Goal: Task Accomplishment & Management: Manage account settings

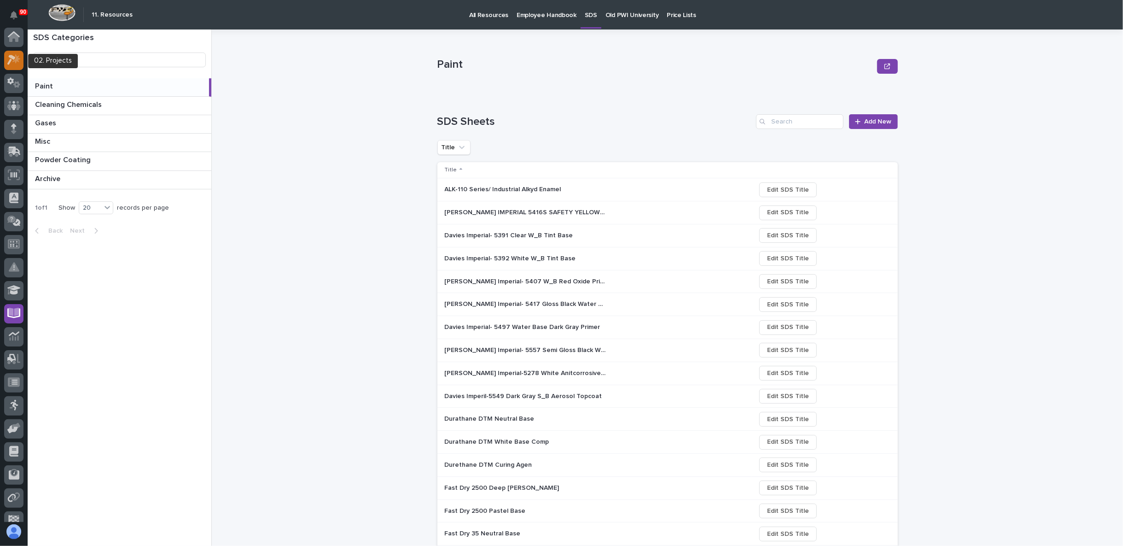
click at [14, 58] on icon at bounding box center [11, 60] width 8 height 10
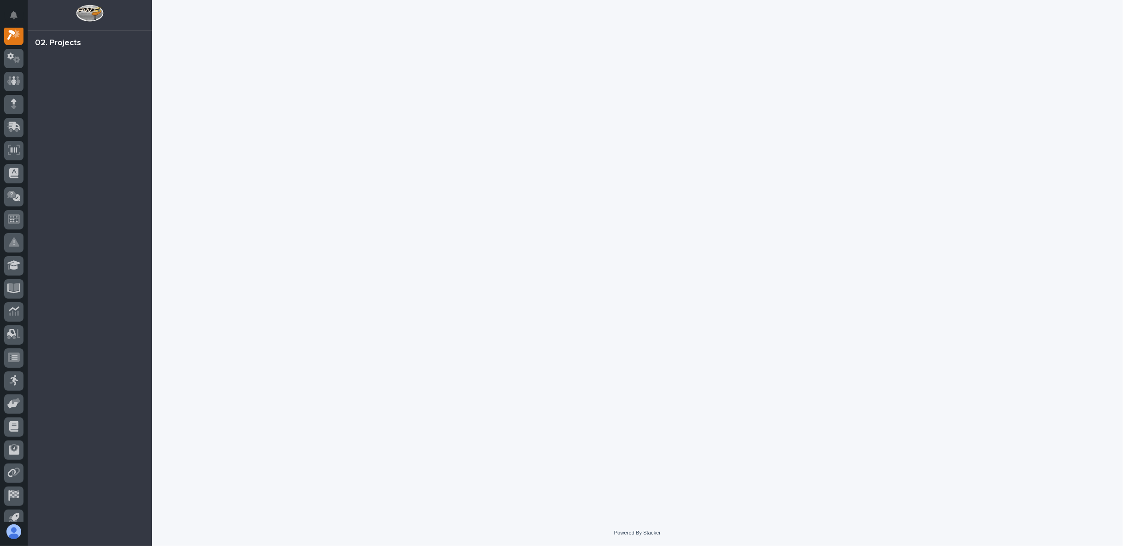
scroll to position [23, 0]
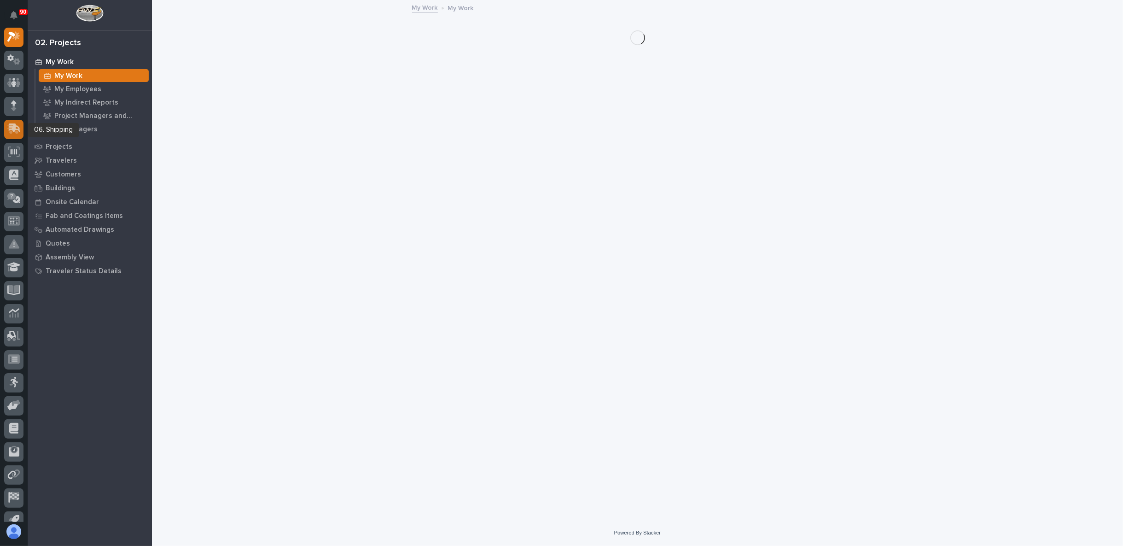
click at [13, 130] on icon at bounding box center [15, 127] width 12 height 9
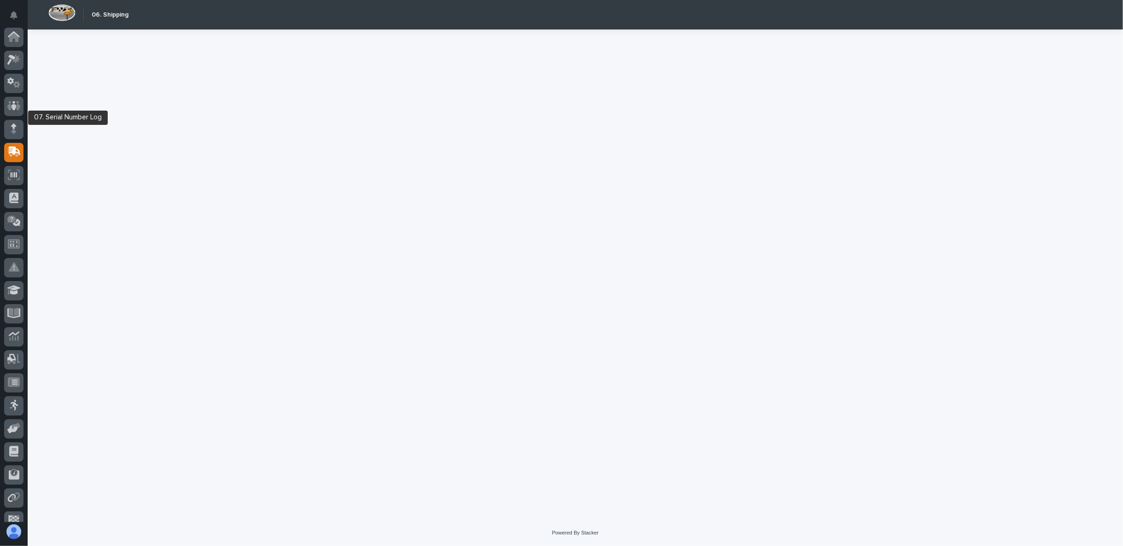
scroll to position [58, 0]
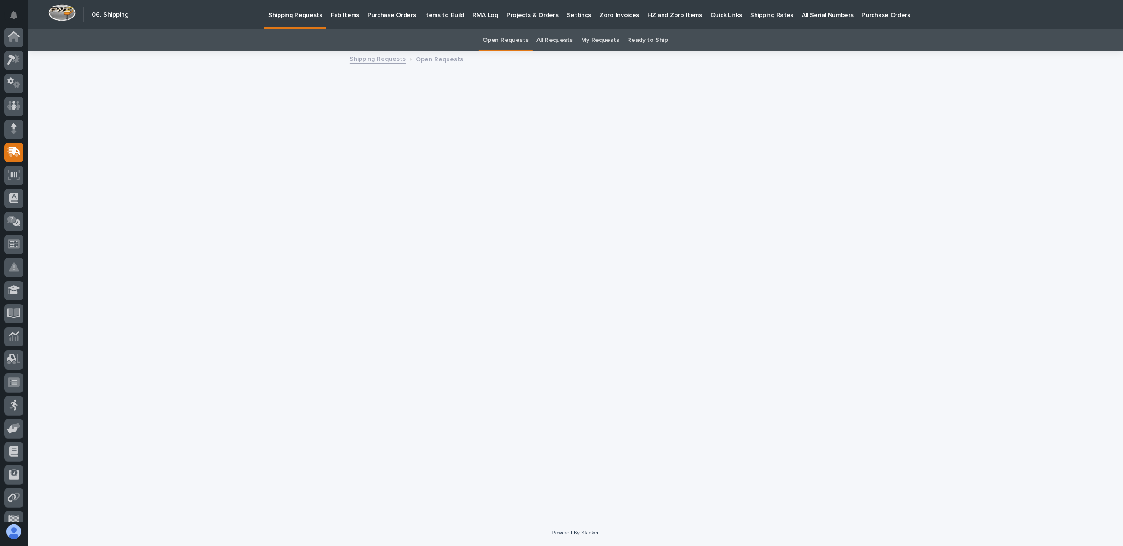
scroll to position [58, 0]
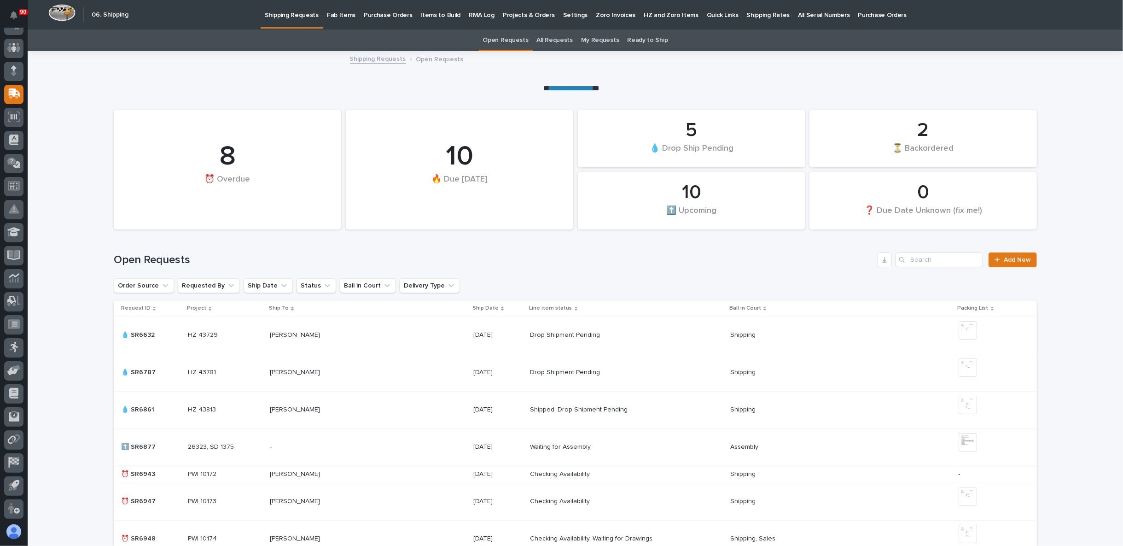
click at [338, 14] on p "Fab Items" at bounding box center [341, 9] width 29 height 19
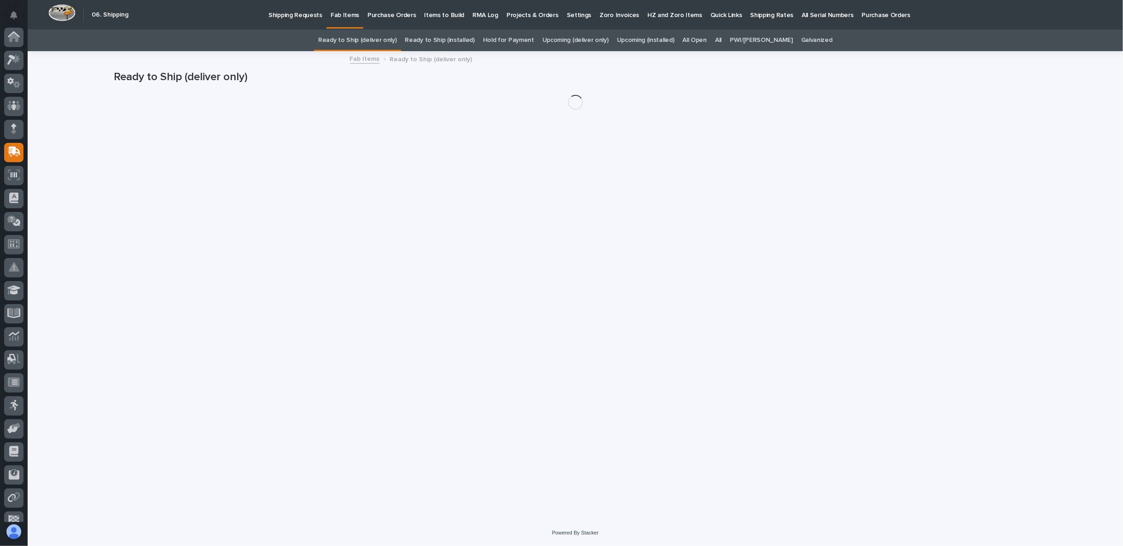
scroll to position [58, 0]
click at [721, 40] on link "All" at bounding box center [718, 40] width 6 height 22
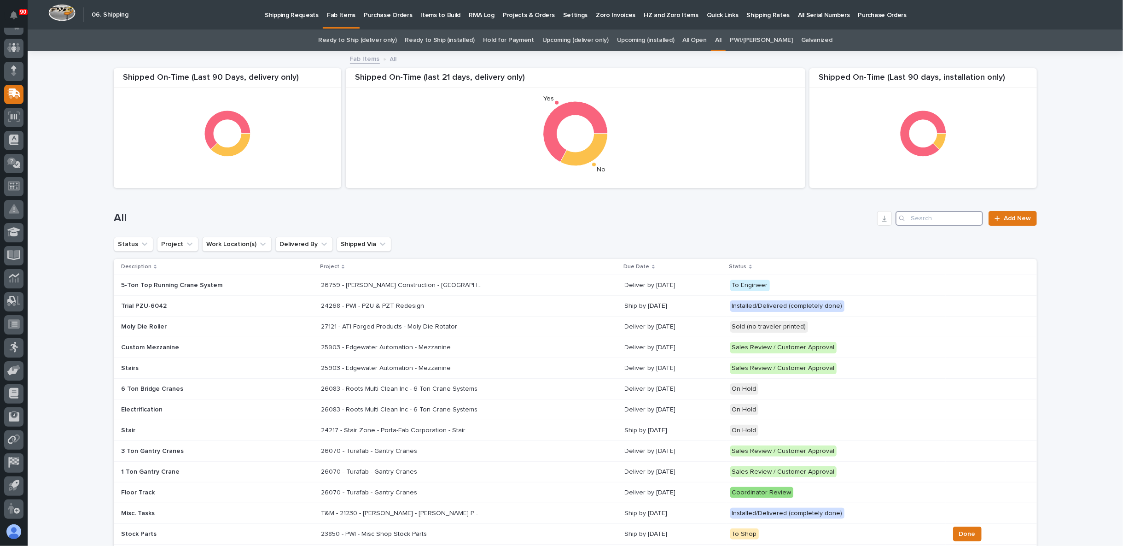
click at [943, 220] on input "Search" at bounding box center [939, 218] width 87 height 15
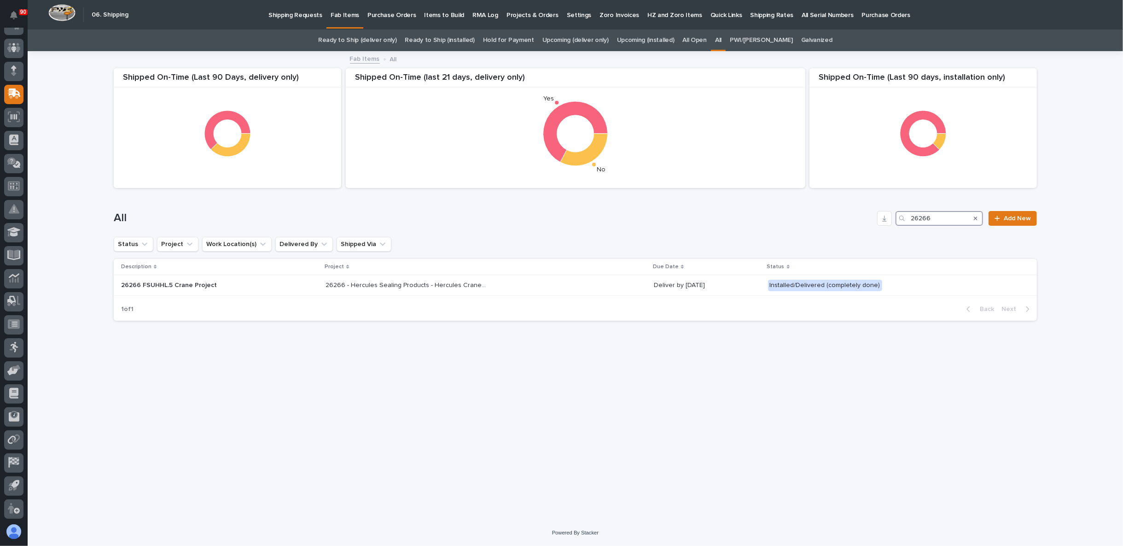
click at [927, 218] on input "26266" at bounding box center [939, 218] width 87 height 15
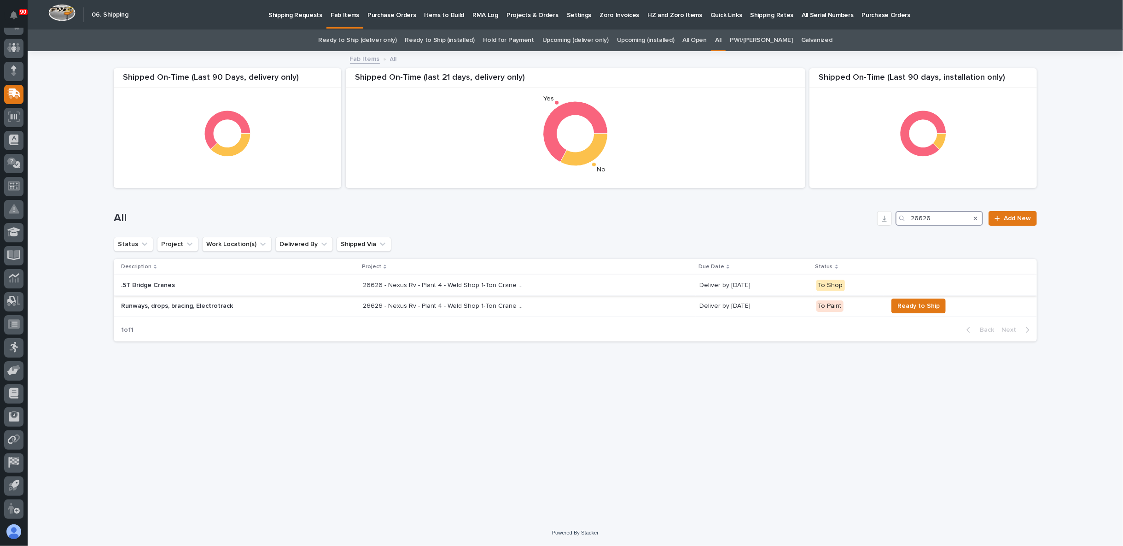
type input "26626"
click at [459, 287] on p "26626 - Nexus Rv - Plant 4 - Weld Shop 1-Ton Crane System" at bounding box center [444, 284] width 163 height 10
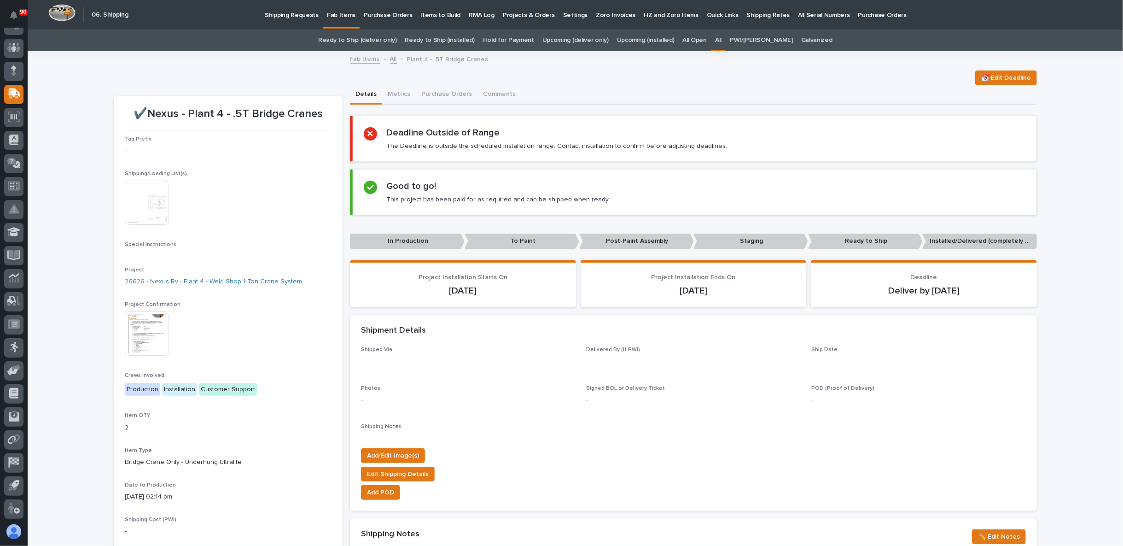
click at [159, 200] on img at bounding box center [147, 202] width 44 height 44
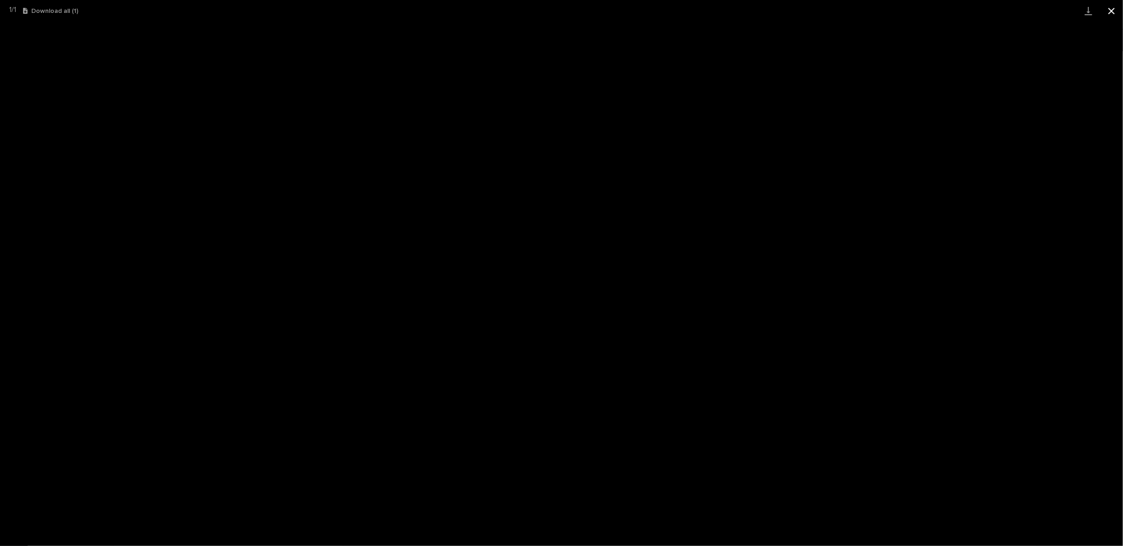
click at [1107, 12] on button "Close gallery" at bounding box center [1111, 11] width 23 height 22
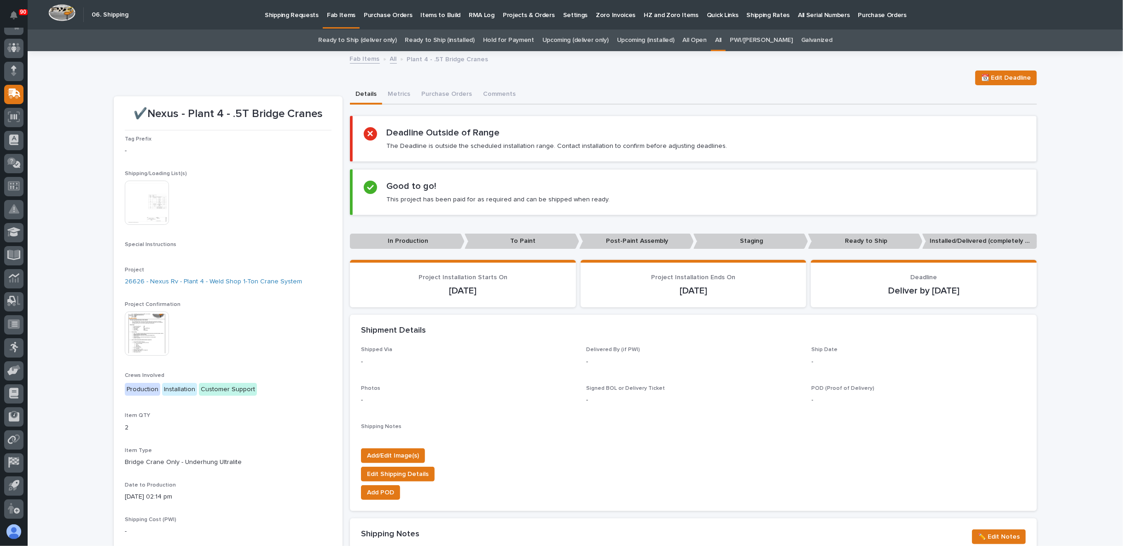
click at [149, 203] on img at bounding box center [147, 202] width 44 height 44
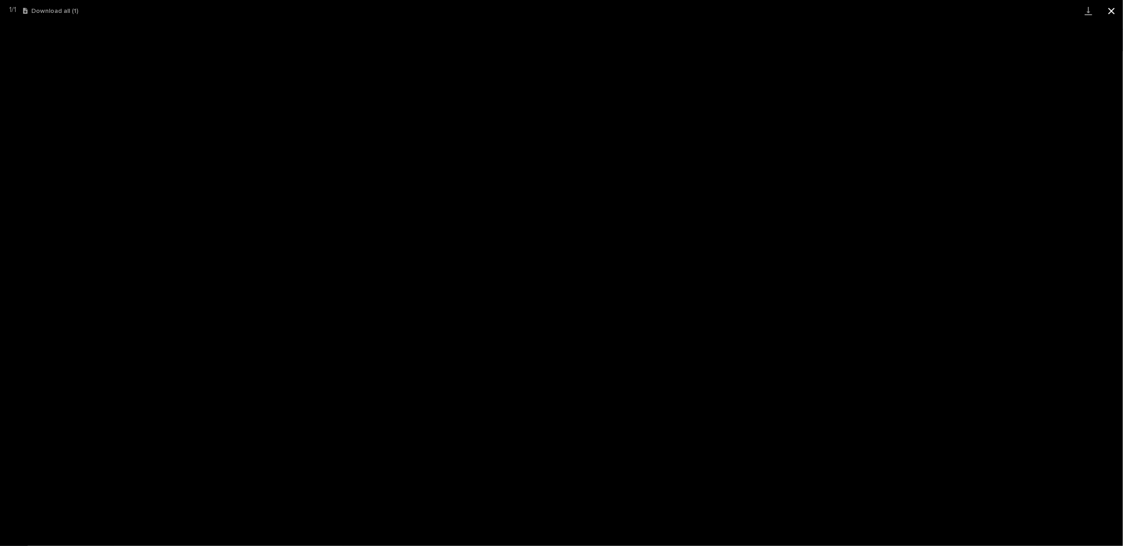
click at [1105, 7] on button "Close gallery" at bounding box center [1111, 11] width 23 height 22
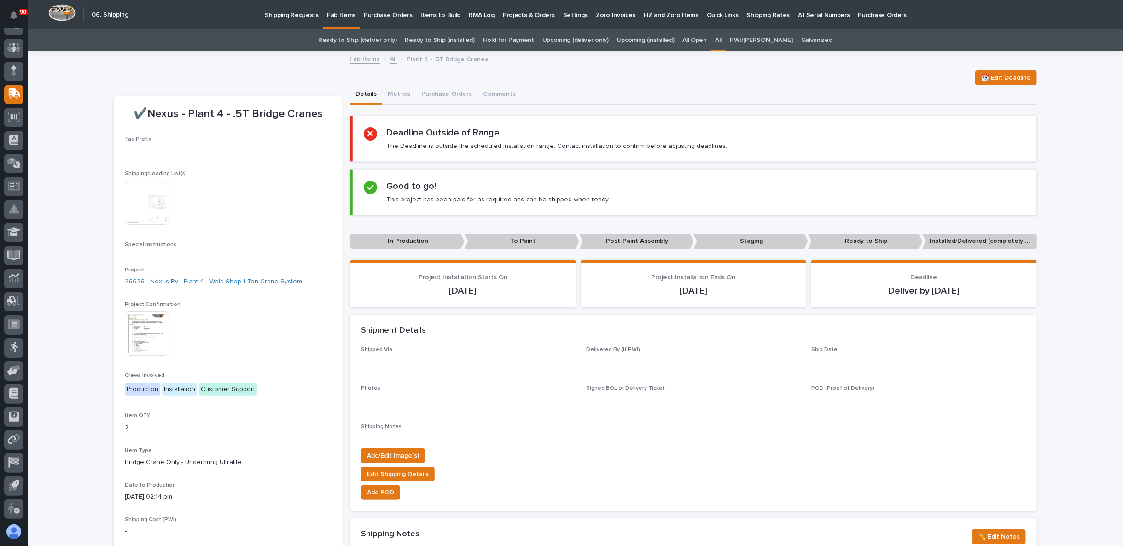
click at [140, 207] on img at bounding box center [147, 202] width 44 height 44
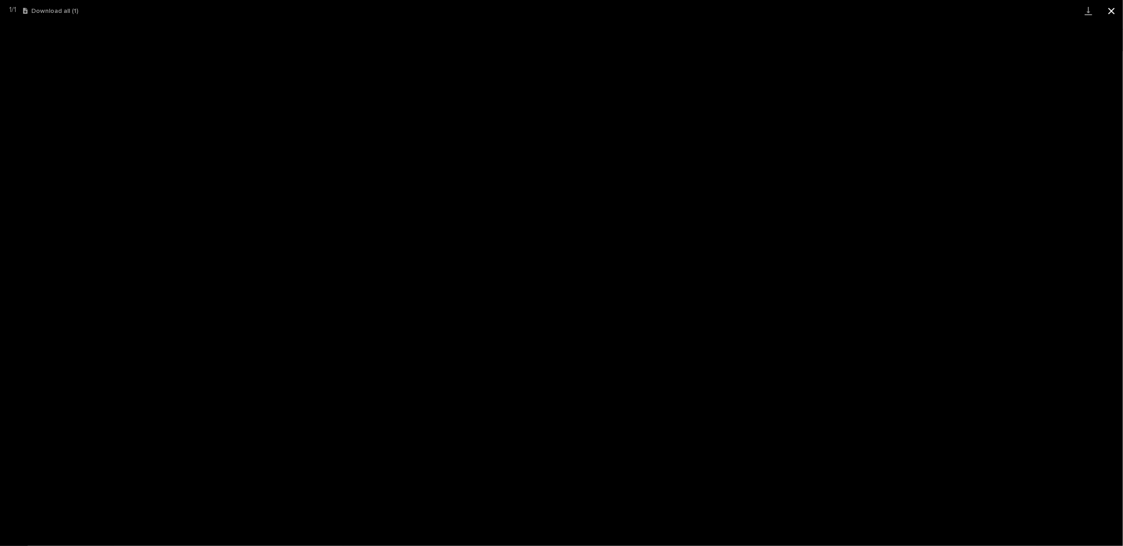
click at [1103, 8] on button "Close gallery" at bounding box center [1111, 11] width 23 height 22
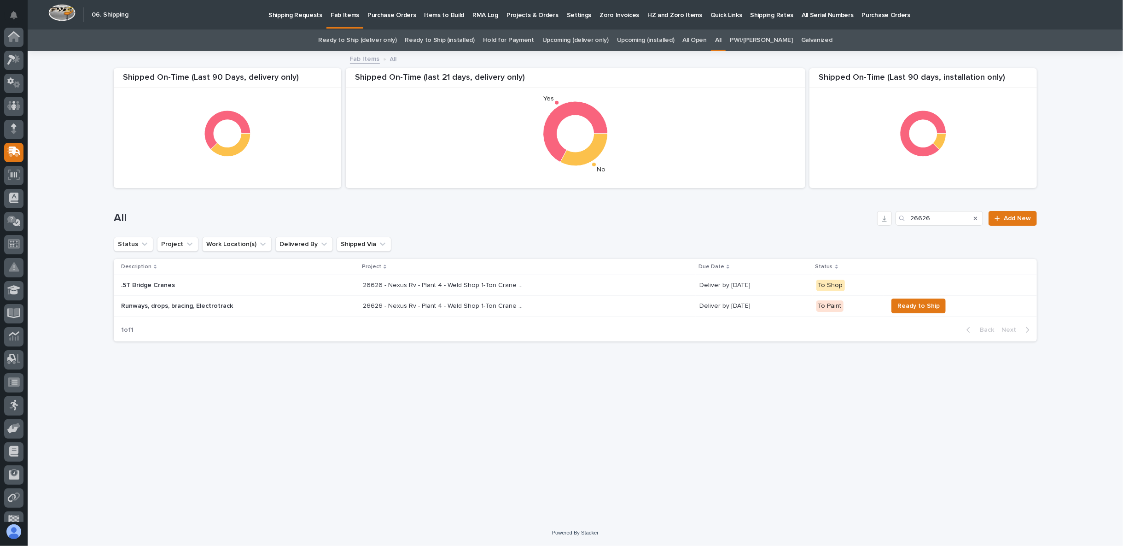
scroll to position [58, 0]
click at [214, 308] on p "Runways, drops, bracing, Electrotrack" at bounding box center [201, 306] width 161 height 8
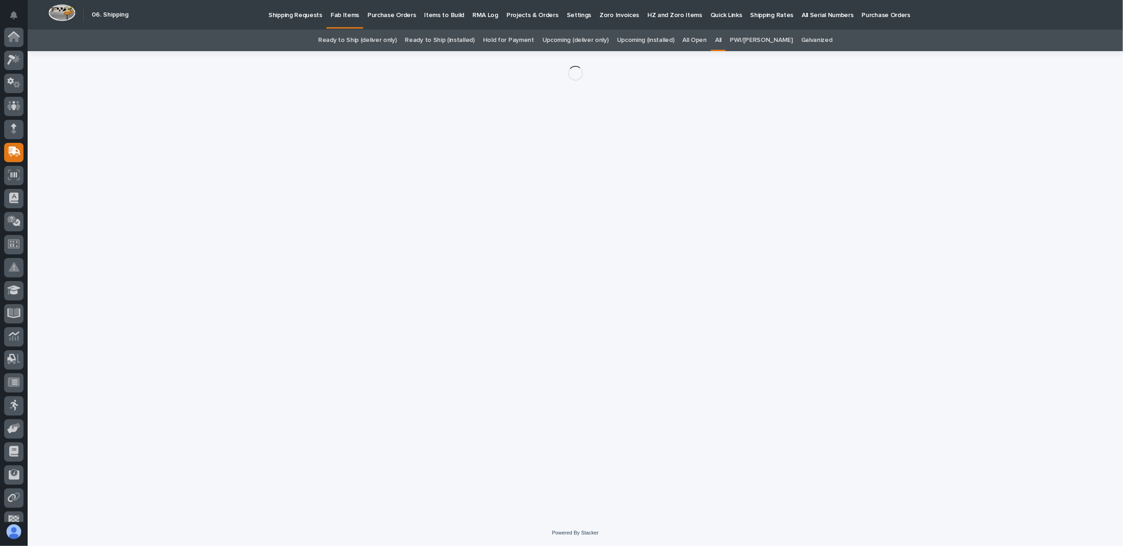
scroll to position [58, 0]
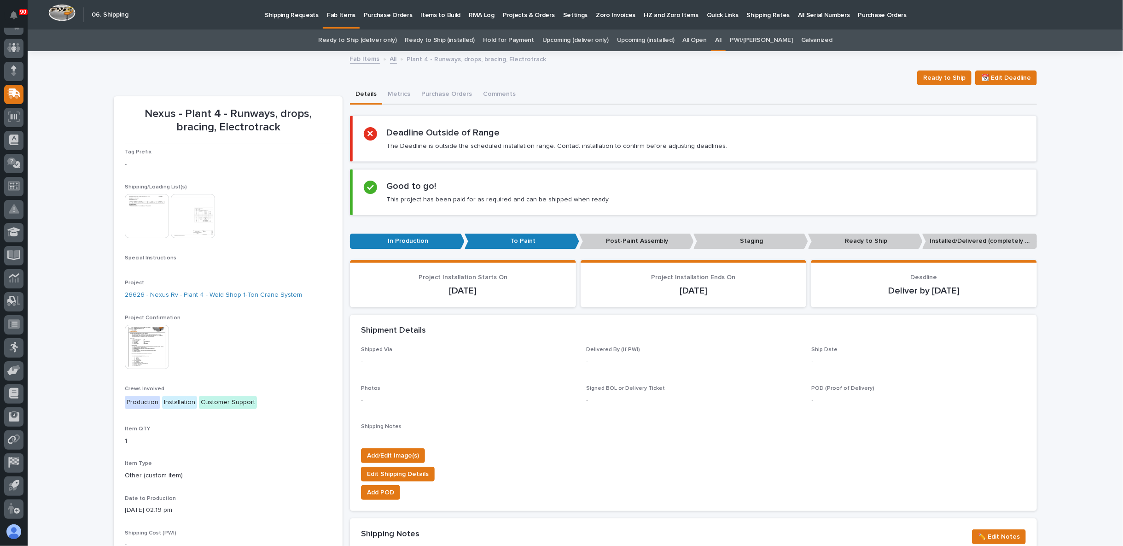
click at [141, 215] on img at bounding box center [147, 216] width 44 height 44
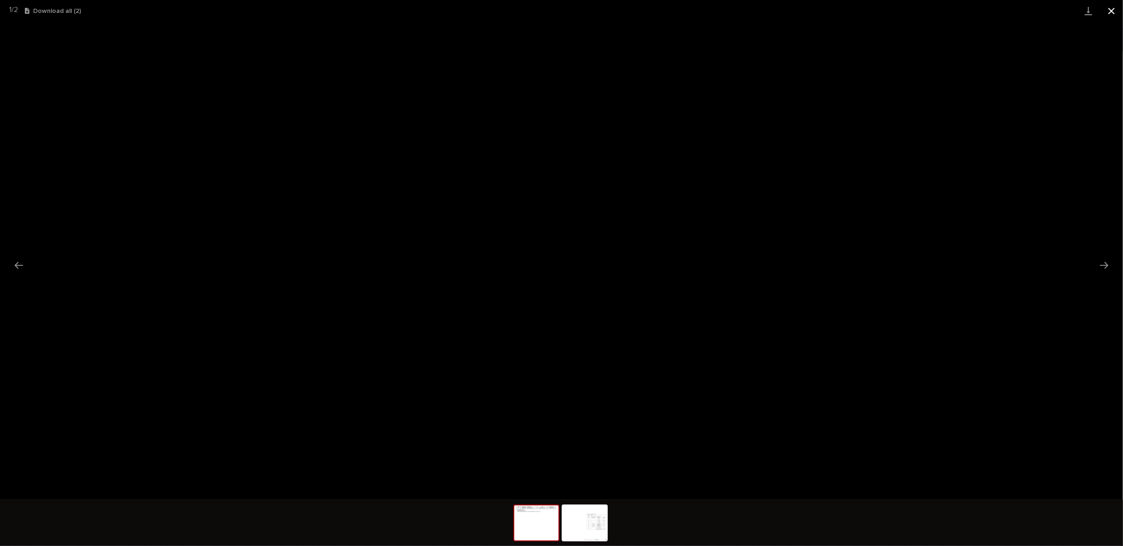
click at [1111, 10] on button "Close gallery" at bounding box center [1111, 11] width 23 height 22
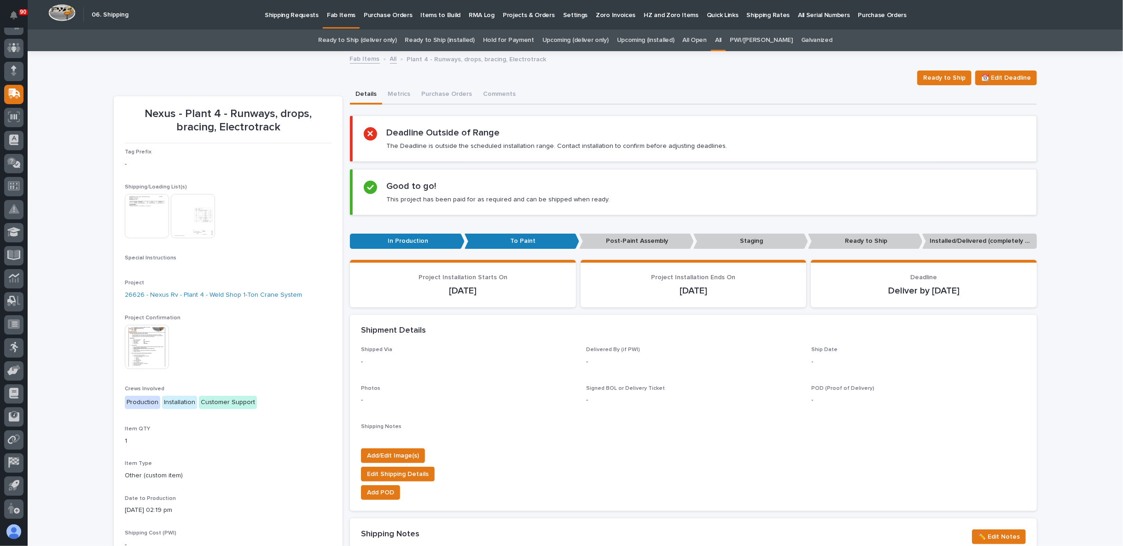
click at [202, 213] on img at bounding box center [193, 216] width 44 height 44
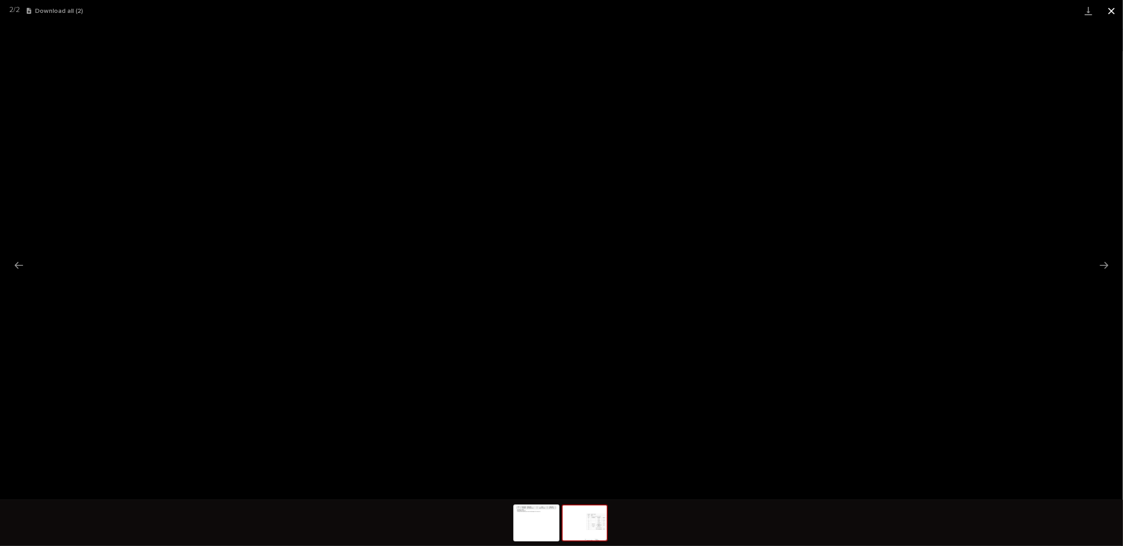
click at [1113, 8] on button "Close gallery" at bounding box center [1111, 11] width 23 height 22
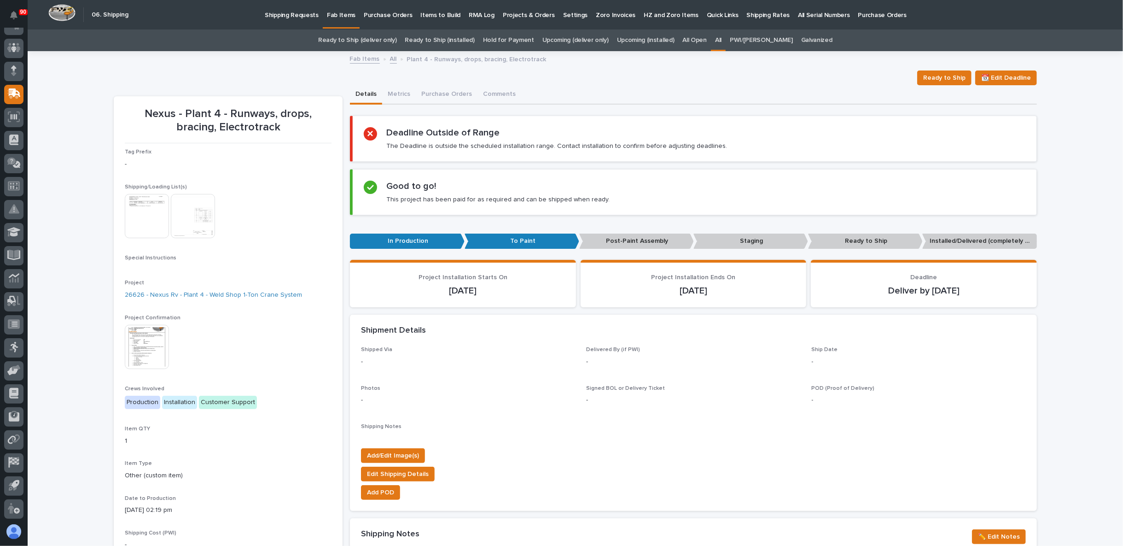
click at [390, 60] on link "All" at bounding box center [393, 58] width 7 height 11
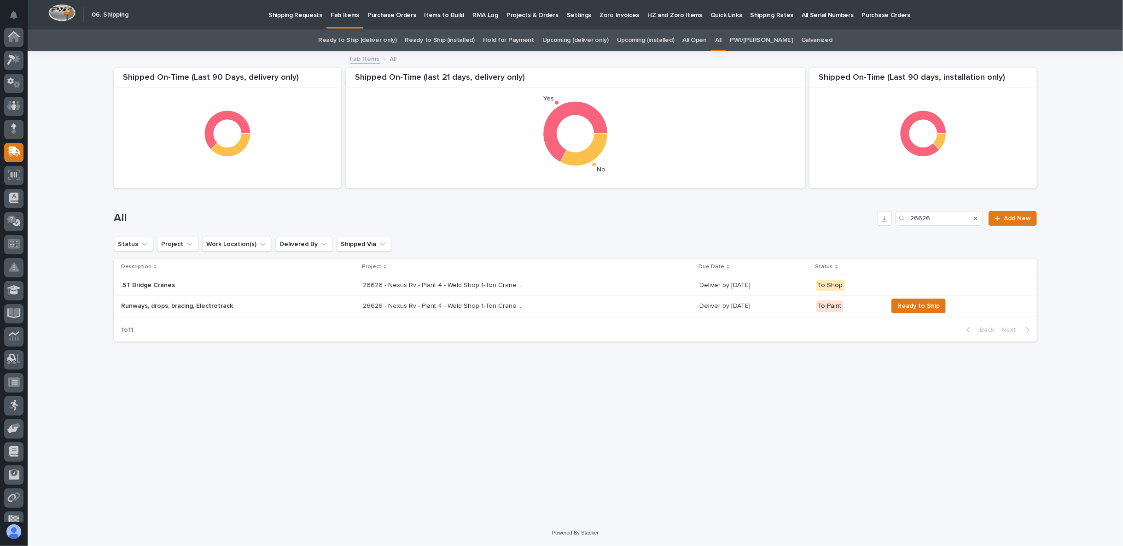
scroll to position [58, 0]
click at [585, 308] on div "26626 - Nexus Rv - Plant 4 - Weld Shop 1-Ton Crane System 26626 - Nexus Rv - Pl…" at bounding box center [527, 305] width 329 height 15
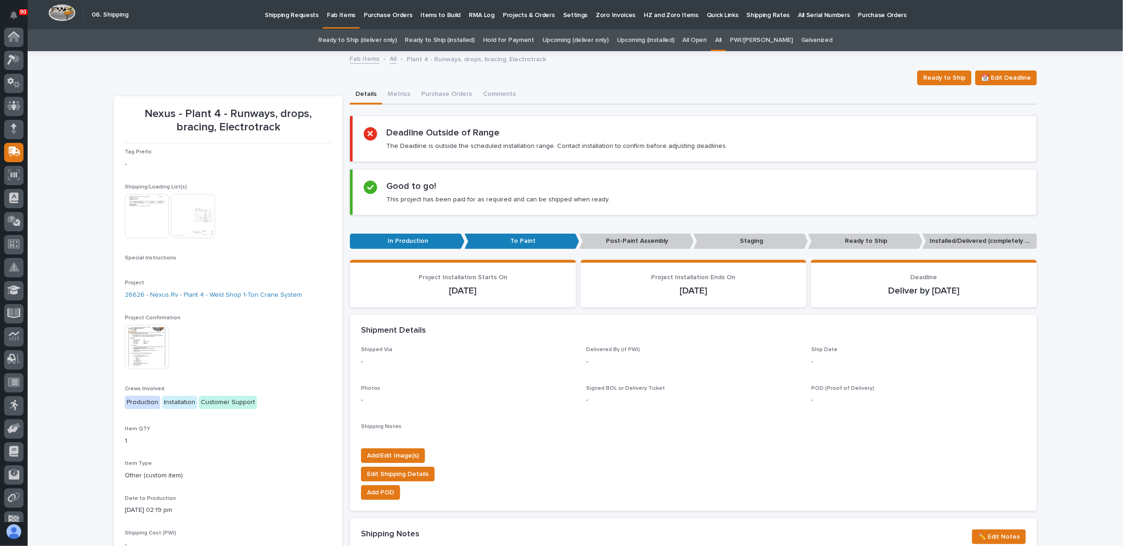
scroll to position [58, 0]
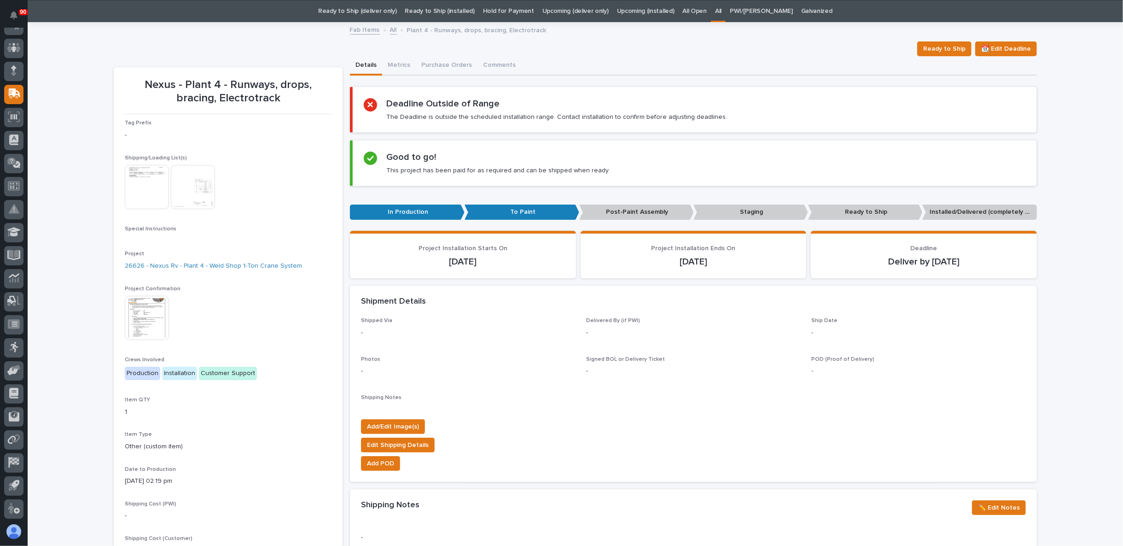
drag, startPoint x: 1046, startPoint y: 257, endPoint x: 75, endPoint y: 372, distance: 977.8
click at [75, 372] on div "Loading... Saving… Loading... Saving… Nexus - Plant 4 - Runways, drops, bracing…" at bounding box center [575, 487] width 1095 height 929
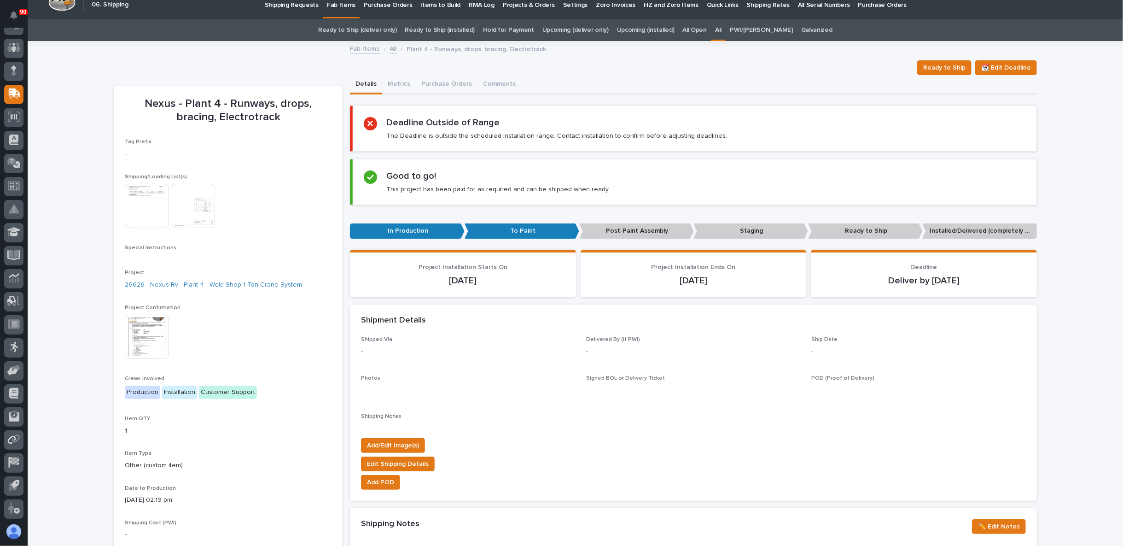
scroll to position [0, 0]
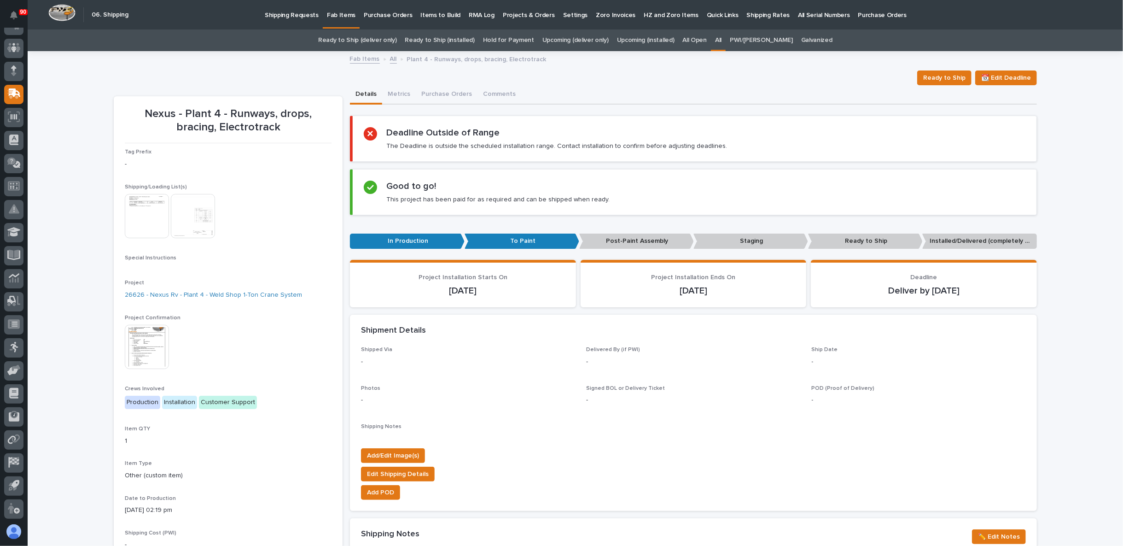
click at [642, 37] on link "Upcoming (installed)" at bounding box center [646, 40] width 58 height 22
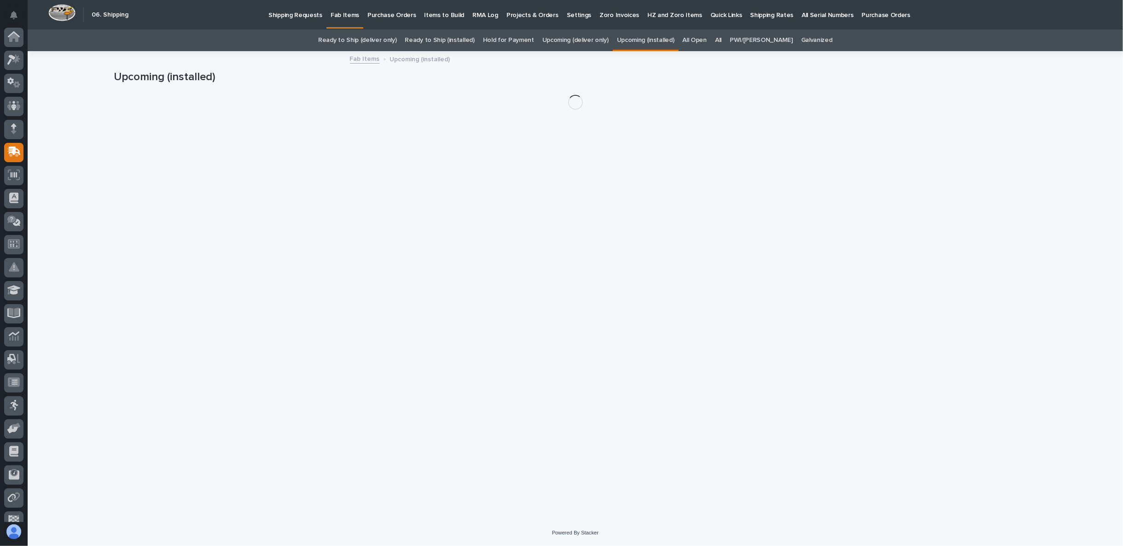
scroll to position [58, 0]
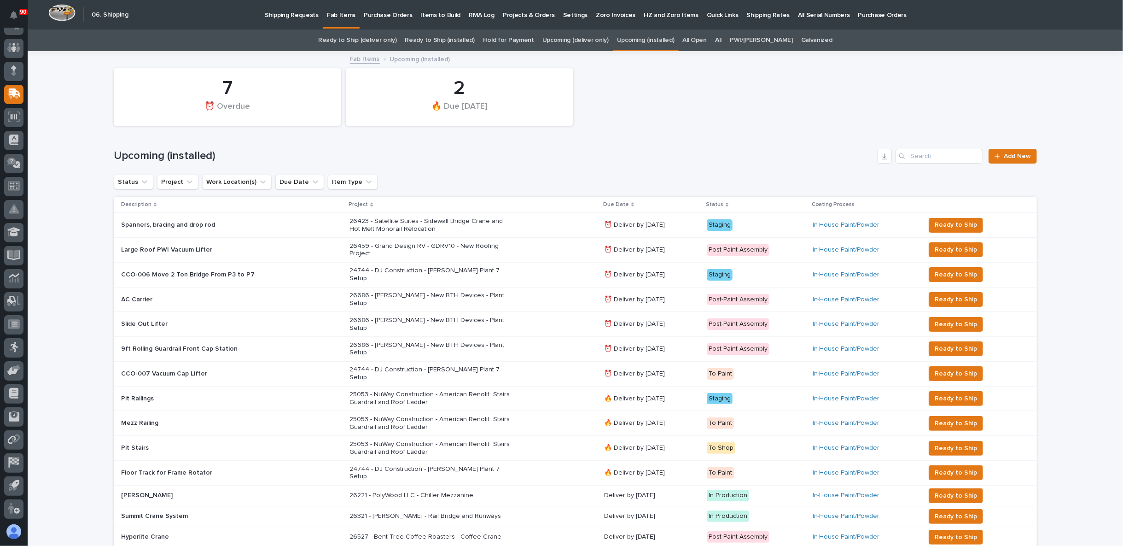
click at [594, 43] on link "Upcoming (deliver only)" at bounding box center [575, 40] width 66 height 22
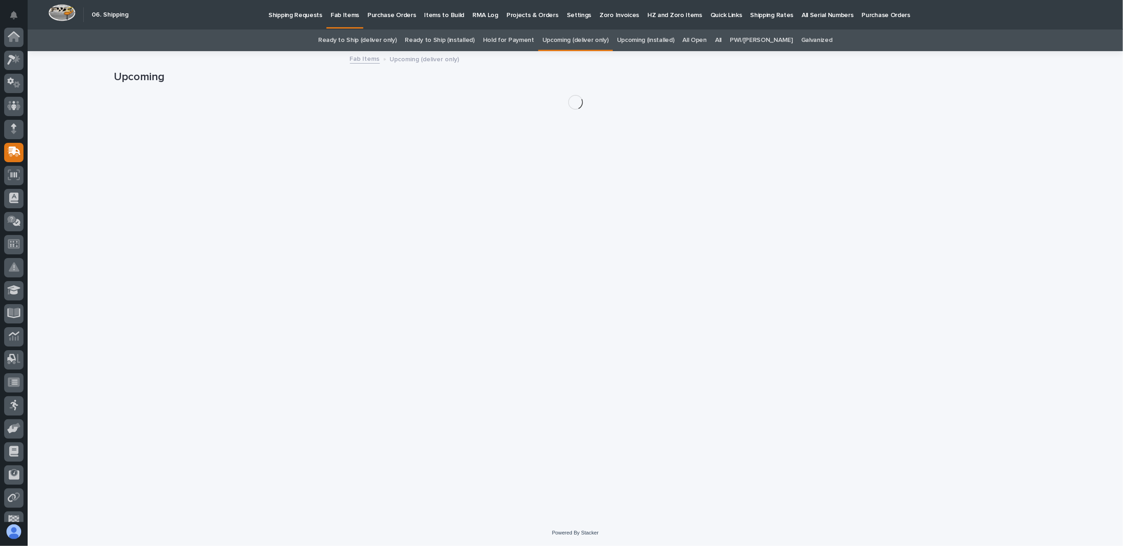
scroll to position [58, 0]
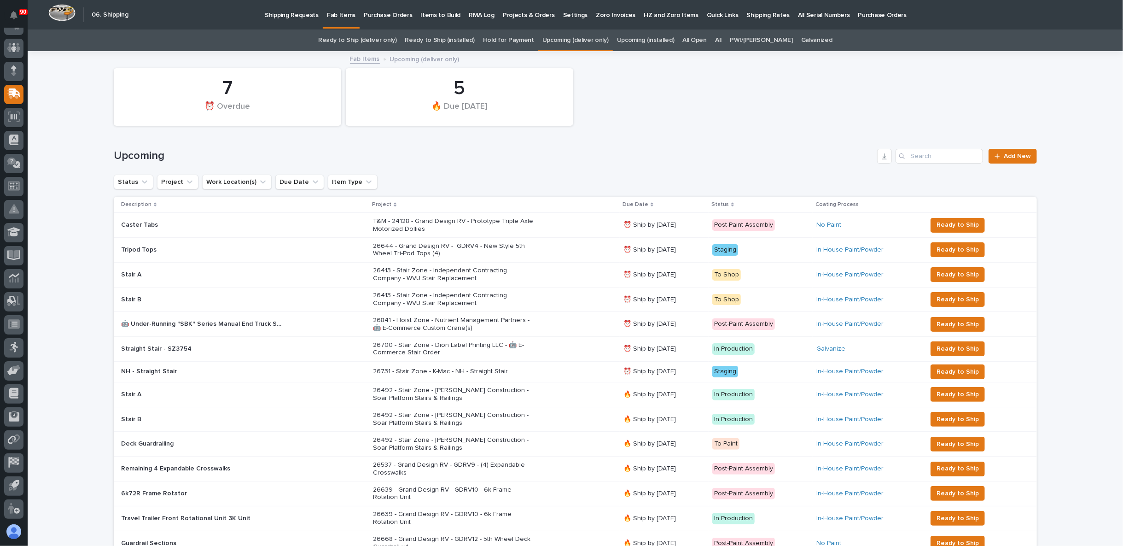
click at [652, 41] on link "Upcoming (installed)" at bounding box center [646, 40] width 58 height 22
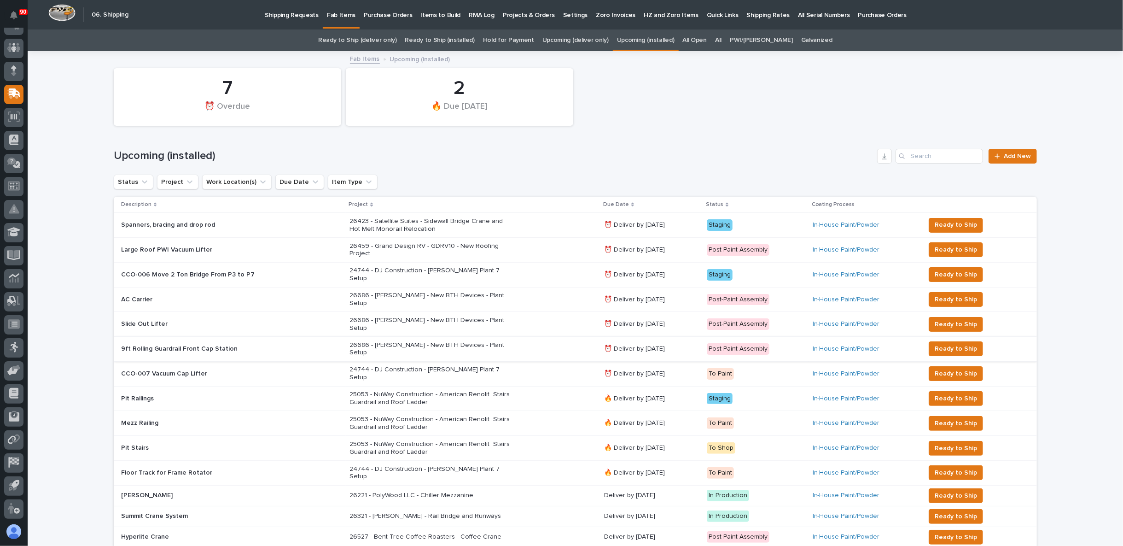
click at [599, 38] on link "Upcoming (deliver only)" at bounding box center [575, 40] width 66 height 22
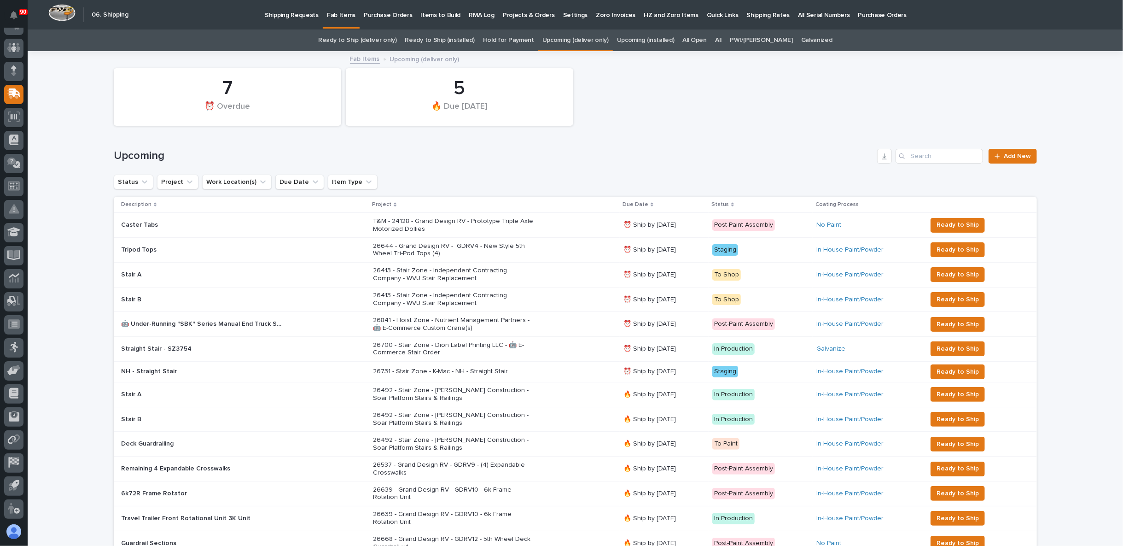
click at [68, 166] on div "Loading... Saving… Loading... Saving… 7 ⏰ Overdue 5 🔥 Due Today Upcoming Add Ne…" at bounding box center [575, 535] width 1095 height 966
click at [721, 38] on link "All" at bounding box center [718, 40] width 6 height 22
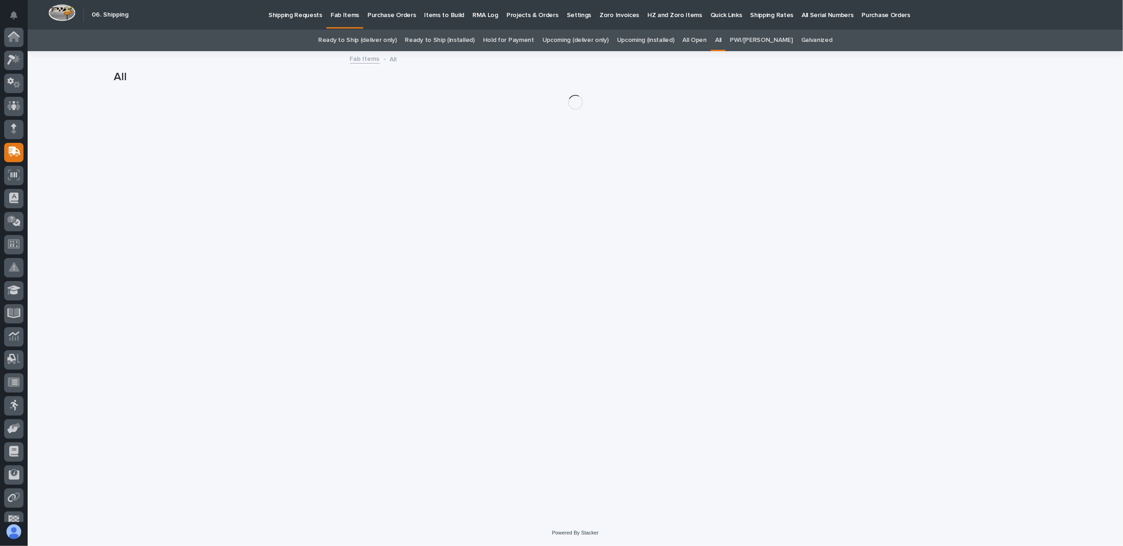
scroll to position [58, 0]
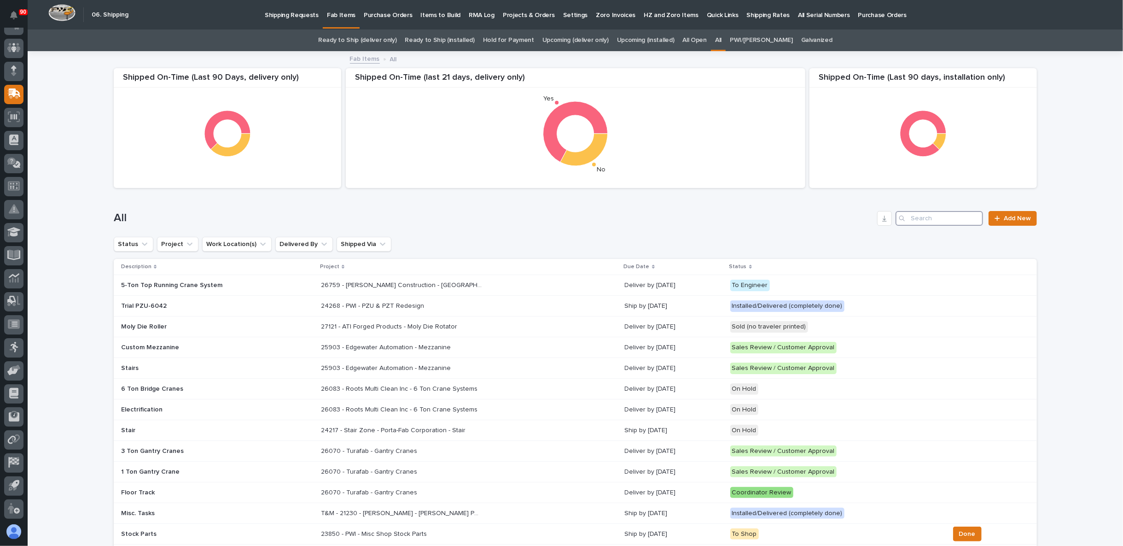
click at [935, 217] on input "Search" at bounding box center [939, 218] width 87 height 15
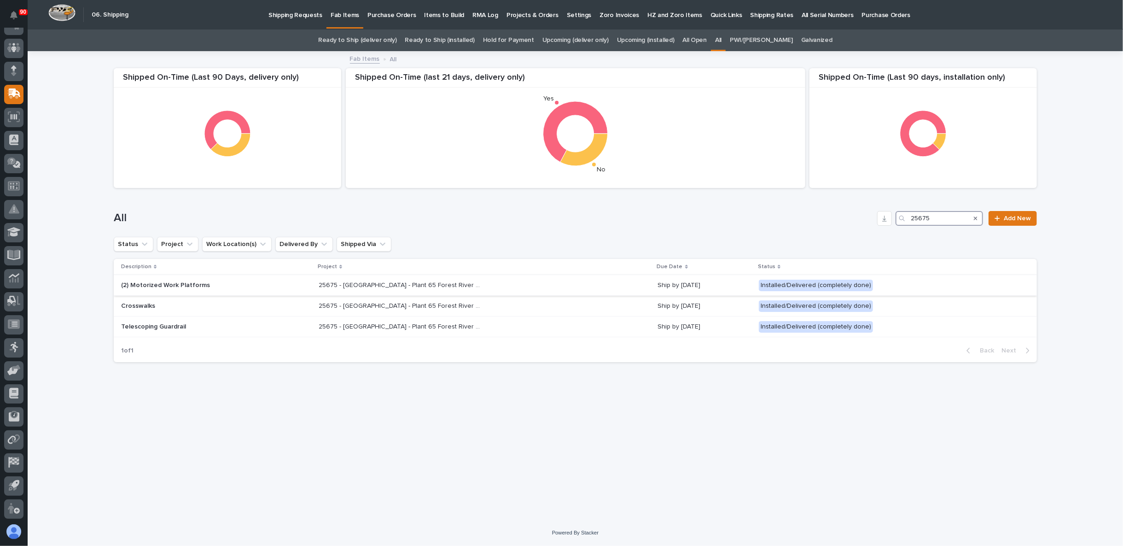
type input "25675"
click at [231, 285] on p "(2) Motorized Work Platforms" at bounding box center [201, 285] width 161 height 8
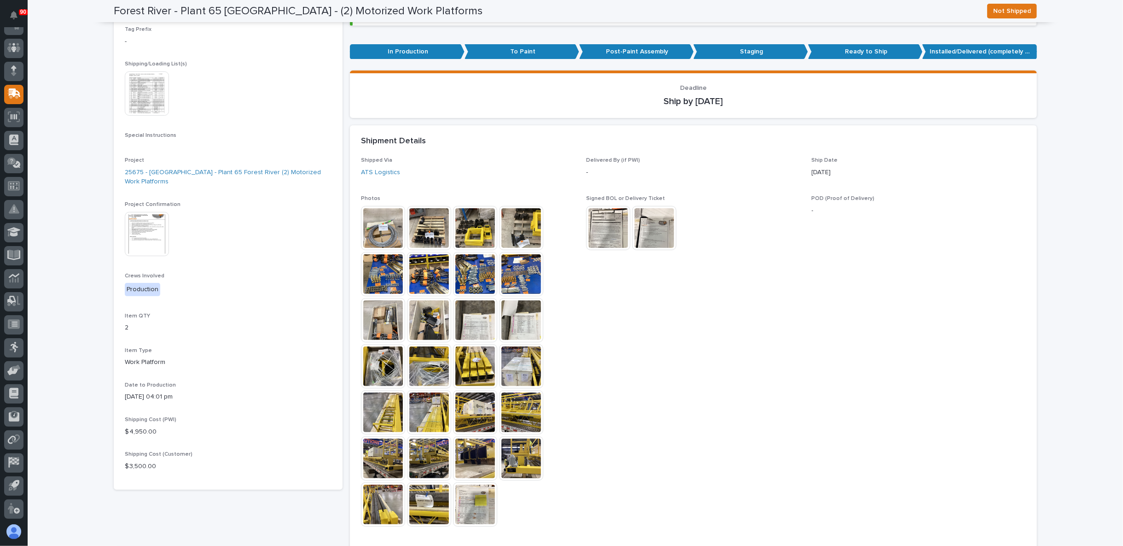
scroll to position [187, 0]
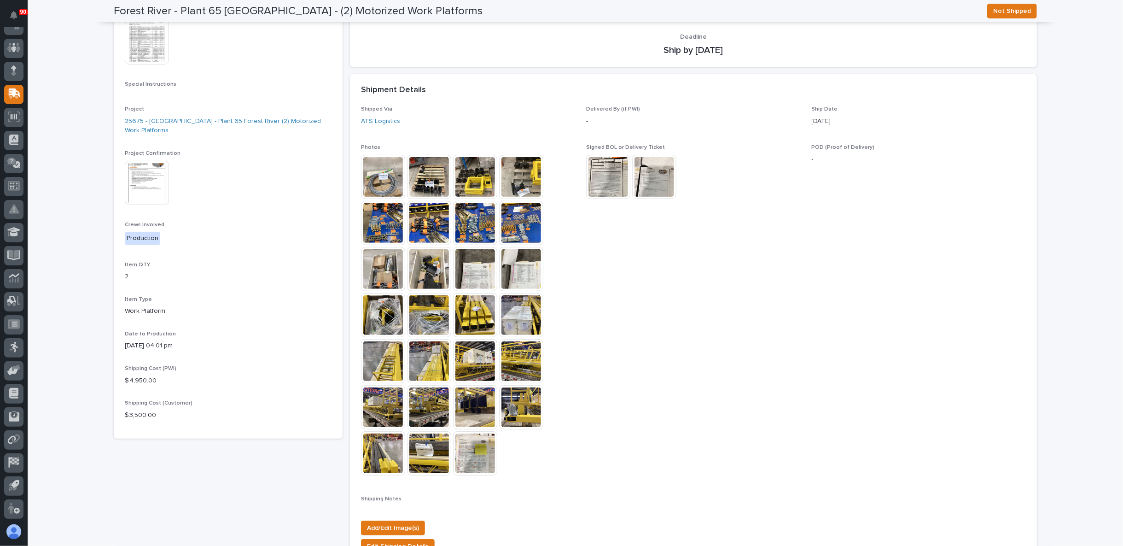
click at [384, 178] on img at bounding box center [383, 177] width 44 height 44
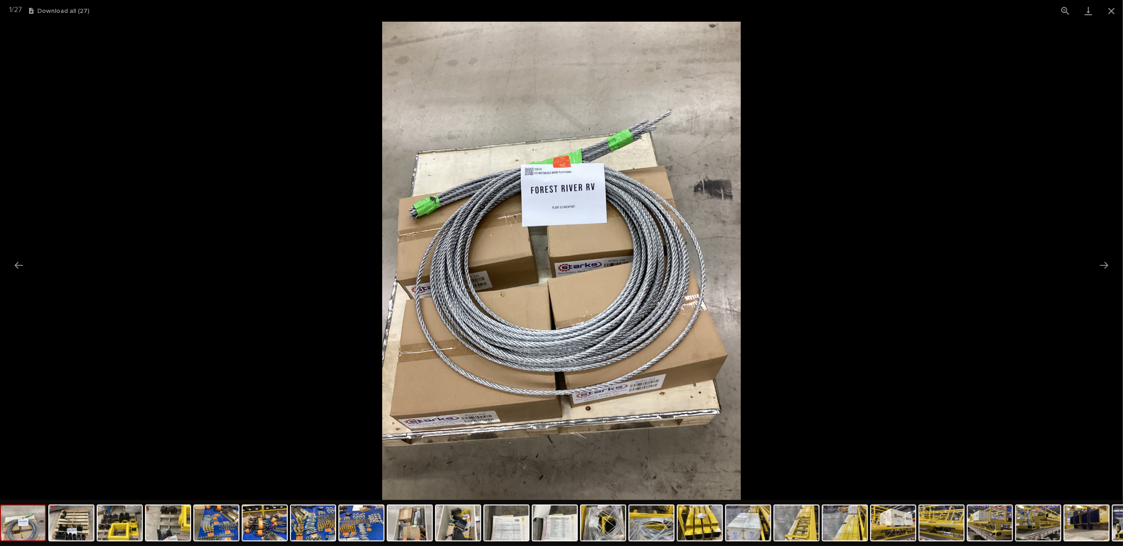
scroll to position [0, 0]
click at [608, 409] on img at bounding box center [561, 261] width 359 height 478
click at [635, 396] on img at bounding box center [561, 261] width 359 height 478
click at [481, 424] on img at bounding box center [561, 261] width 359 height 478
click at [1118, 10] on button "Close gallery" at bounding box center [1111, 11] width 23 height 22
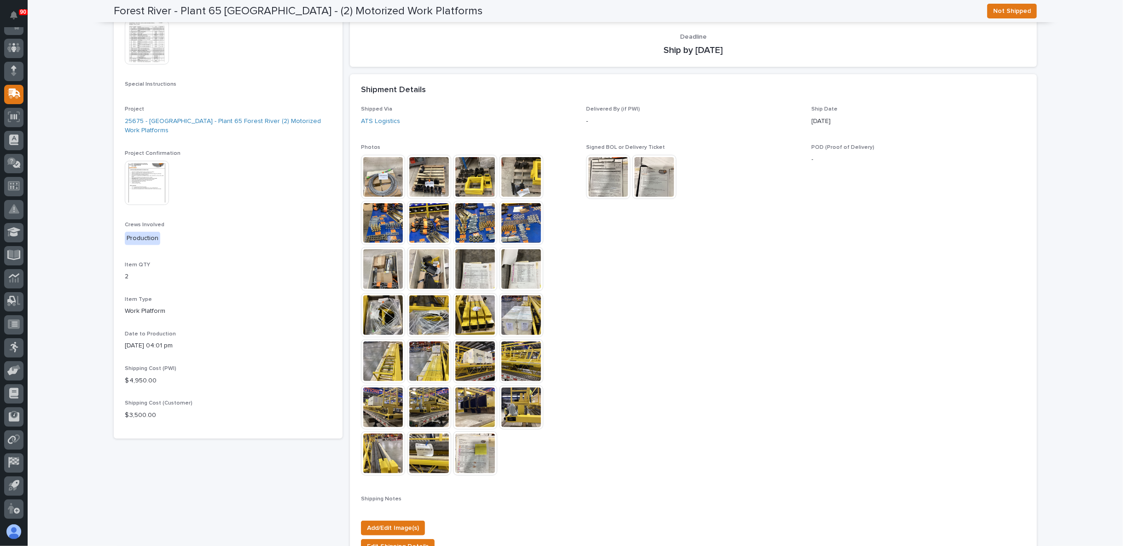
click at [151, 46] on img at bounding box center [147, 42] width 44 height 44
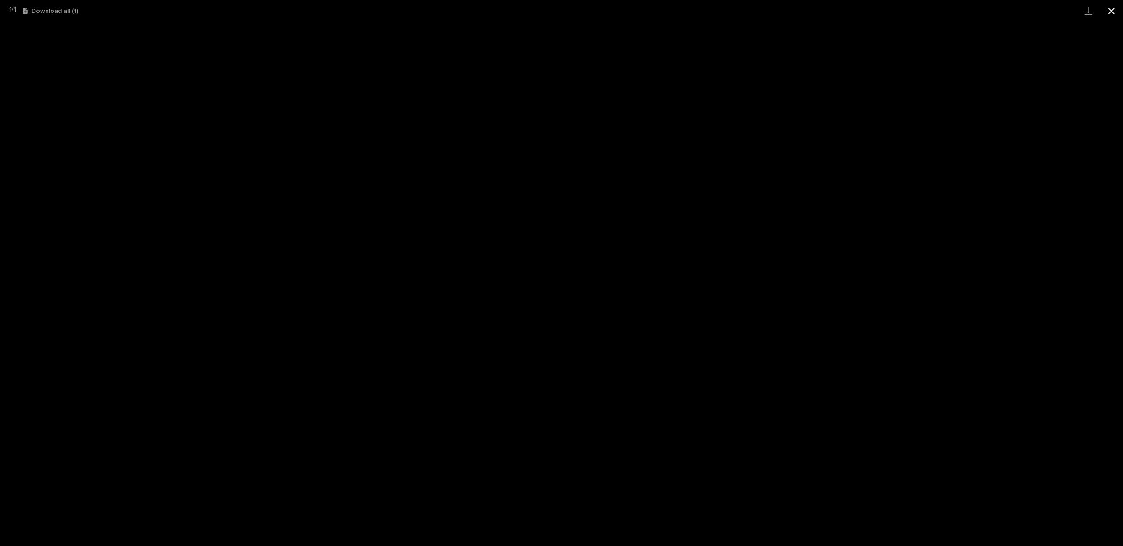
click at [1110, 14] on button "Close gallery" at bounding box center [1111, 11] width 23 height 22
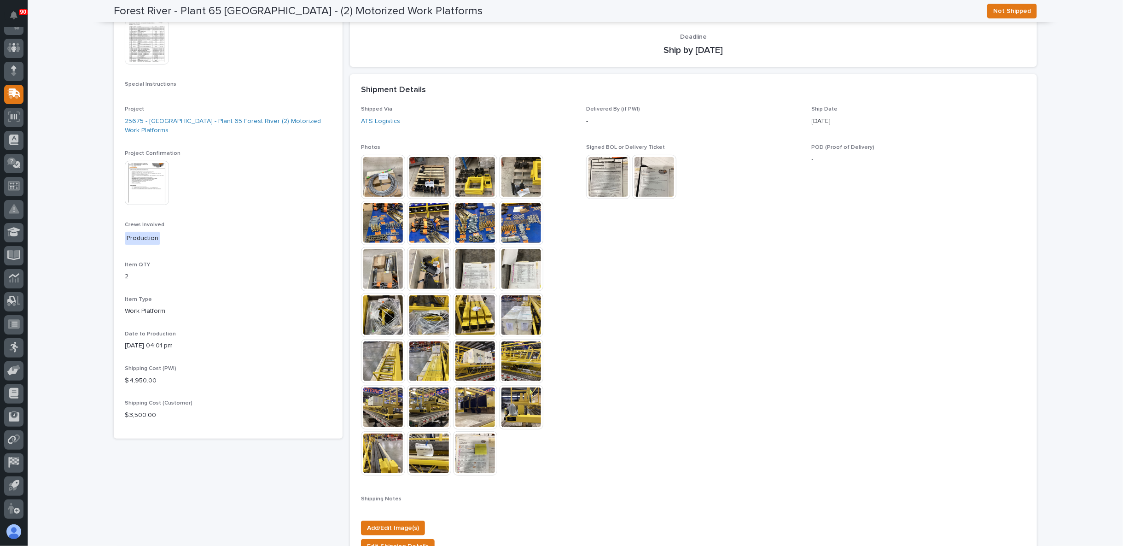
click at [384, 180] on img at bounding box center [383, 177] width 44 height 44
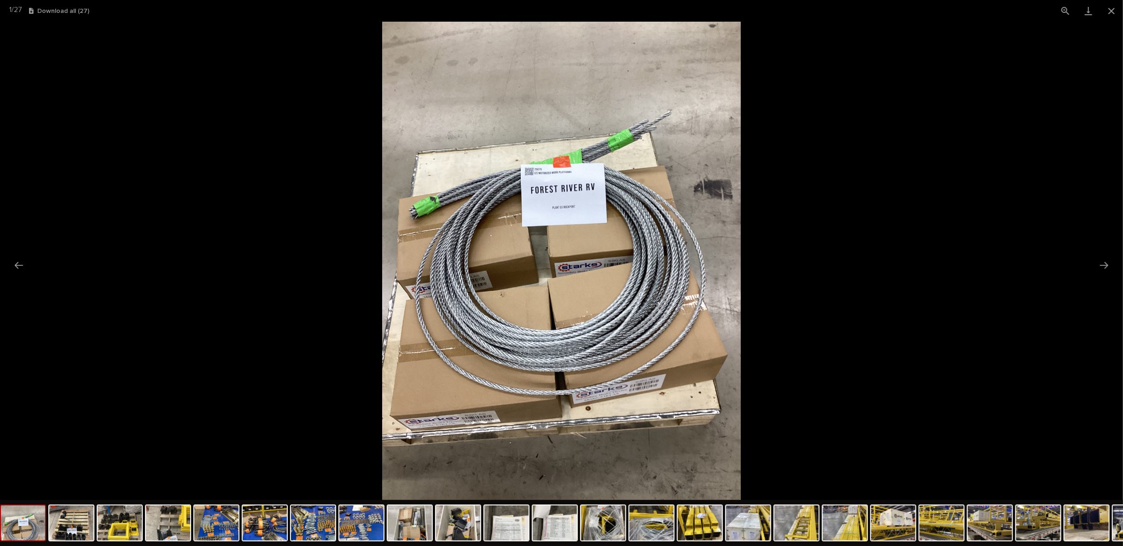
click at [626, 391] on img at bounding box center [561, 261] width 359 height 478
click at [629, 393] on img at bounding box center [561, 261] width 359 height 478
click at [632, 394] on img at bounding box center [561, 261] width 359 height 478
click at [1065, 11] on button "View actual size" at bounding box center [1065, 11] width 23 height 22
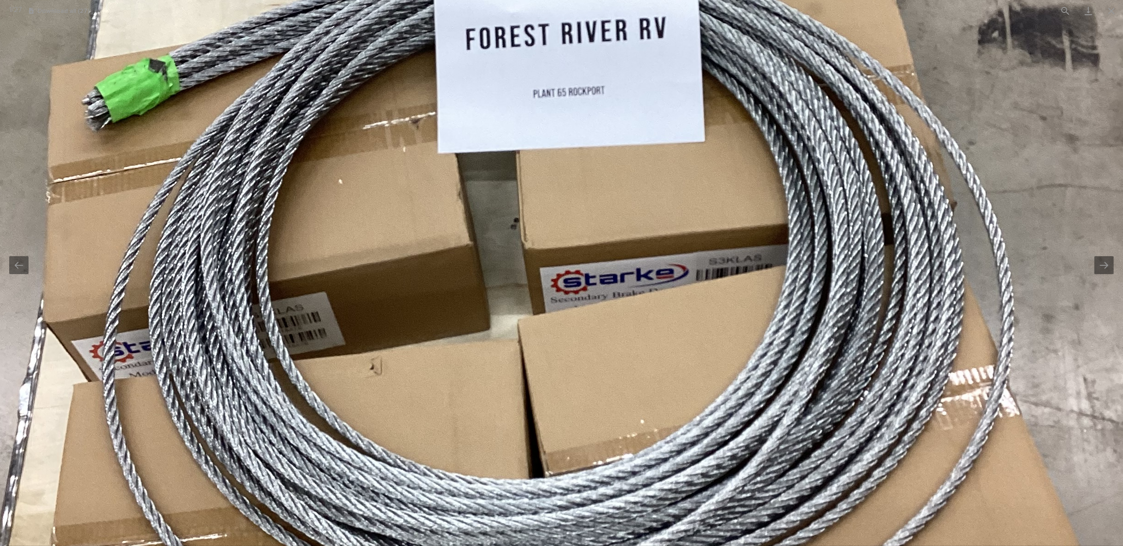
click at [862, 166] on img at bounding box center [561, 260] width 1127 height 1503
drag, startPoint x: 399, startPoint y: 275, endPoint x: 423, endPoint y: 272, distance: 23.6
click at [400, 275] on img at bounding box center [561, 260] width 1127 height 1503
click at [1009, 57] on img at bounding box center [562, 261] width 1127 height 1503
click at [1112, 9] on button "Close gallery" at bounding box center [1111, 11] width 23 height 22
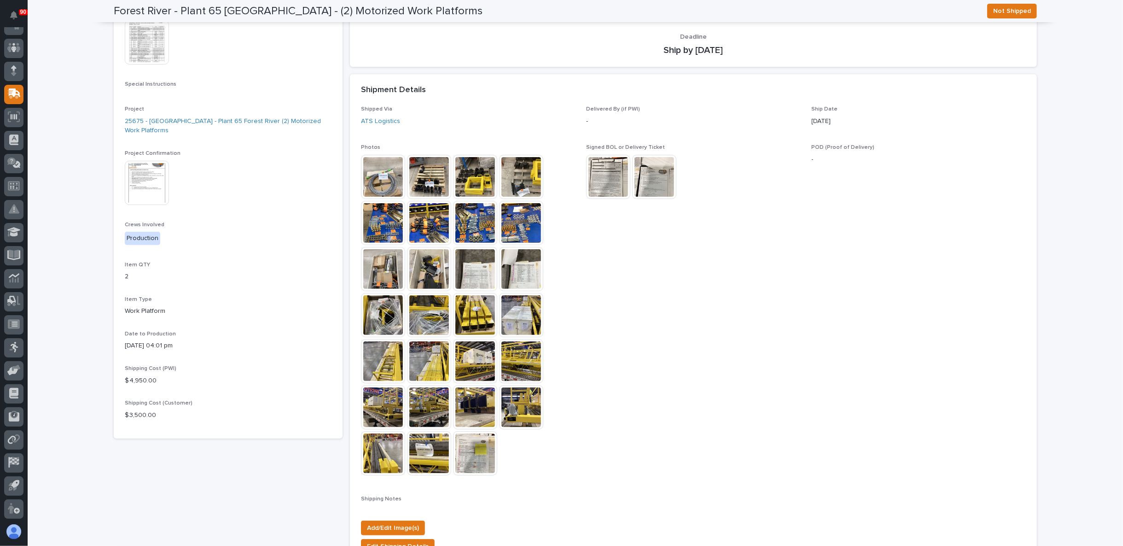
click at [518, 325] on img at bounding box center [521, 315] width 44 height 44
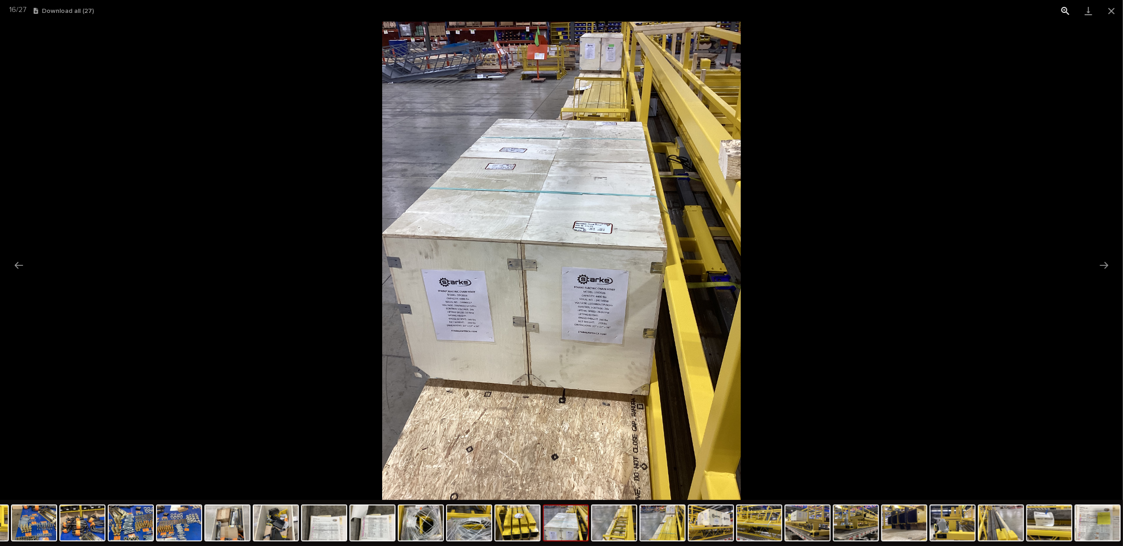
click at [1070, 12] on button "View actual size" at bounding box center [1065, 11] width 23 height 22
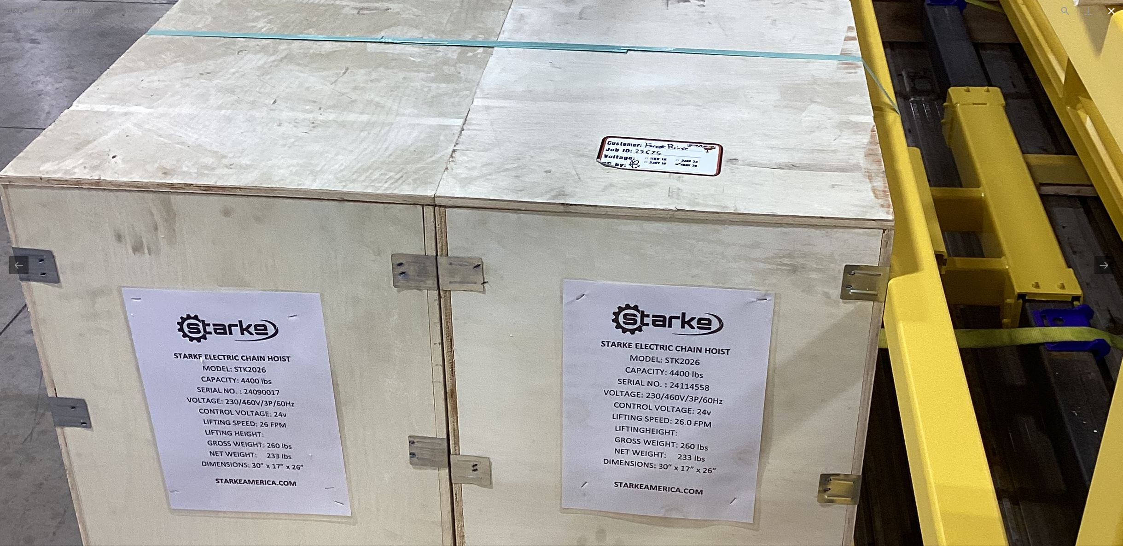
click at [1109, 10] on button "Close gallery" at bounding box center [1111, 11] width 23 height 22
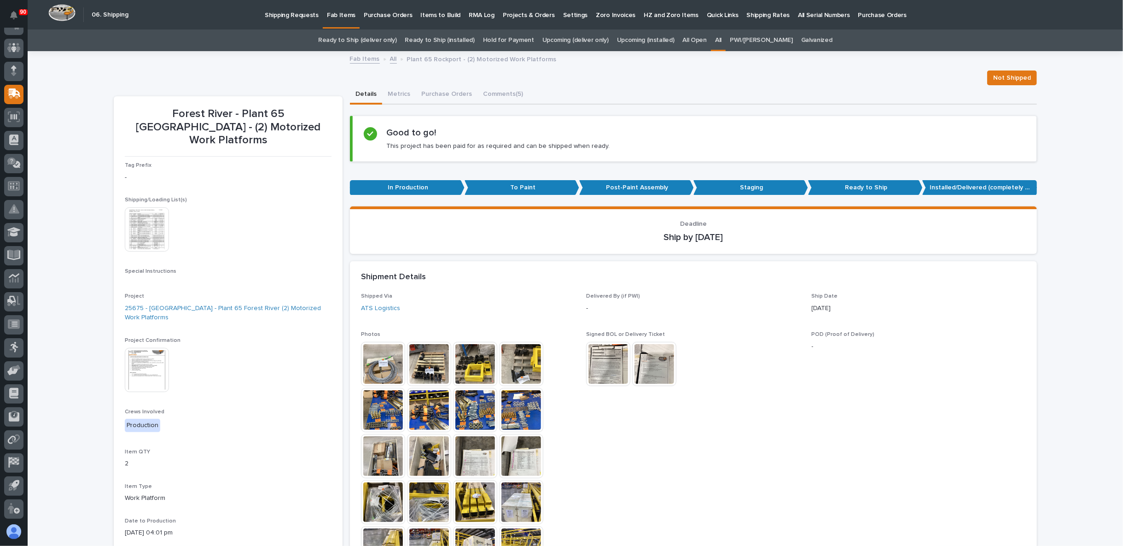
click at [146, 217] on img at bounding box center [147, 229] width 44 height 44
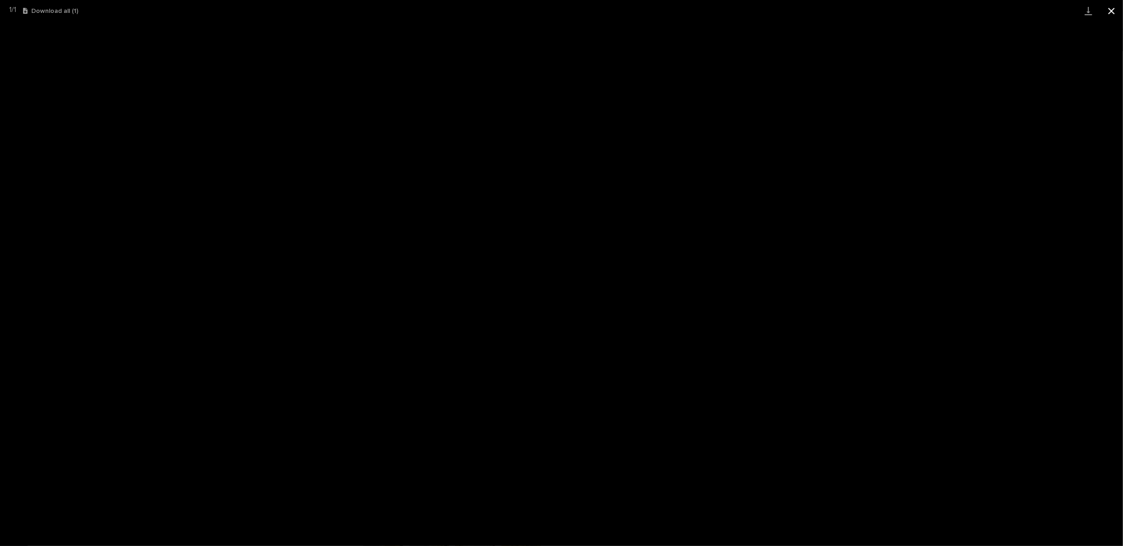
click at [1110, 14] on button "Close gallery" at bounding box center [1111, 11] width 23 height 22
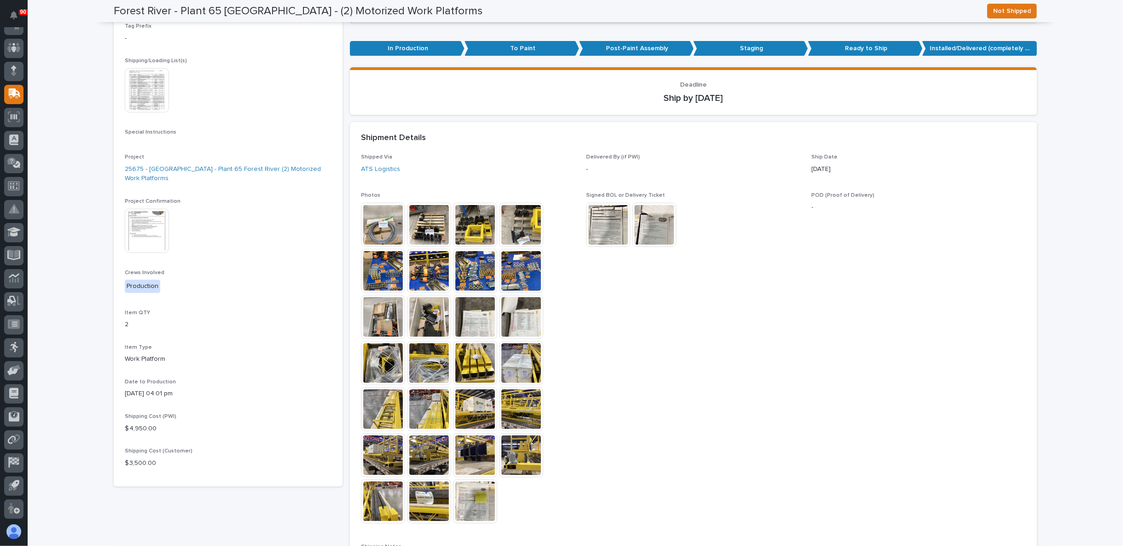
scroll to position [153, 0]
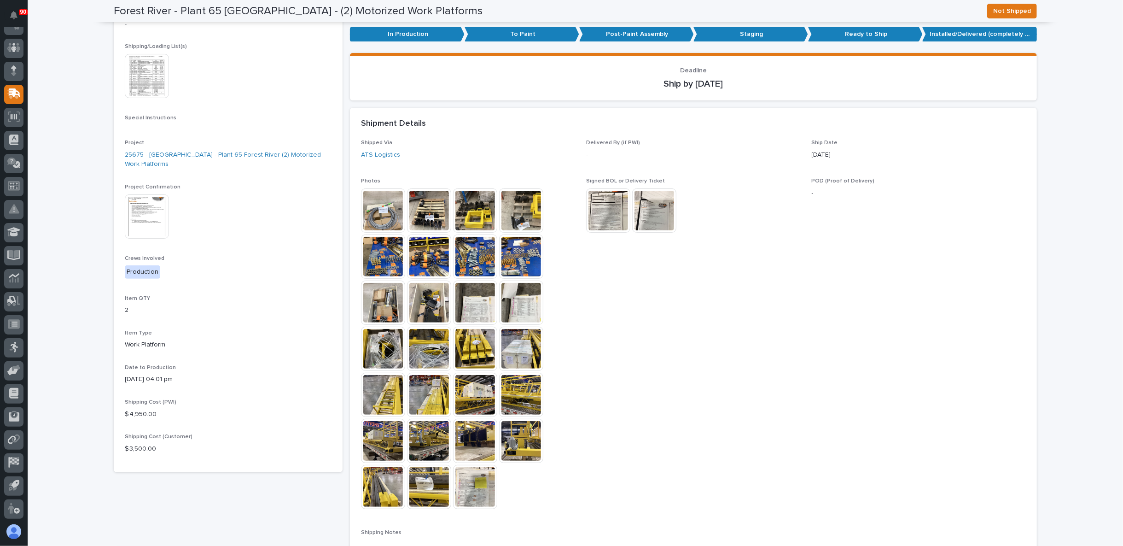
click at [388, 213] on img at bounding box center [383, 210] width 44 height 44
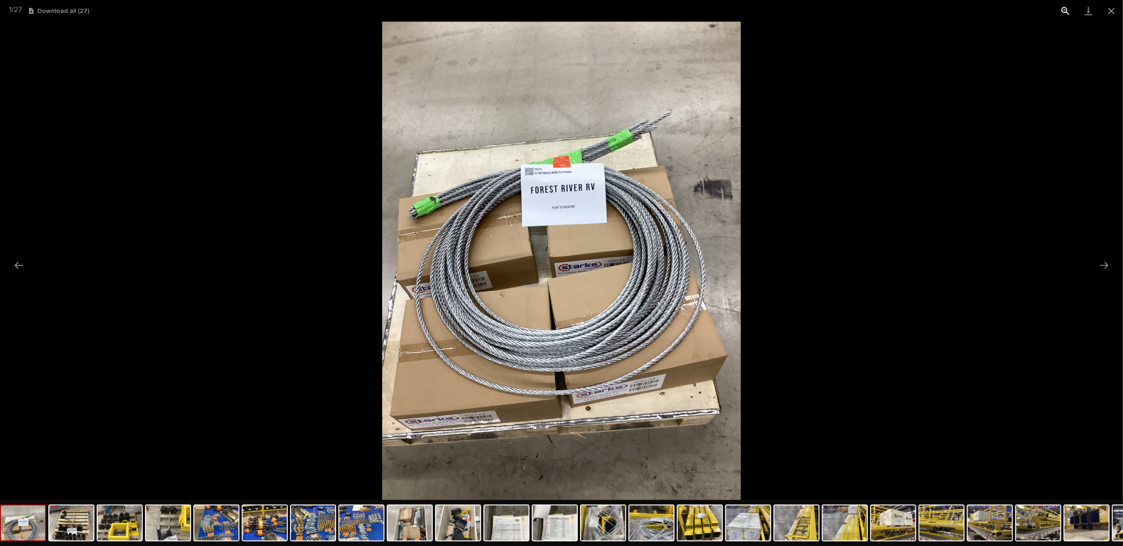
click at [1062, 8] on button "View actual size" at bounding box center [1065, 11] width 23 height 22
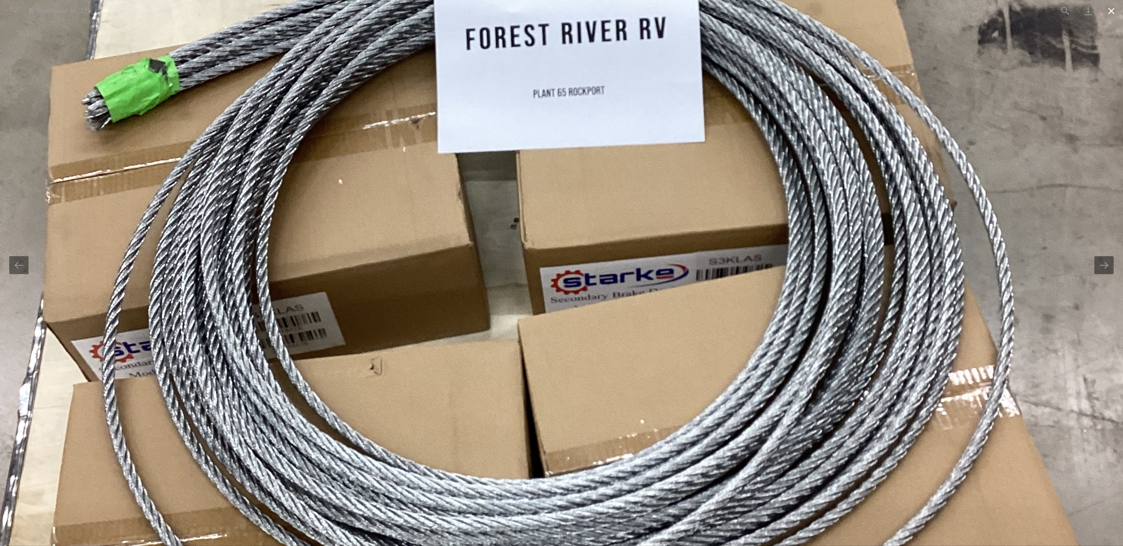
click at [1113, 8] on button "Close gallery" at bounding box center [1111, 11] width 23 height 22
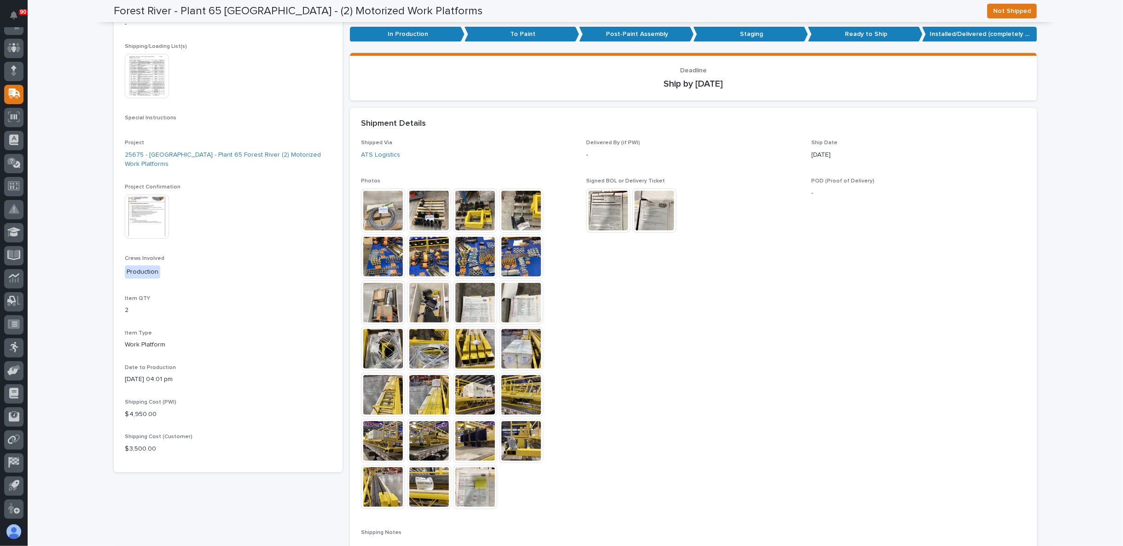
click at [147, 78] on img at bounding box center [147, 76] width 44 height 44
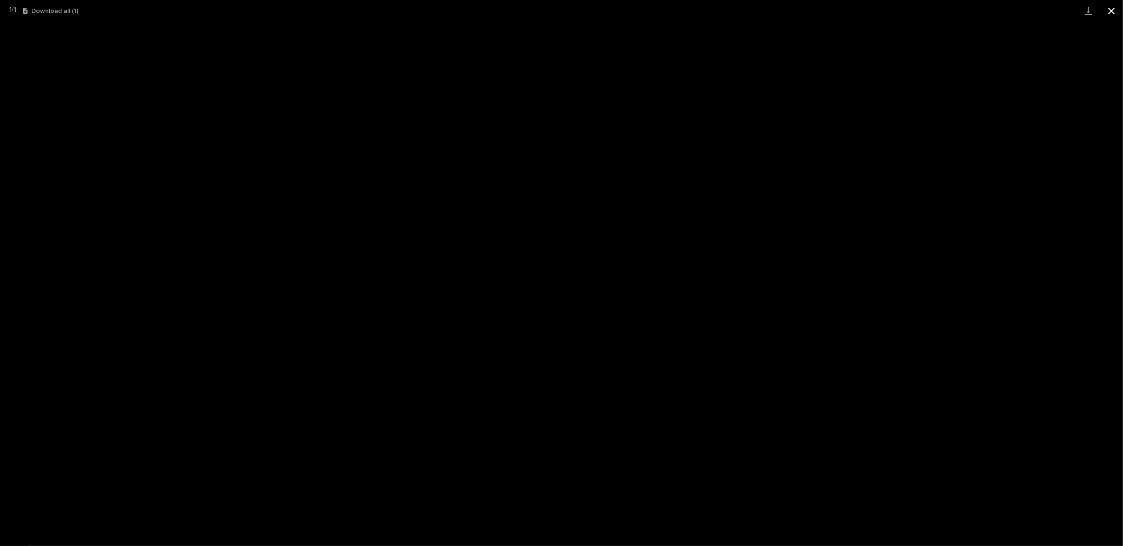
click at [1104, 12] on button "Close gallery" at bounding box center [1111, 11] width 23 height 22
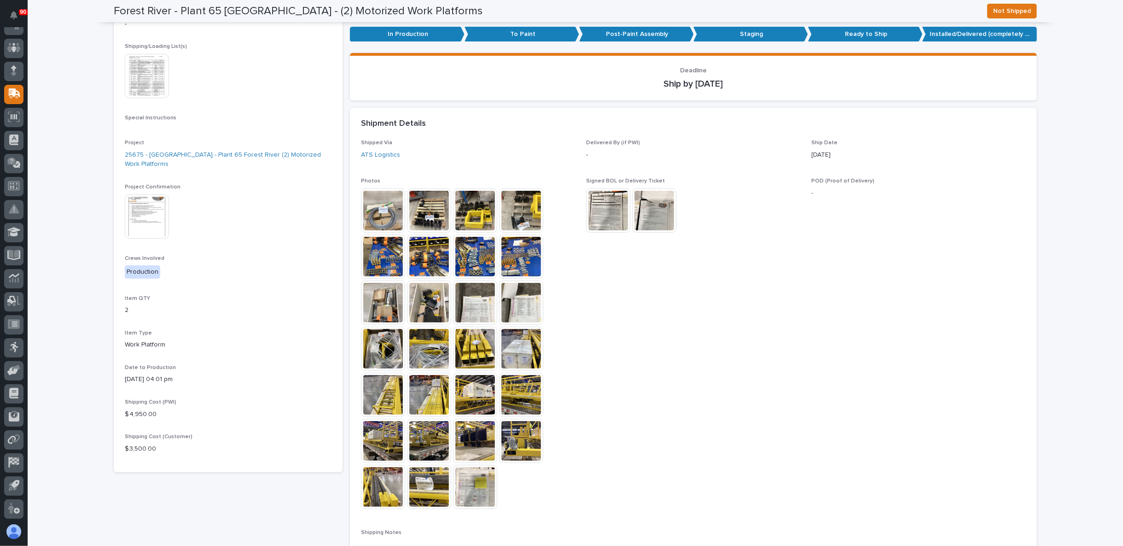
click at [387, 218] on img at bounding box center [383, 210] width 44 height 44
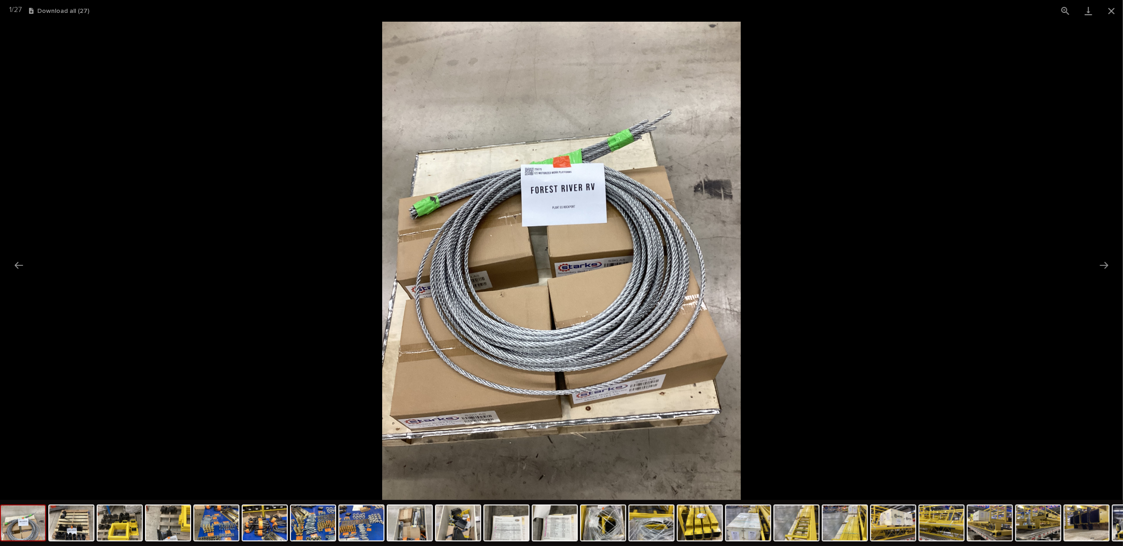
scroll to position [0, 0]
click at [410, 177] on img at bounding box center [561, 261] width 359 height 478
click at [1118, 3] on button "Close gallery" at bounding box center [1111, 11] width 23 height 22
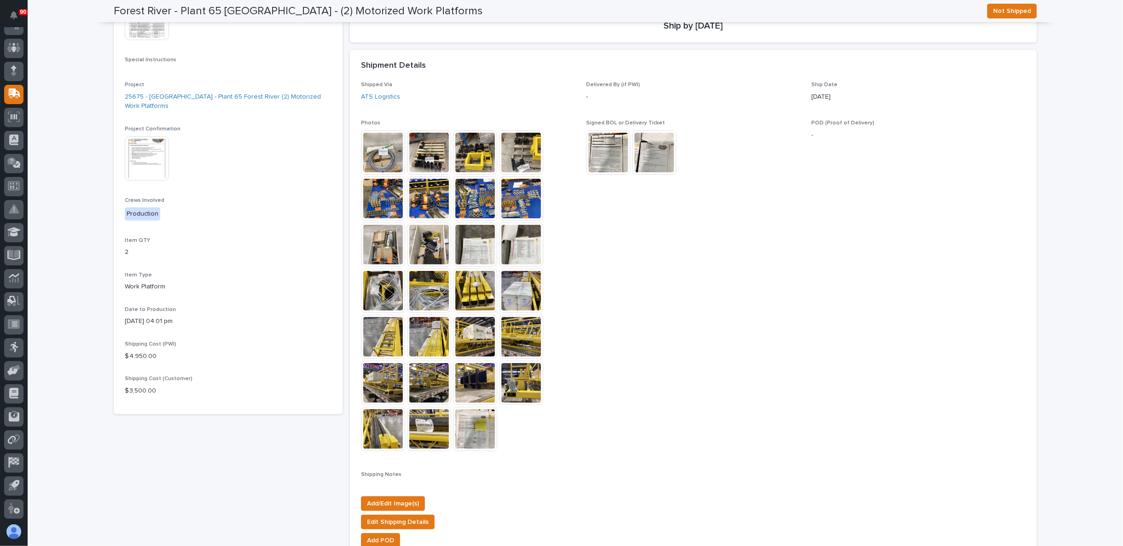
scroll to position [256, 0]
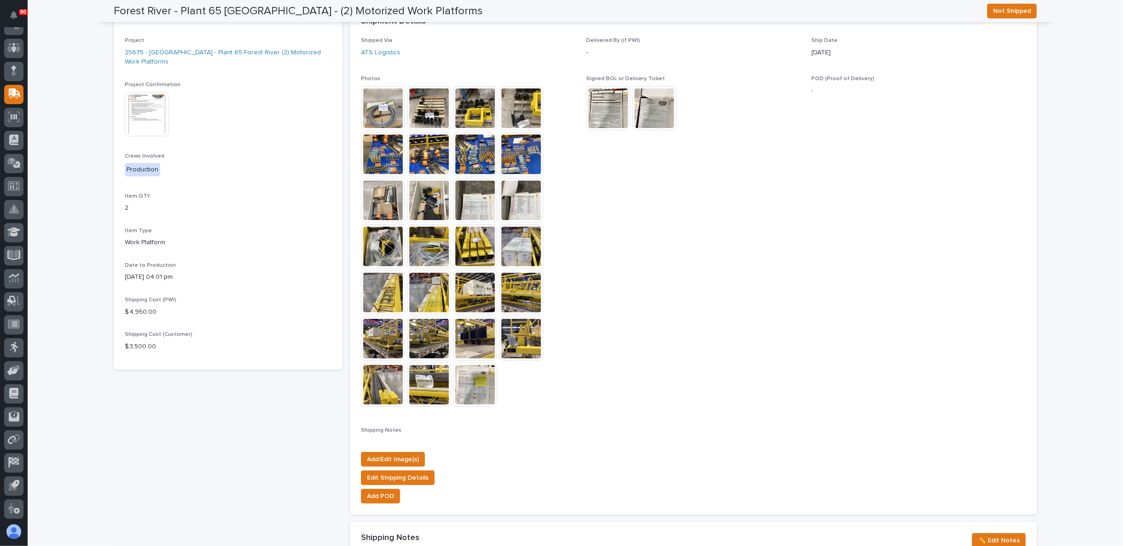
click at [464, 383] on img at bounding box center [475, 384] width 44 height 44
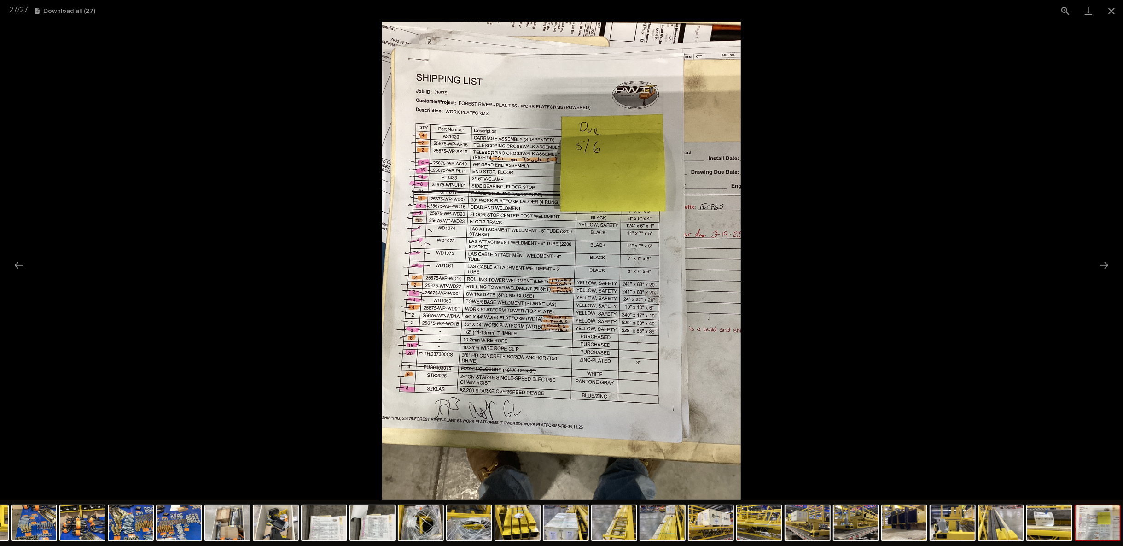
click at [532, 321] on img at bounding box center [561, 261] width 359 height 478
click at [1069, 9] on button "View actual size" at bounding box center [1065, 11] width 23 height 22
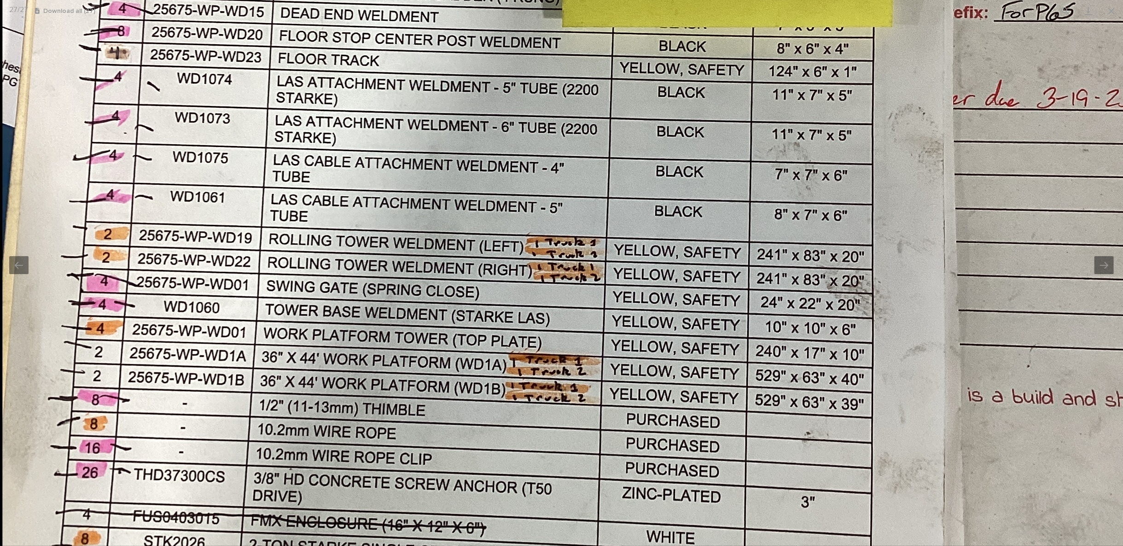
drag, startPoint x: 438, startPoint y: 400, endPoint x: 456, endPoint y: 311, distance: 90.7
click at [455, 314] on img at bounding box center [565, 181] width 1127 height 1503
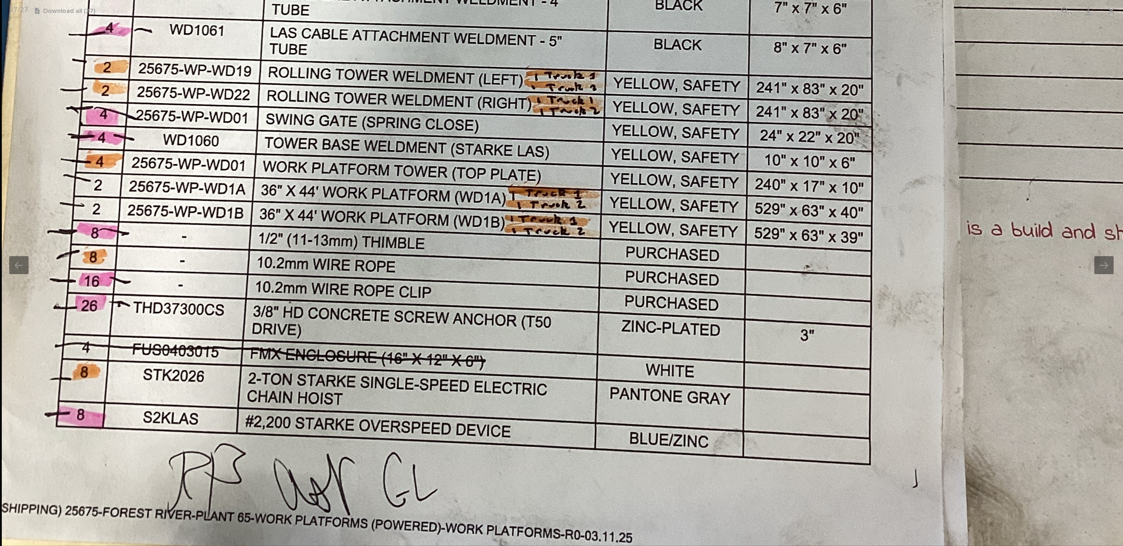
drag, startPoint x: 455, startPoint y: 310, endPoint x: 492, endPoint y: 244, distance: 75.4
click at [482, 229] on img at bounding box center [564, 14] width 1127 height 1503
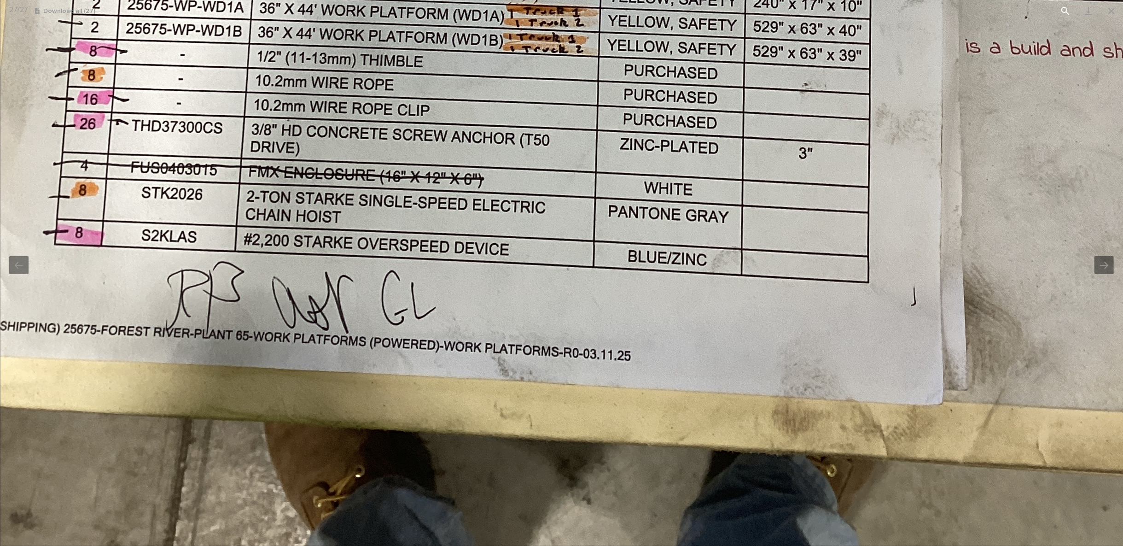
click at [1064, 16] on button "View actual size" at bounding box center [1065, 11] width 23 height 22
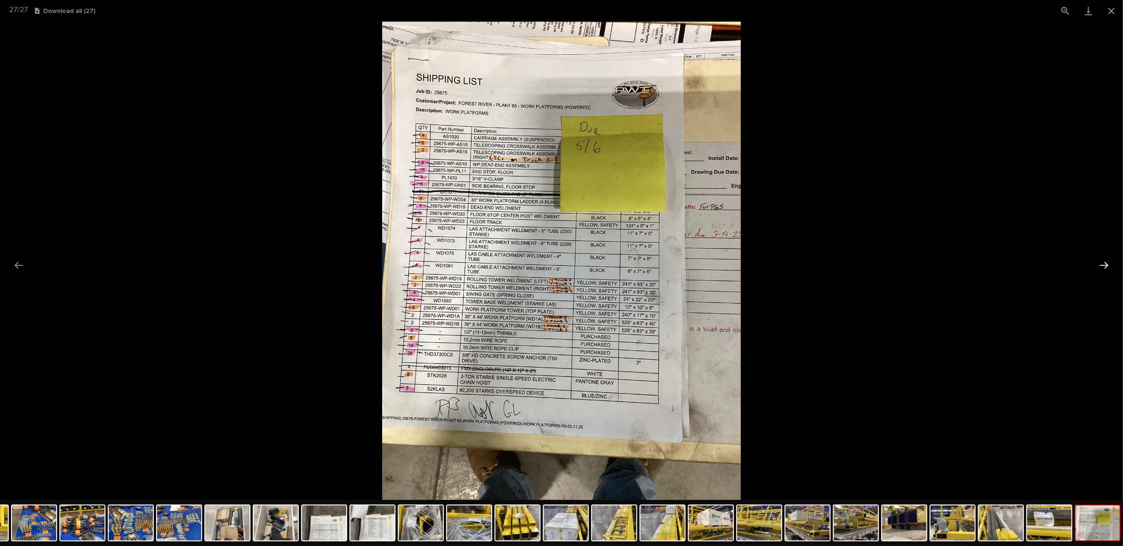
click at [1099, 263] on button "Next slide" at bounding box center [1103, 265] width 19 height 18
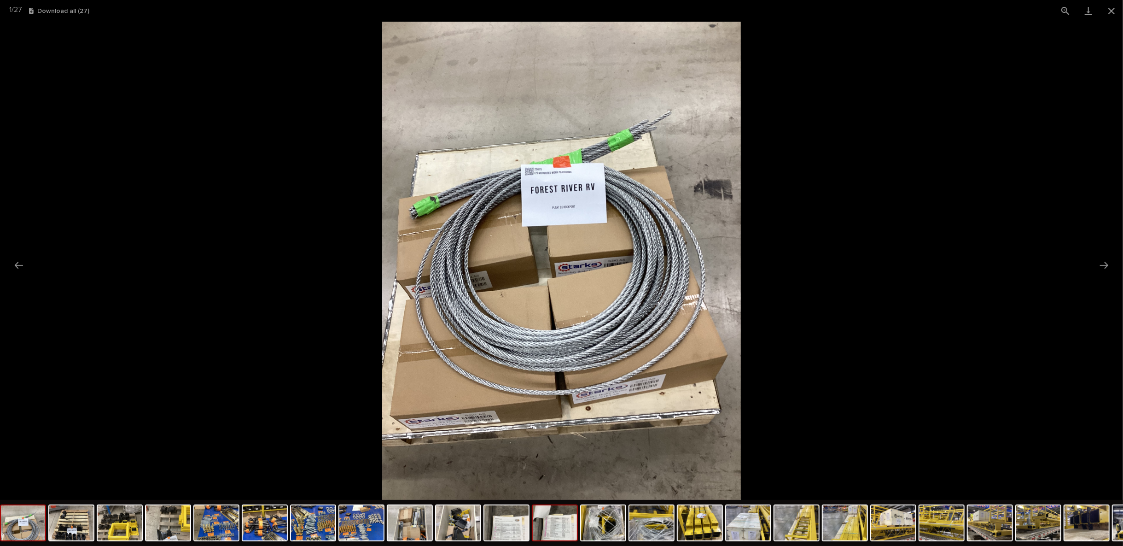
click at [566, 529] on img at bounding box center [555, 522] width 44 height 35
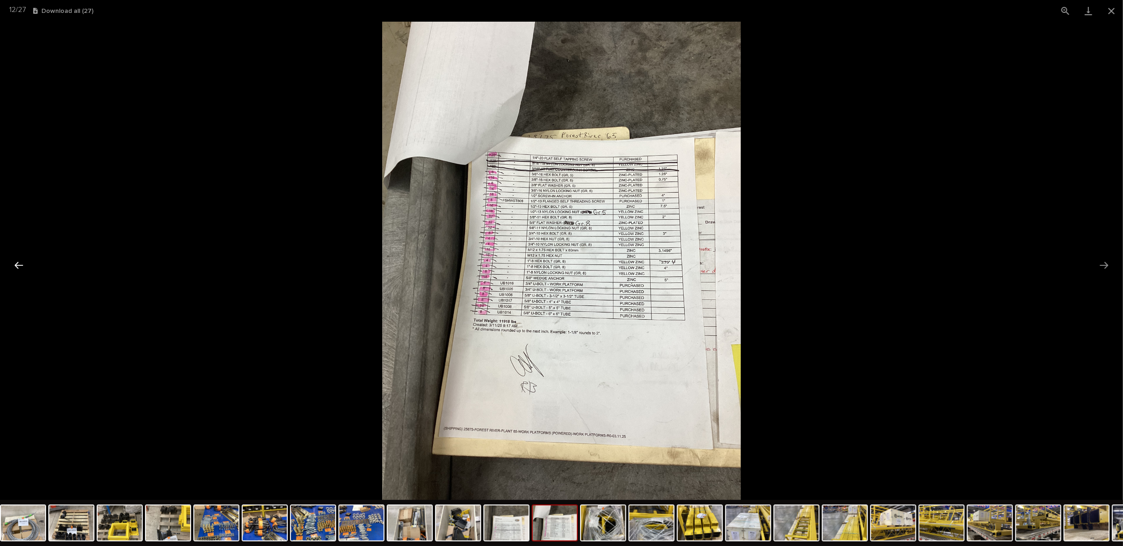
click at [20, 263] on button "Previous slide" at bounding box center [18, 265] width 19 height 18
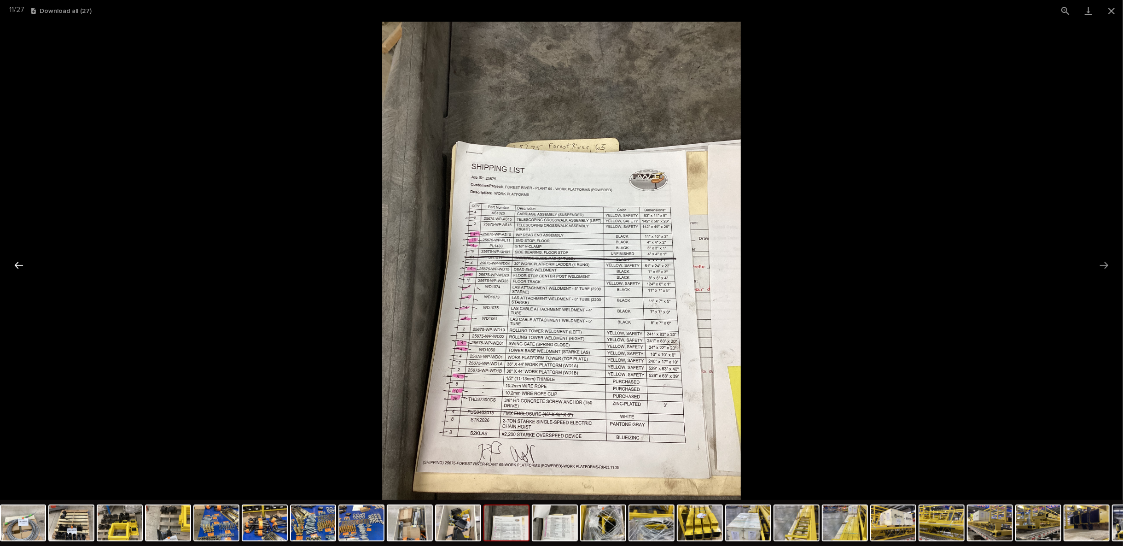
click at [17, 264] on button "Previous slide" at bounding box center [18, 265] width 19 height 18
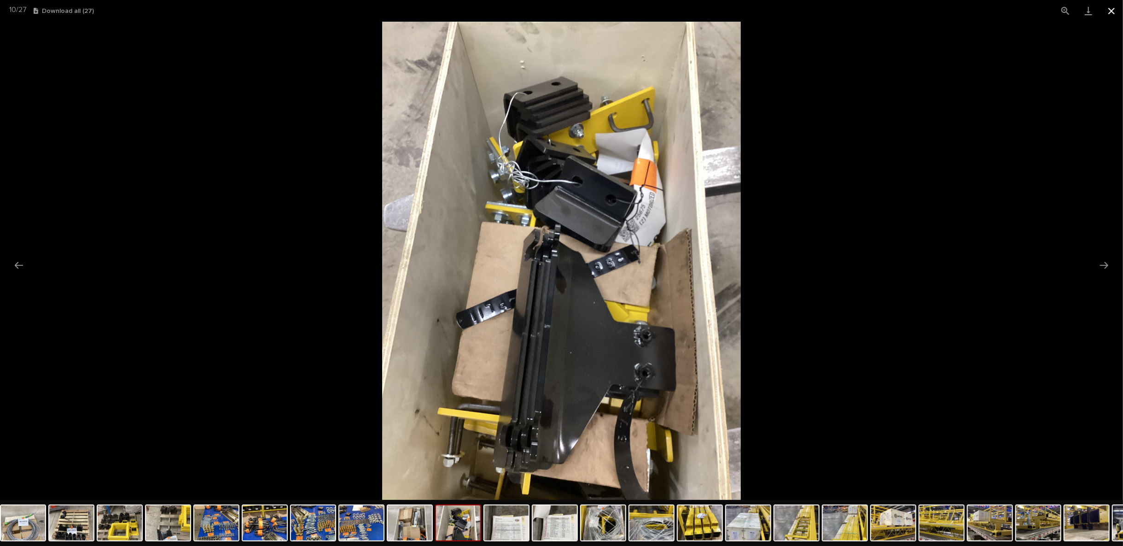
click at [1109, 10] on button "Close gallery" at bounding box center [1111, 11] width 23 height 22
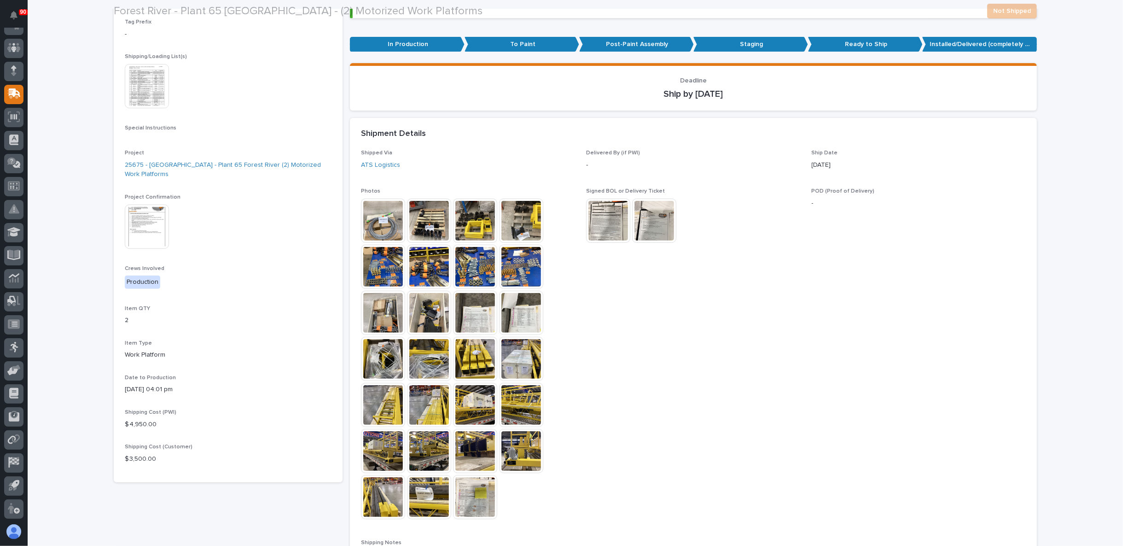
scroll to position [153, 0]
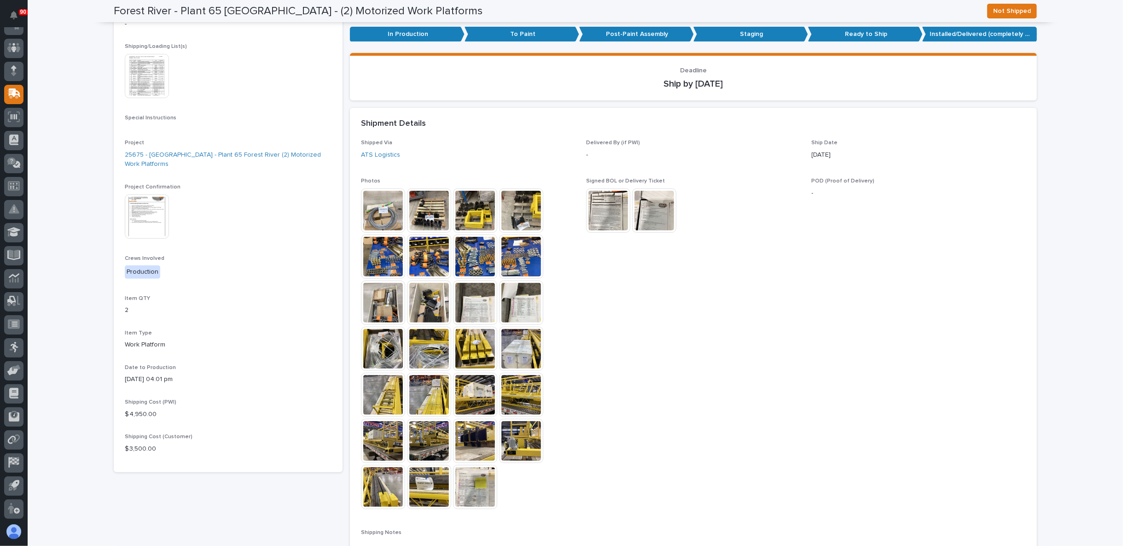
click at [512, 207] on img at bounding box center [521, 210] width 44 height 44
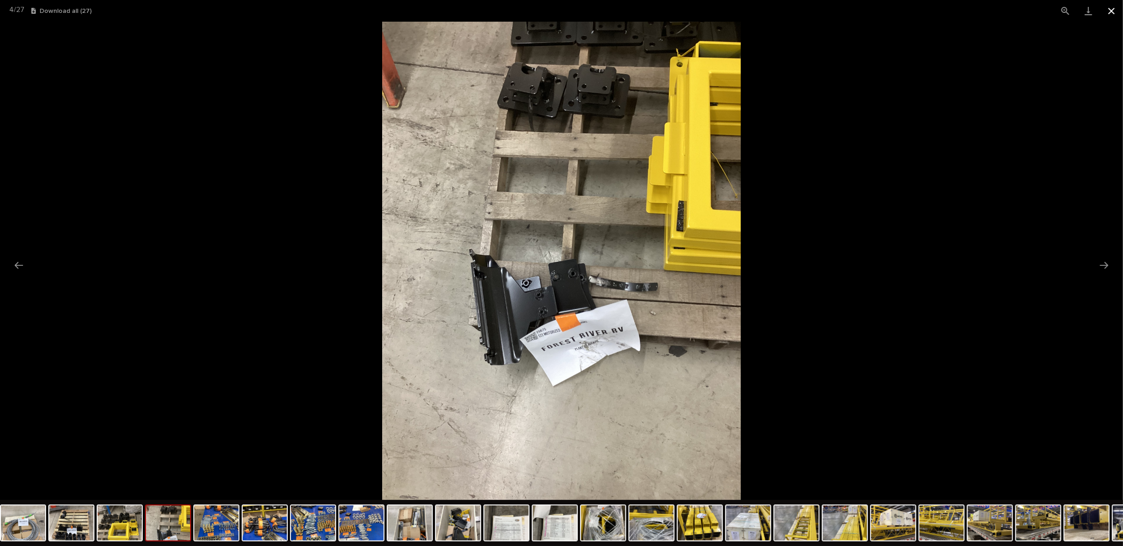
click at [1115, 11] on button "Close gallery" at bounding box center [1111, 11] width 23 height 22
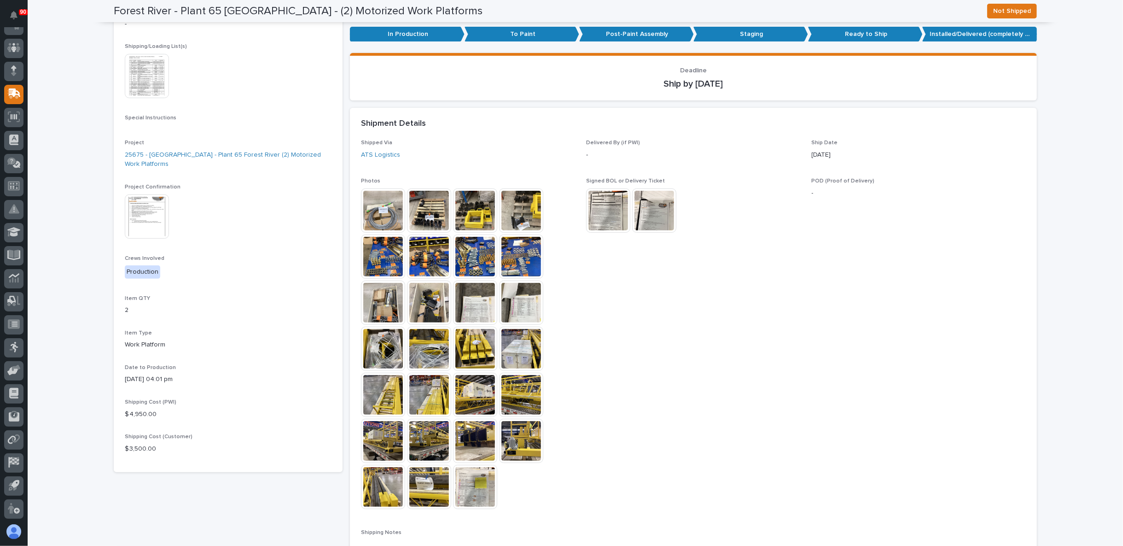
click at [479, 204] on img at bounding box center [475, 210] width 44 height 44
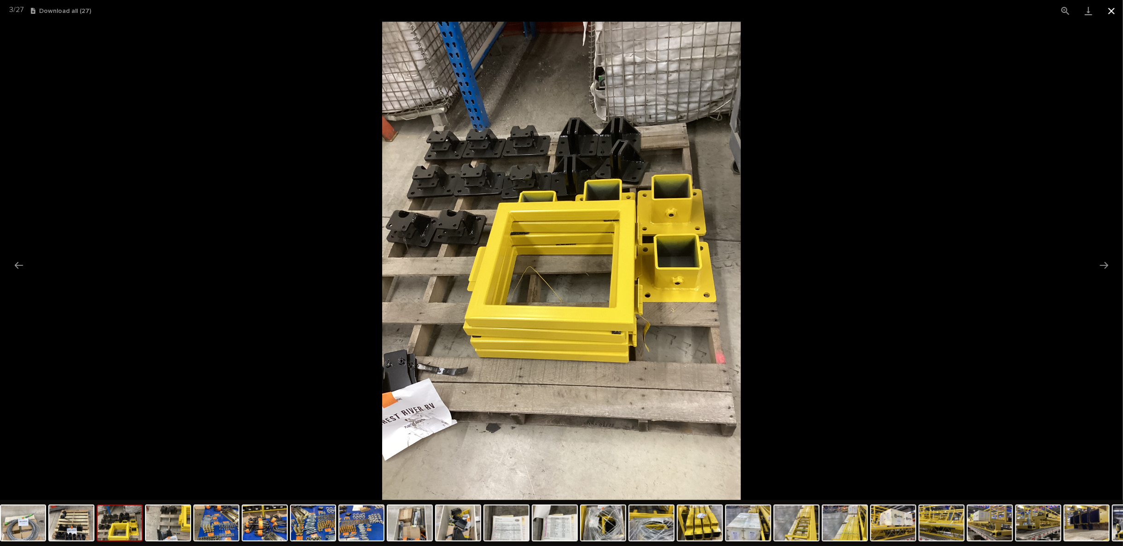
click at [1115, 9] on button "Close gallery" at bounding box center [1111, 11] width 23 height 22
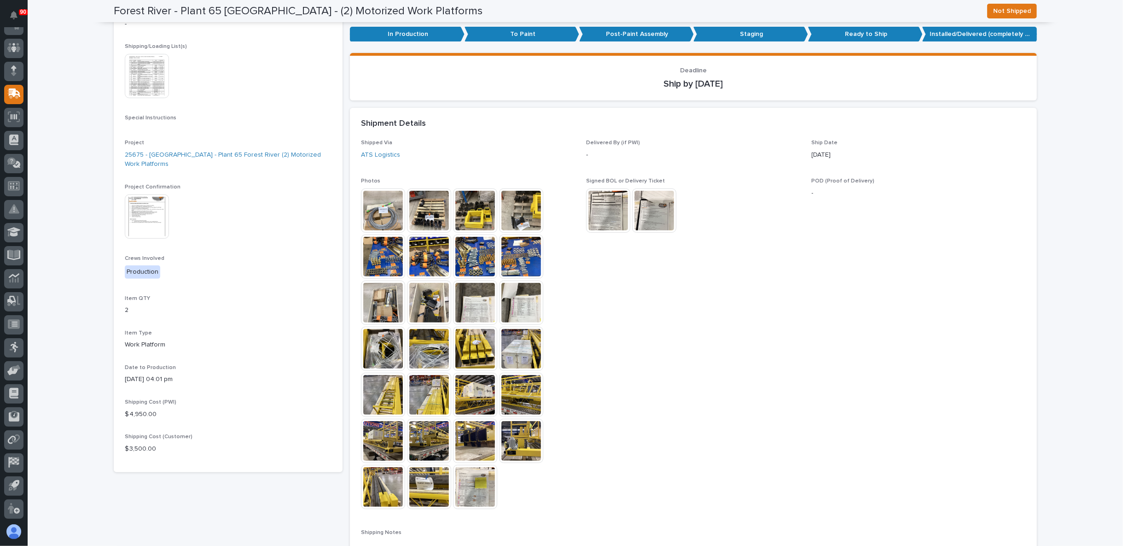
click at [610, 222] on img at bounding box center [608, 210] width 44 height 44
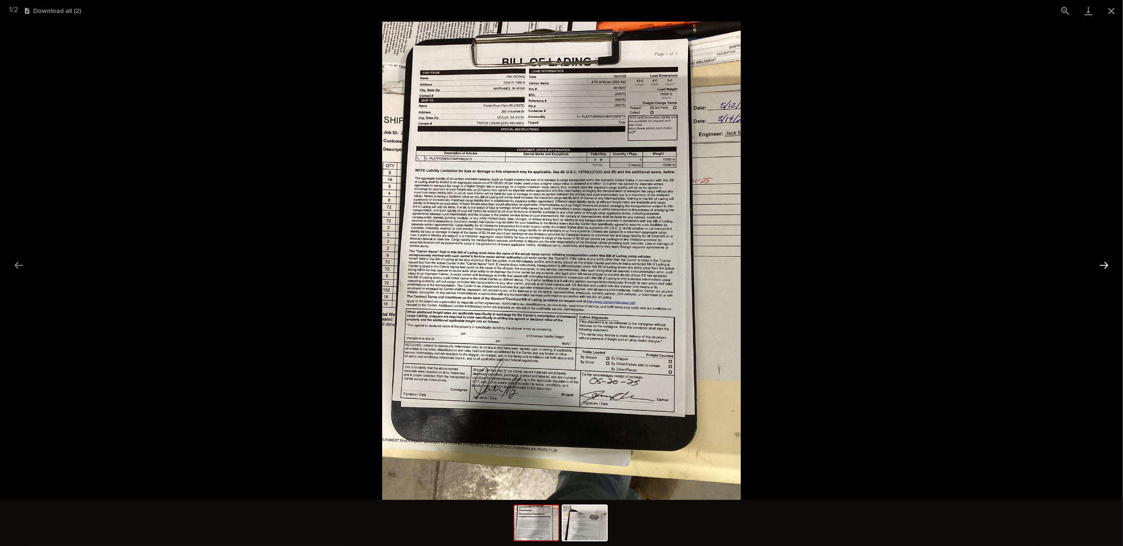
click at [1100, 264] on button "Next slide" at bounding box center [1103, 265] width 19 height 18
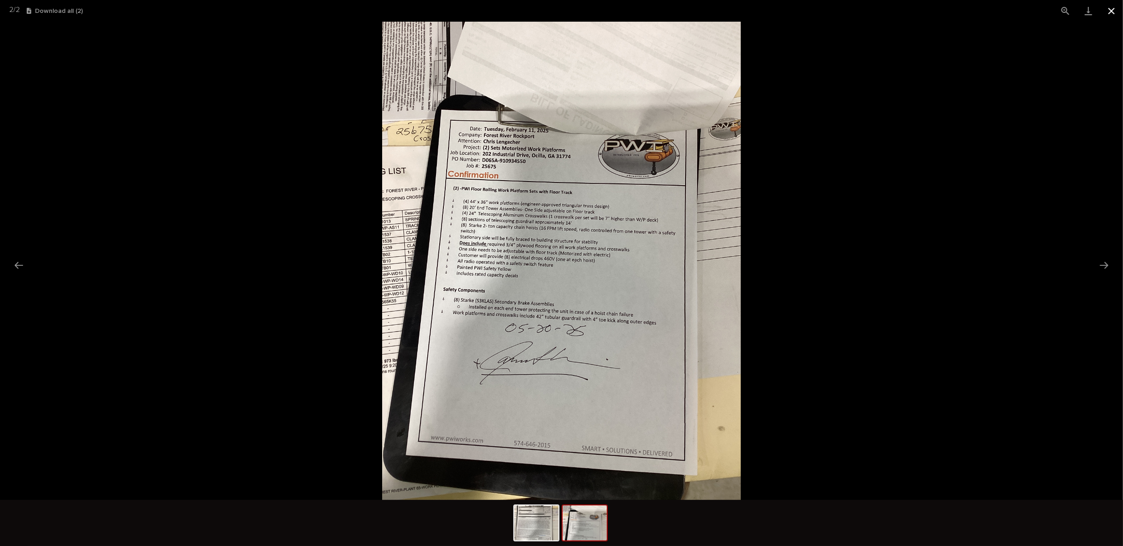
click at [1114, 15] on button "Close gallery" at bounding box center [1111, 11] width 23 height 22
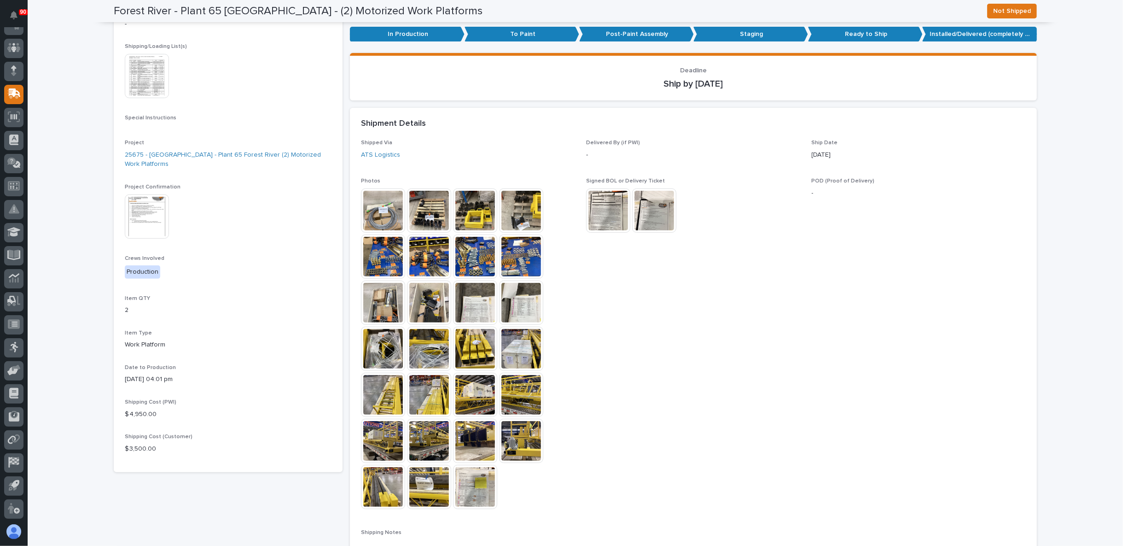
click at [662, 217] on img at bounding box center [654, 210] width 44 height 44
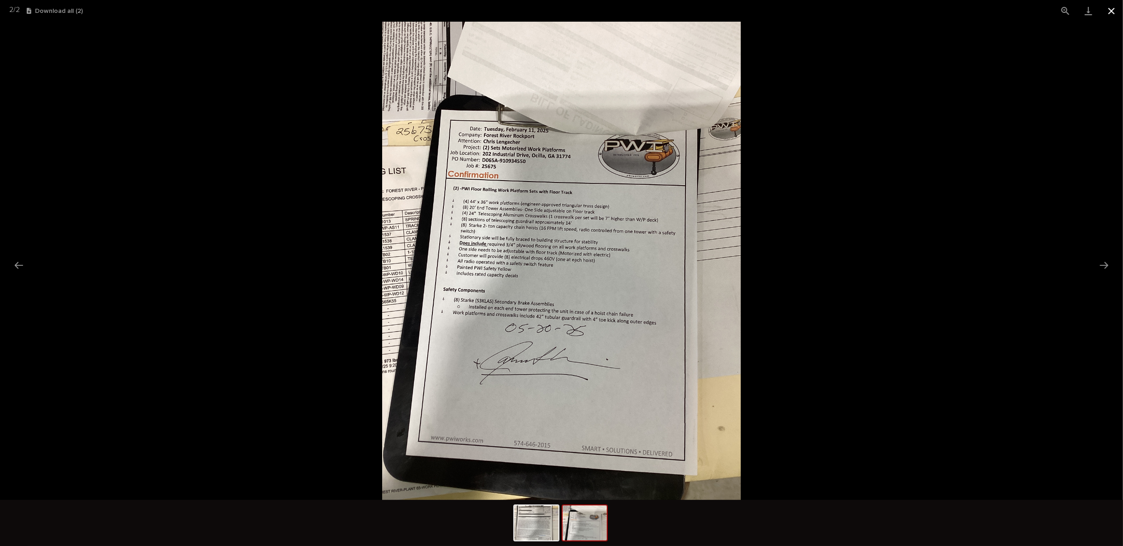
click at [1116, 12] on button "Close gallery" at bounding box center [1111, 11] width 23 height 22
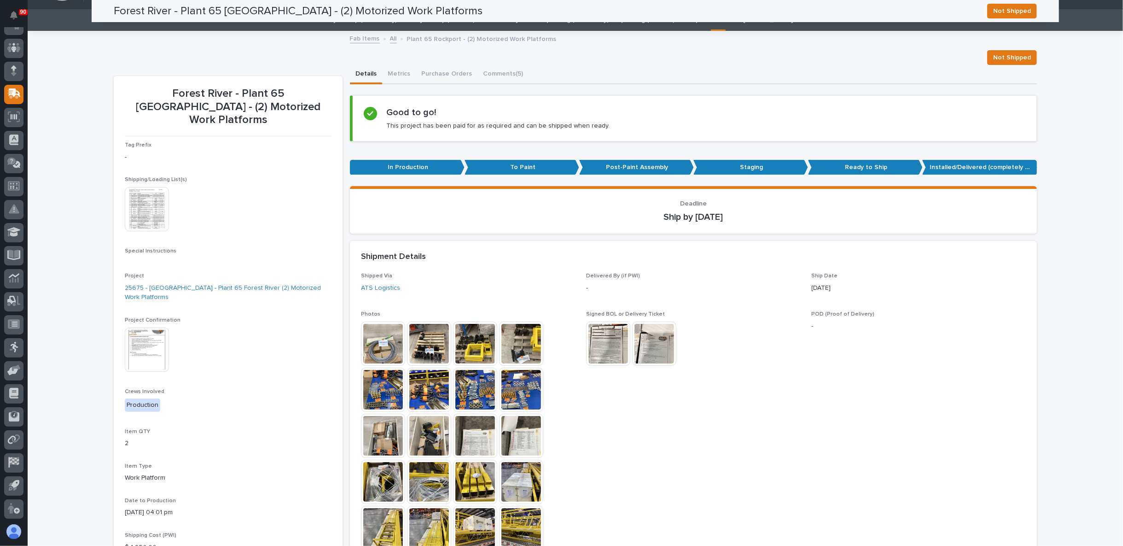
scroll to position [0, 0]
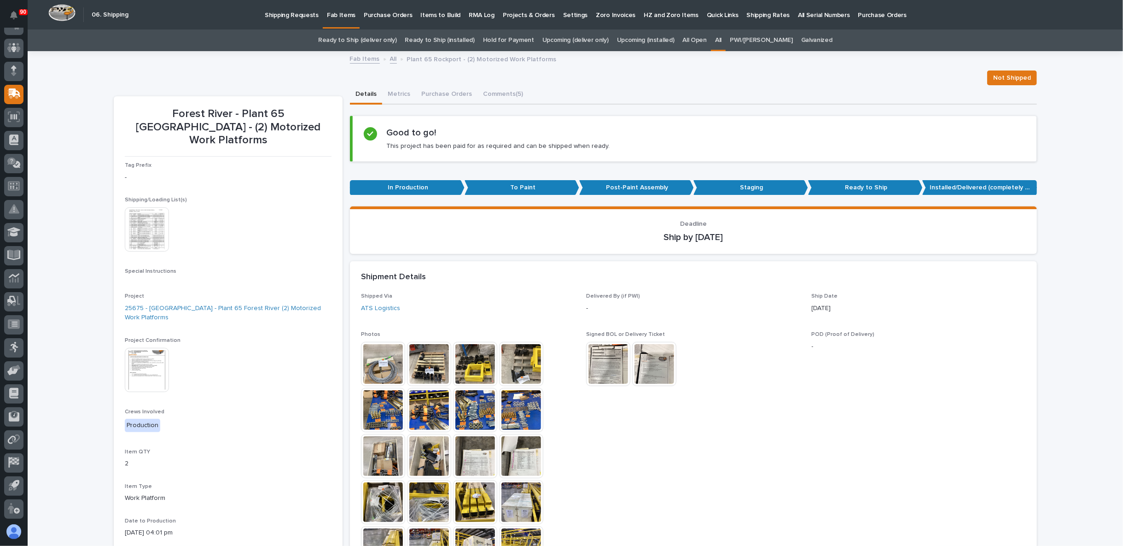
click at [650, 367] on img at bounding box center [654, 364] width 44 height 44
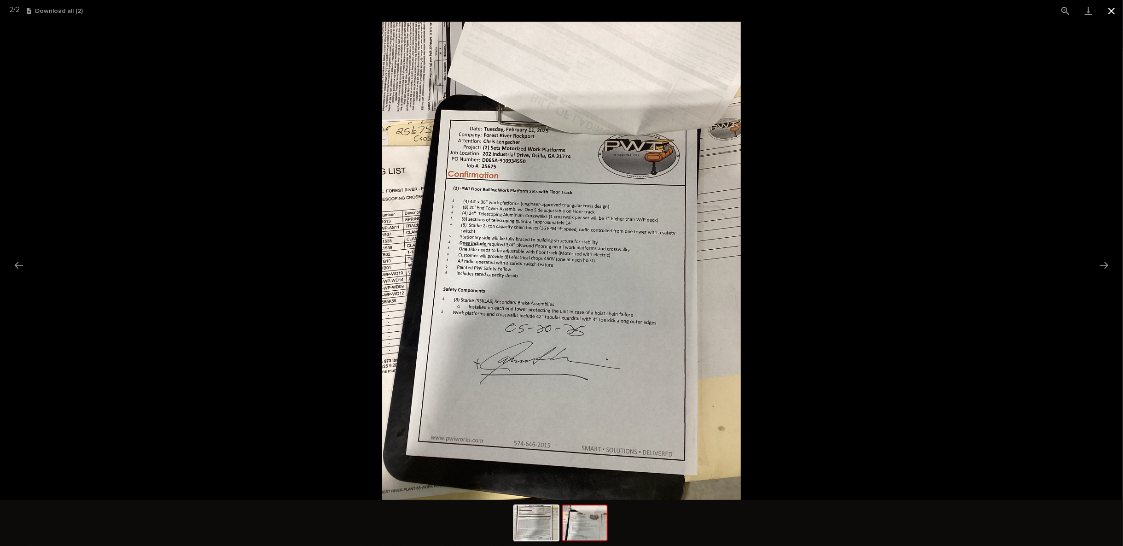
click at [1107, 10] on button "Close gallery" at bounding box center [1111, 11] width 23 height 22
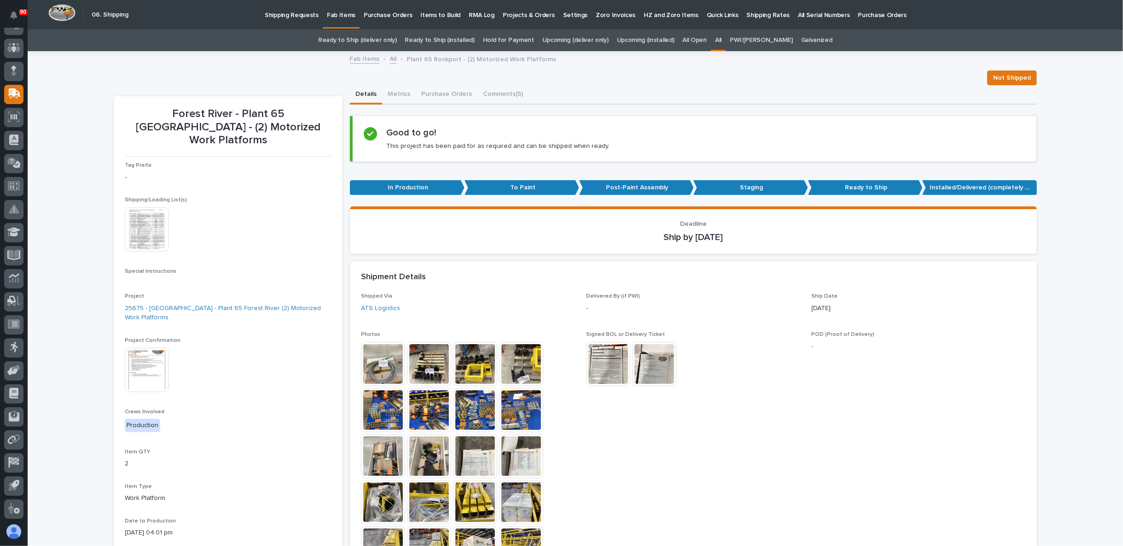
click at [380, 367] on img at bounding box center [383, 364] width 44 height 44
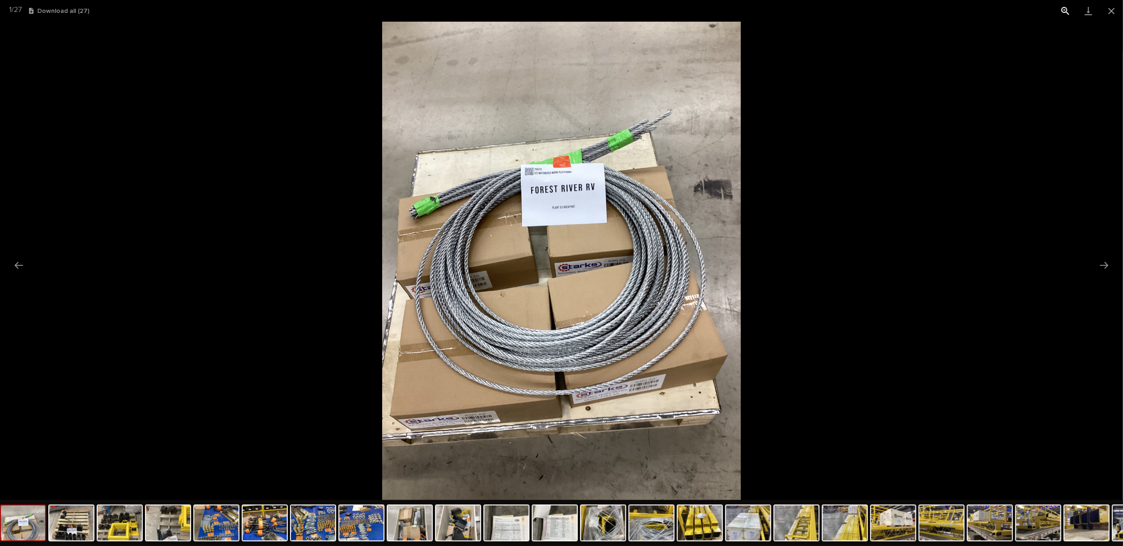
click at [1062, 10] on button "View actual size" at bounding box center [1065, 11] width 23 height 22
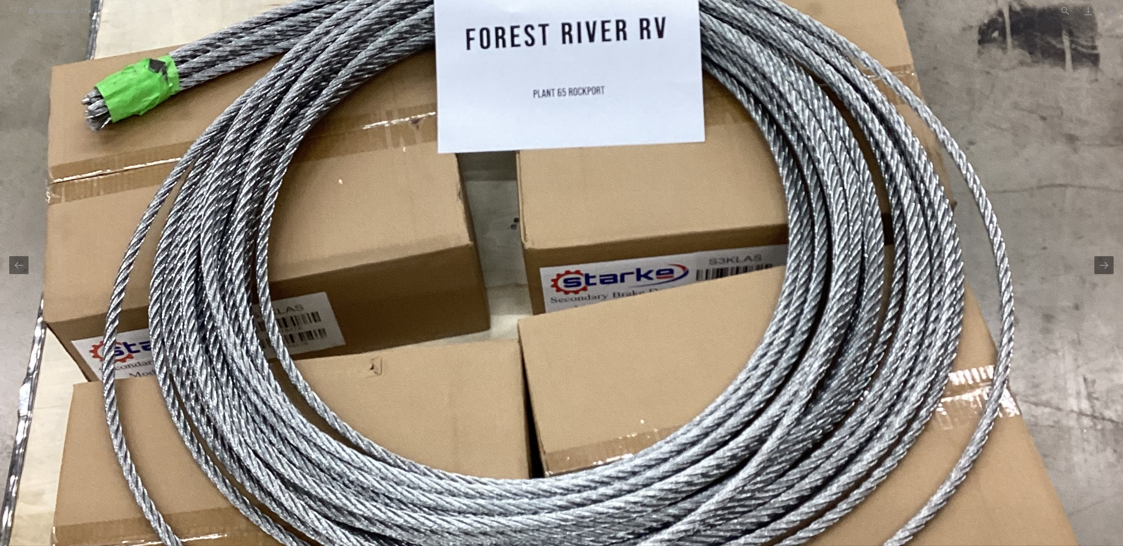
click at [1073, 75] on img at bounding box center [561, 260] width 1127 height 1503
click at [1113, 7] on button "Close gallery" at bounding box center [1111, 11] width 23 height 22
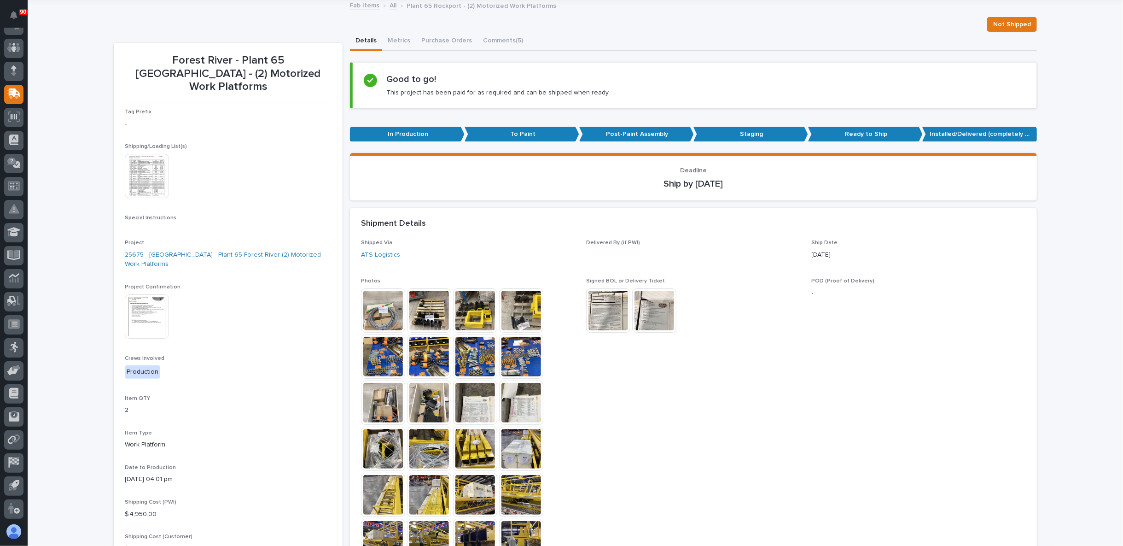
scroll to position [102, 0]
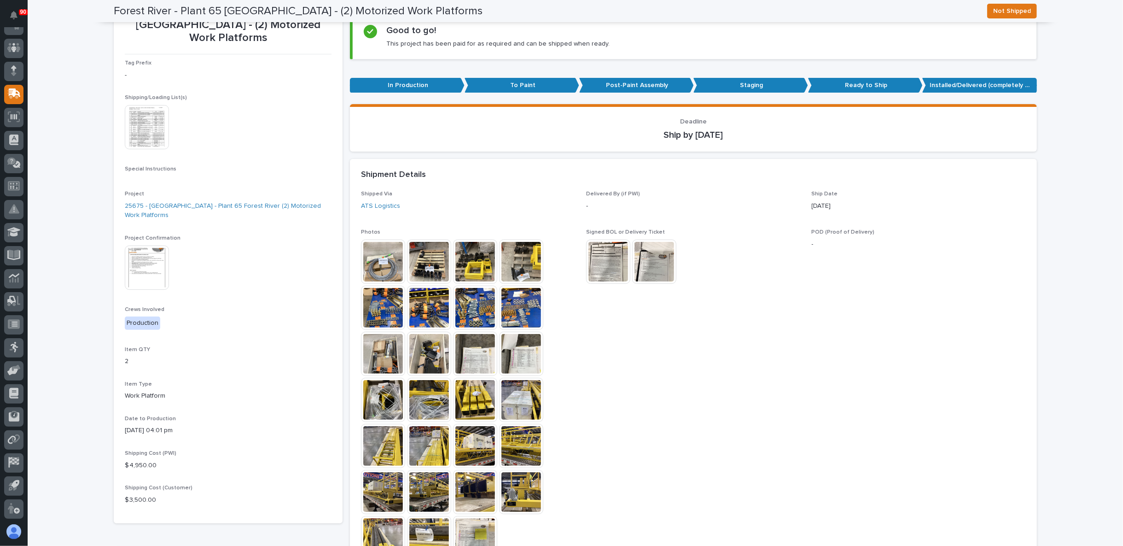
click at [467, 363] on img at bounding box center [475, 354] width 44 height 44
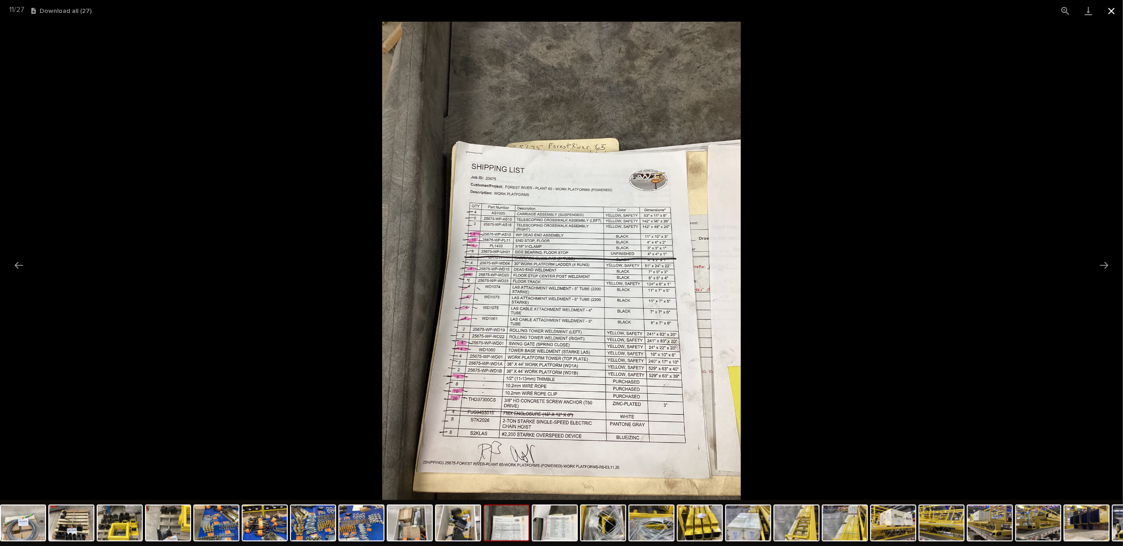
click at [1104, 7] on button "Close gallery" at bounding box center [1111, 11] width 23 height 22
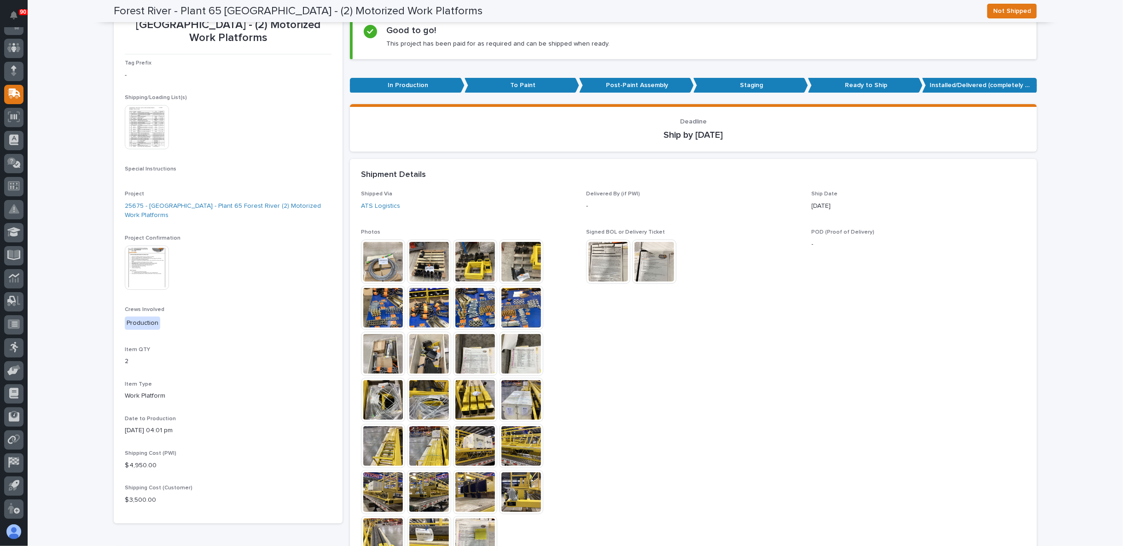
scroll to position [0, 0]
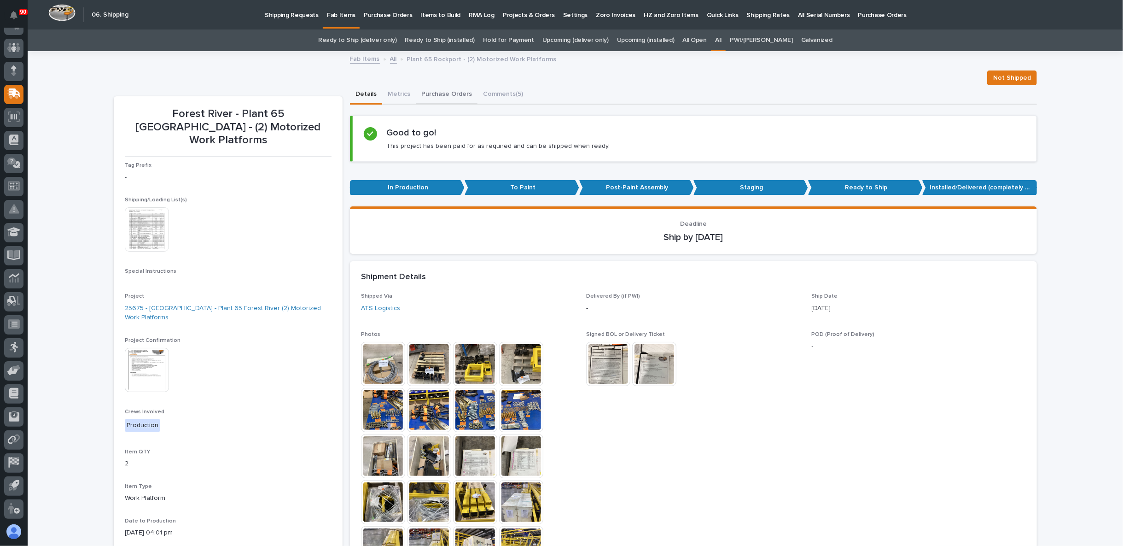
click at [434, 93] on button "Purchase Orders" at bounding box center [447, 94] width 62 height 19
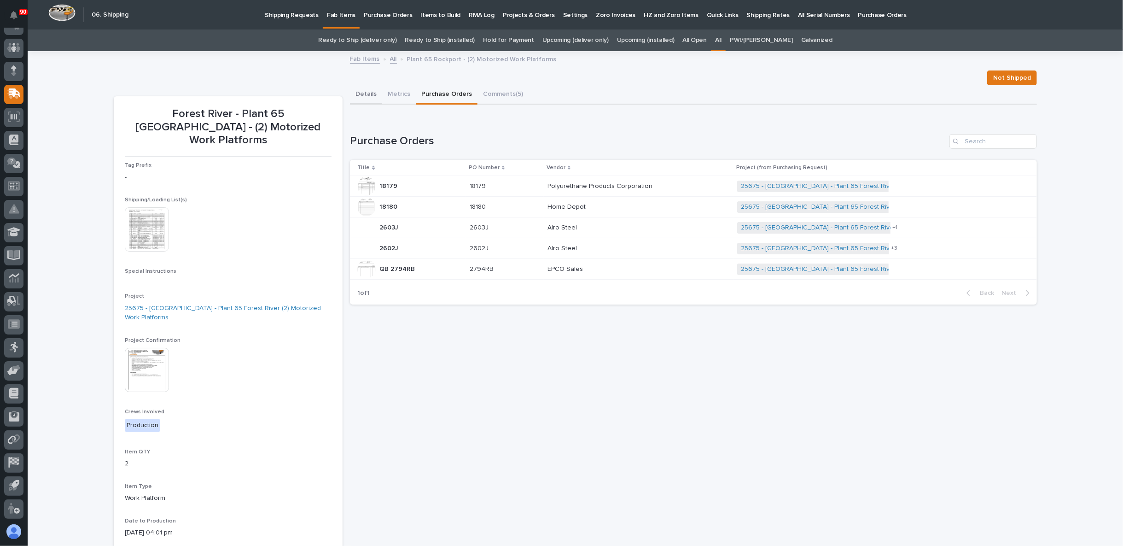
click at [366, 92] on button "Details" at bounding box center [366, 94] width 32 height 19
click at [436, 96] on button "Purchase Orders" at bounding box center [447, 94] width 62 height 19
click at [361, 205] on div at bounding box center [366, 207] width 18 height 18
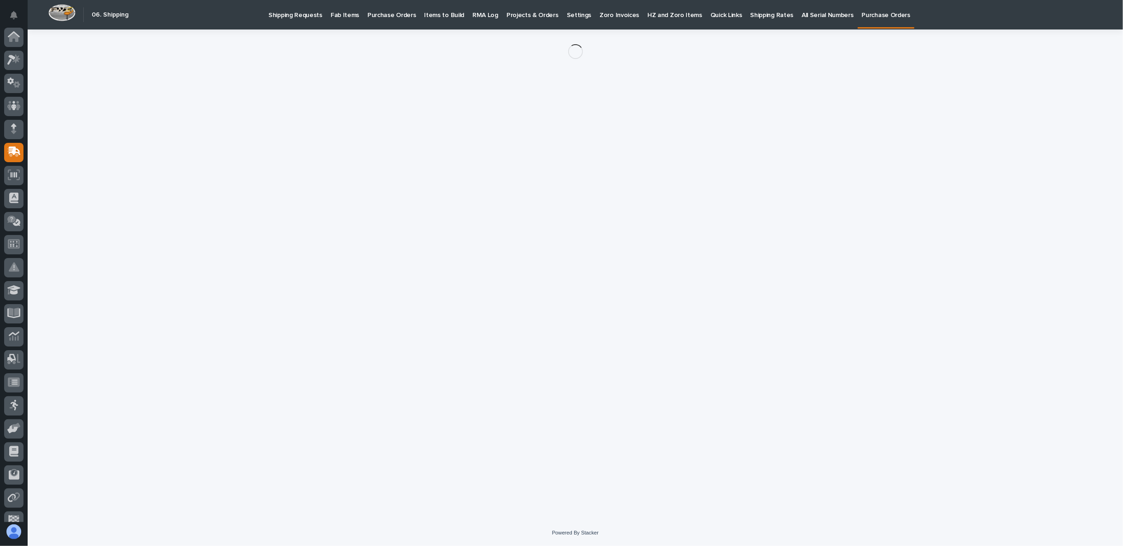
scroll to position [58, 0]
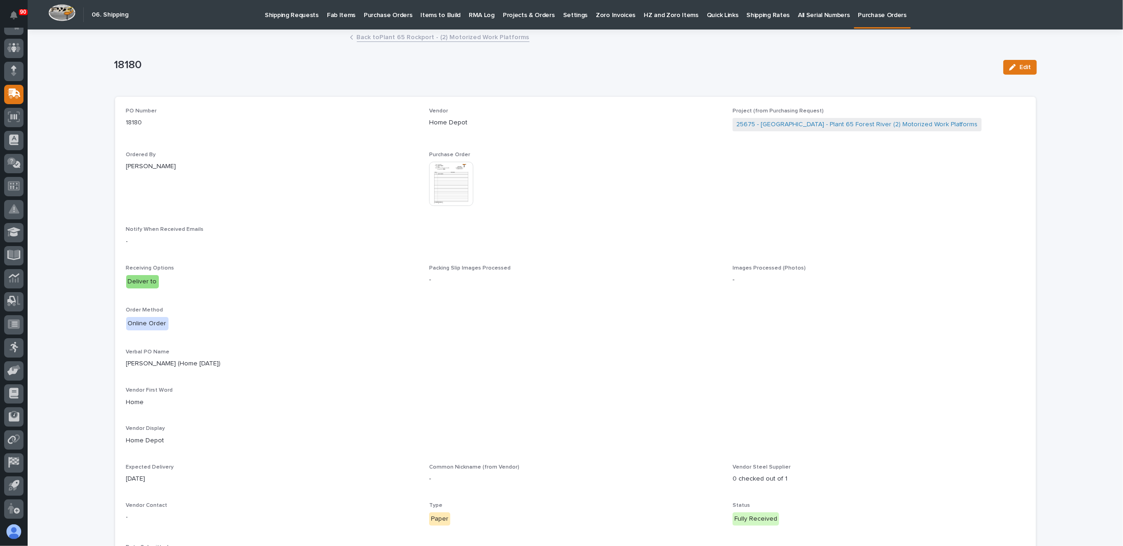
click at [449, 190] on img at bounding box center [451, 184] width 44 height 44
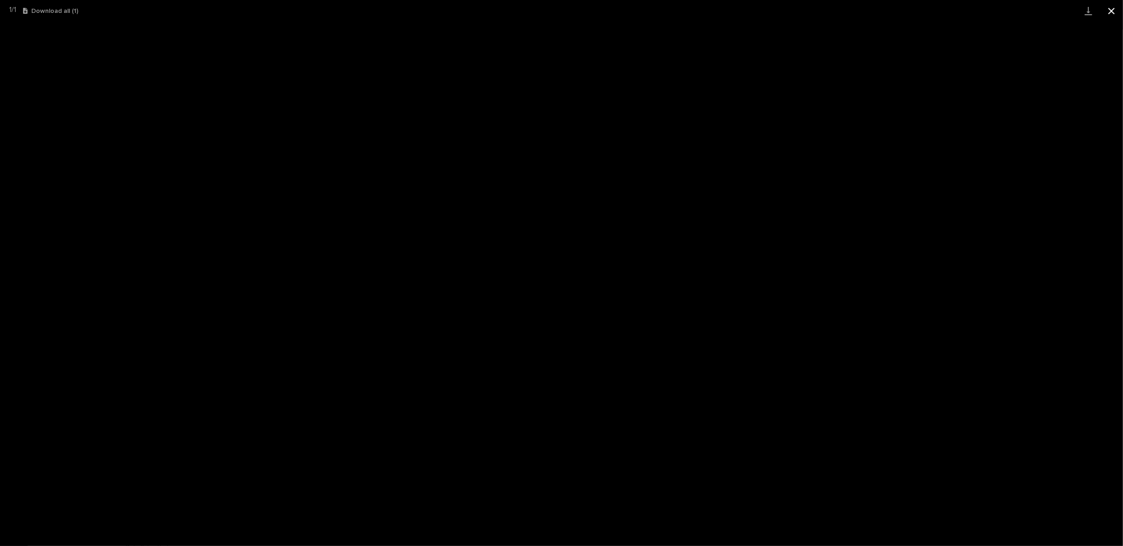
click at [1114, 4] on button "Close gallery" at bounding box center [1111, 11] width 23 height 22
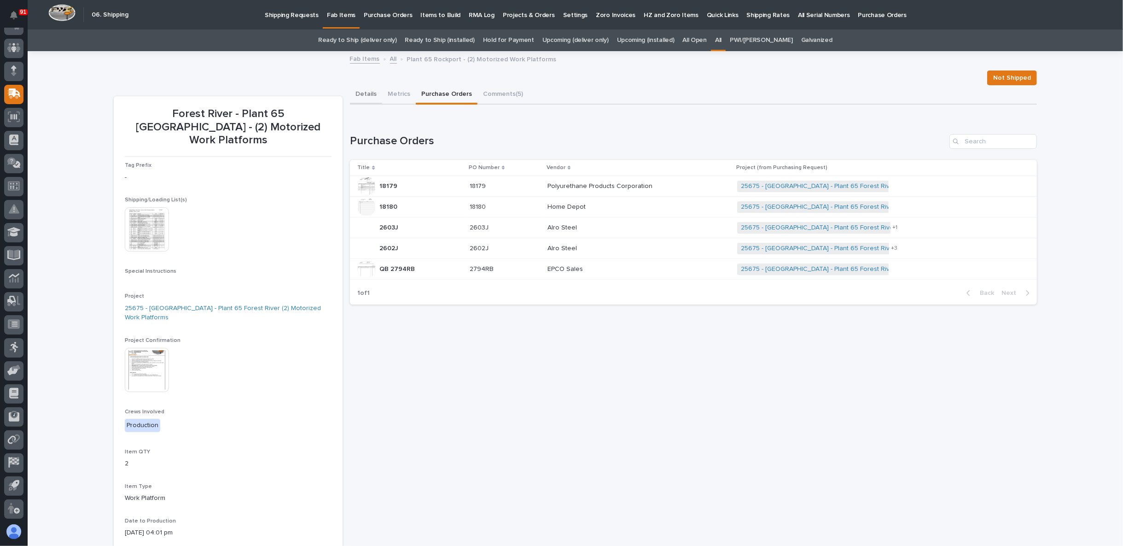
click at [361, 96] on button "Details" at bounding box center [366, 94] width 32 height 19
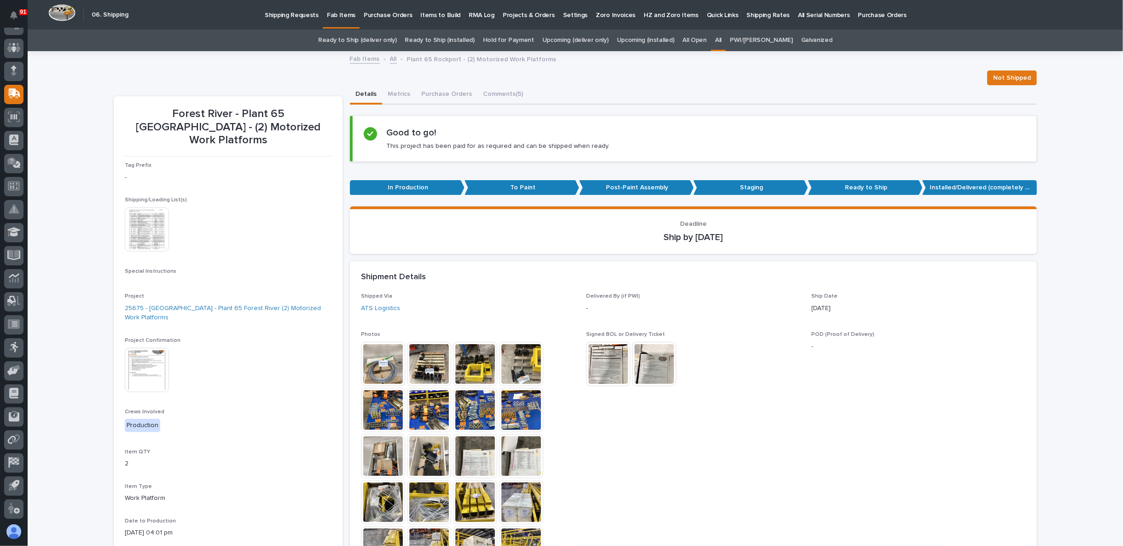
click at [378, 365] on img at bounding box center [383, 364] width 44 height 44
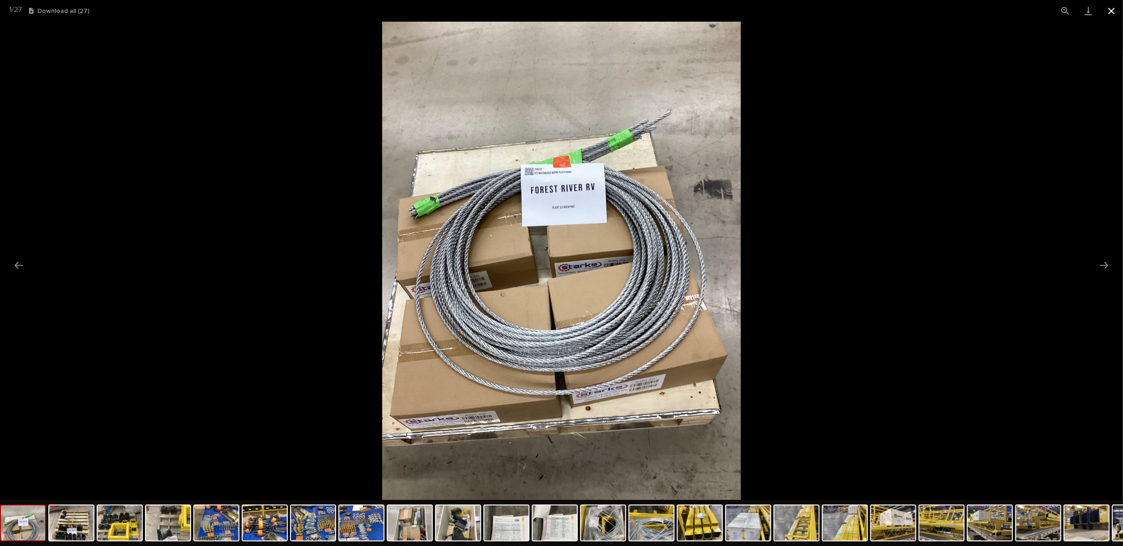
click at [1112, 5] on button "Close gallery" at bounding box center [1111, 11] width 23 height 22
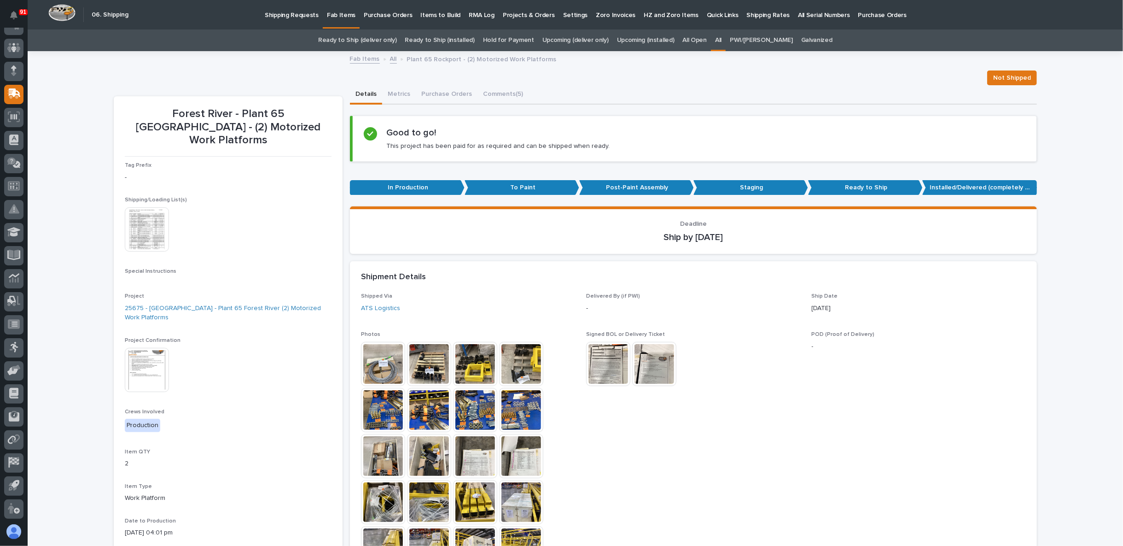
click at [152, 215] on img at bounding box center [147, 229] width 44 height 44
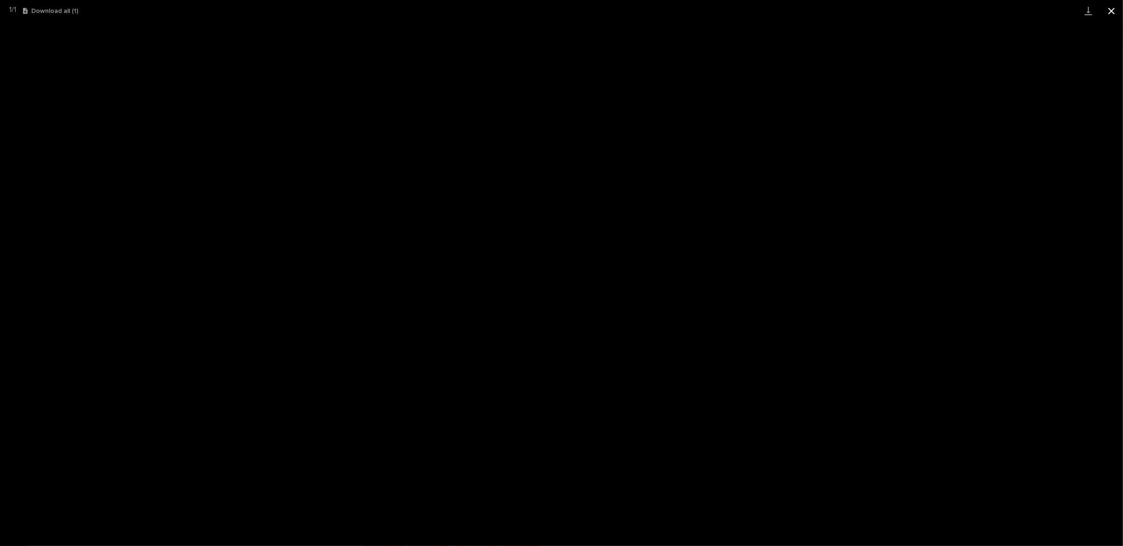
click at [1110, 8] on button "Close gallery" at bounding box center [1111, 11] width 23 height 22
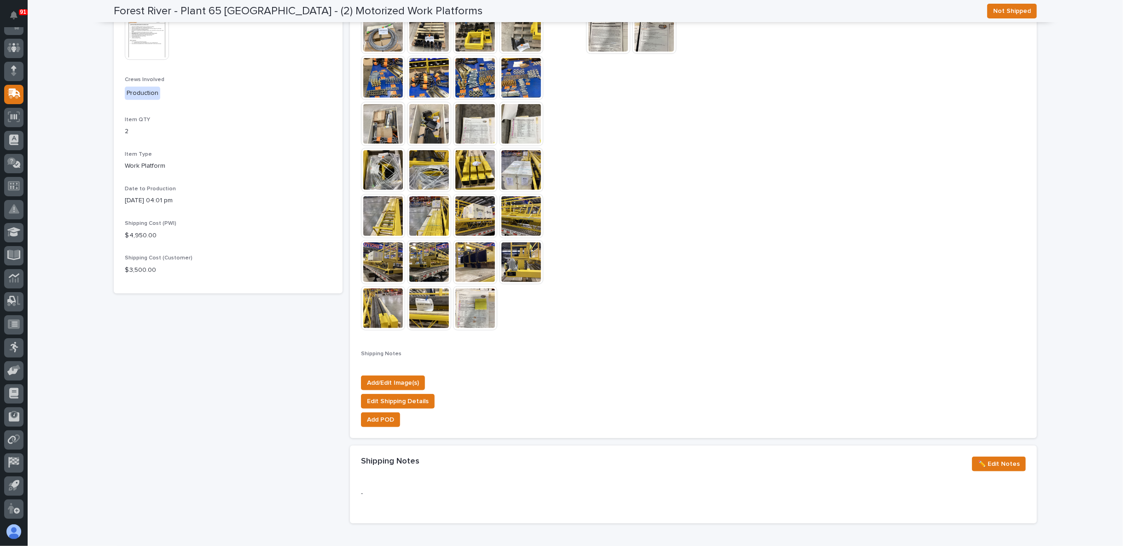
scroll to position [358, 0]
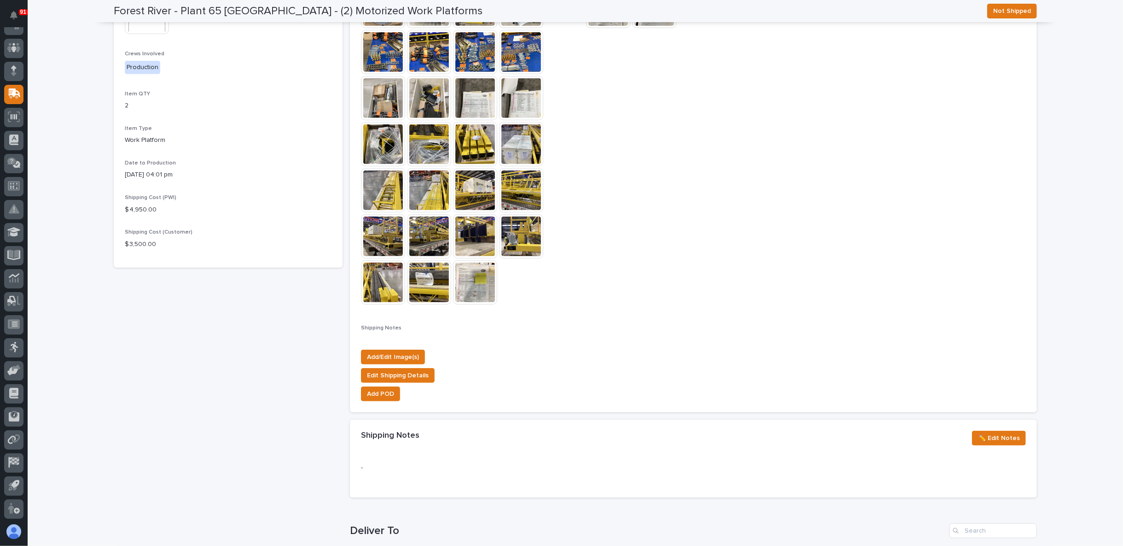
click at [471, 290] on img at bounding box center [475, 282] width 44 height 44
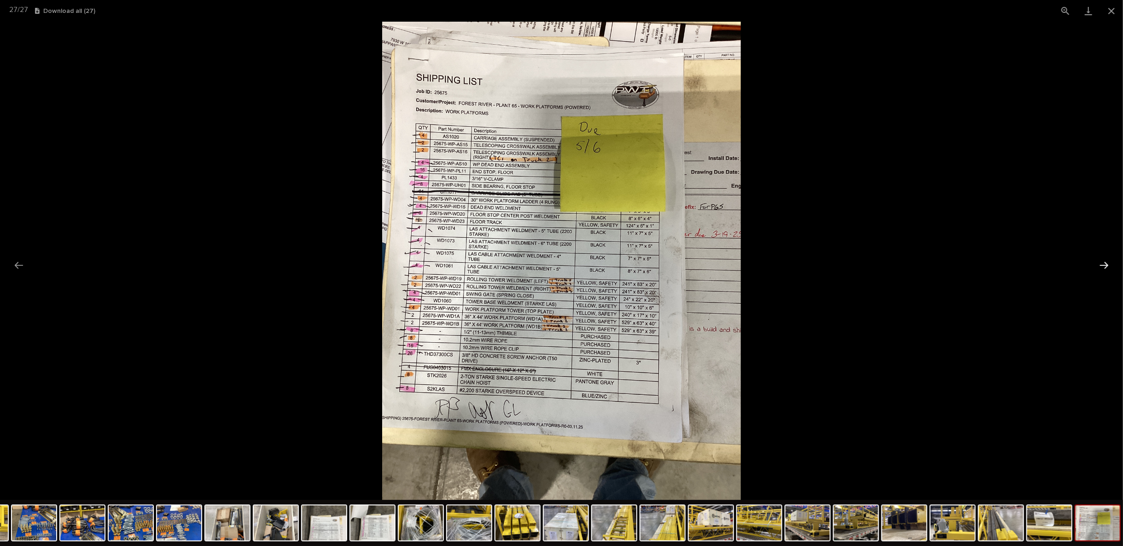
click at [1098, 263] on button "Next slide" at bounding box center [1103, 265] width 19 height 18
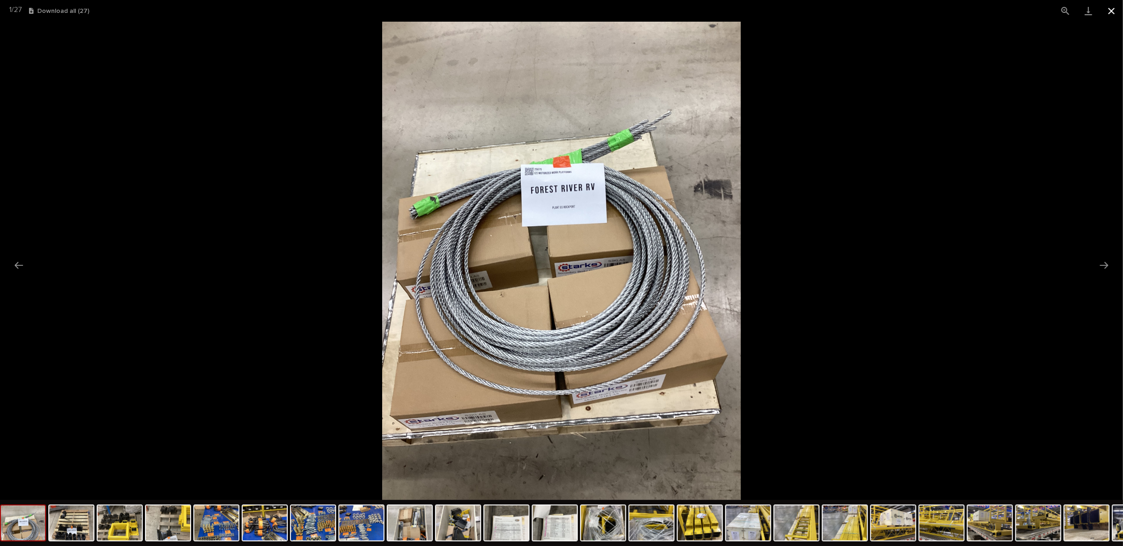
click at [1113, 14] on button "Close gallery" at bounding box center [1111, 11] width 23 height 22
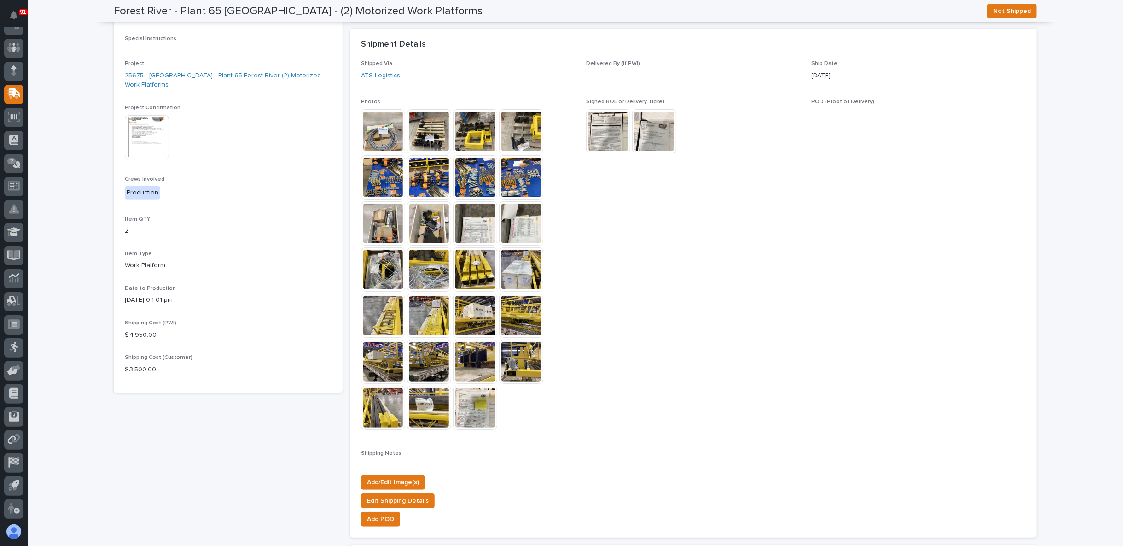
scroll to position [204, 0]
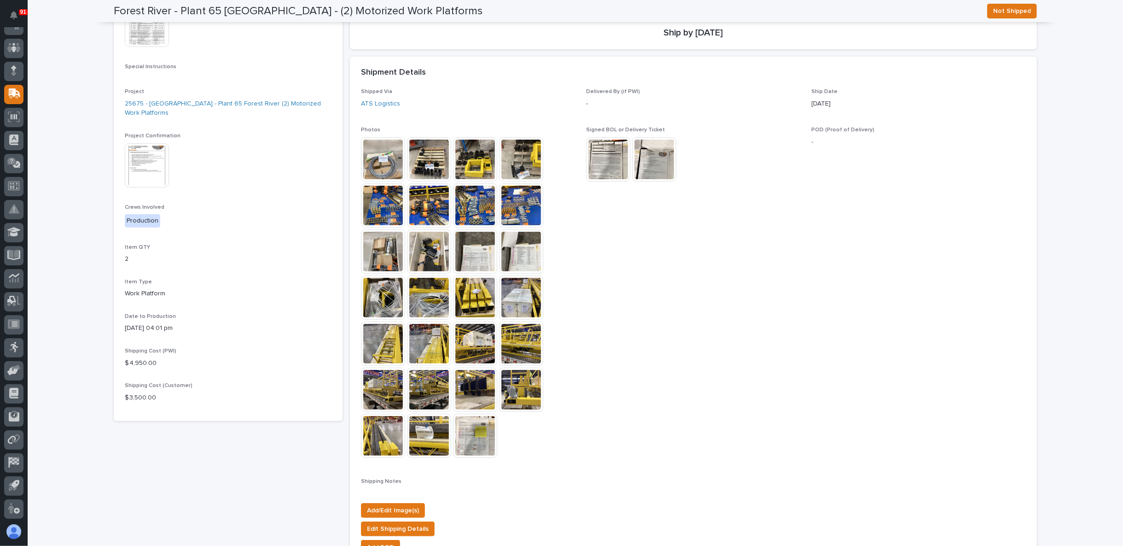
click at [655, 166] on img at bounding box center [654, 159] width 44 height 44
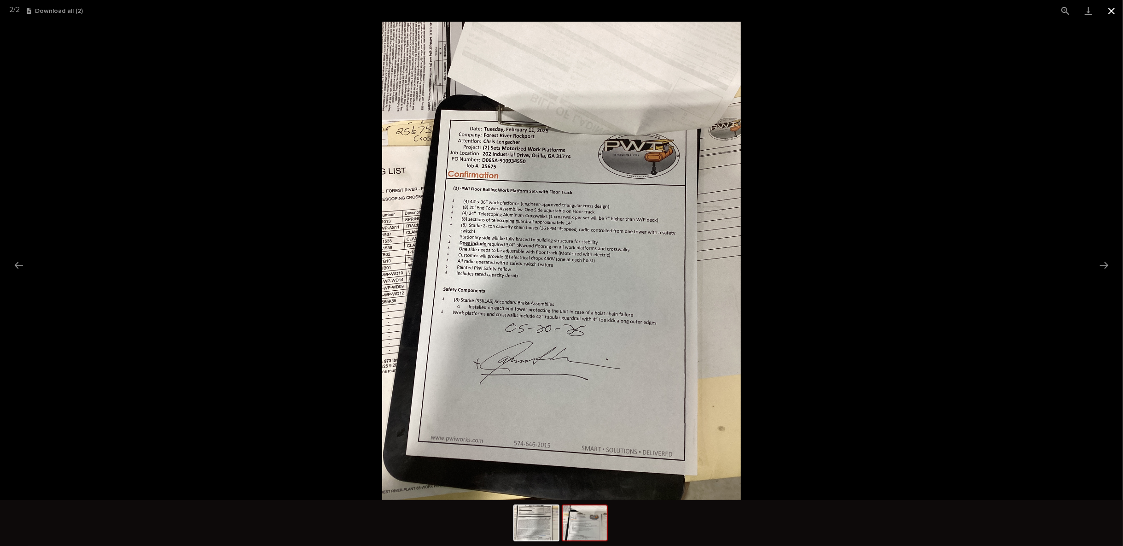
click at [1110, 11] on button "Close gallery" at bounding box center [1111, 11] width 23 height 22
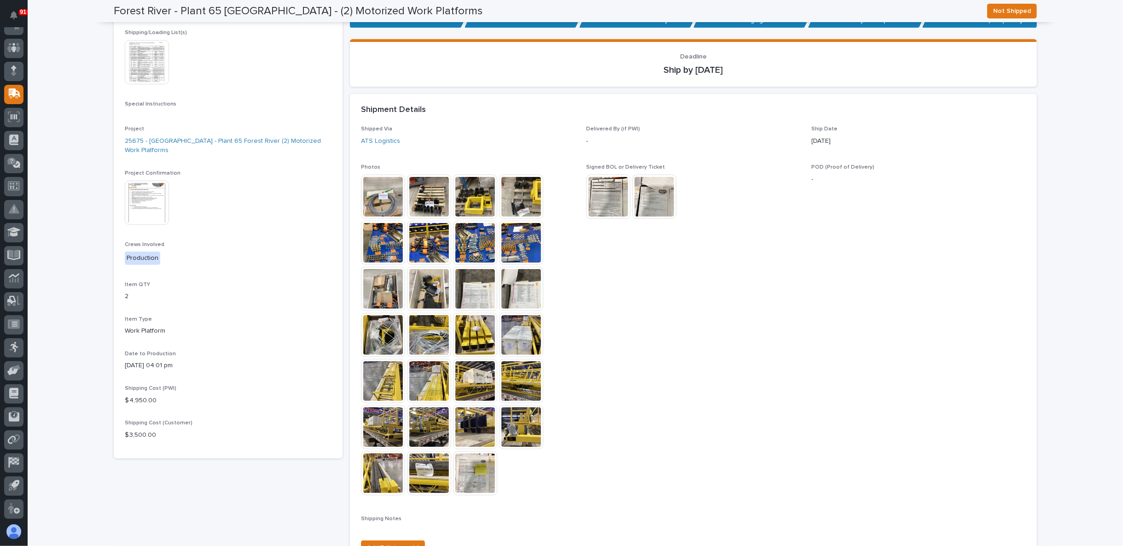
scroll to position [153, 0]
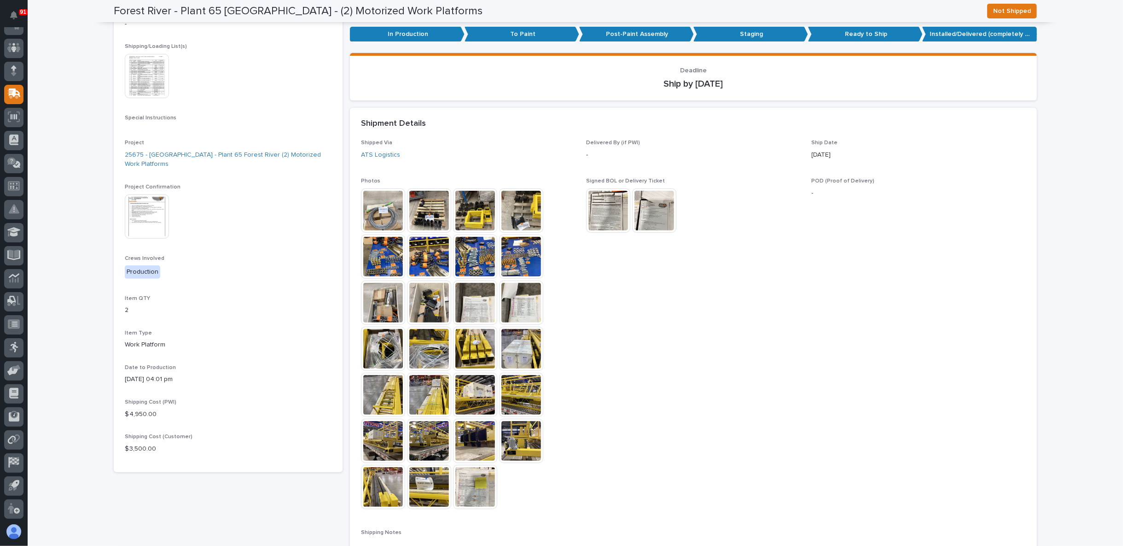
click at [157, 57] on img at bounding box center [147, 76] width 44 height 44
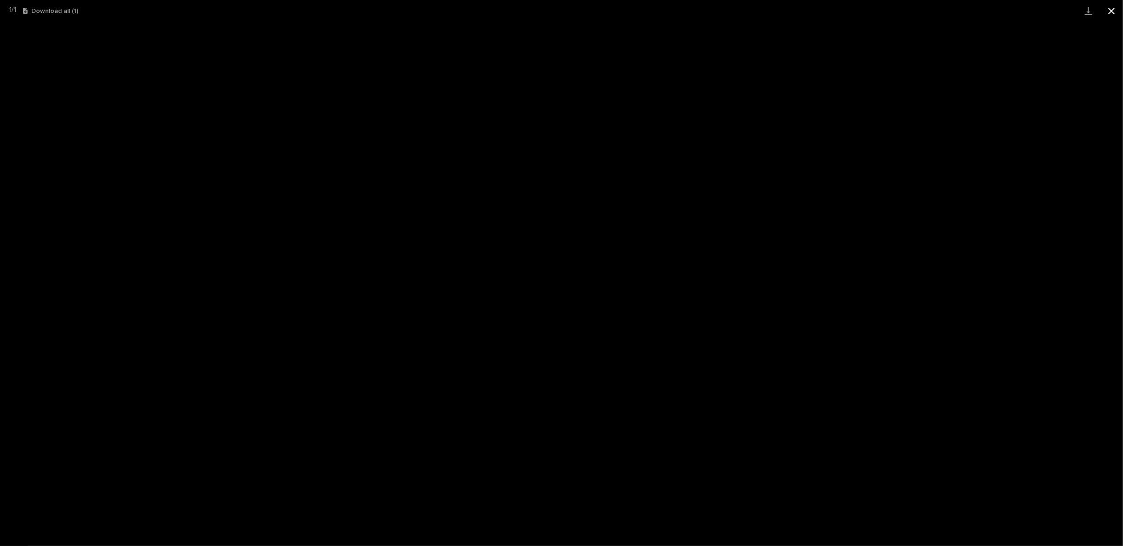
click at [1116, 13] on button "Close gallery" at bounding box center [1111, 11] width 23 height 22
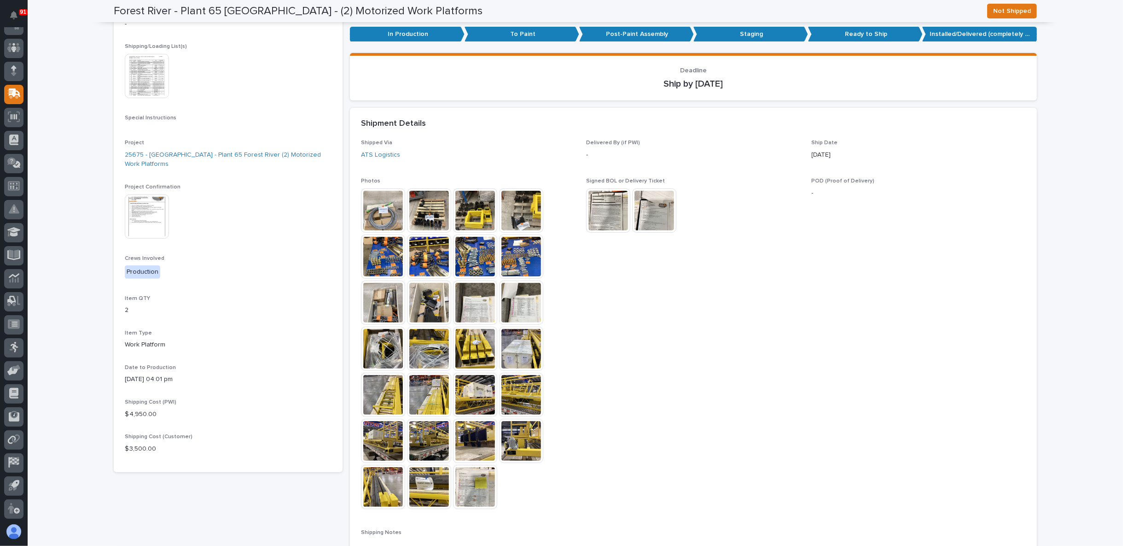
click at [476, 401] on img at bounding box center [475, 394] width 44 height 44
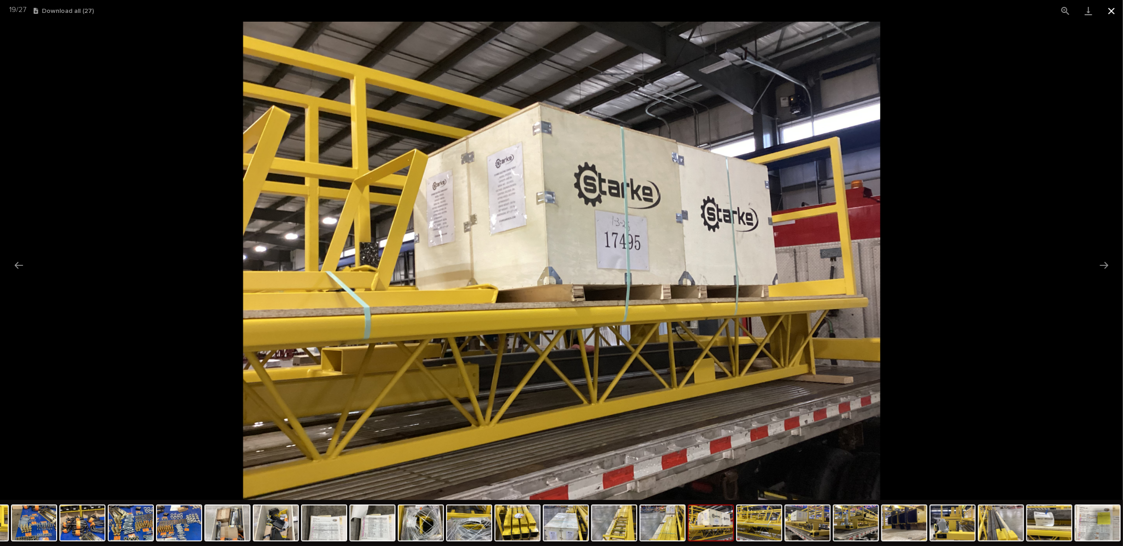
click at [1110, 12] on button "Close gallery" at bounding box center [1111, 11] width 23 height 22
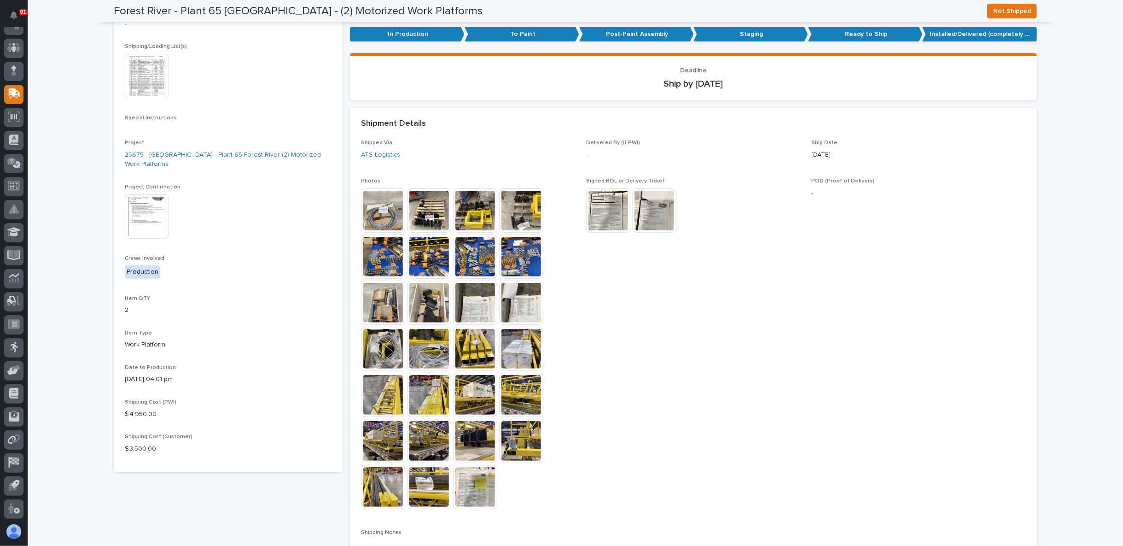
click at [387, 210] on img at bounding box center [383, 210] width 44 height 44
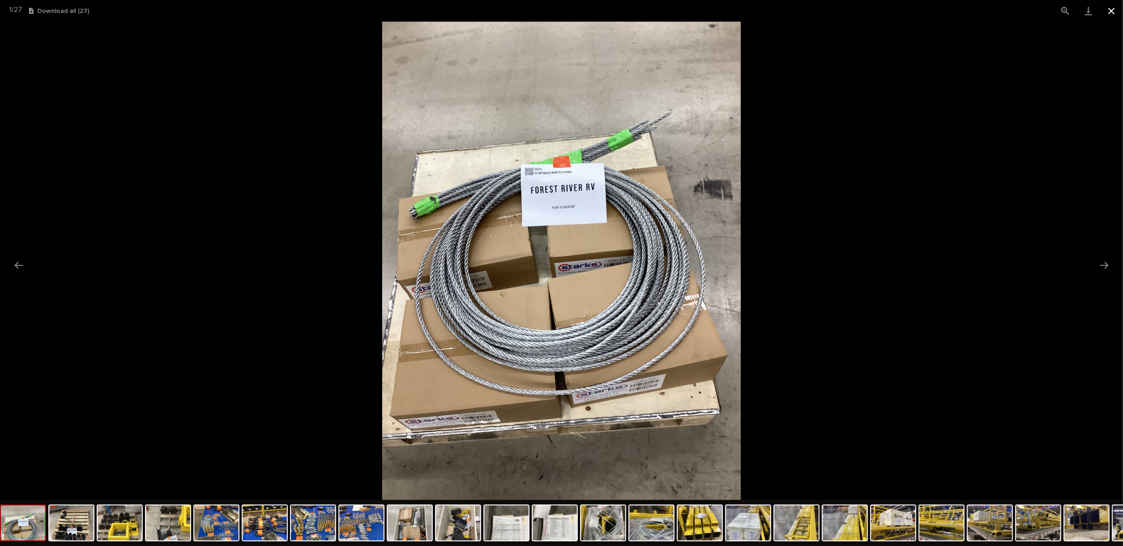
click at [1110, 10] on button "Close gallery" at bounding box center [1111, 11] width 23 height 22
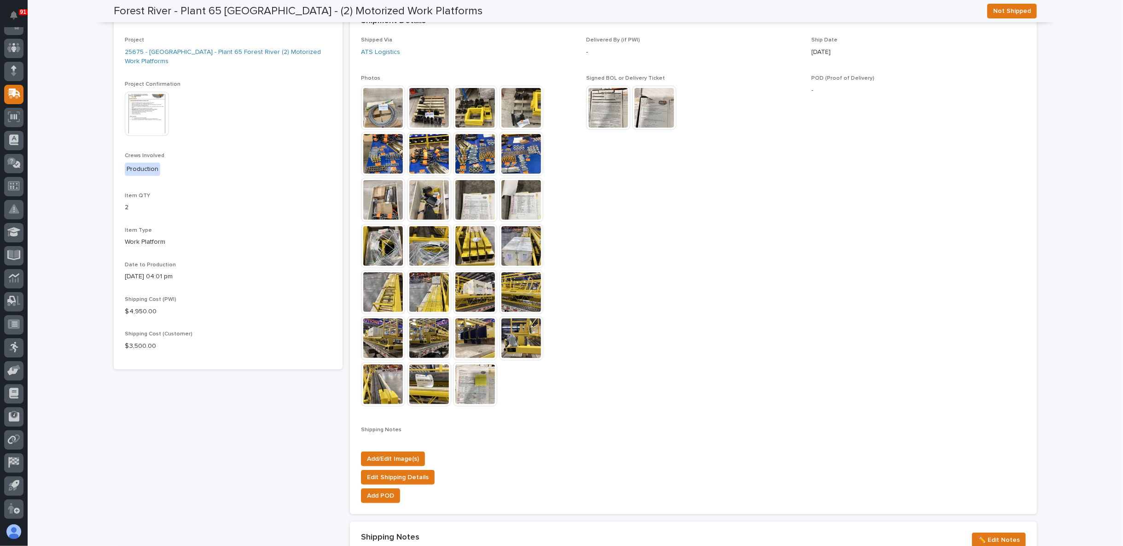
scroll to position [256, 0]
click at [385, 288] on img at bounding box center [383, 292] width 44 height 44
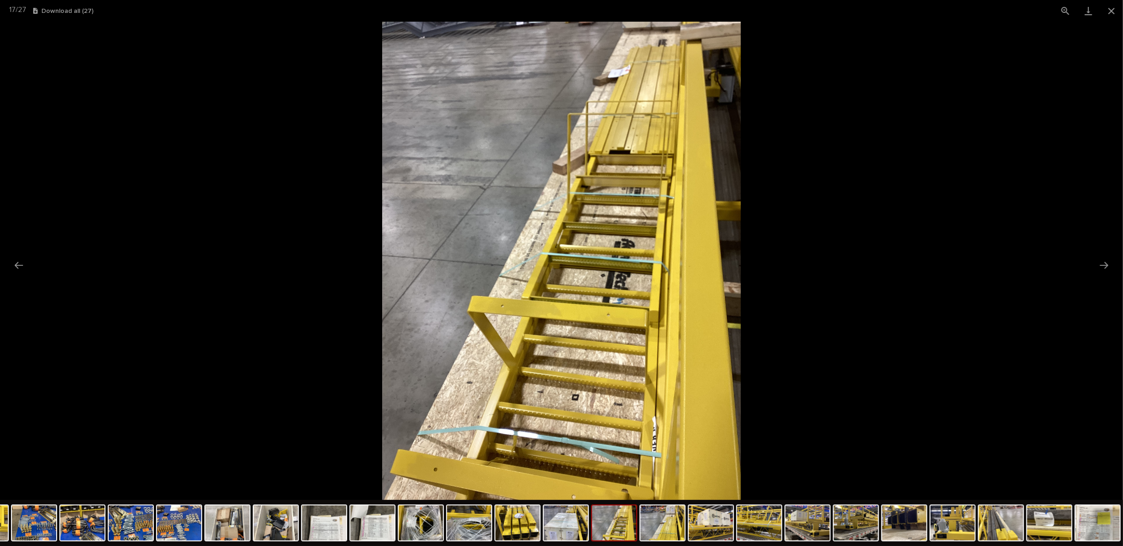
scroll to position [0, 0]
click at [945, 234] on picture at bounding box center [561, 261] width 1123 height 478
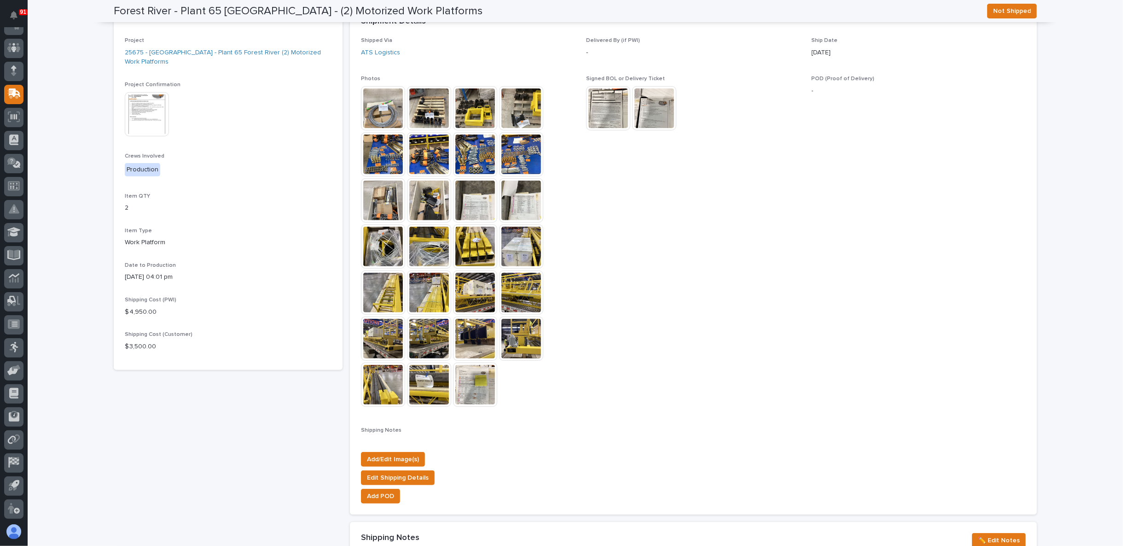
click at [416, 104] on img at bounding box center [429, 108] width 44 height 44
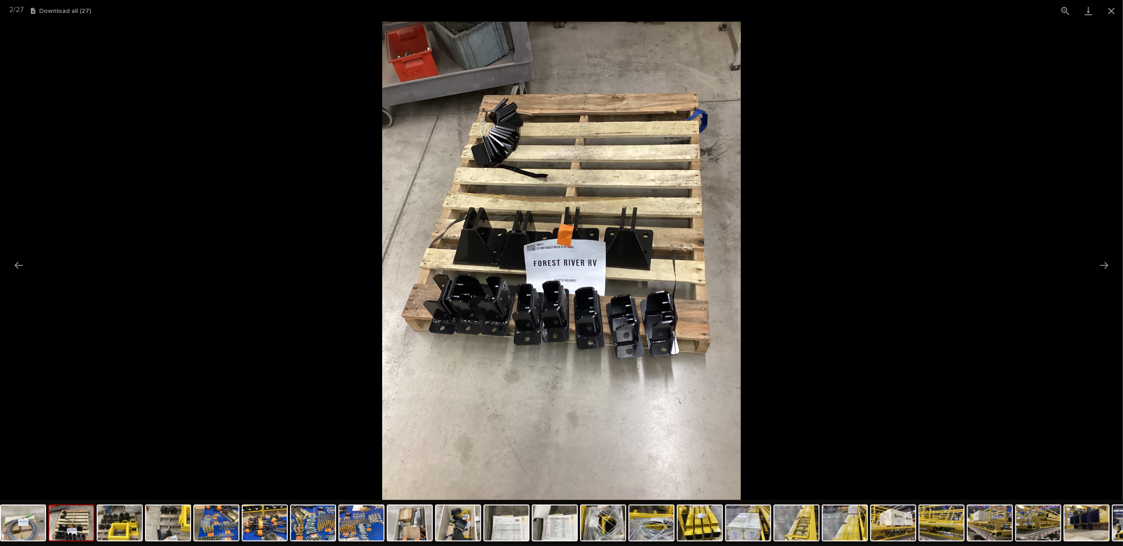
click at [1043, 192] on picture at bounding box center [561, 261] width 1123 height 478
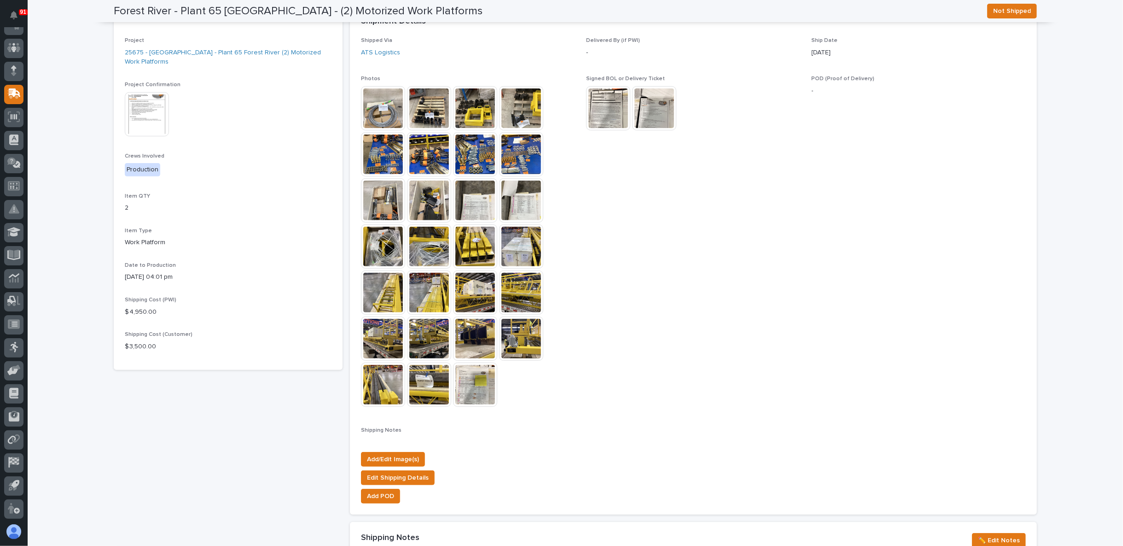
click at [470, 108] on img at bounding box center [475, 108] width 44 height 44
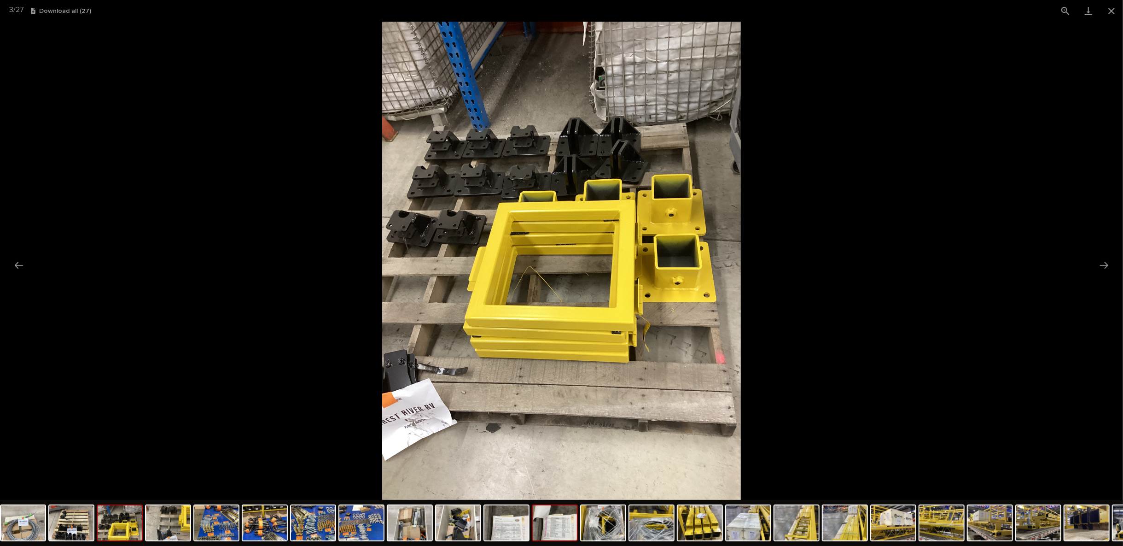
click at [553, 529] on img at bounding box center [555, 522] width 44 height 35
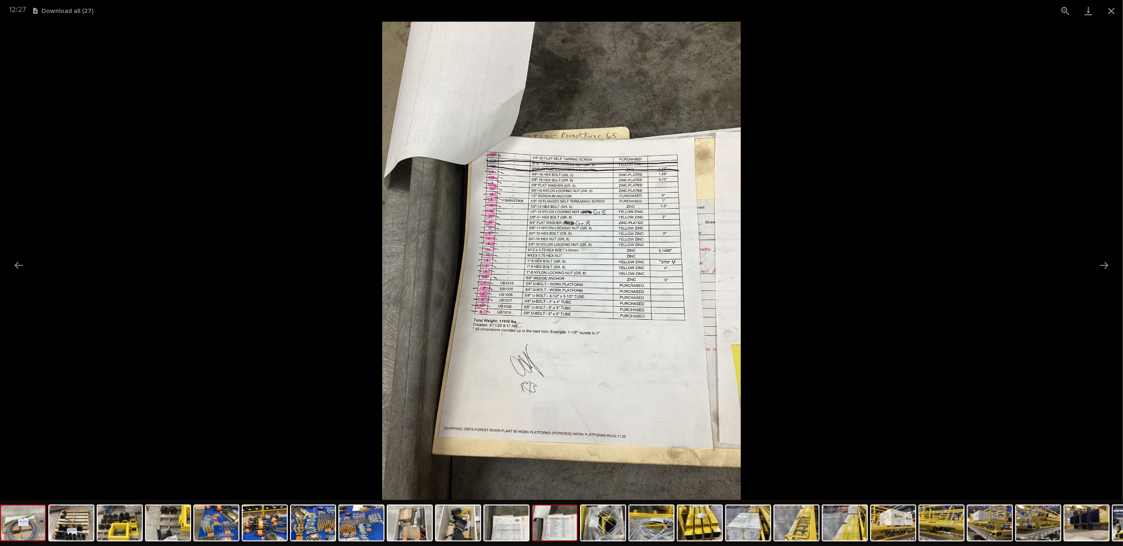
click at [42, 531] on img at bounding box center [23, 522] width 44 height 35
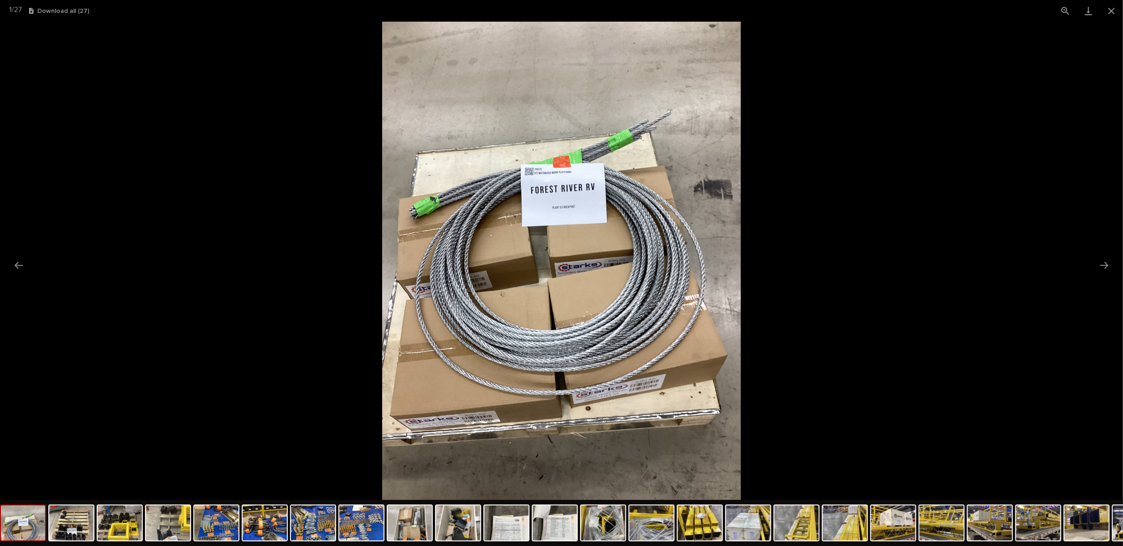
click at [608, 394] on img at bounding box center [561, 261] width 359 height 478
click at [507, 528] on img at bounding box center [506, 522] width 44 height 35
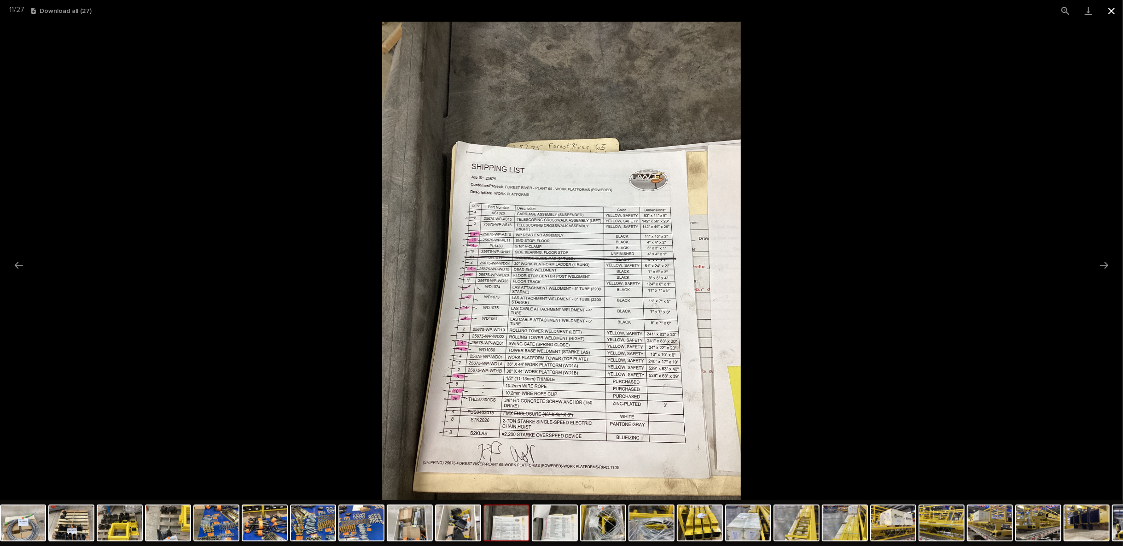
click at [1111, 6] on button "Close gallery" at bounding box center [1111, 11] width 23 height 22
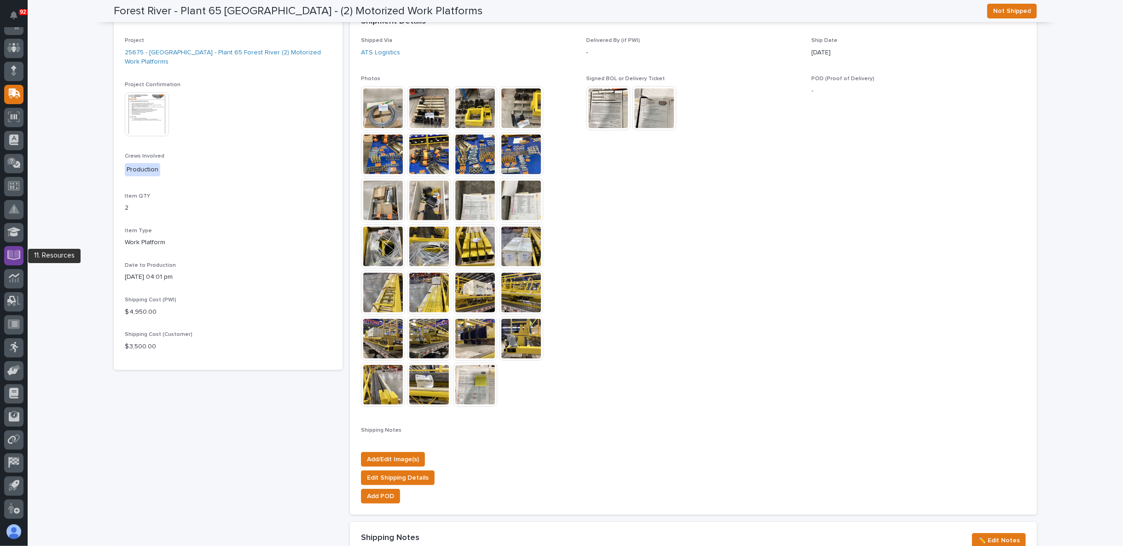
click at [12, 253] on icon at bounding box center [14, 254] width 11 height 9
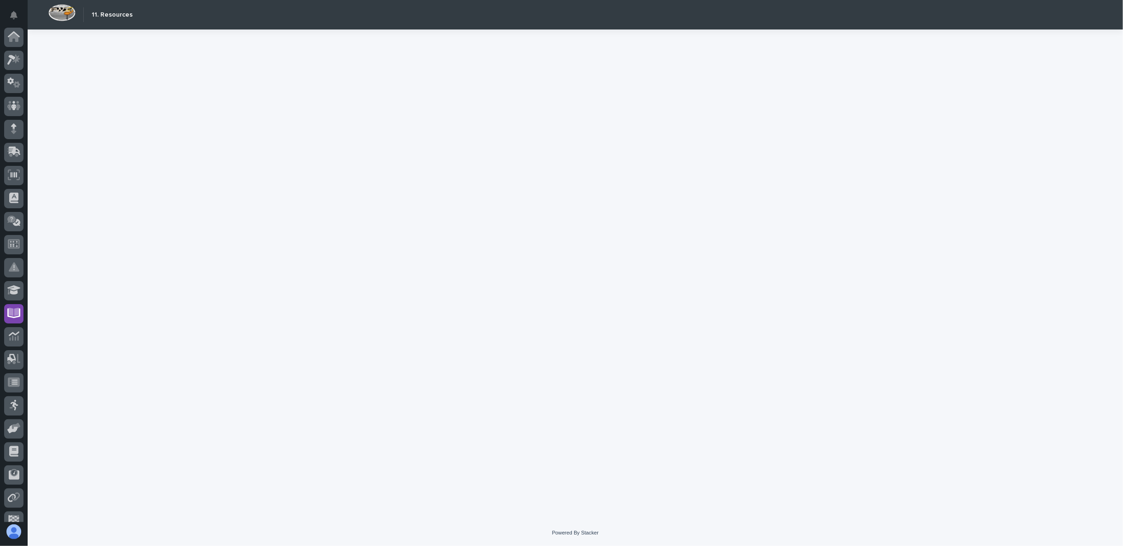
scroll to position [58, 0]
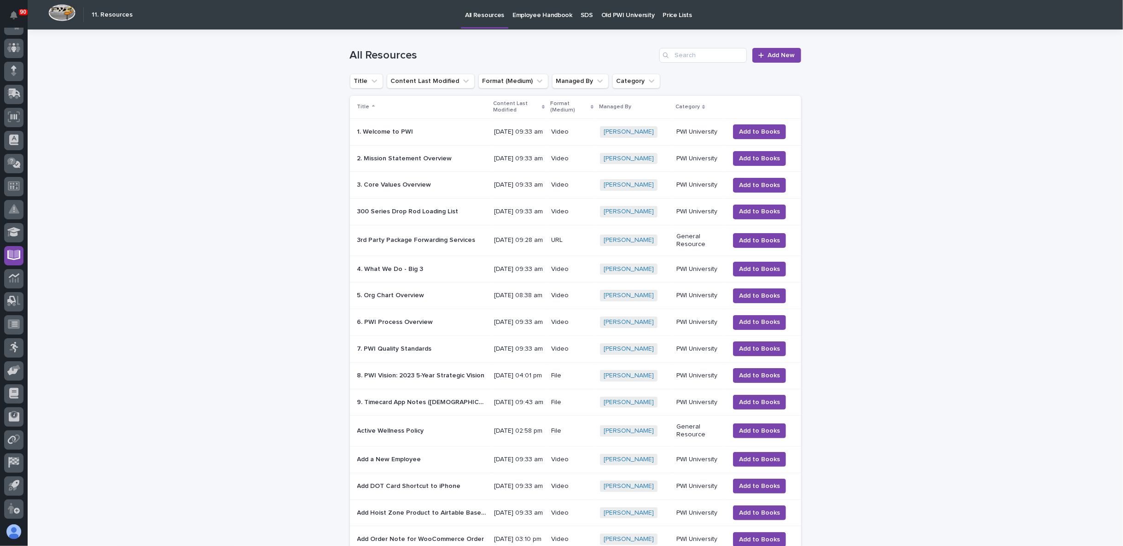
click at [582, 15] on p "SDS" at bounding box center [587, 9] width 12 height 19
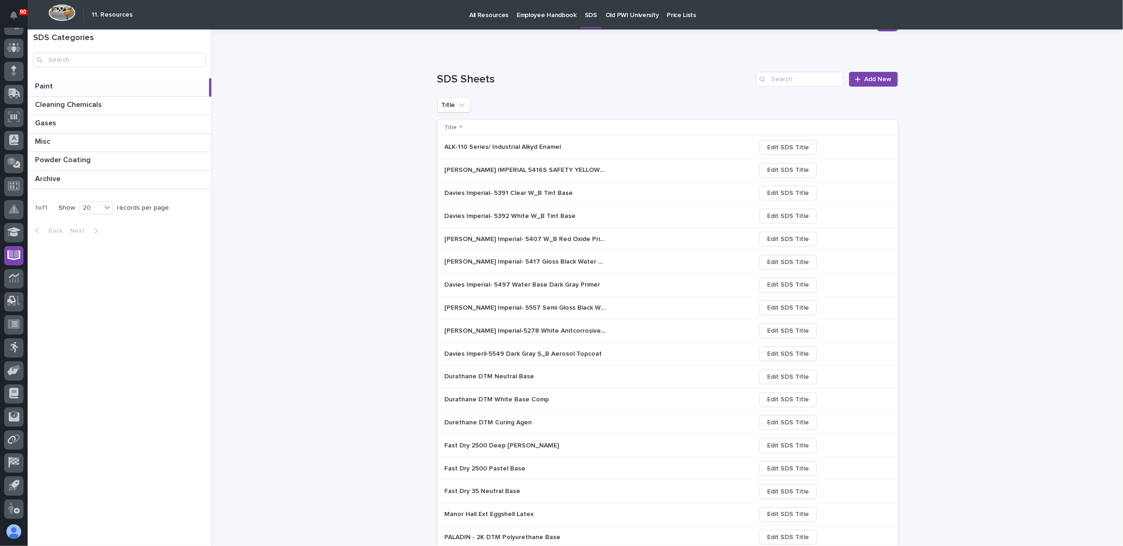
scroll to position [146, 0]
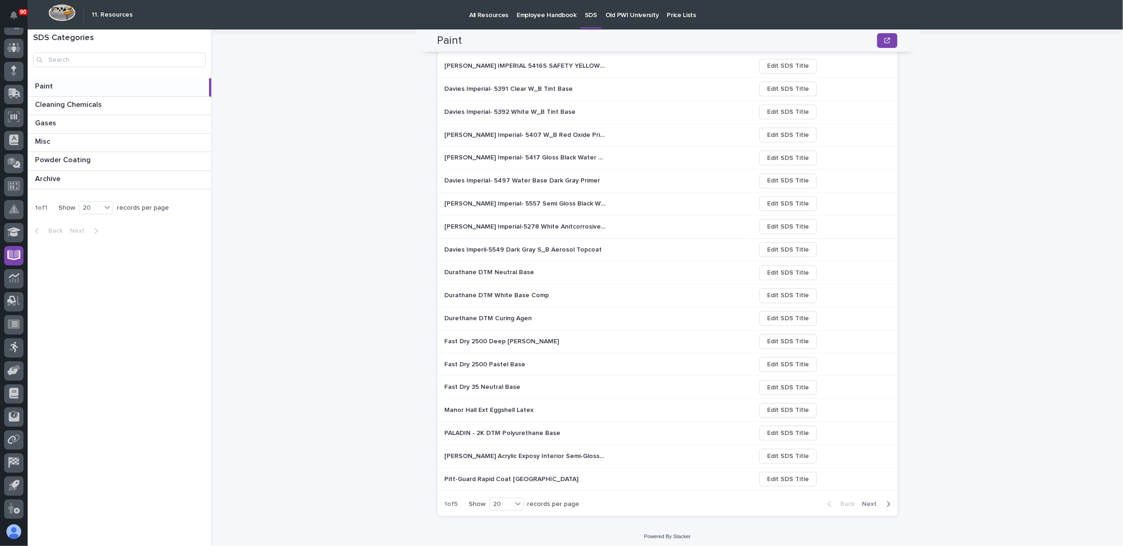
click at [863, 500] on span "Next" at bounding box center [872, 504] width 20 height 8
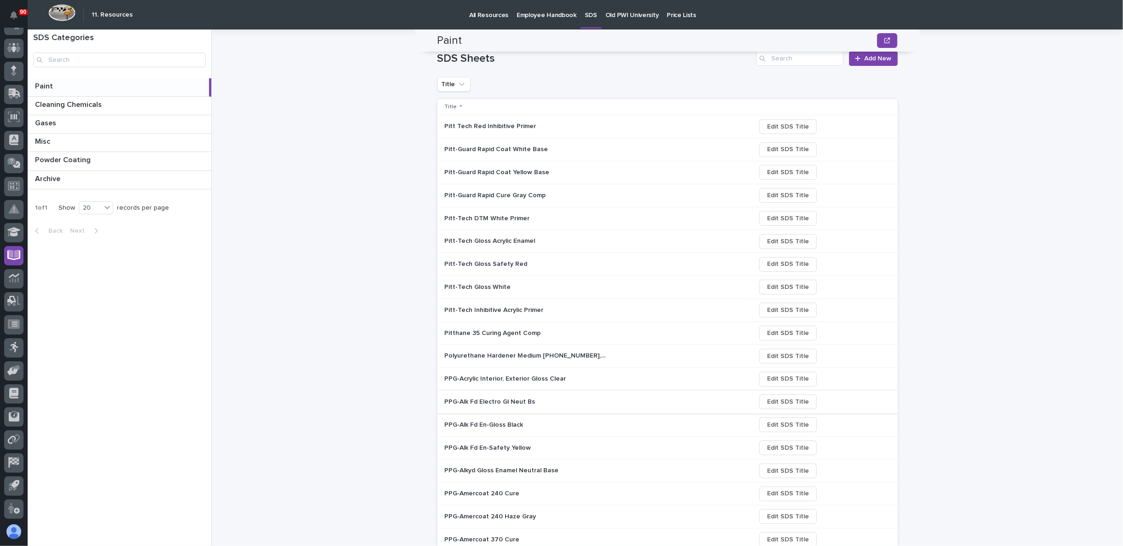
scroll to position [0, 0]
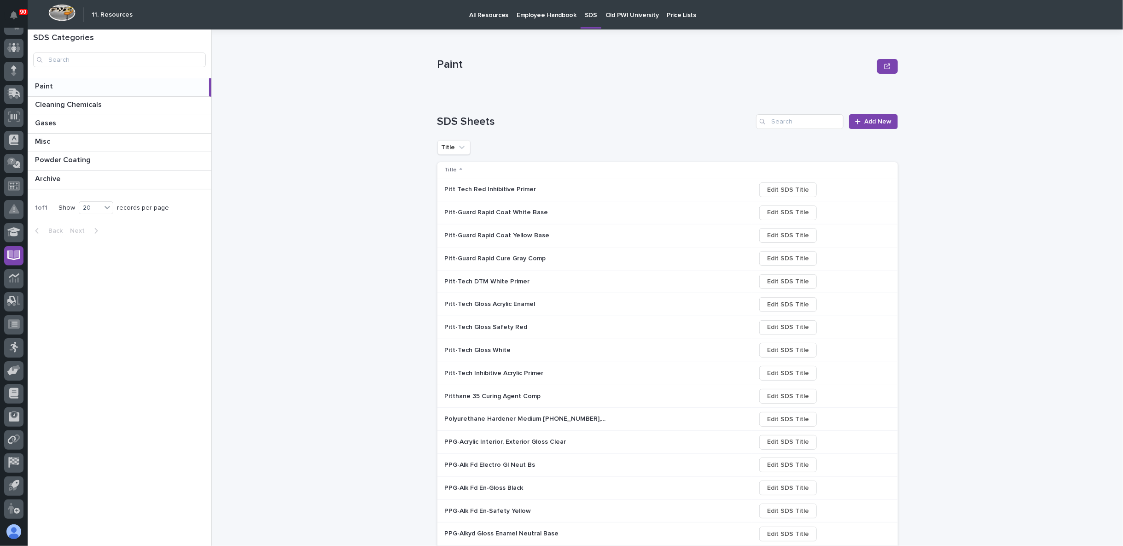
click at [491, 192] on p "Pitt Tech Red Inhibitive Primer" at bounding box center [491, 189] width 93 height 10
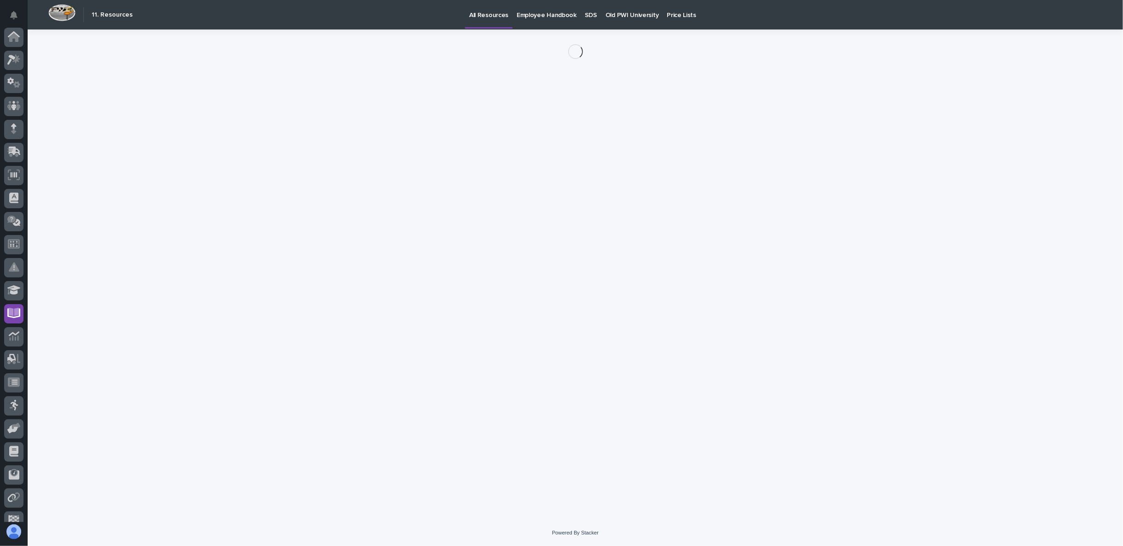
scroll to position [58, 0]
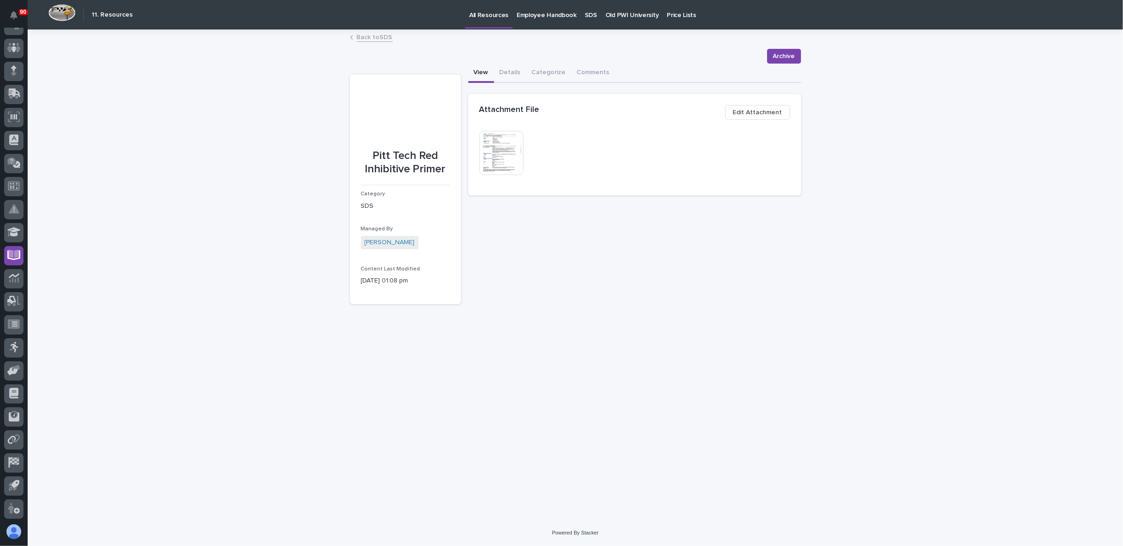
click at [504, 158] on img at bounding box center [501, 153] width 44 height 44
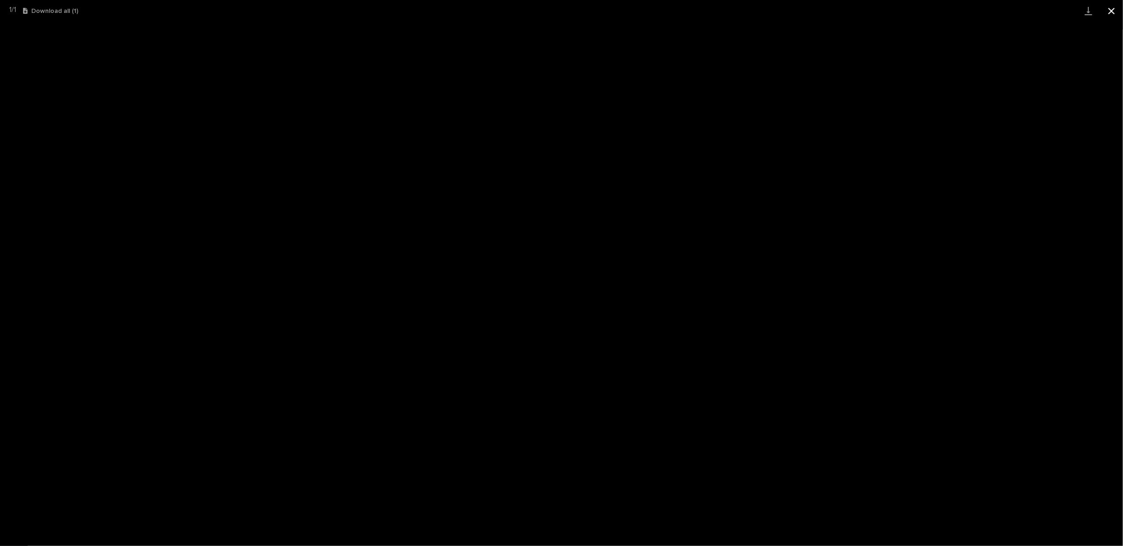
click at [1107, 7] on button "Close gallery" at bounding box center [1111, 11] width 23 height 22
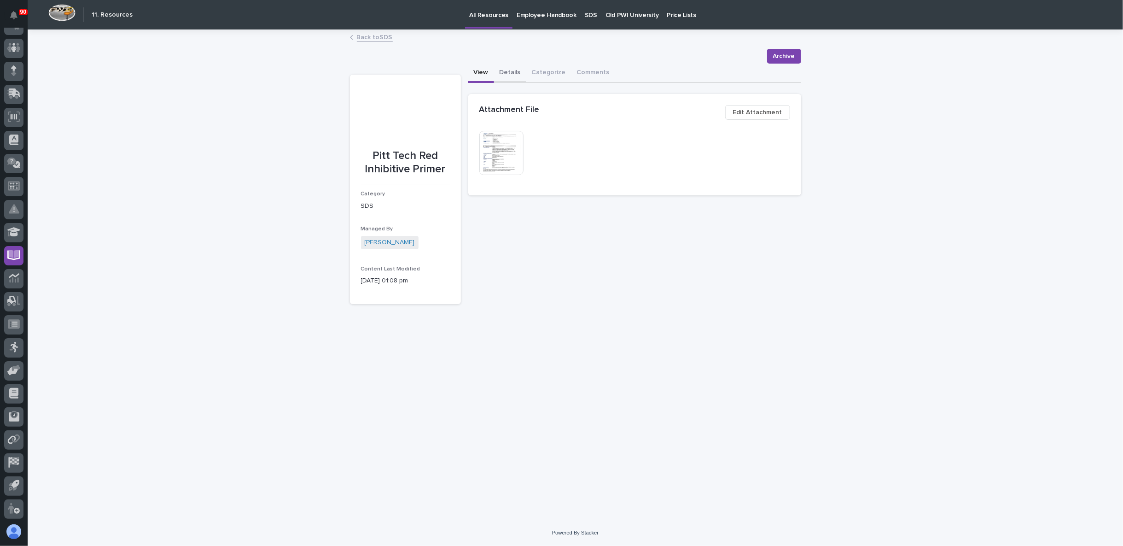
click at [514, 68] on button "Details" at bounding box center [510, 73] width 32 height 19
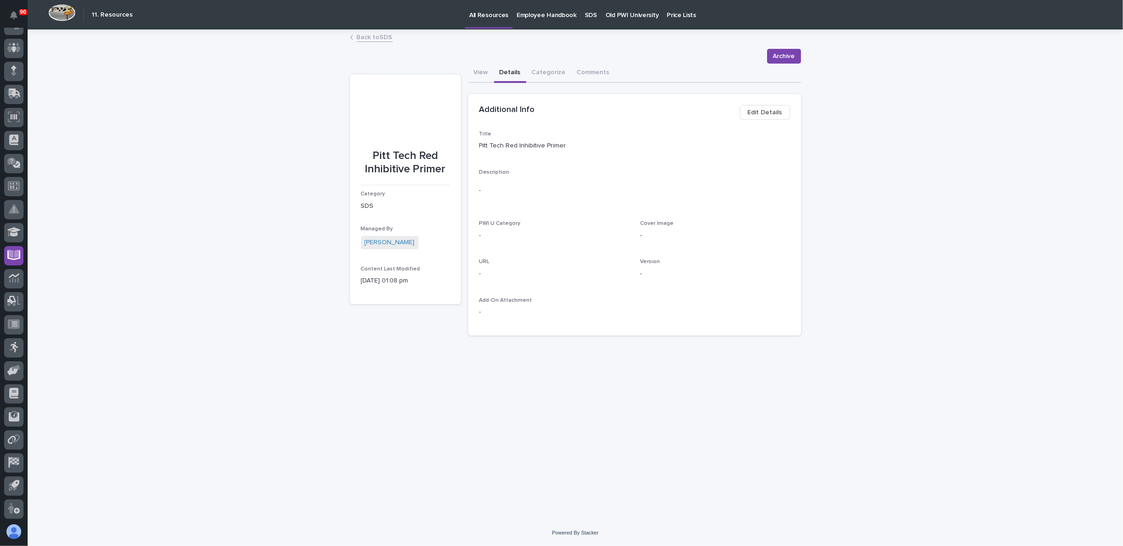
click at [765, 111] on span "Edit Details" at bounding box center [765, 112] width 35 height 11
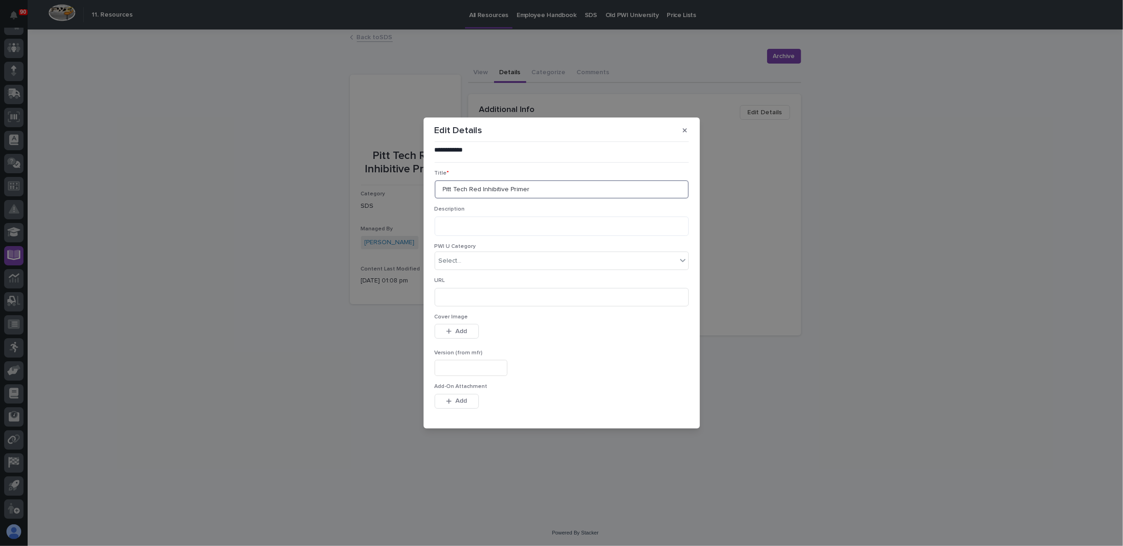
click at [466, 189] on input "Pitt Tech Red Inhibitive Primer" at bounding box center [562, 189] width 254 height 18
type input "Pitt Tech 90-708 Red Inhibitive Primer"
click at [658, 415] on div "button" at bounding box center [661, 413] width 9 height 6
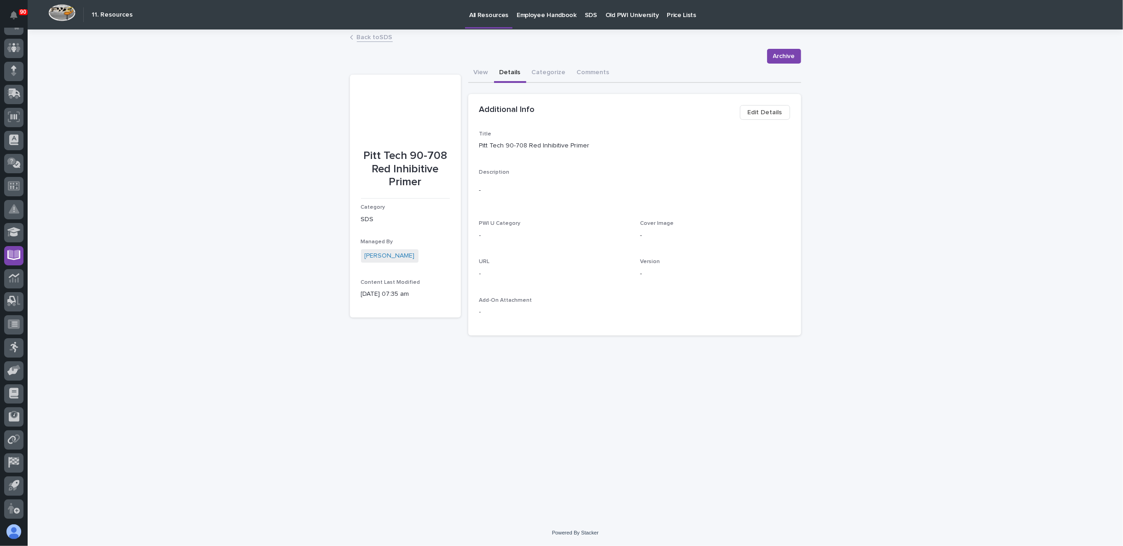
click at [382, 37] on link "Back to SDS" at bounding box center [375, 36] width 36 height 11
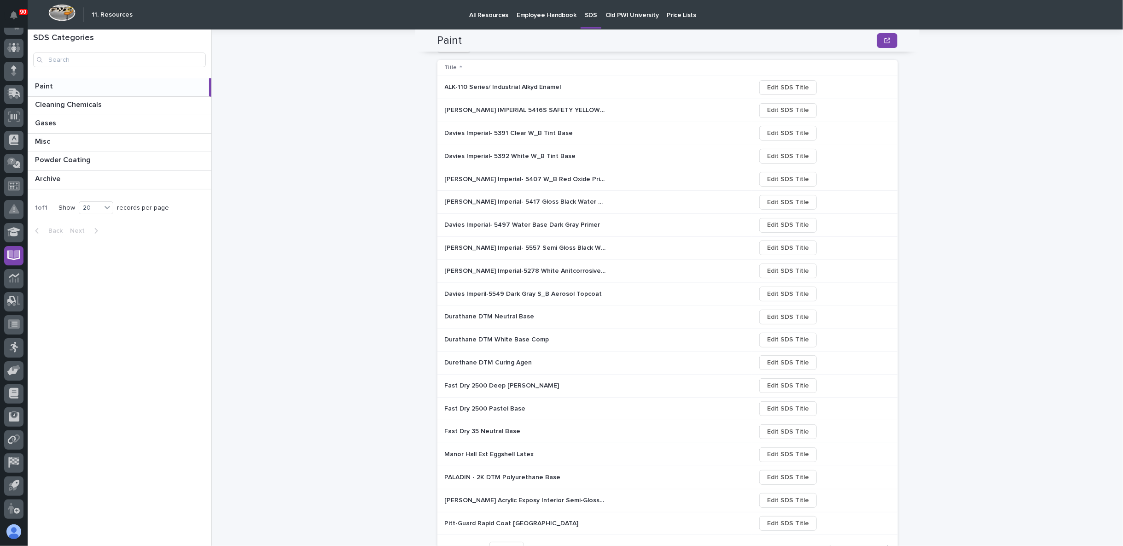
scroll to position [146, 0]
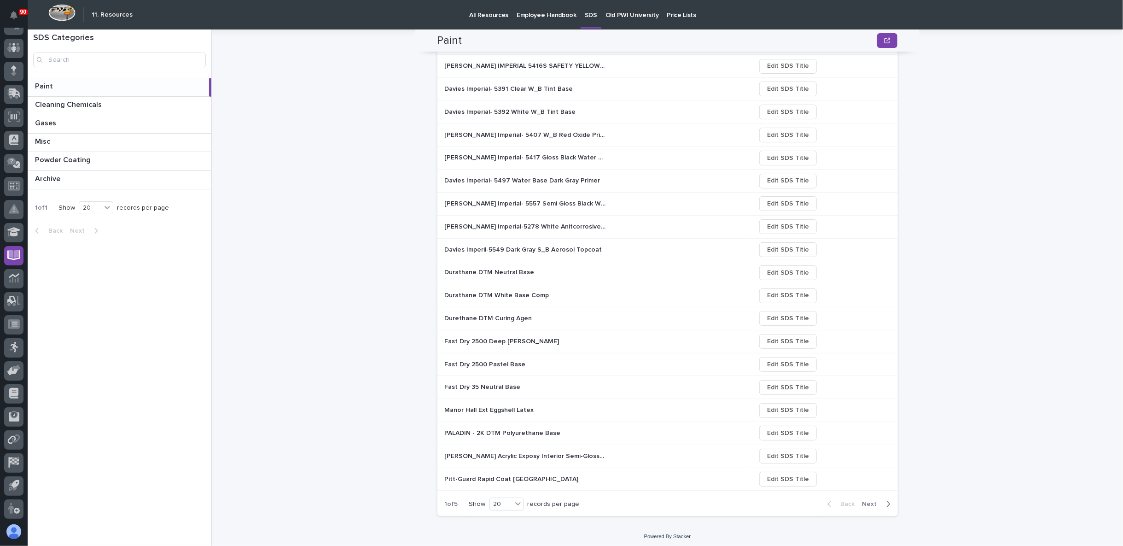
click at [470, 406] on p "Manor Hall Ext Eggshell Latex" at bounding box center [490, 409] width 91 height 10
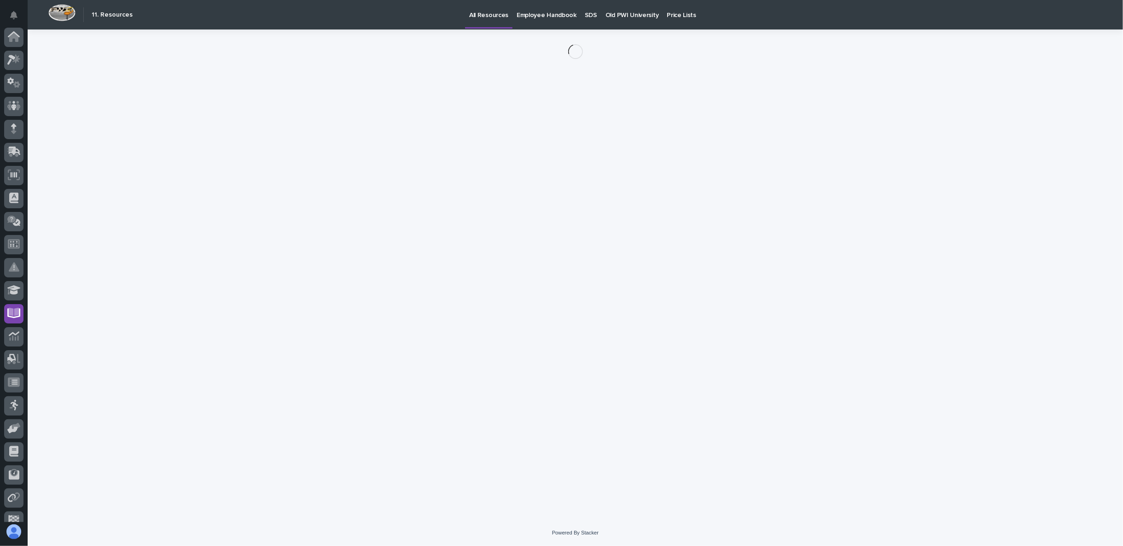
scroll to position [58, 0]
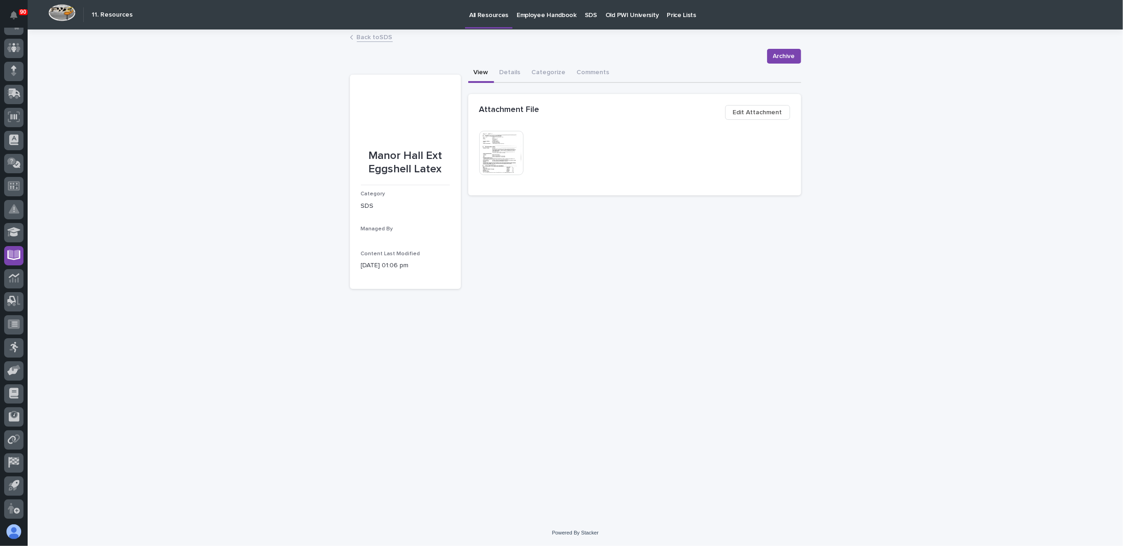
click at [488, 158] on img at bounding box center [501, 153] width 44 height 44
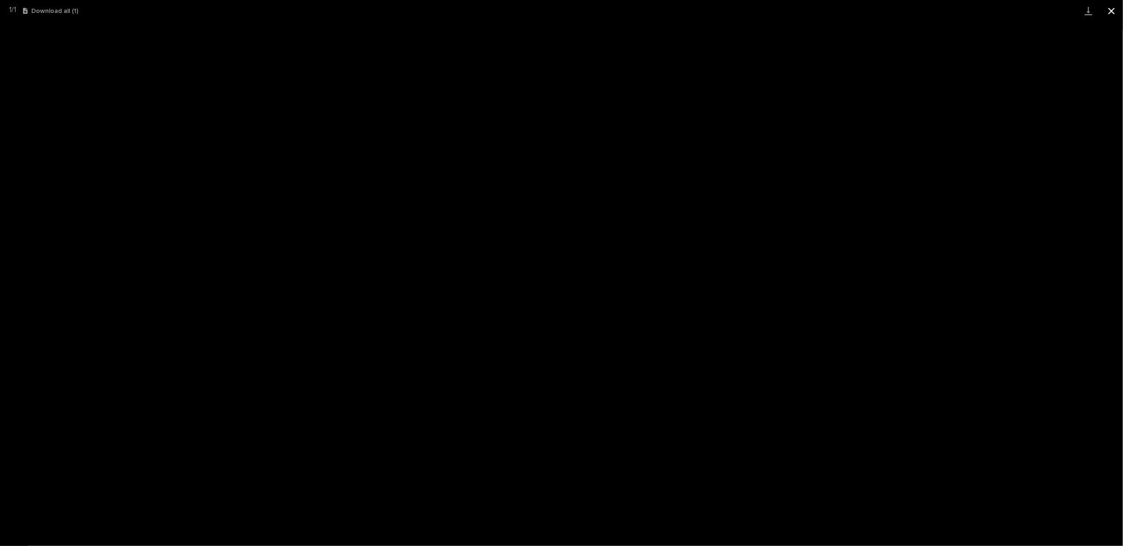
click at [1111, 12] on button "Close gallery" at bounding box center [1111, 11] width 23 height 22
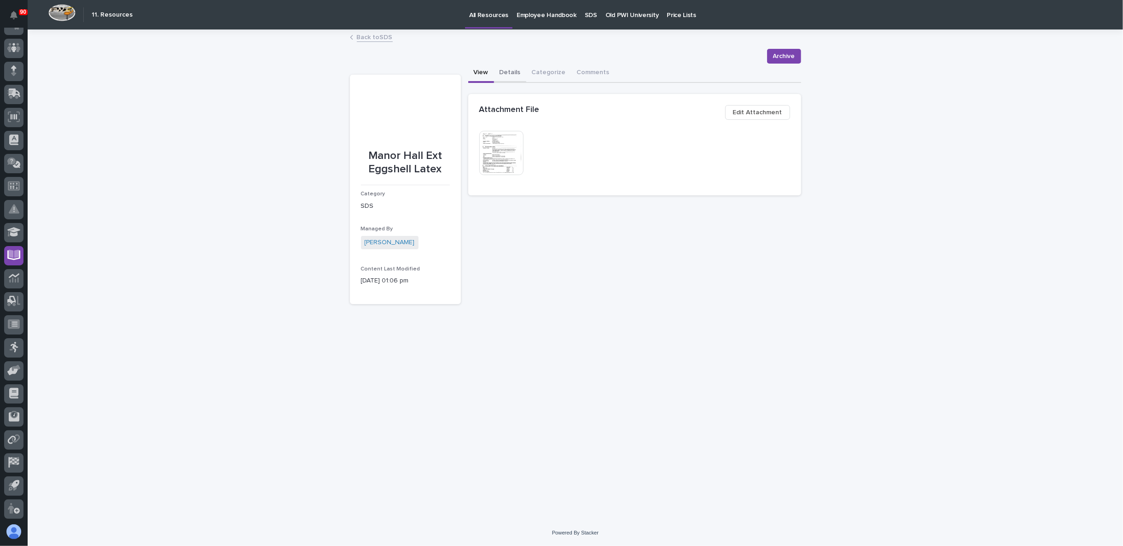
click at [511, 67] on button "Details" at bounding box center [510, 73] width 32 height 19
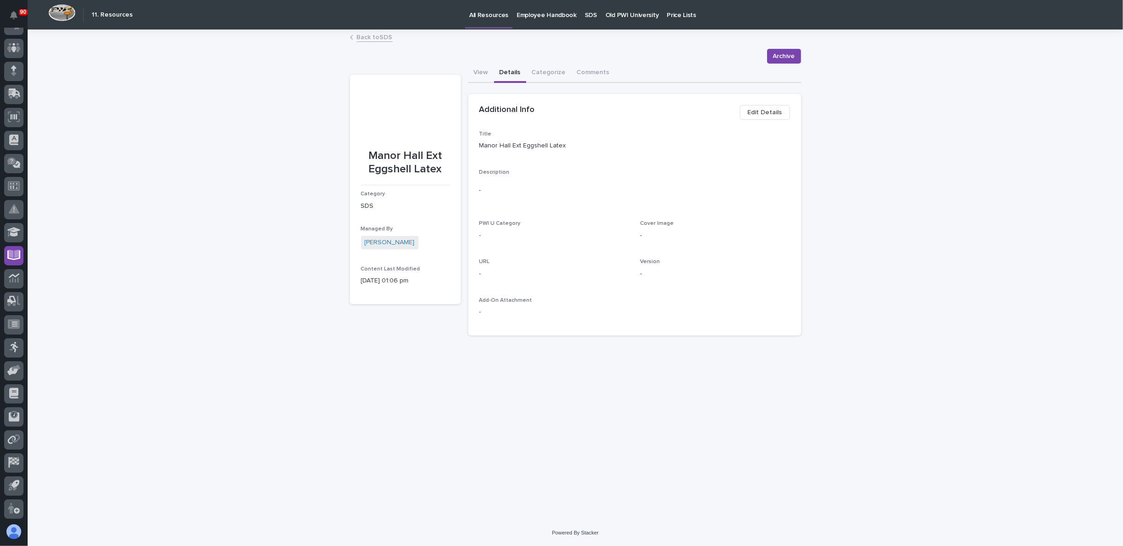
click at [769, 111] on span "Edit Details" at bounding box center [765, 112] width 35 height 11
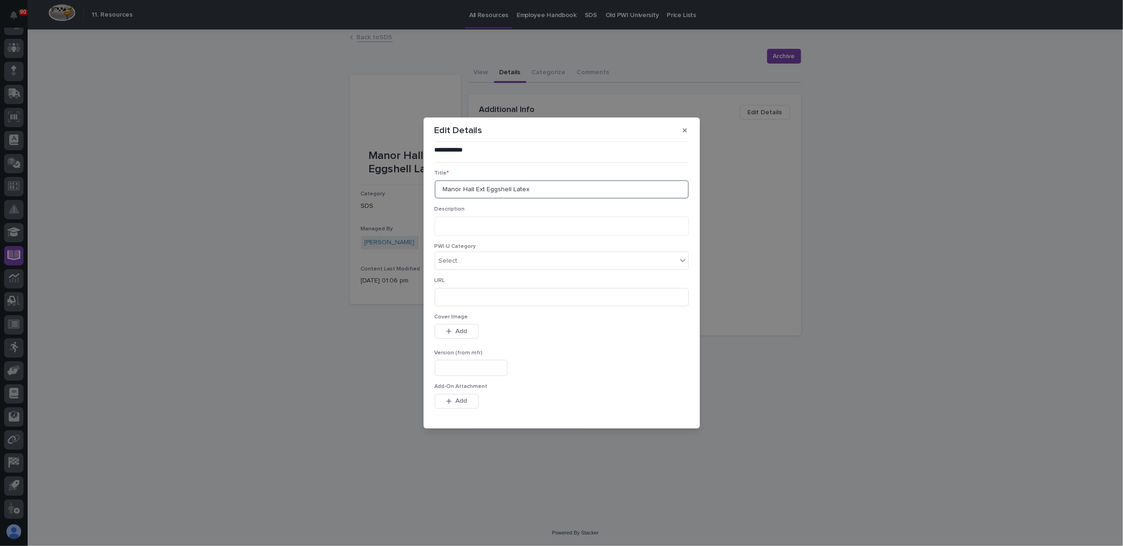
click at [540, 188] on input "Manor Hall Ext Eggshell Latex" at bounding box center [562, 189] width 254 height 18
click at [473, 188] on input "Manor Hall Ext Eggshell Latex" at bounding box center [562, 189] width 254 height 18
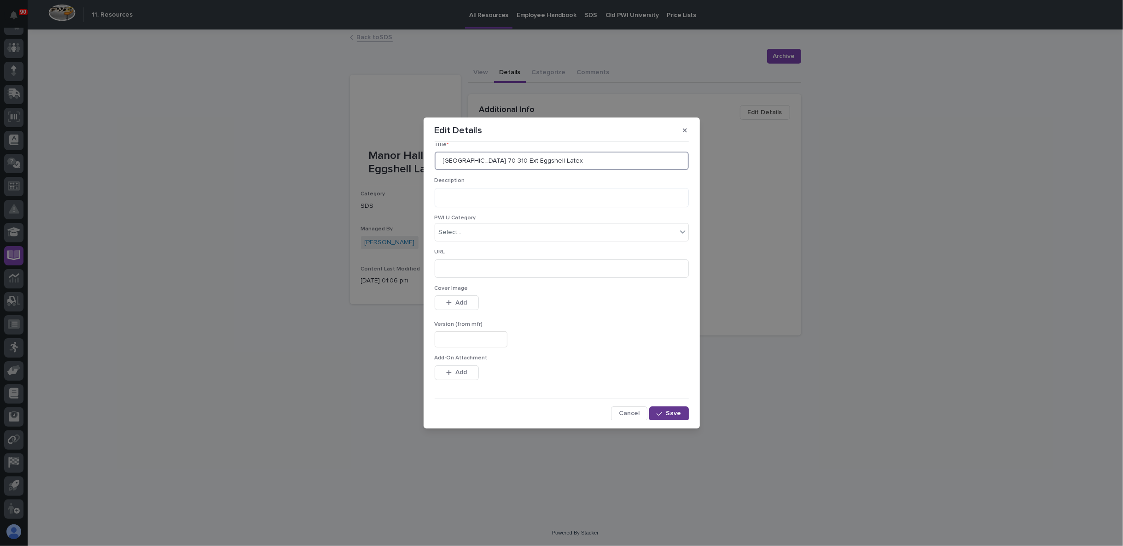
type input "Manor Hall 70-310 Ext Eggshell Latex"
click at [675, 412] on span "Save" at bounding box center [673, 413] width 15 height 8
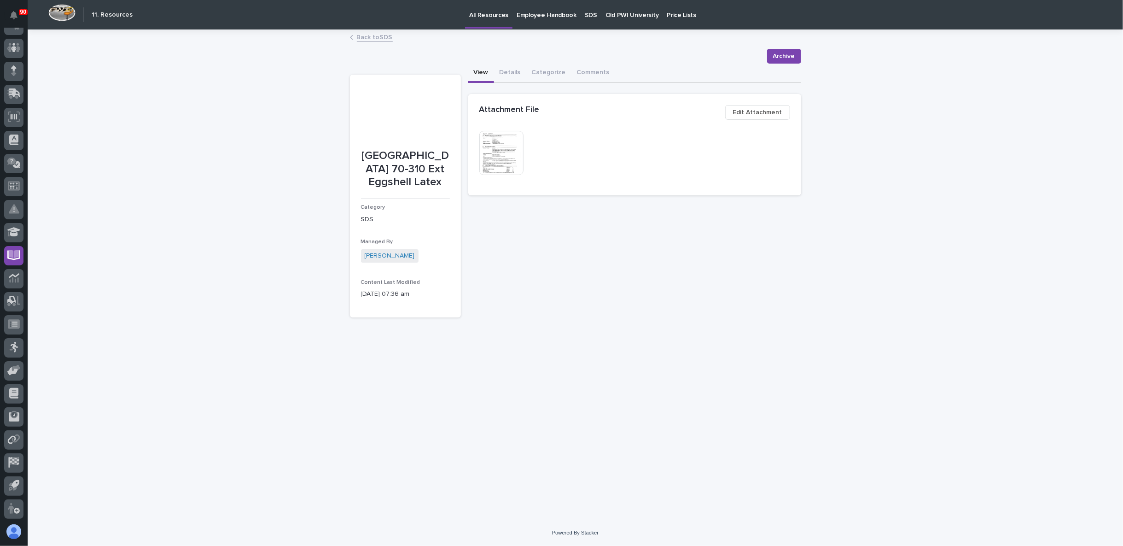
click at [479, 71] on button "View" at bounding box center [481, 73] width 26 height 19
click at [384, 39] on link "Back to SDS" at bounding box center [375, 36] width 36 height 11
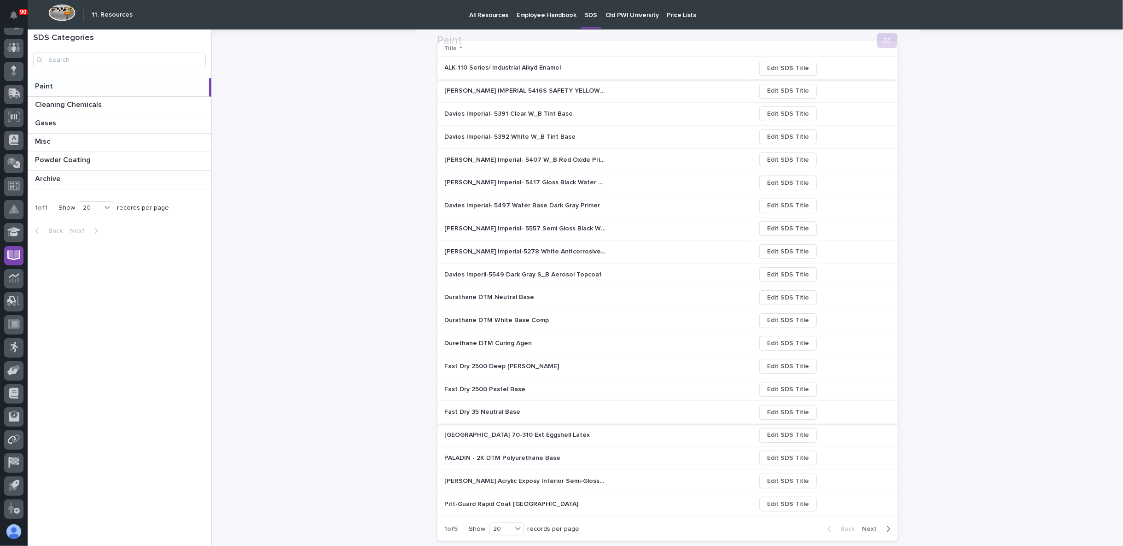
scroll to position [146, 0]
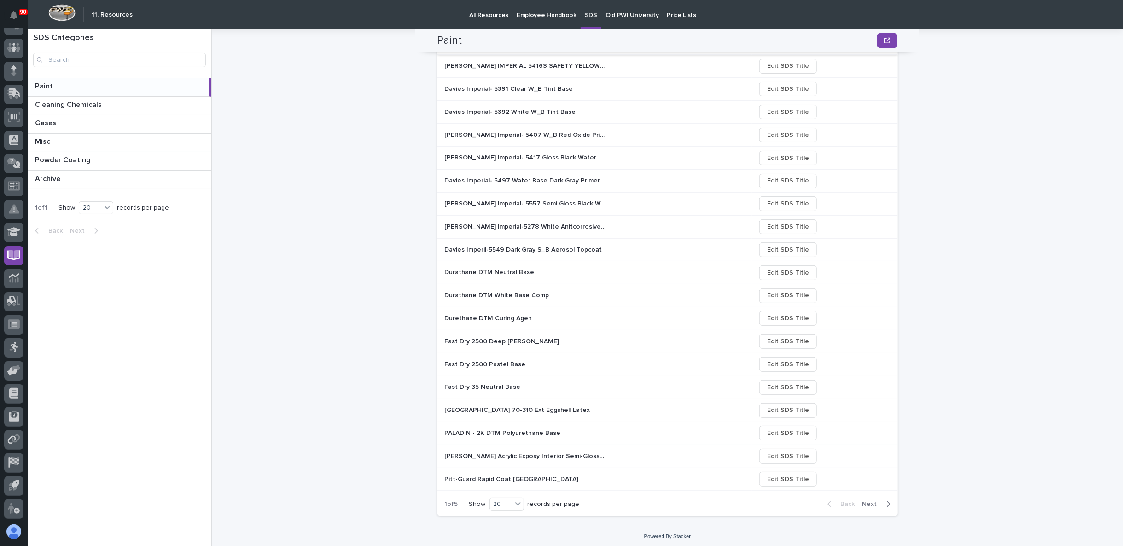
click at [491, 453] on p "Pitt-Glaze Acrylic Exposy Interior Semi-Gloss-White, Pastel Base" at bounding box center [526, 455] width 163 height 10
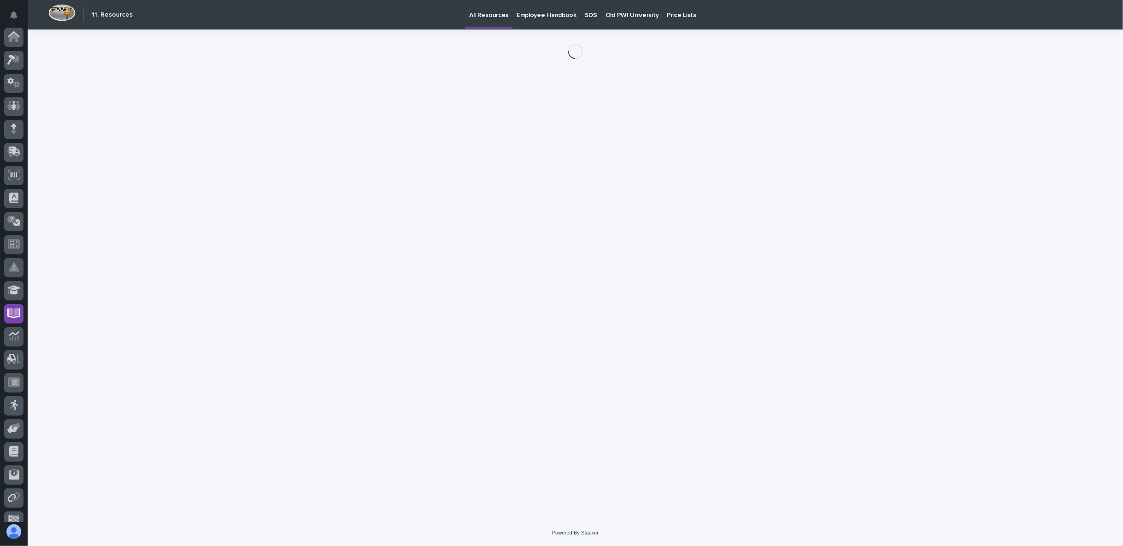
scroll to position [58, 0]
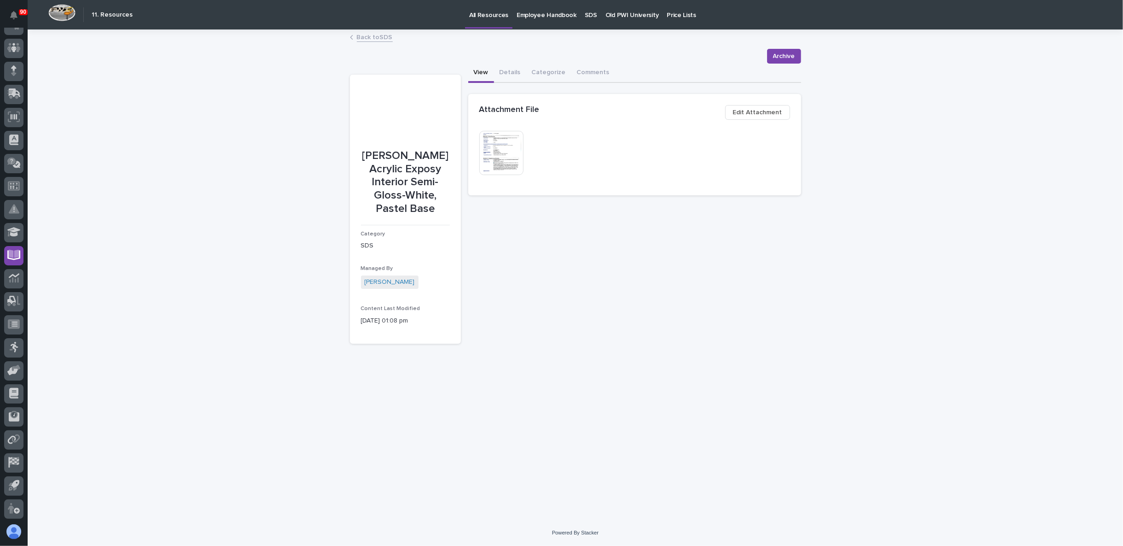
click at [506, 156] on img at bounding box center [501, 153] width 44 height 44
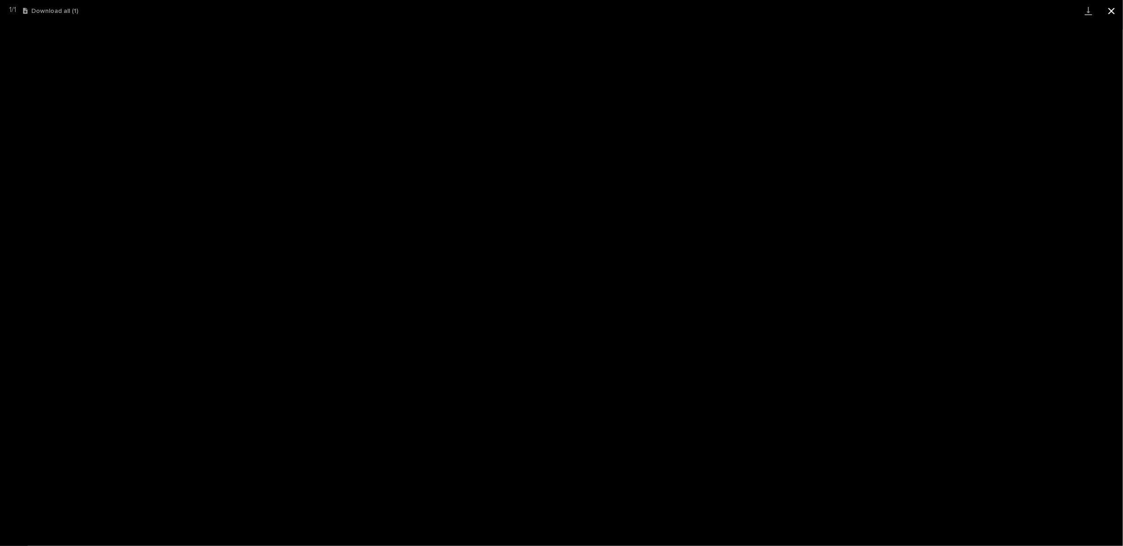
click at [1114, 12] on button "Close gallery" at bounding box center [1111, 11] width 23 height 22
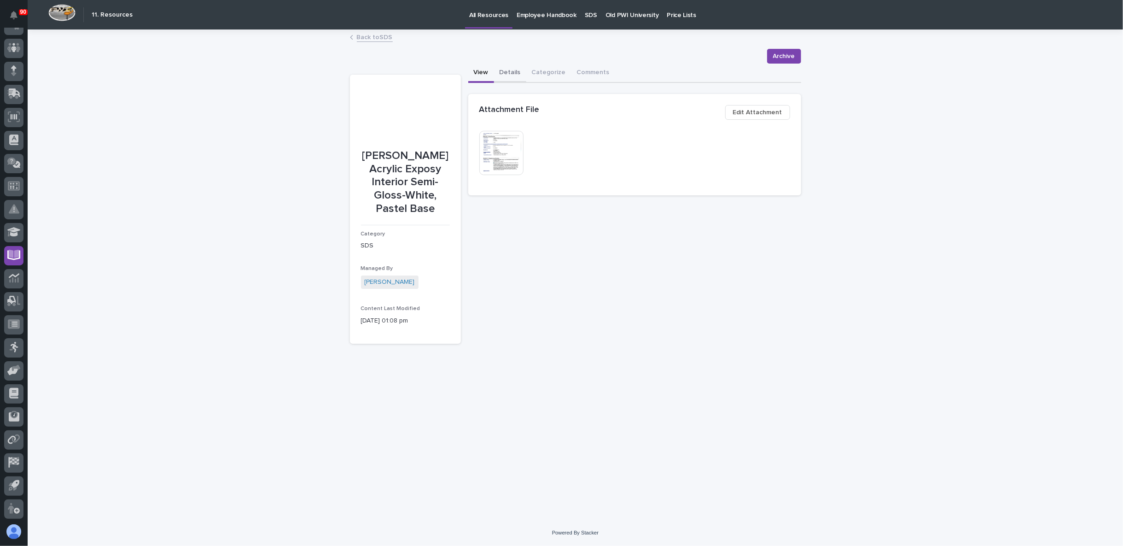
click at [509, 76] on button "Details" at bounding box center [510, 73] width 32 height 19
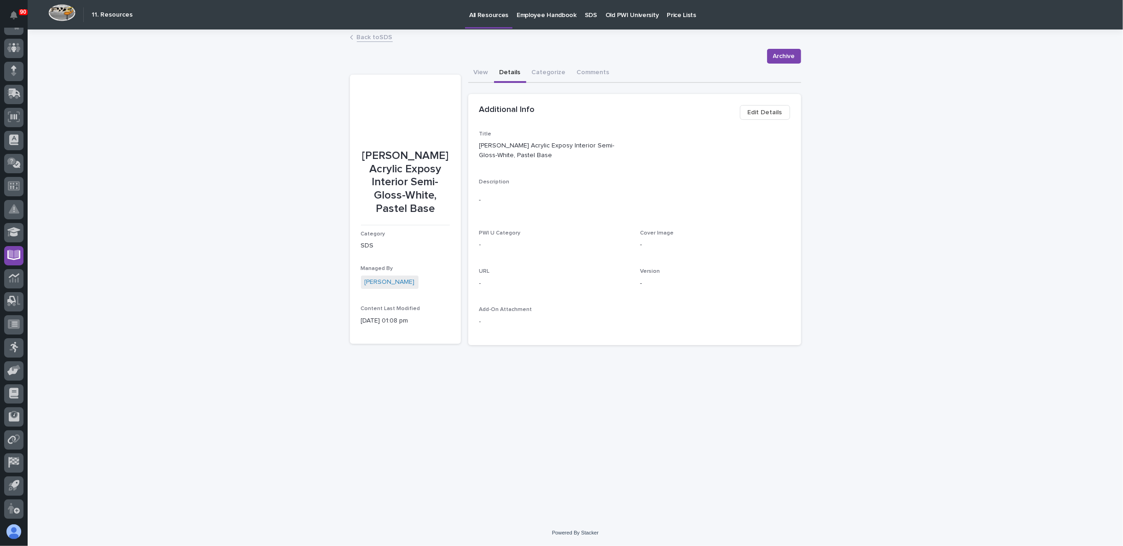
click at [550, 145] on p "Pitt-Glaze Acrylic Exposy Interior Semi-Gloss-White, Pastel Base" at bounding box center [554, 150] width 150 height 19
click at [527, 145] on p "Pitt-Glaze Acrylic Exposy Interior Semi-Gloss-White, Pastel Base" at bounding box center [554, 150] width 150 height 19
click at [528, 144] on p "Pitt-Glaze Acrylic Exposy Interior Semi-Gloss-White, Pastel Base" at bounding box center [554, 150] width 150 height 19
click at [758, 111] on span "Edit Details" at bounding box center [765, 112] width 35 height 11
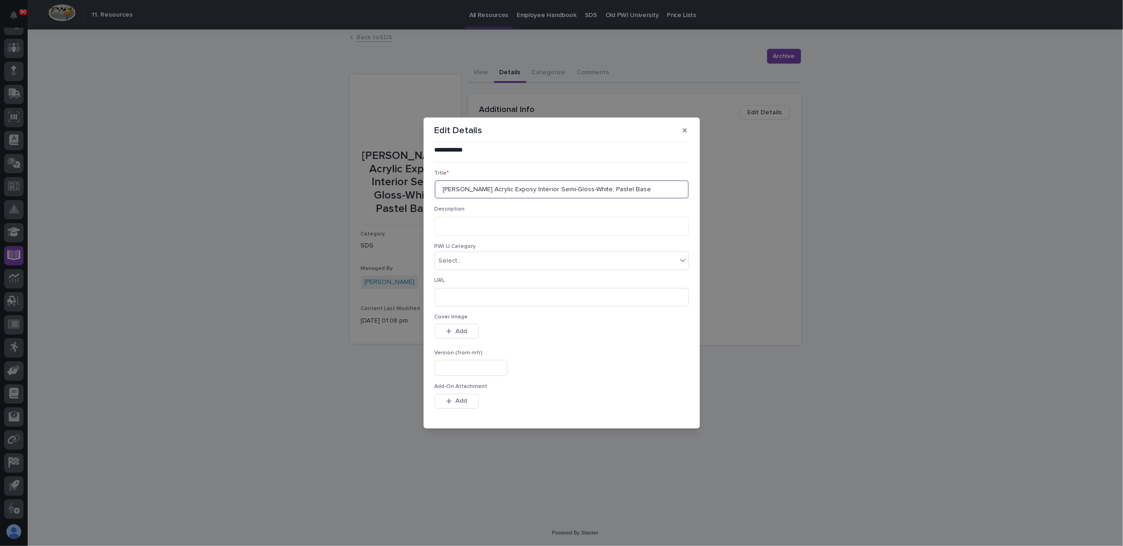
click at [533, 189] on input "Pitt-Glaze Acrylic Exposy Interior Semi-Gloss-White, Pastel Base" at bounding box center [562, 189] width 254 height 18
click at [471, 188] on input "Pitt-Glaze Acrylic Exposy Interior Semi-Gloss-White, Pastel Base" at bounding box center [562, 189] width 254 height 18
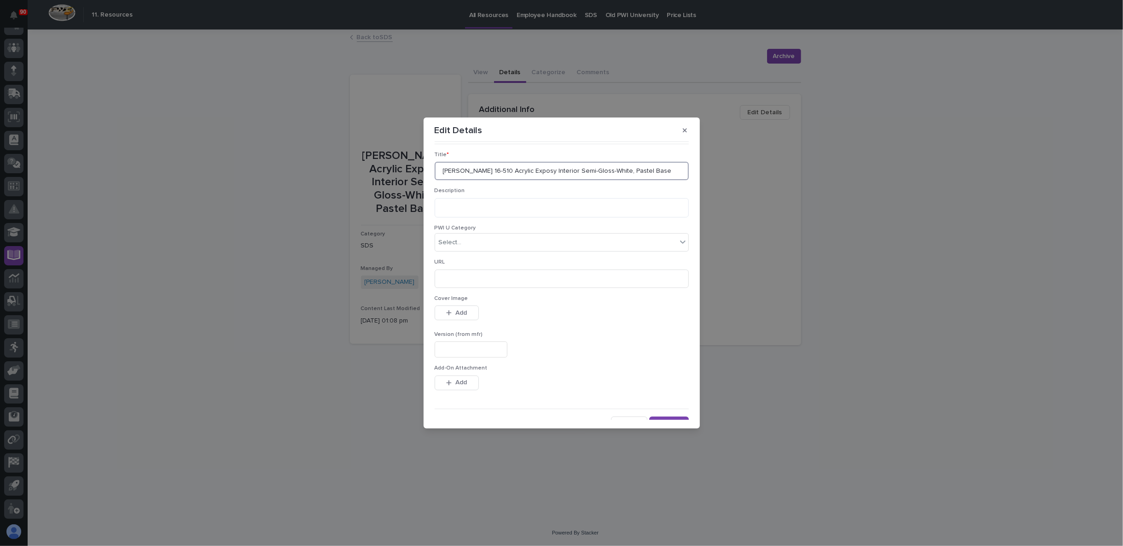
scroll to position [29, 0]
type input "Pitt-Glaze 16-510 Acrylic Exposy Interior Semi-Gloss-White, Pastel Base"
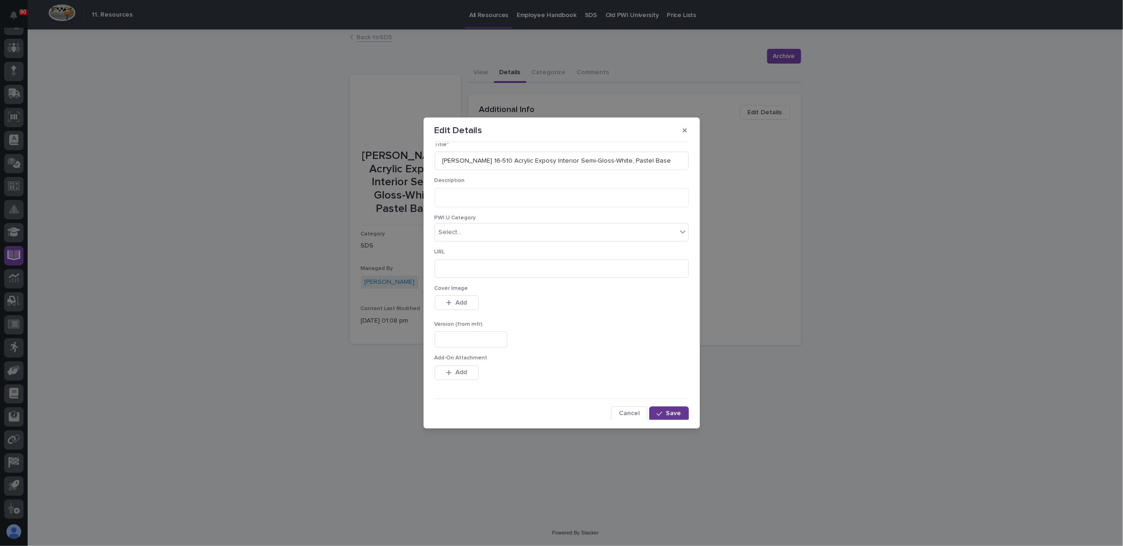
click at [670, 409] on span "Save" at bounding box center [673, 413] width 15 height 8
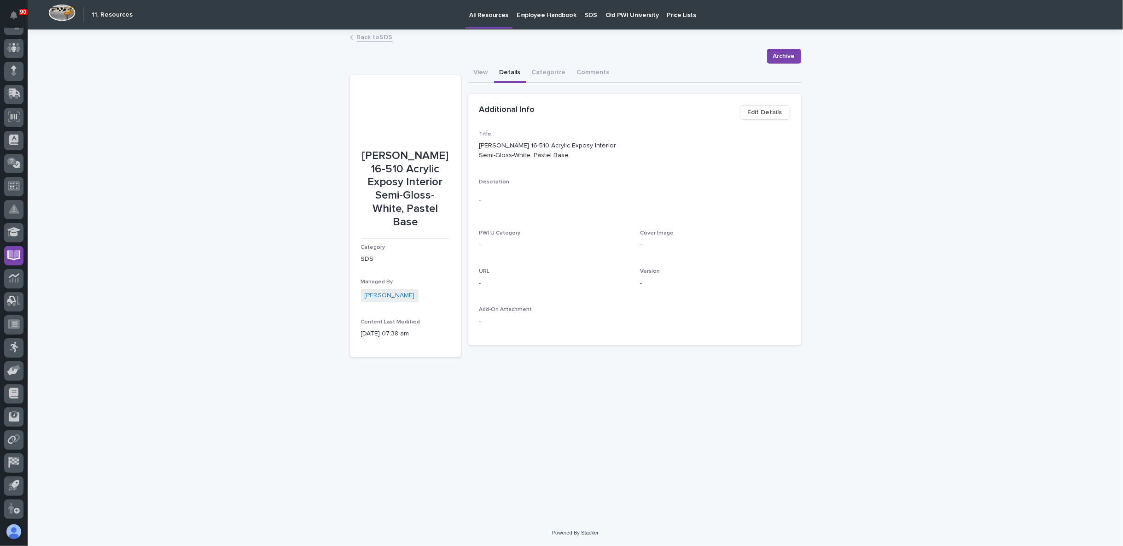
click at [383, 37] on link "Back to SDS" at bounding box center [375, 36] width 36 height 11
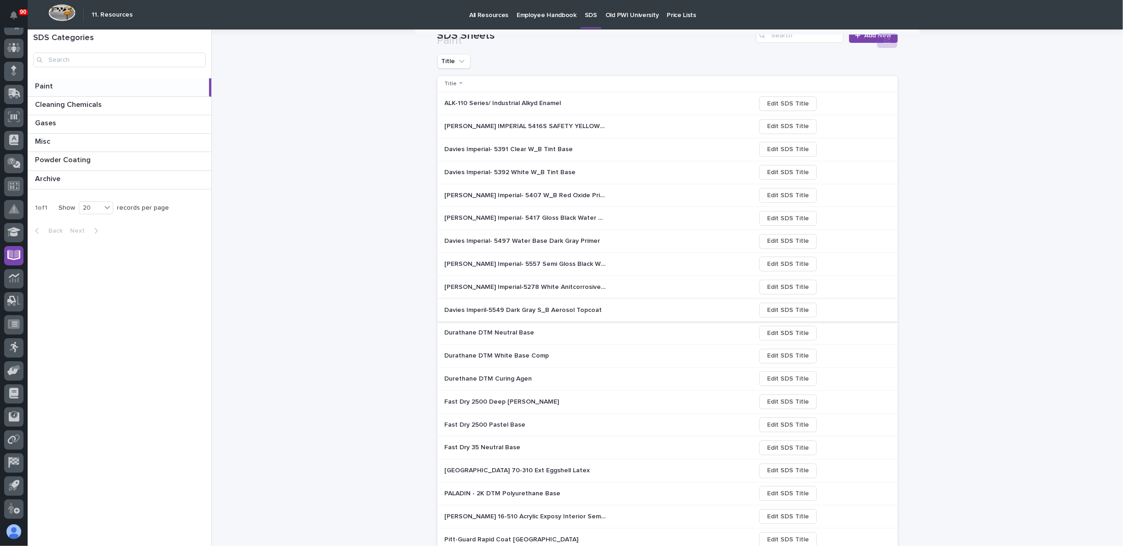
scroll to position [146, 0]
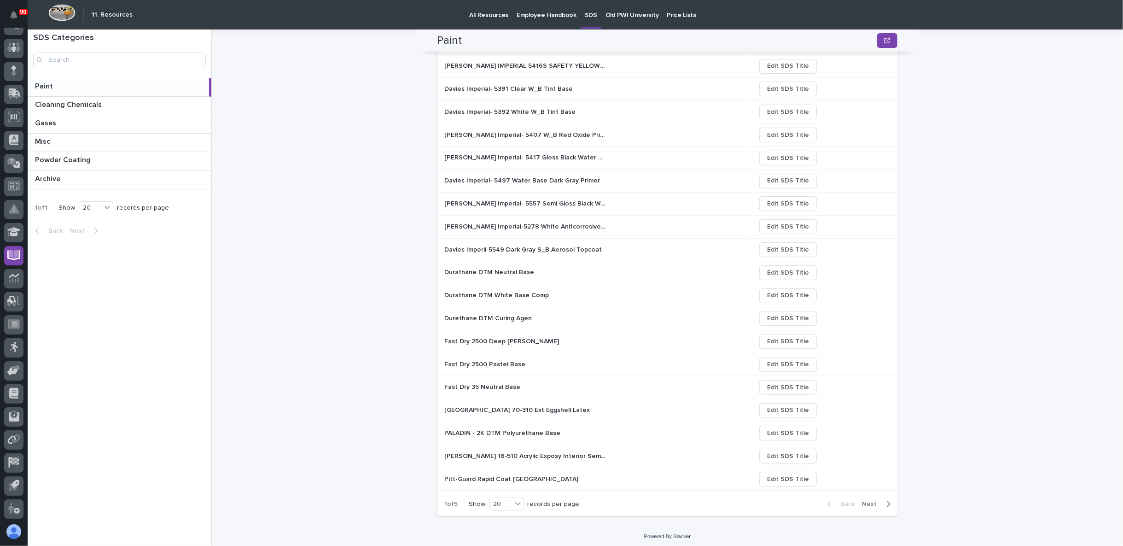
click at [862, 500] on span "Next" at bounding box center [872, 504] width 20 height 8
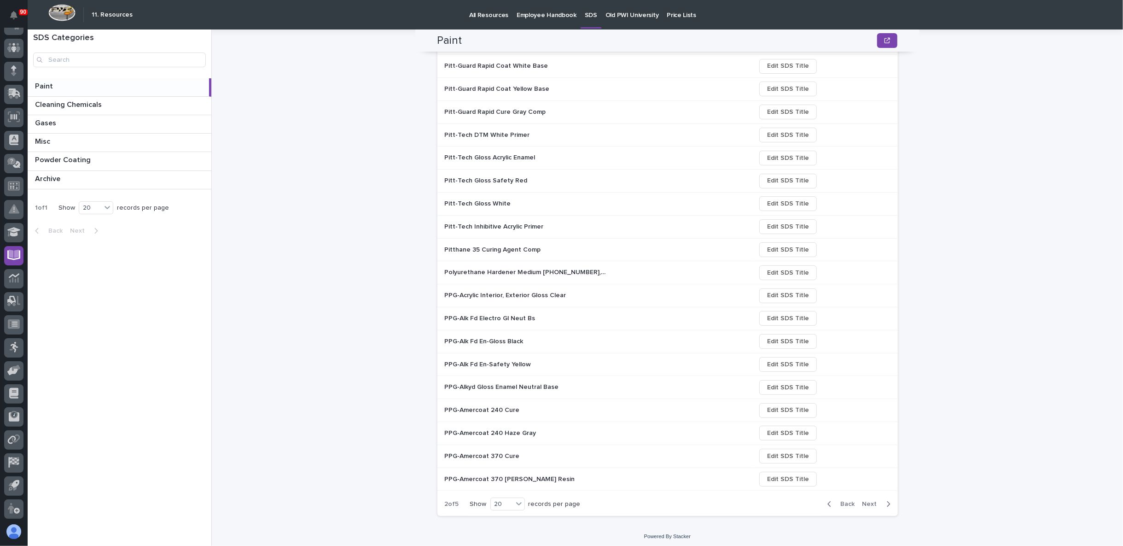
click at [876, 500] on span "Next" at bounding box center [872, 504] width 20 height 8
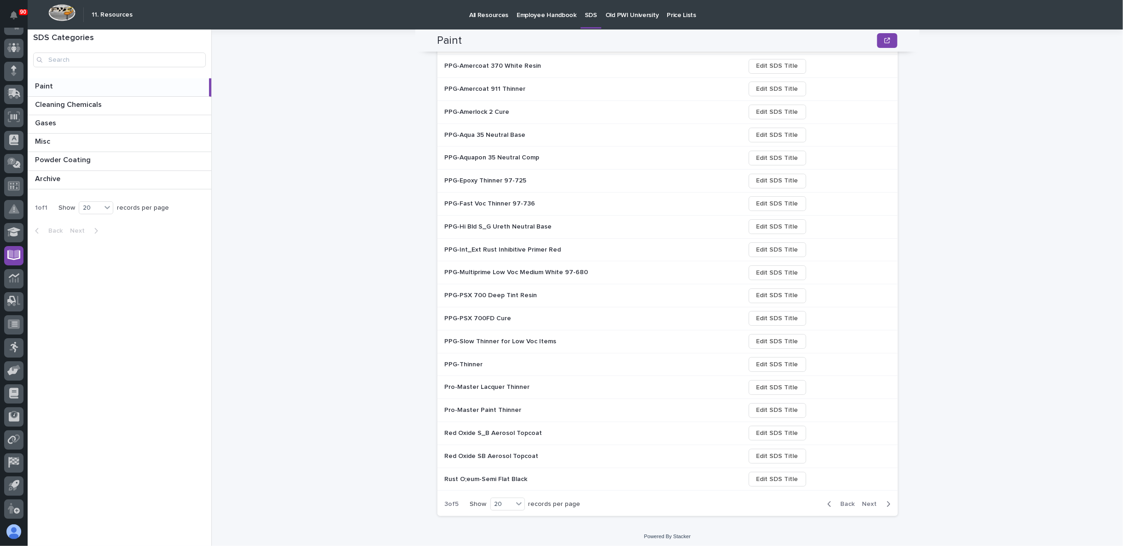
click at [463, 361] on p "PPG-Thinner" at bounding box center [465, 364] width 40 height 10
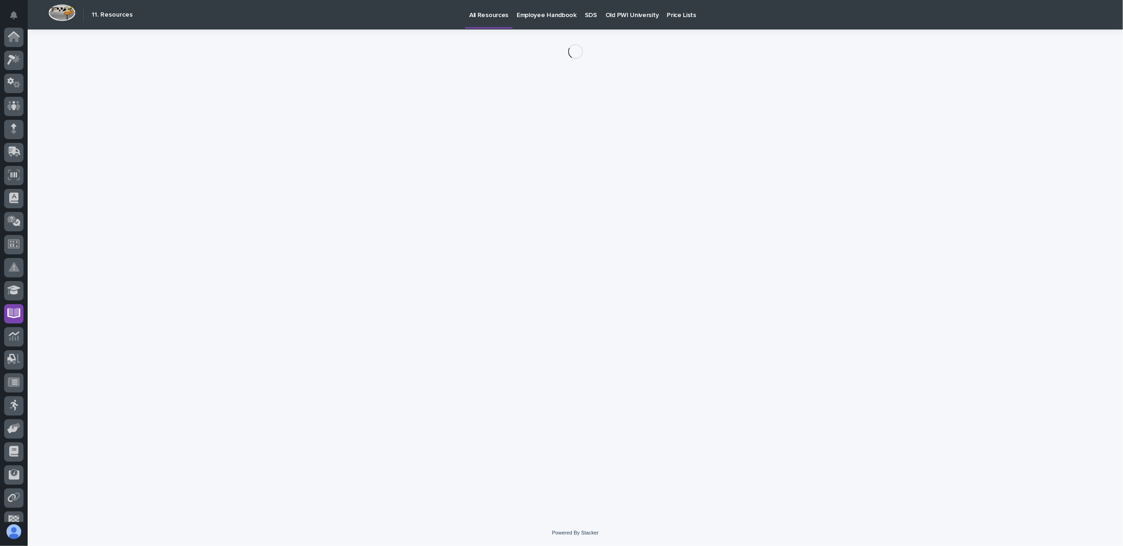
scroll to position [58, 0]
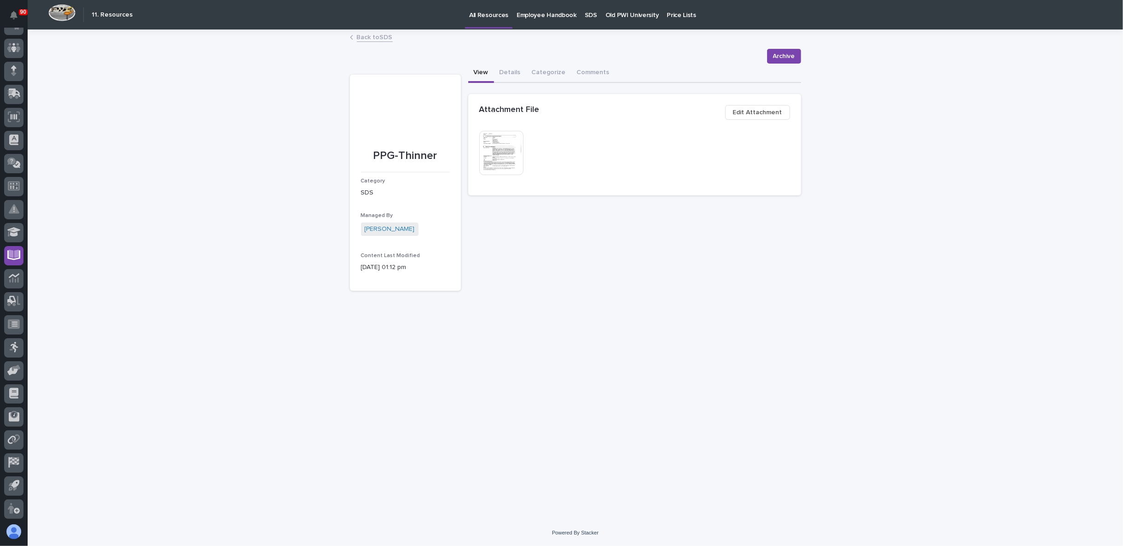
click at [508, 160] on img at bounding box center [501, 153] width 44 height 44
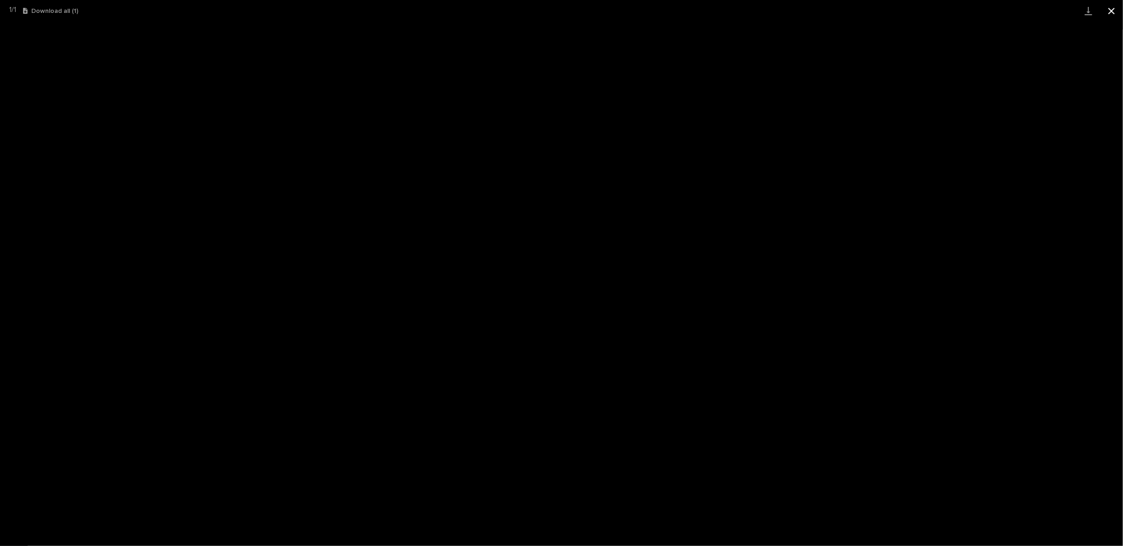
click at [1116, 6] on button "Close gallery" at bounding box center [1111, 11] width 23 height 22
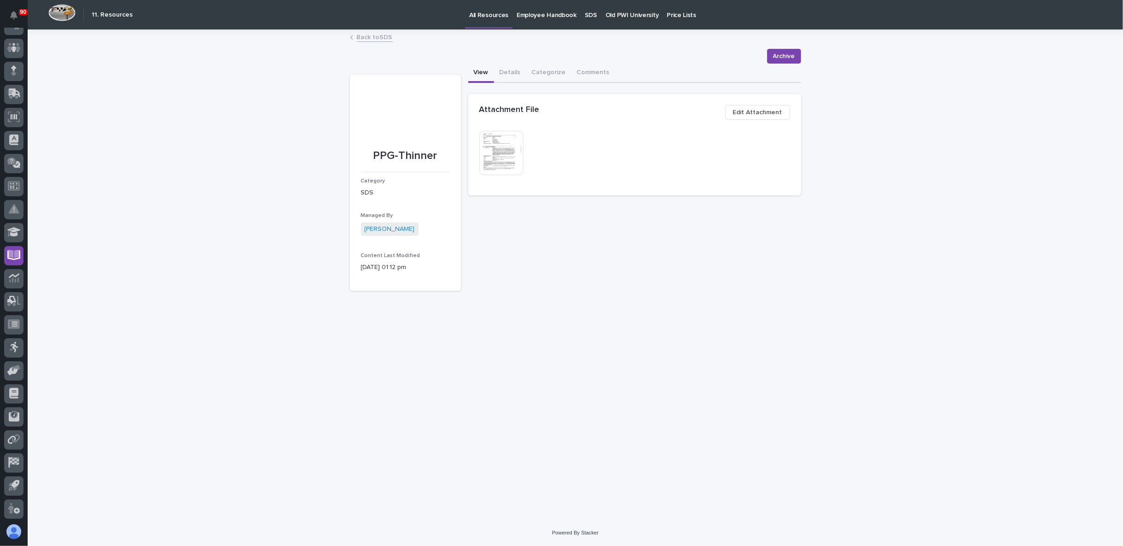
click at [751, 112] on span "Edit Attachment" at bounding box center [757, 112] width 49 height 11
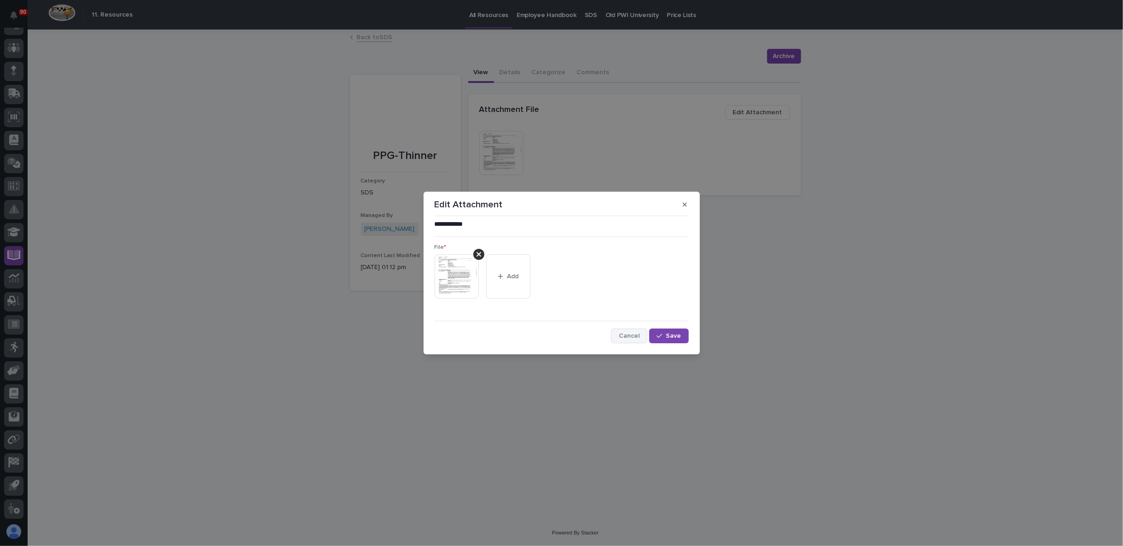
click at [638, 336] on span "Cancel" at bounding box center [629, 336] width 21 height 8
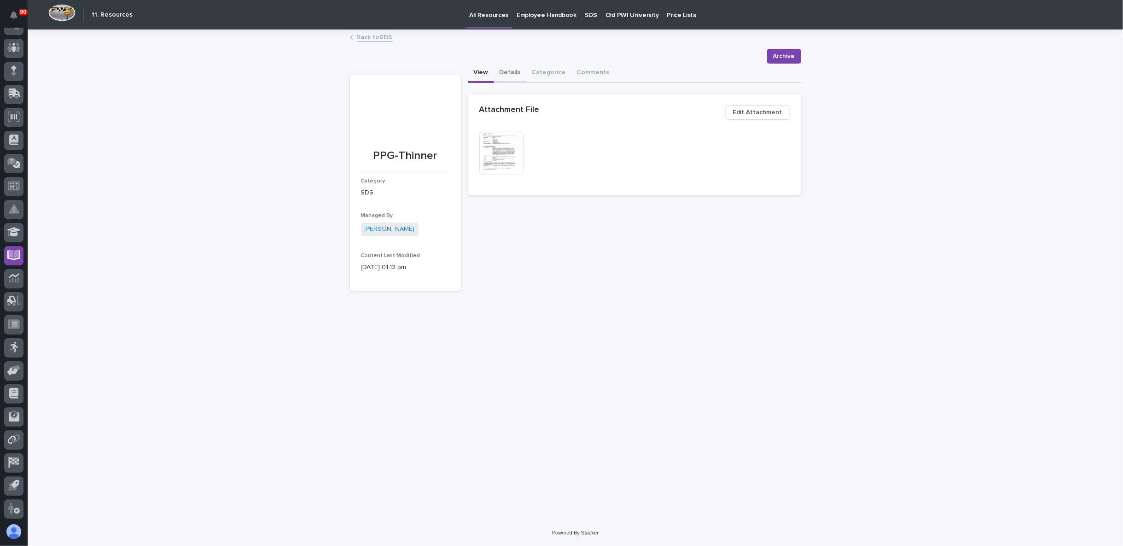
click at [512, 70] on button "Details" at bounding box center [510, 73] width 32 height 19
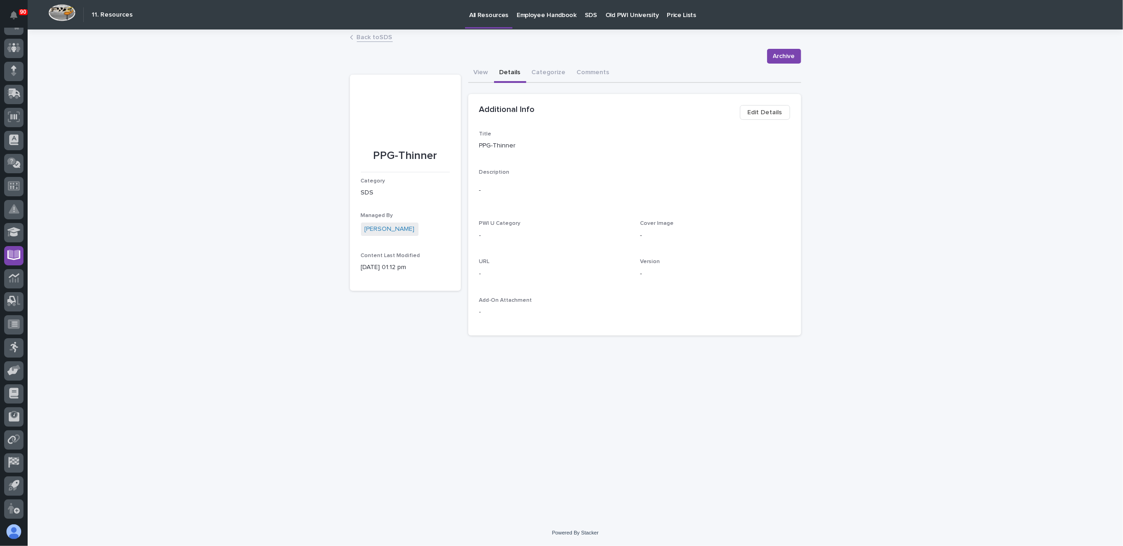
click at [782, 114] on button "Edit Details" at bounding box center [765, 112] width 50 height 15
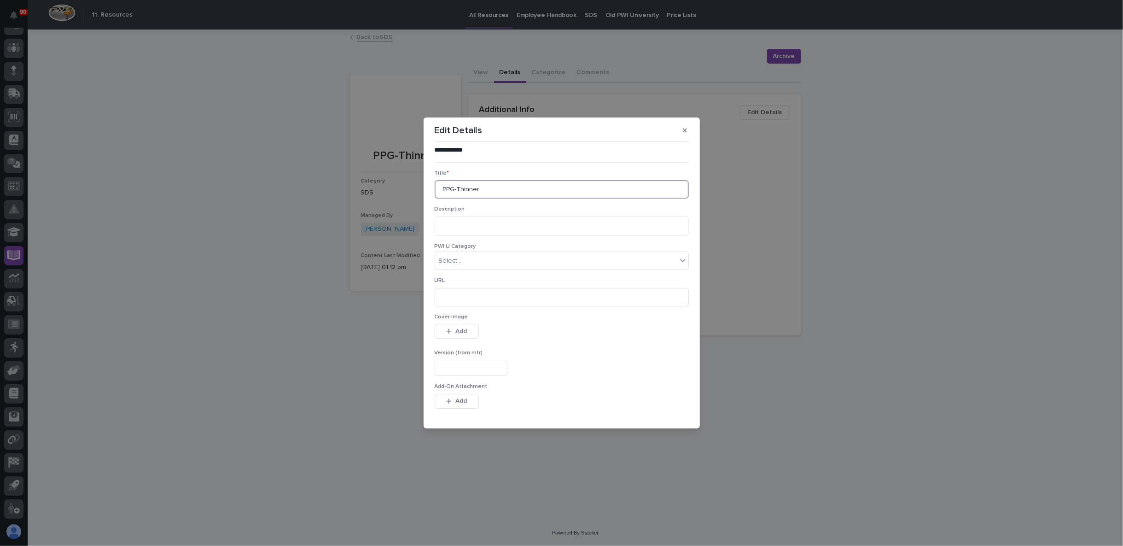
click at [490, 192] on input "PPG-Thinner" at bounding box center [562, 189] width 254 height 18
type input "PPG-Thinner 97-727"
click at [666, 413] on span "Save" at bounding box center [673, 413] width 15 height 8
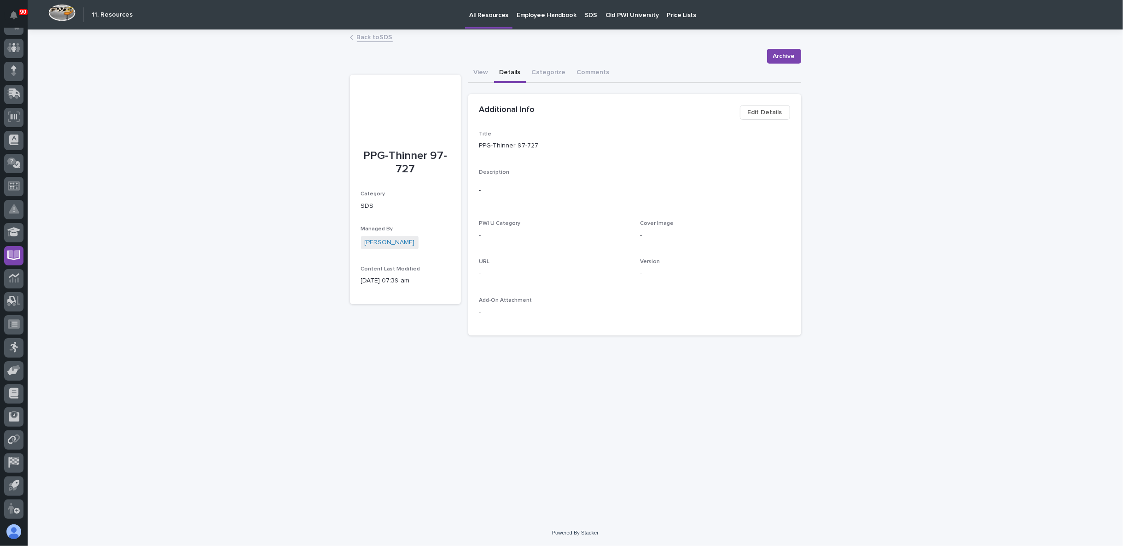
click at [390, 37] on link "Back to SDS" at bounding box center [375, 36] width 36 height 11
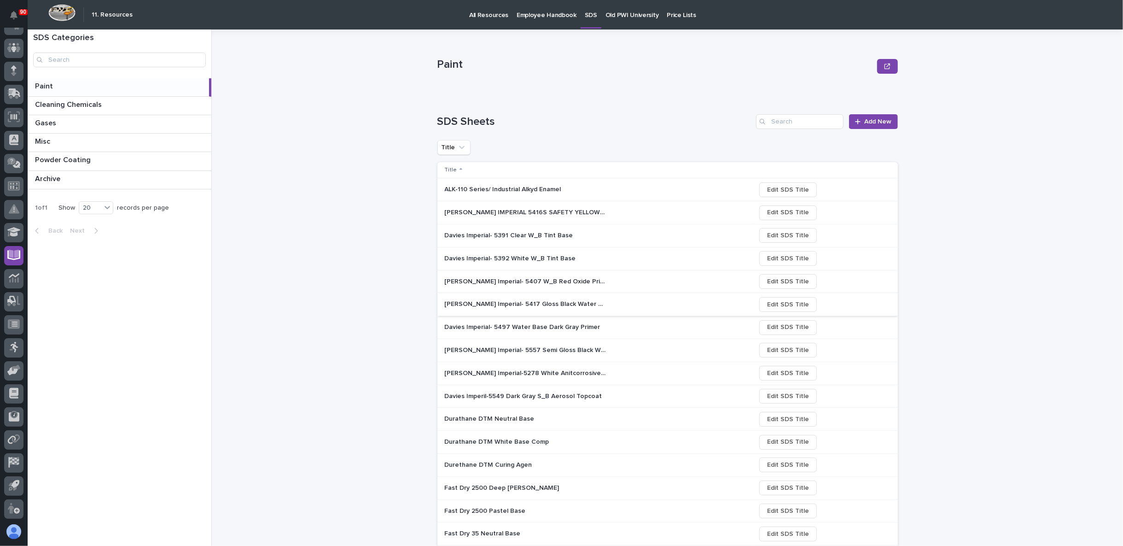
scroll to position [146, 0]
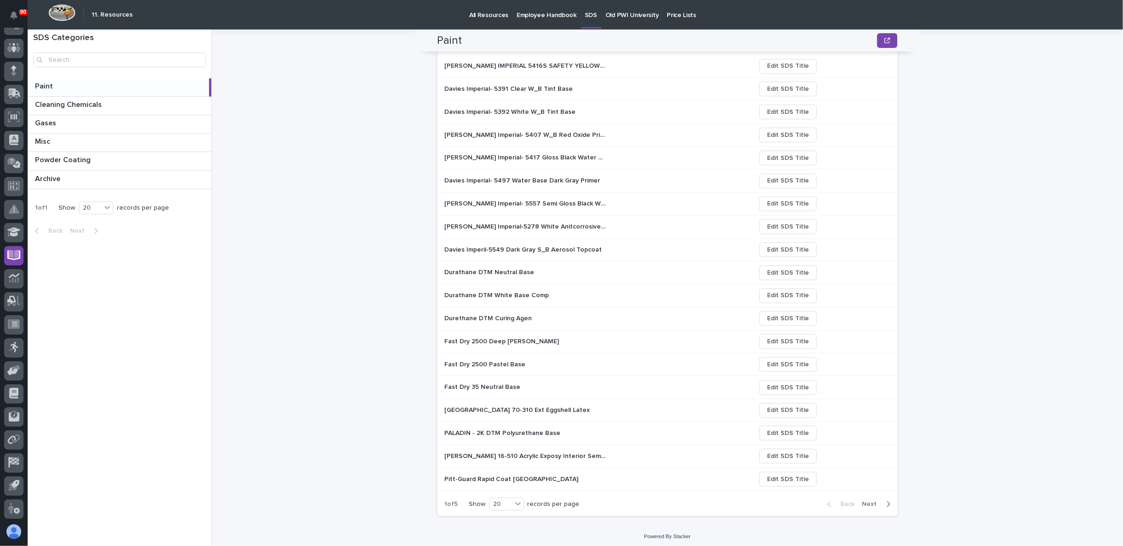
click at [868, 500] on span "Next" at bounding box center [872, 504] width 20 height 8
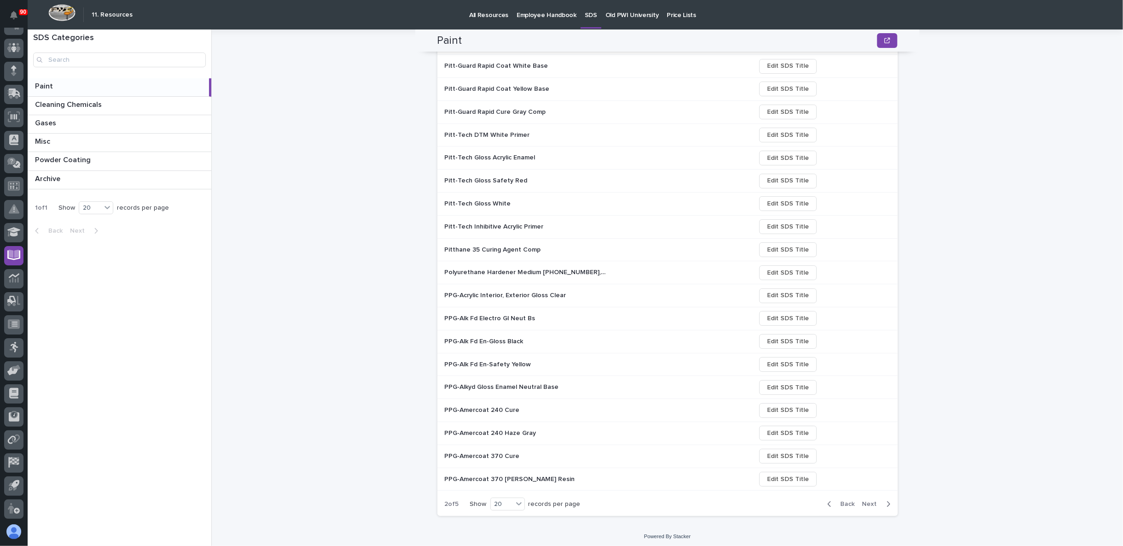
click at [862, 500] on span "Next" at bounding box center [872, 504] width 20 height 8
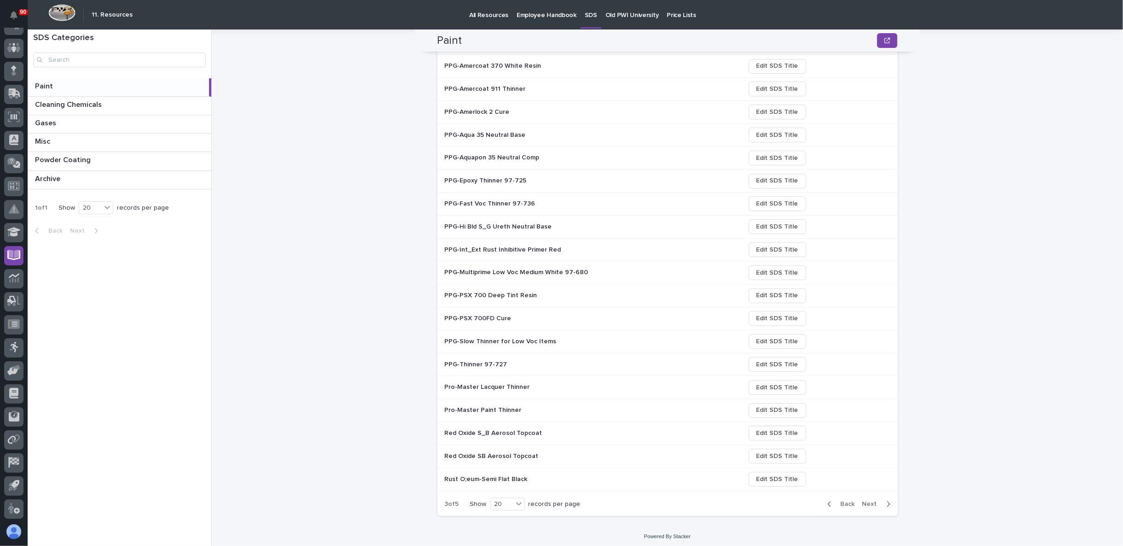
click at [506, 340] on p "PPG-Slow Thinner for Low Voc Items" at bounding box center [502, 341] width 114 height 10
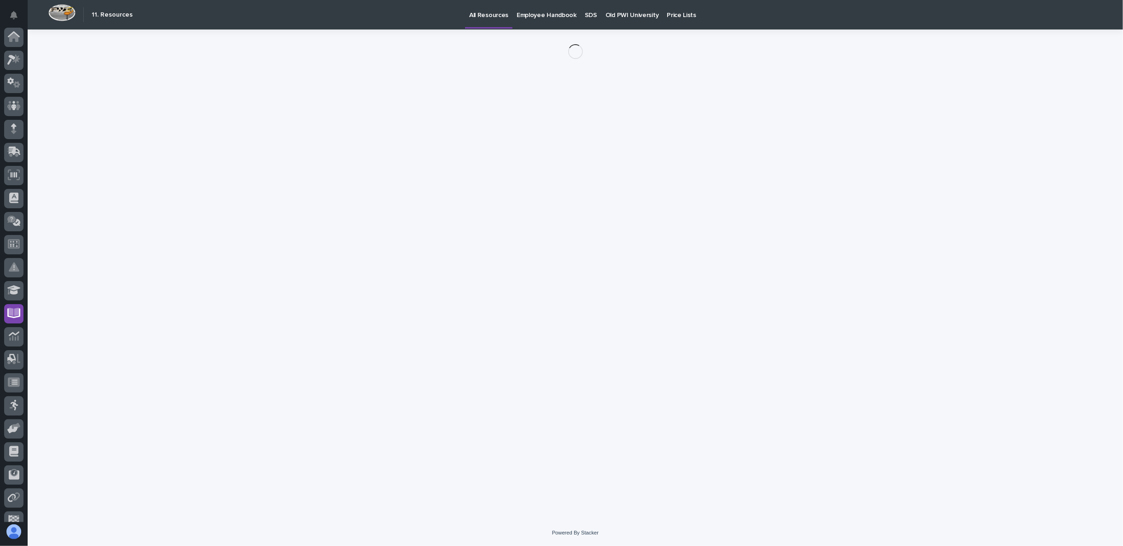
scroll to position [58, 0]
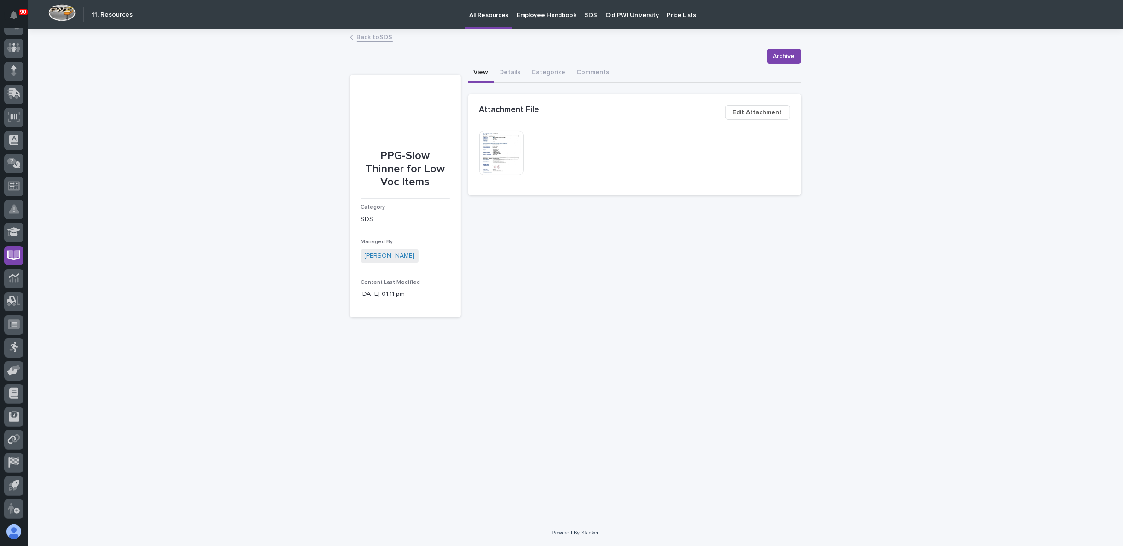
click at [508, 151] on img at bounding box center [501, 153] width 44 height 44
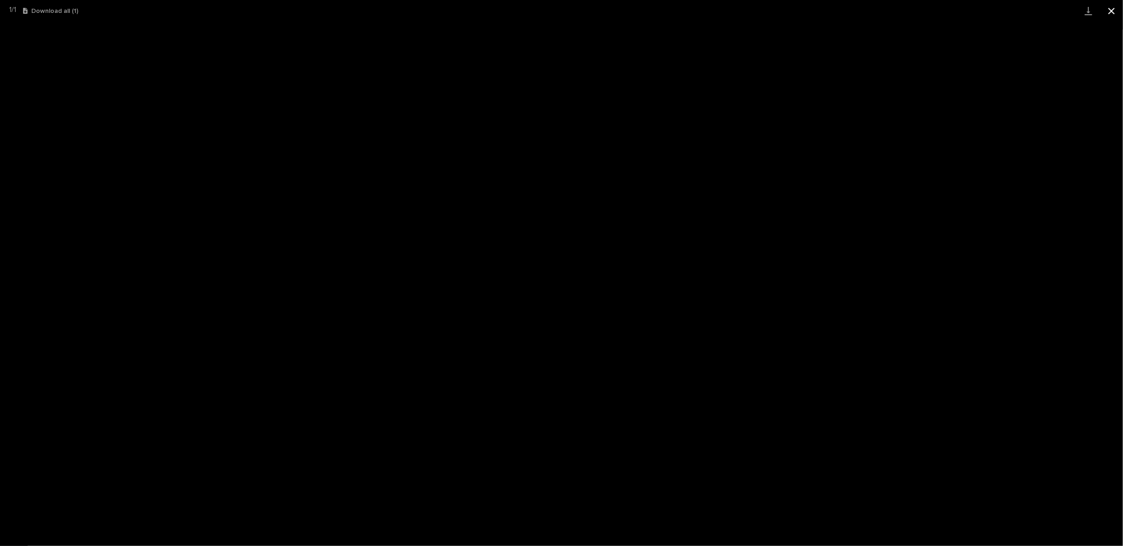
click at [1112, 11] on button "Close gallery" at bounding box center [1111, 11] width 23 height 22
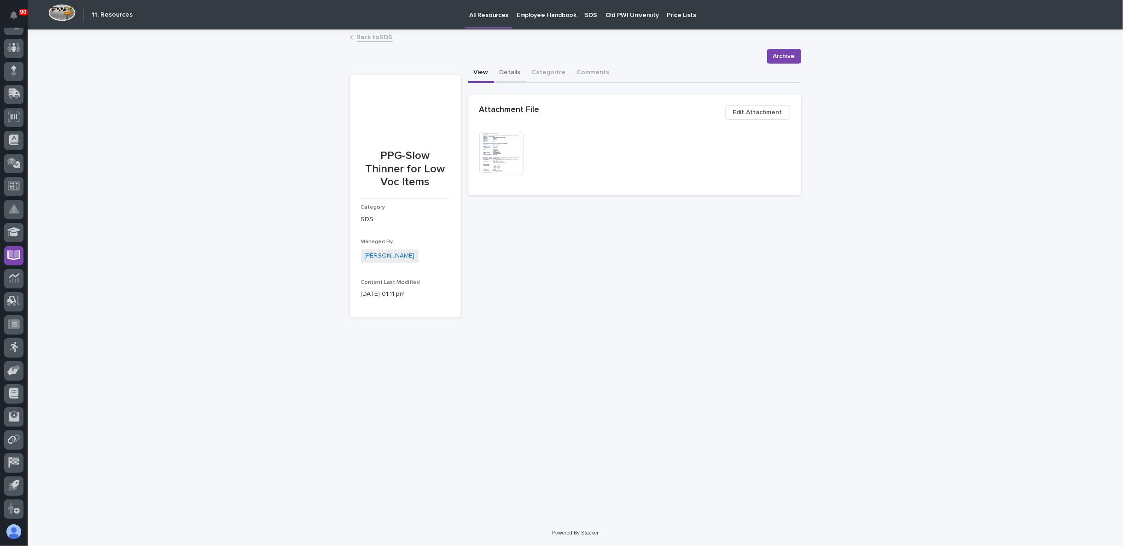
drag, startPoint x: 506, startPoint y: 70, endPoint x: 513, endPoint y: 69, distance: 6.5
click at [507, 70] on button "Details" at bounding box center [510, 73] width 32 height 19
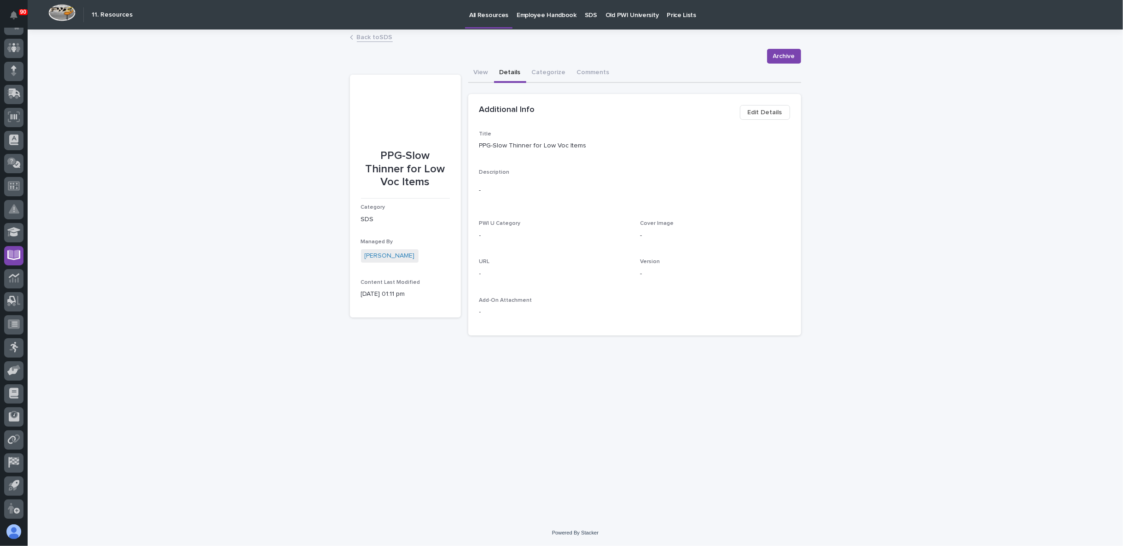
click at [764, 117] on span "Edit Details" at bounding box center [765, 112] width 35 height 11
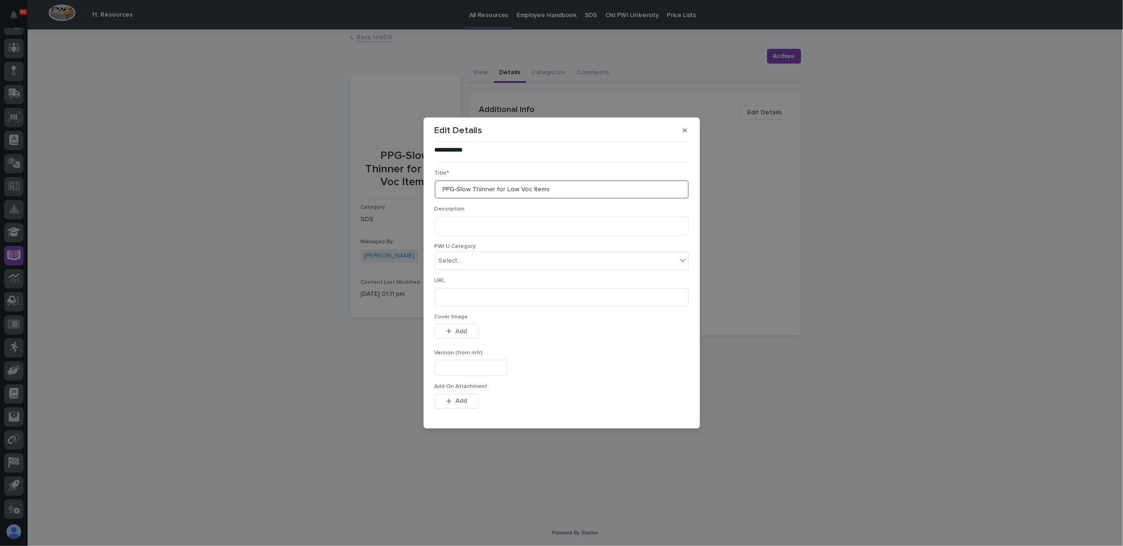
click at [558, 188] on input "PPG-Slow Thinner for Low Voc Items" at bounding box center [562, 189] width 254 height 18
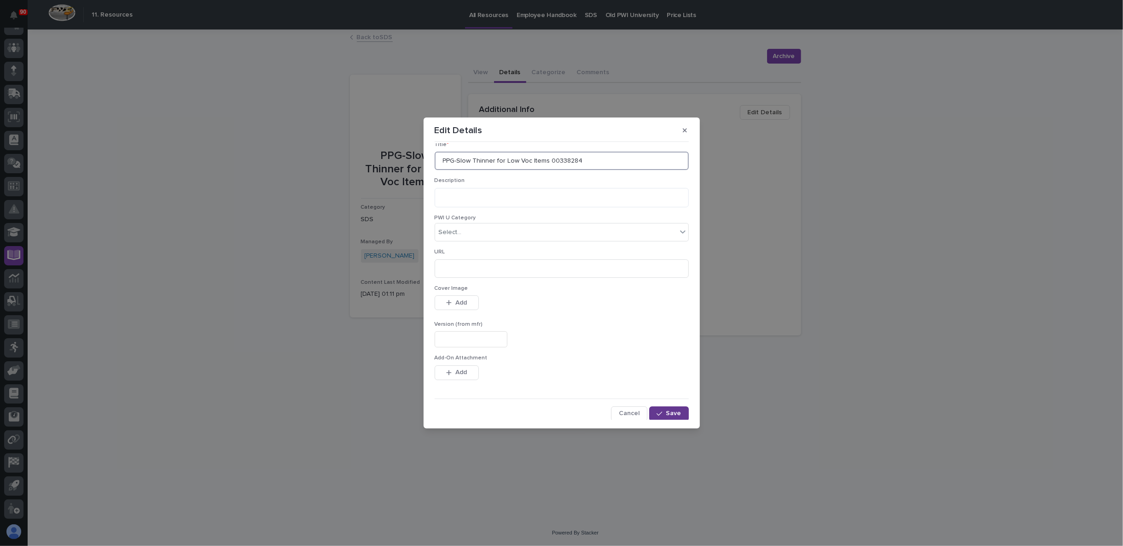
type input "PPG-Slow Thinner for Low Voc Items 00338284"
click at [660, 416] on button "Save" at bounding box center [668, 413] width 39 height 15
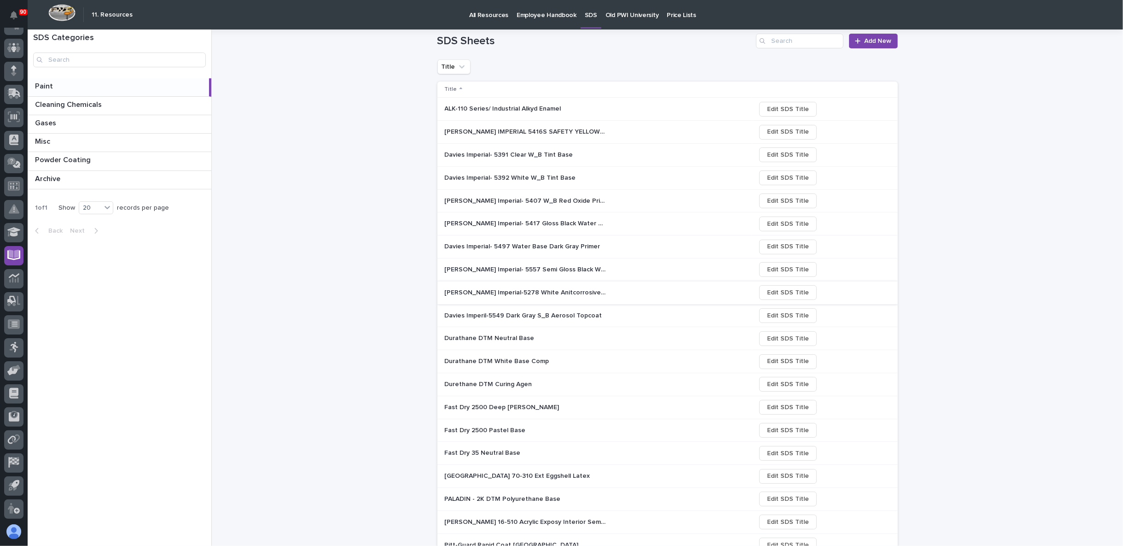
scroll to position [146, 0]
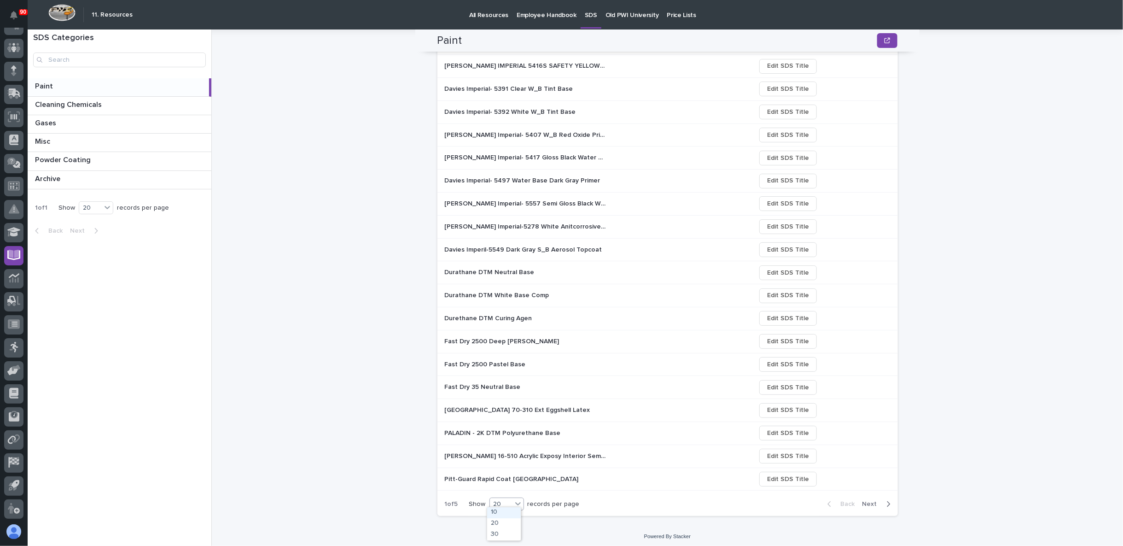
click at [513, 501] on icon at bounding box center [517, 503] width 9 height 9
click at [506, 532] on div "30" at bounding box center [504, 534] width 34 height 11
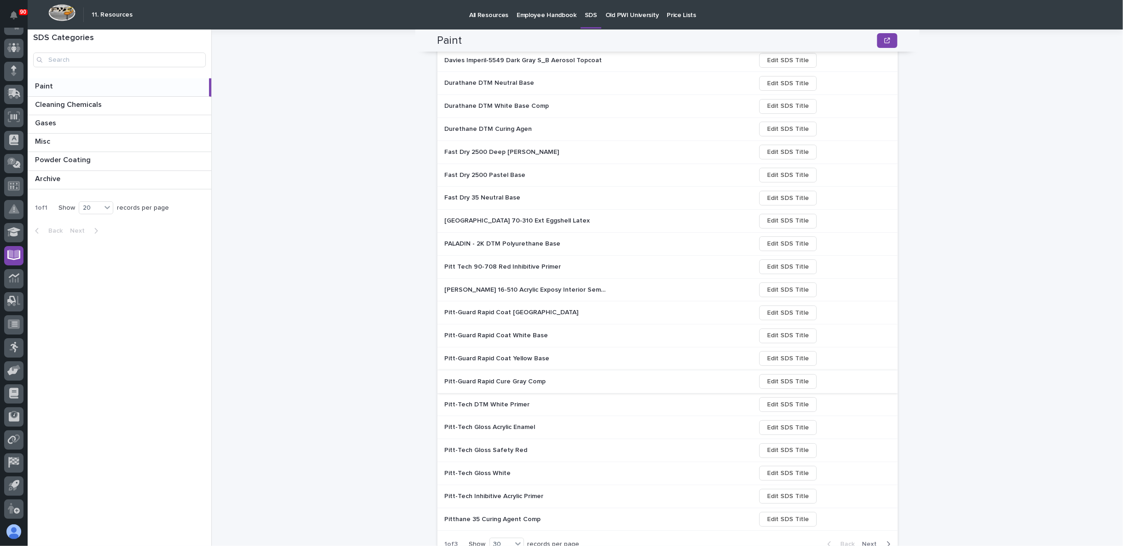
scroll to position [374, 0]
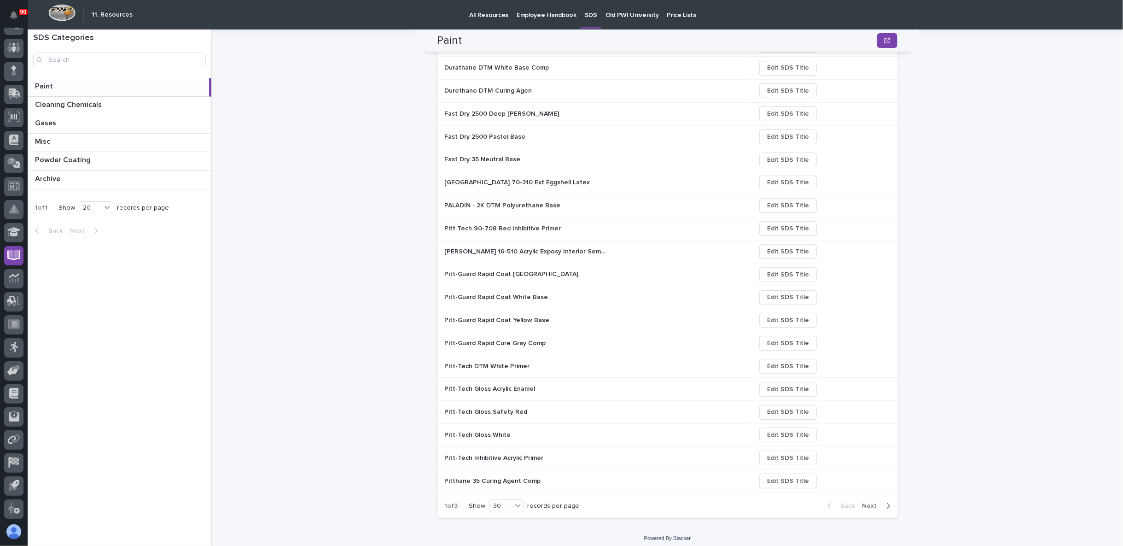
click at [866, 501] on span "Next" at bounding box center [872, 505] width 20 height 8
click at [867, 501] on span "Next" at bounding box center [872, 505] width 20 height 8
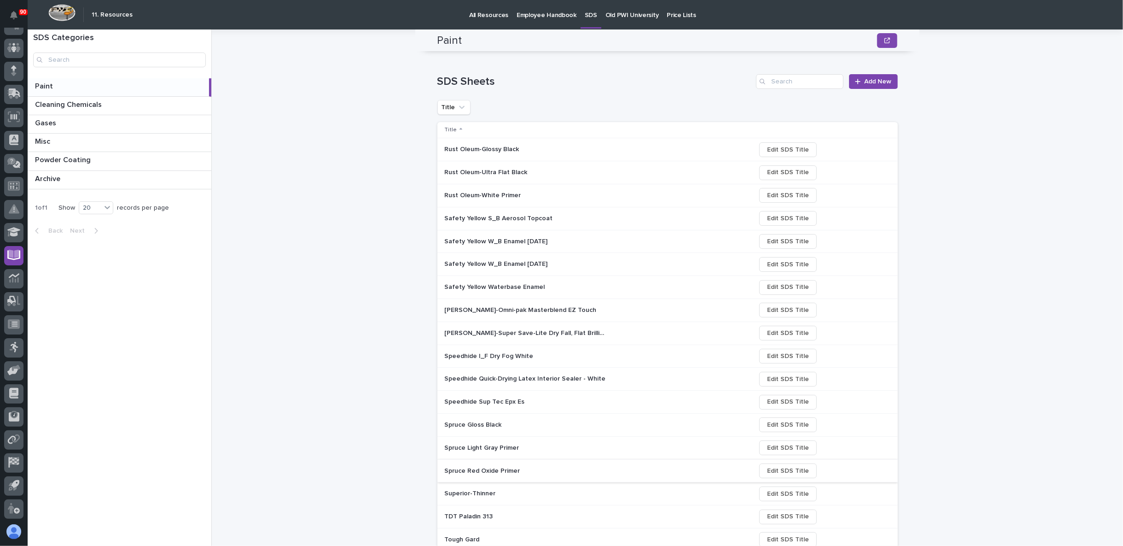
scroll to position [27, 0]
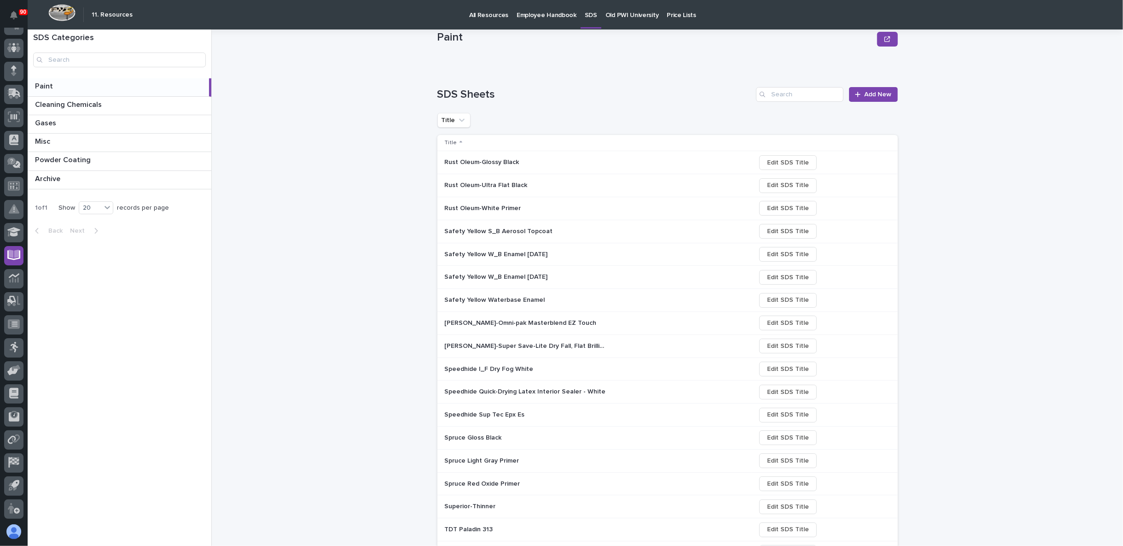
click at [496, 253] on p "Safety Yellow W_B Enamel 3-9-15" at bounding box center [497, 254] width 105 height 10
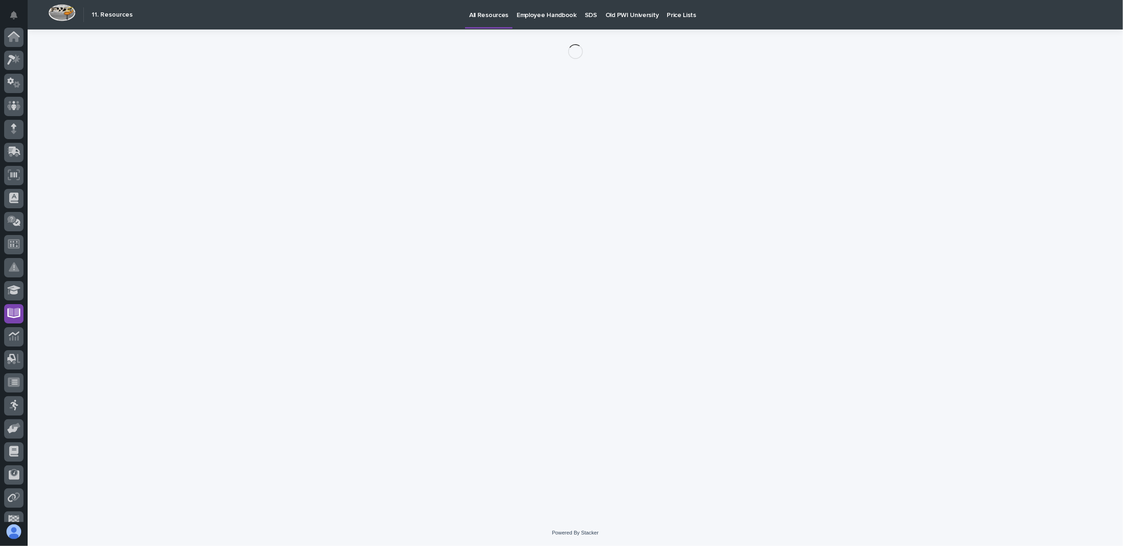
scroll to position [58, 0]
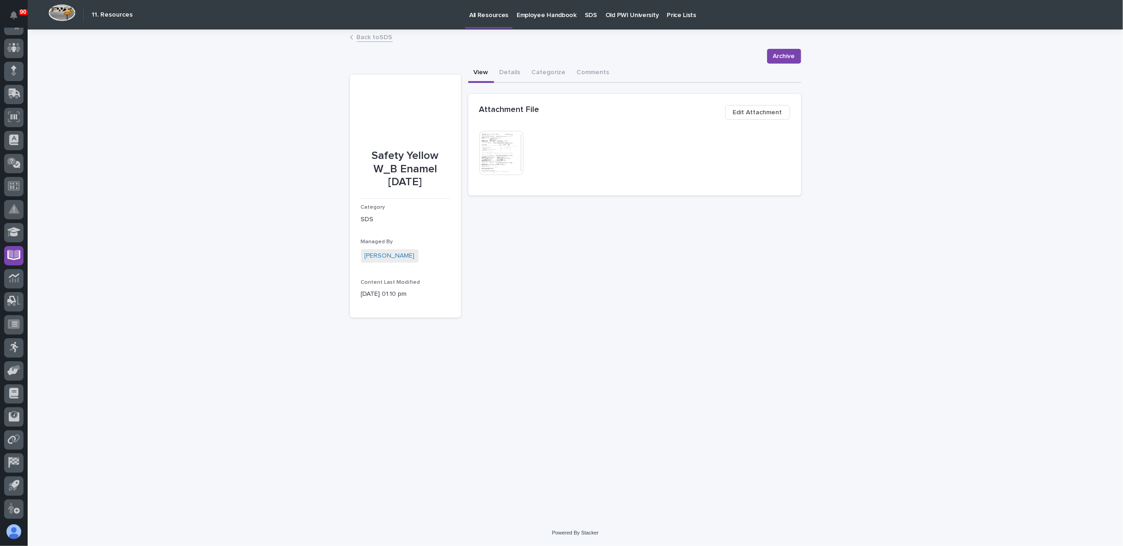
click at [520, 155] on img at bounding box center [501, 153] width 44 height 44
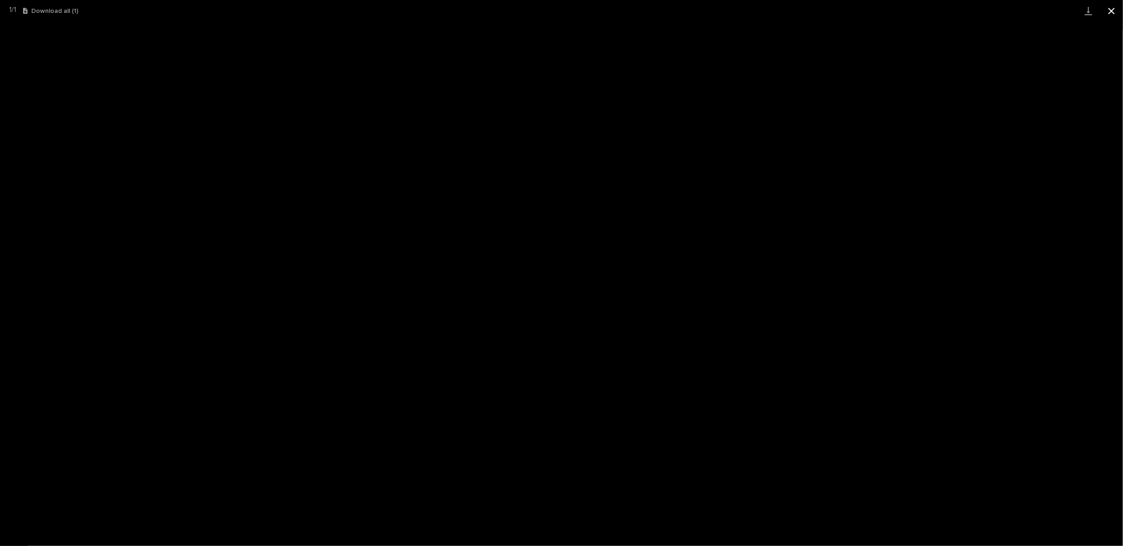
click at [1114, 9] on button "Close gallery" at bounding box center [1111, 11] width 23 height 22
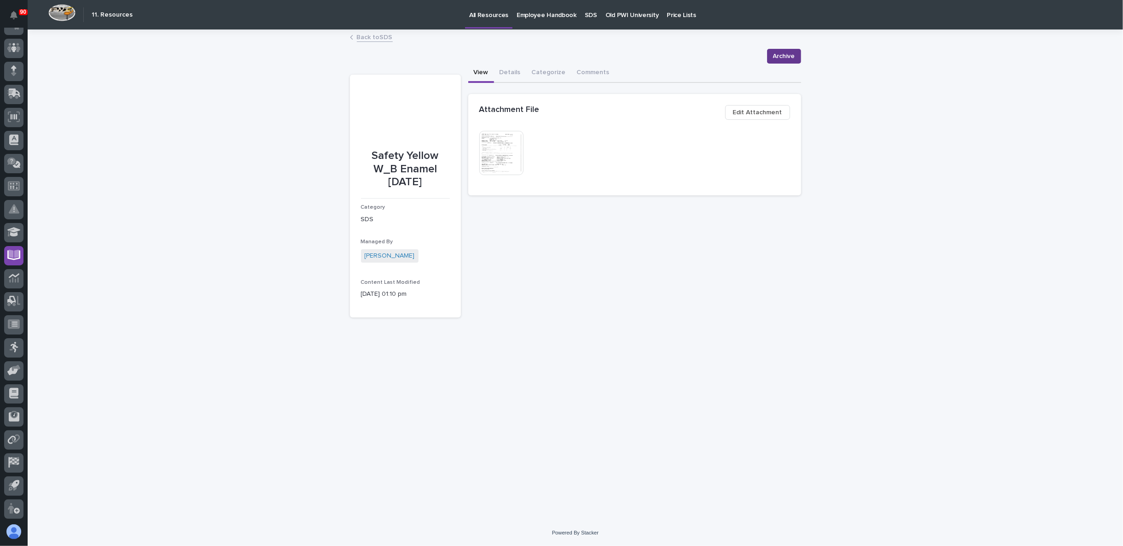
click at [788, 54] on span "Archive" at bounding box center [784, 56] width 22 height 11
click at [363, 37] on link "Back to SDS" at bounding box center [375, 36] width 36 height 11
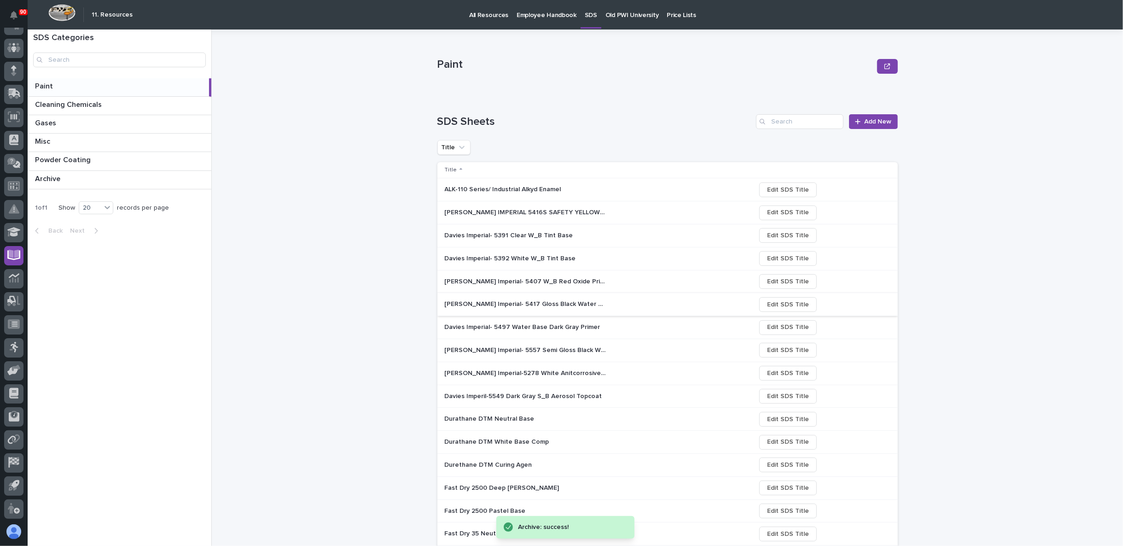
scroll to position [146, 0]
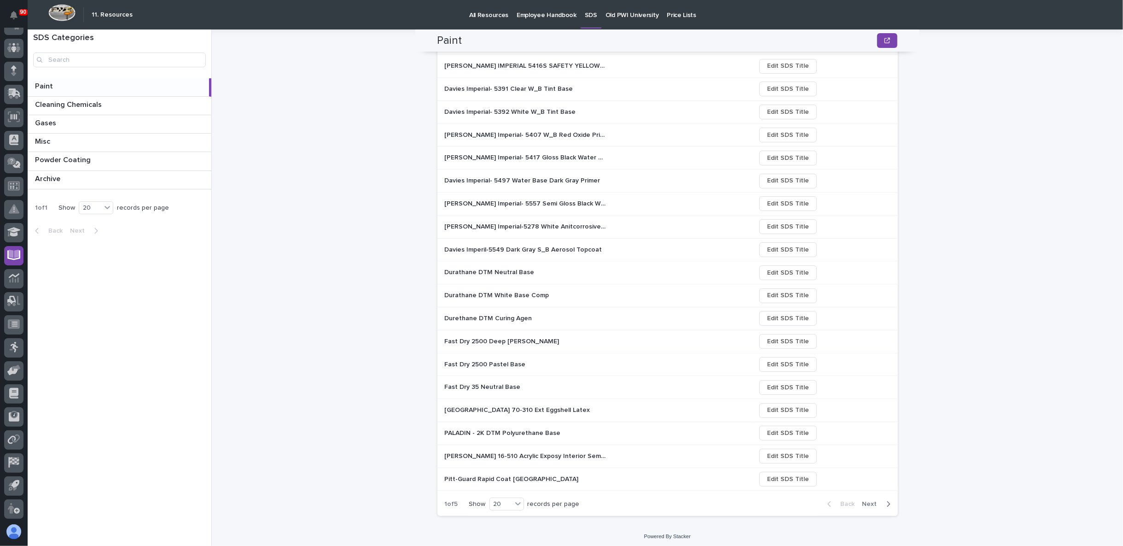
click at [872, 500] on span "Next" at bounding box center [872, 504] width 20 height 8
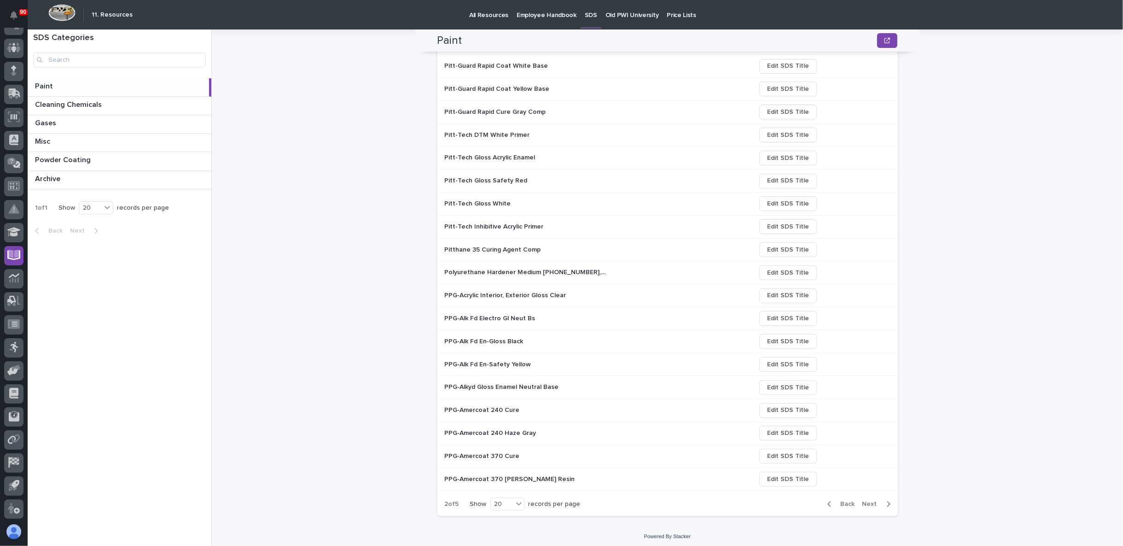
click at [872, 500] on span "Next" at bounding box center [872, 504] width 20 height 8
click at [870, 500] on span "Next" at bounding box center [872, 504] width 20 height 8
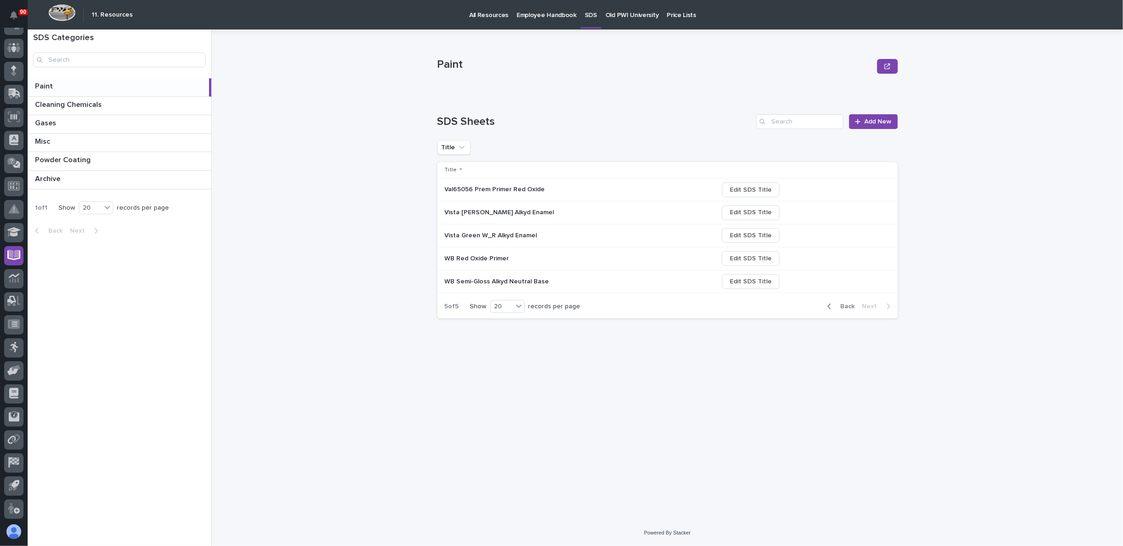
click at [514, 217] on div "Vista Green W-R Alkyd Enamel Vista Green W-R Alkyd Enamel" at bounding box center [578, 212] width 266 height 15
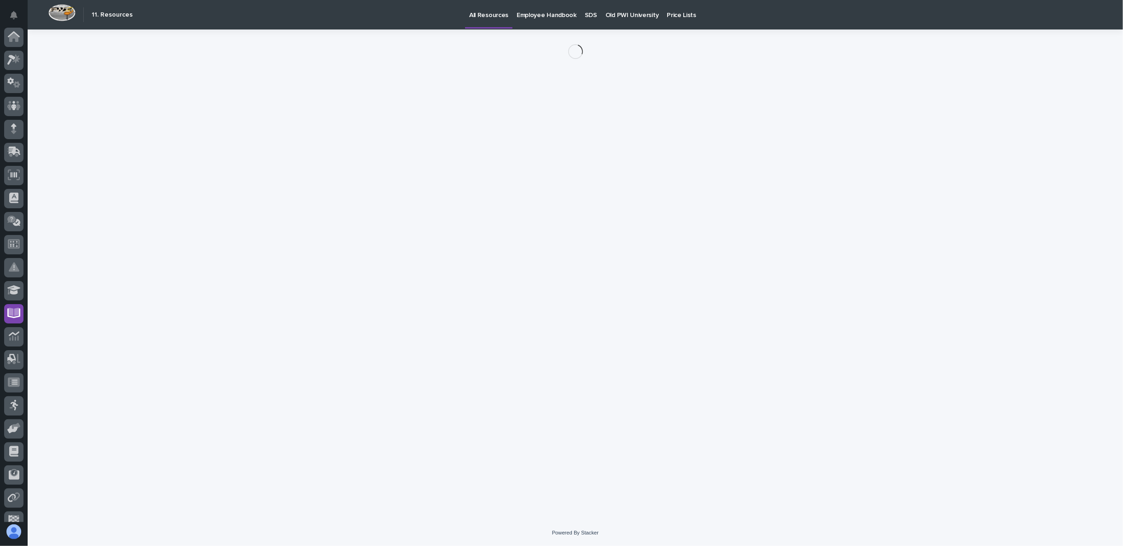
scroll to position [58, 0]
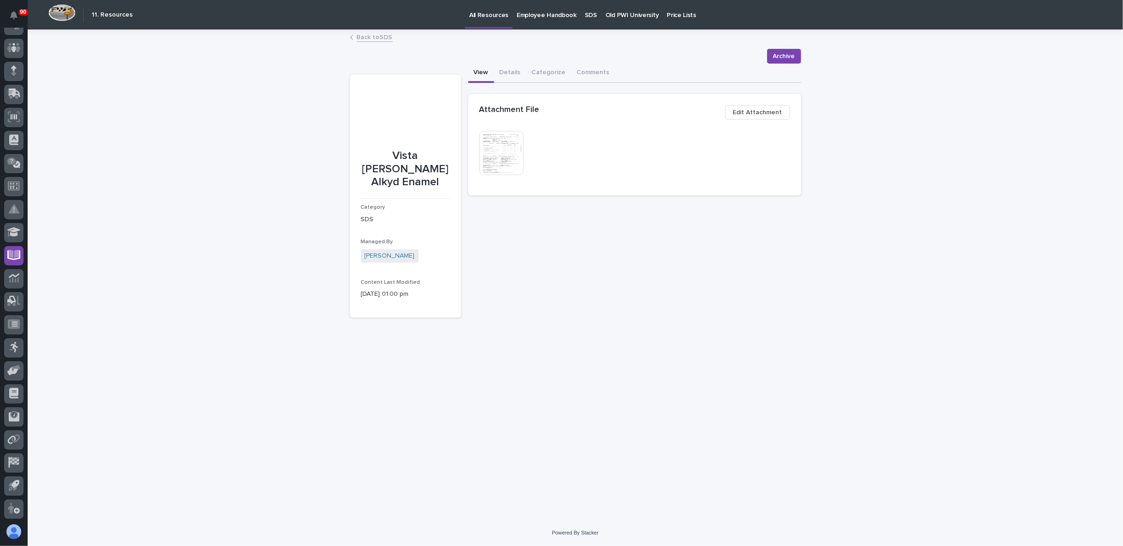
click at [503, 153] on img at bounding box center [501, 153] width 44 height 44
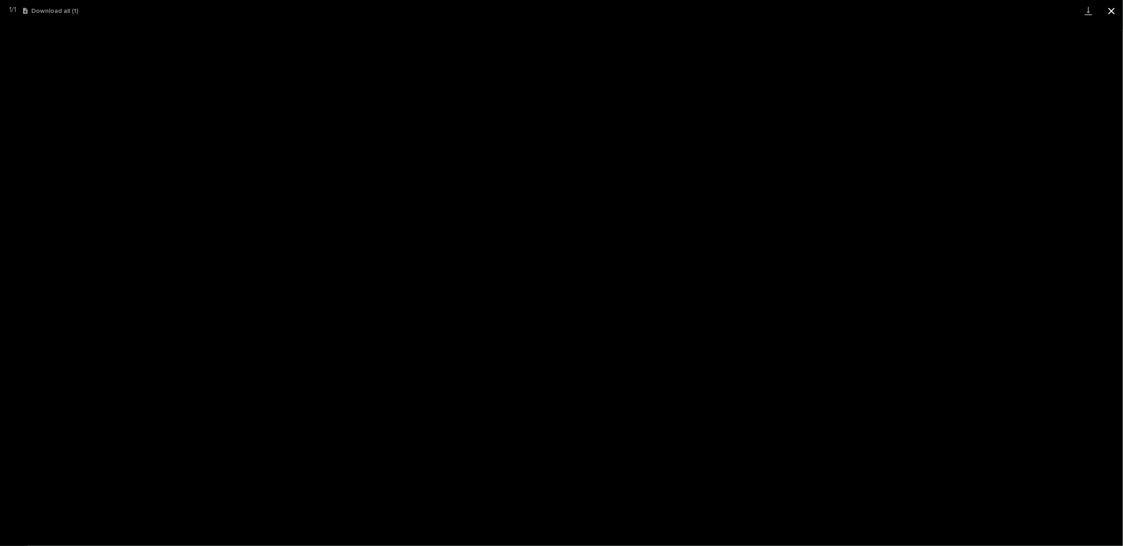
click at [1111, 11] on button "Close gallery" at bounding box center [1111, 11] width 23 height 22
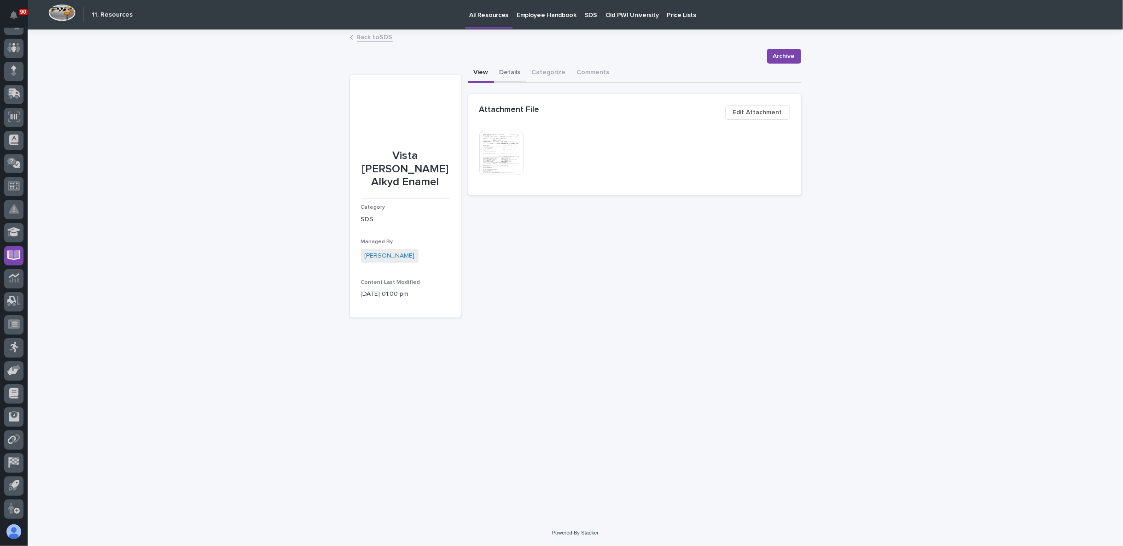
click at [522, 71] on button "Details" at bounding box center [510, 73] width 32 height 19
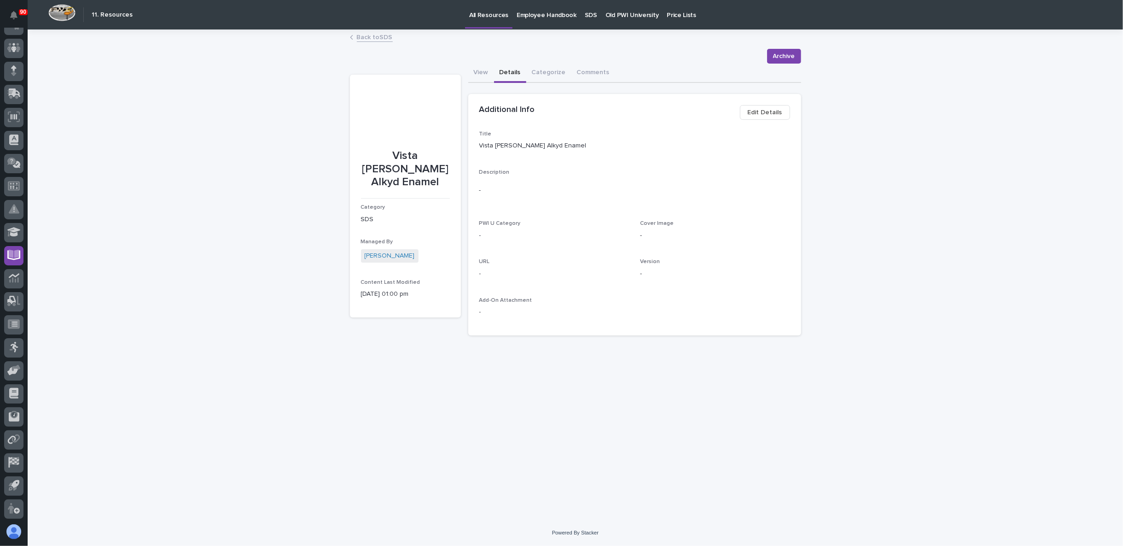
click at [767, 108] on span "Edit Details" at bounding box center [765, 112] width 35 height 11
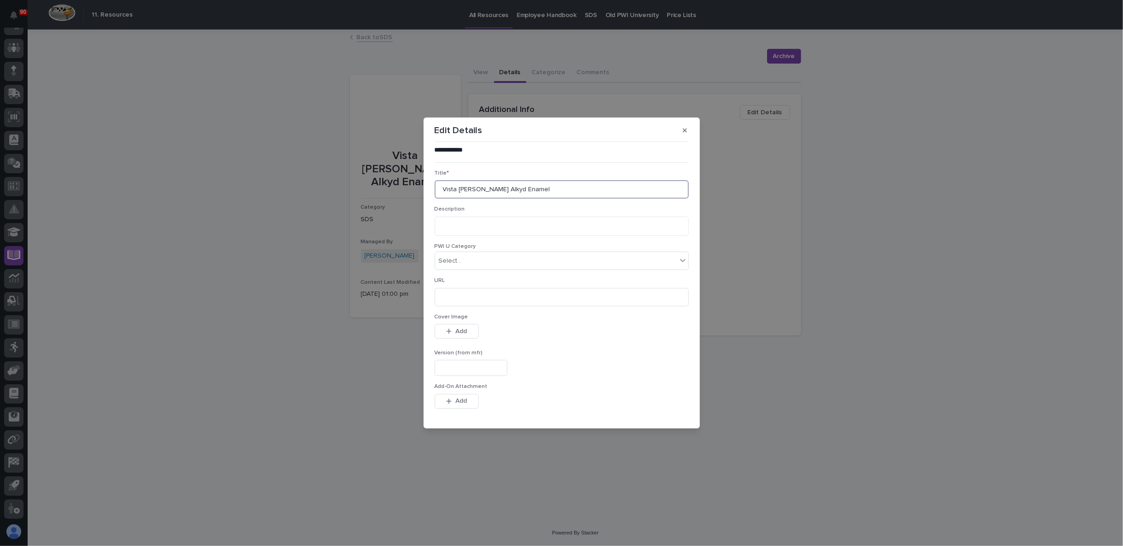
click at [475, 189] on input "Vista Green W-R Alkyd Enamel" at bounding box center [562, 189] width 254 height 18
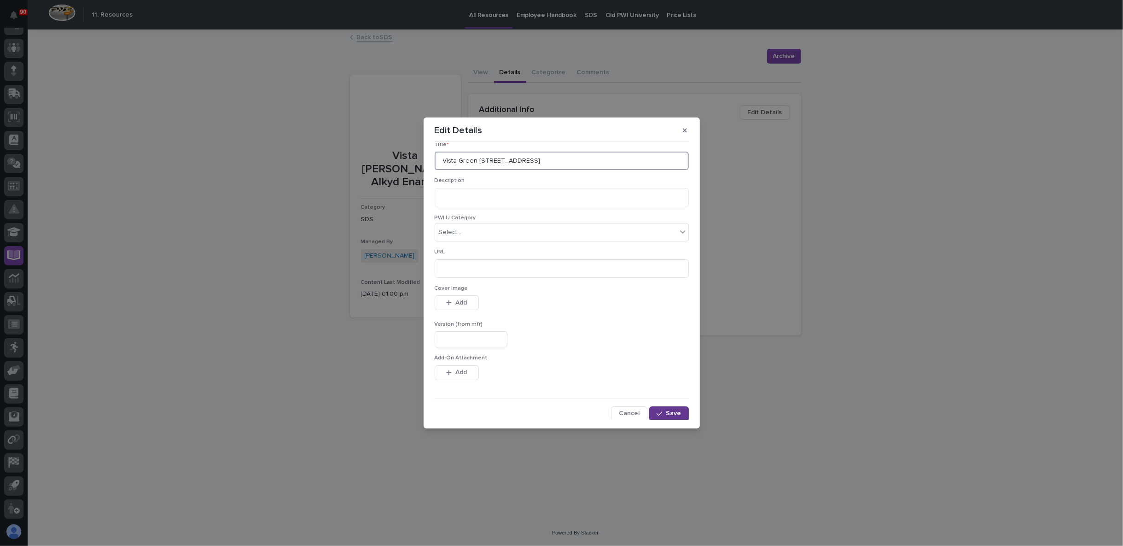
type input "Vista Green 5603 W-R Alkyd Enamel"
click at [658, 410] on div "button" at bounding box center [661, 413] width 9 height 6
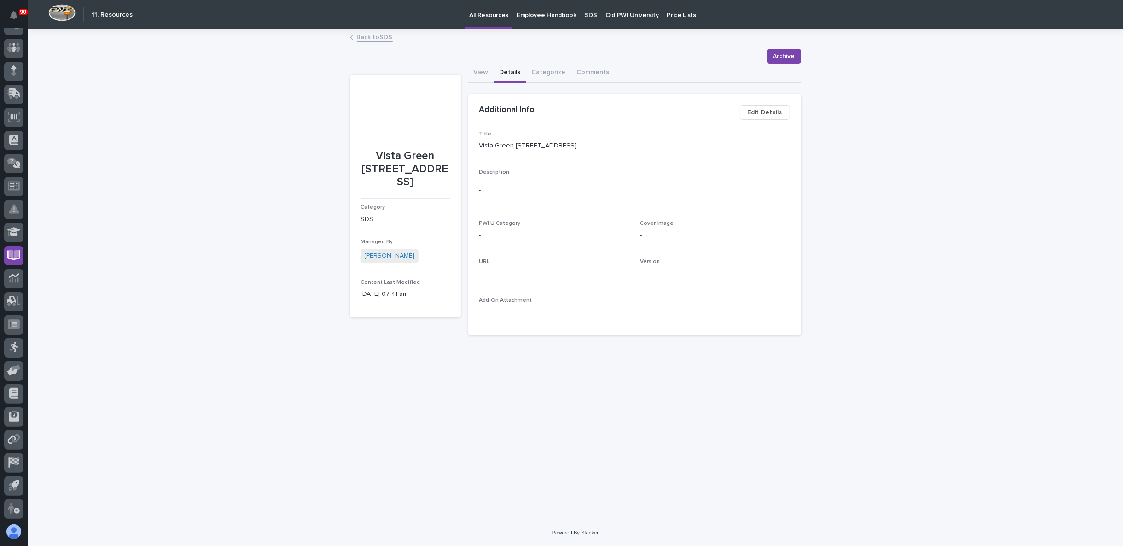
click at [378, 35] on link "Back to SDS" at bounding box center [375, 36] width 36 height 11
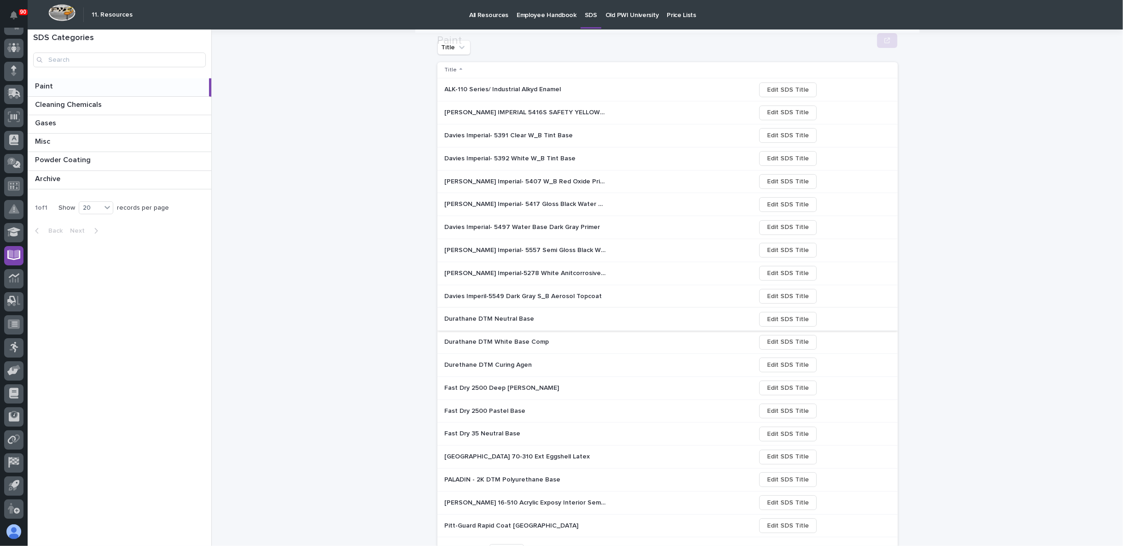
scroll to position [146, 0]
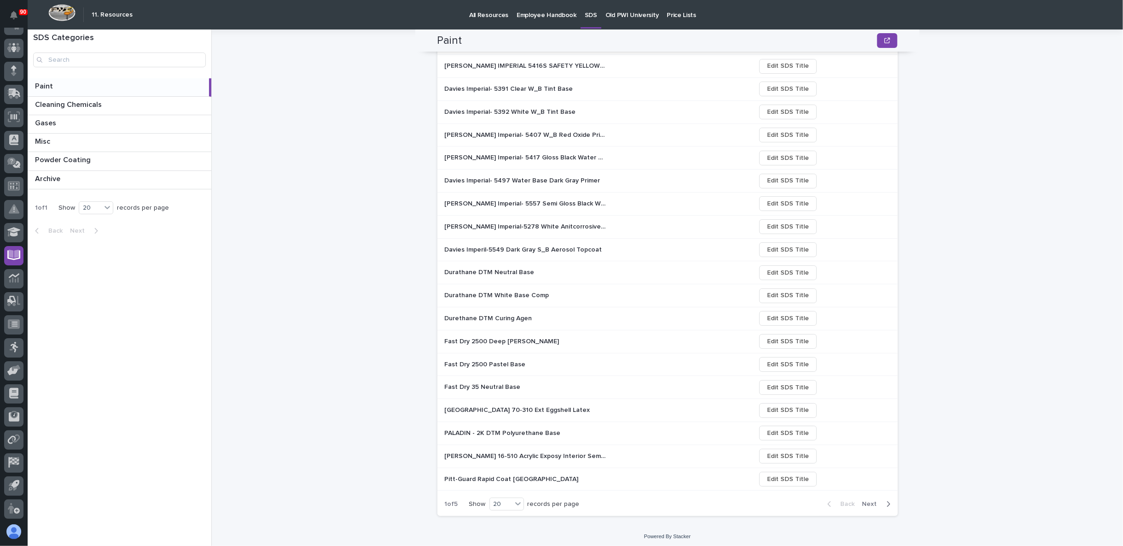
click at [872, 500] on span "Next" at bounding box center [872, 504] width 20 height 8
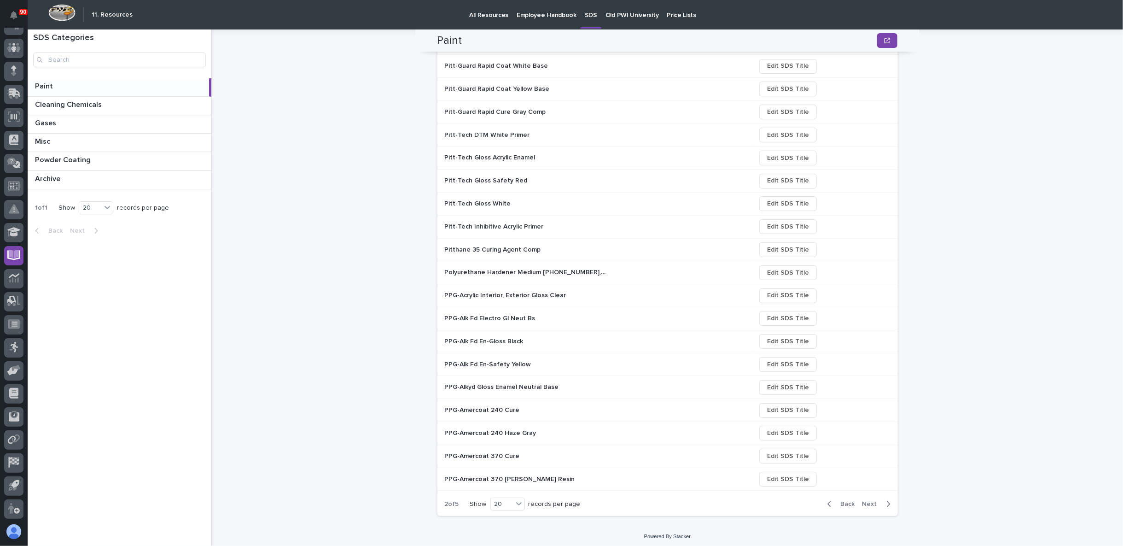
click at [872, 500] on span "Next" at bounding box center [872, 504] width 20 height 8
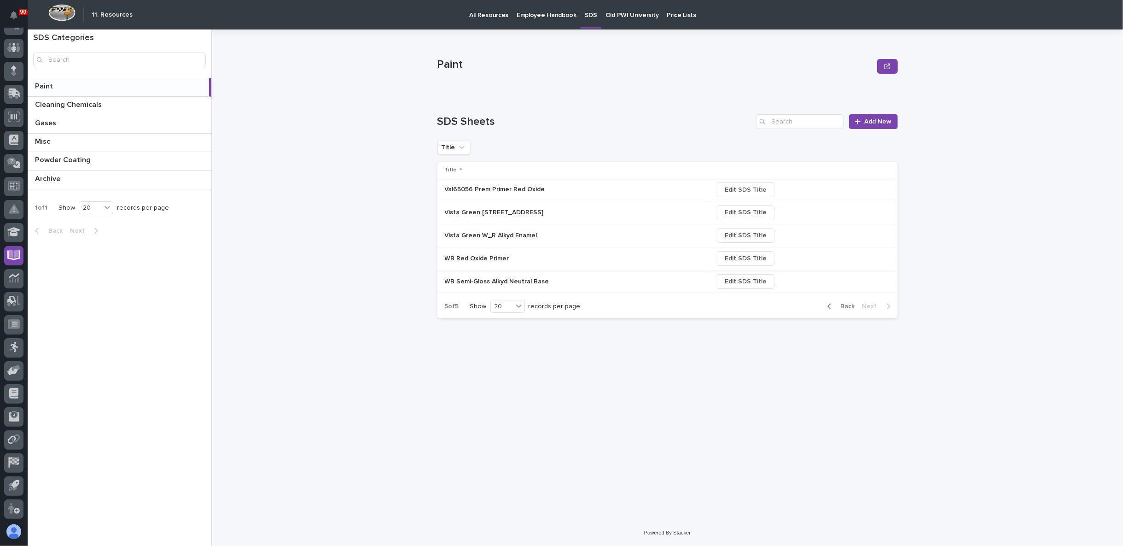
click at [499, 234] on p "Vista Green W_R Alkyd Enamel" at bounding box center [492, 235] width 94 height 10
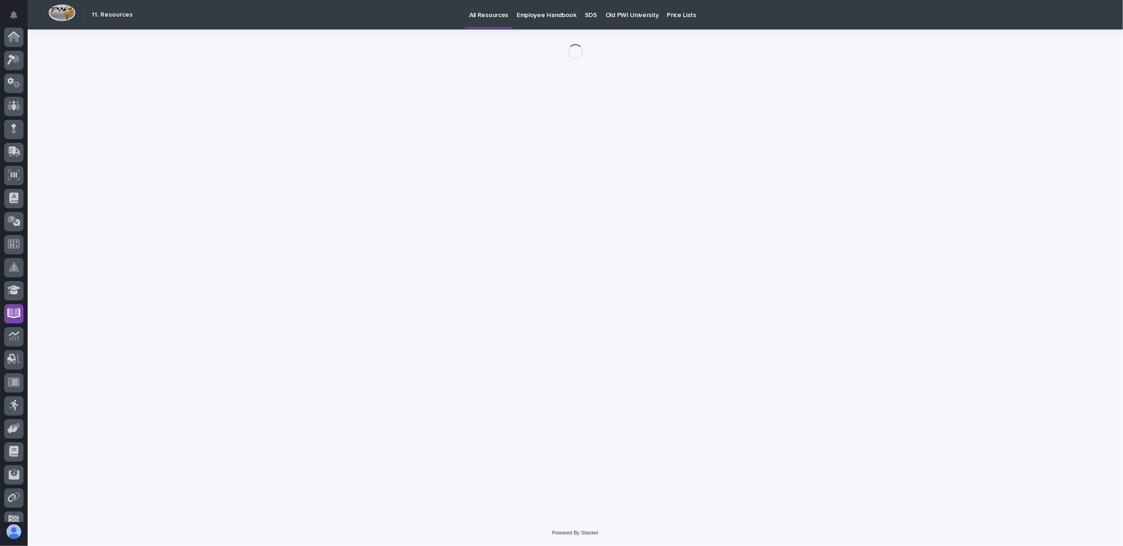
scroll to position [58, 0]
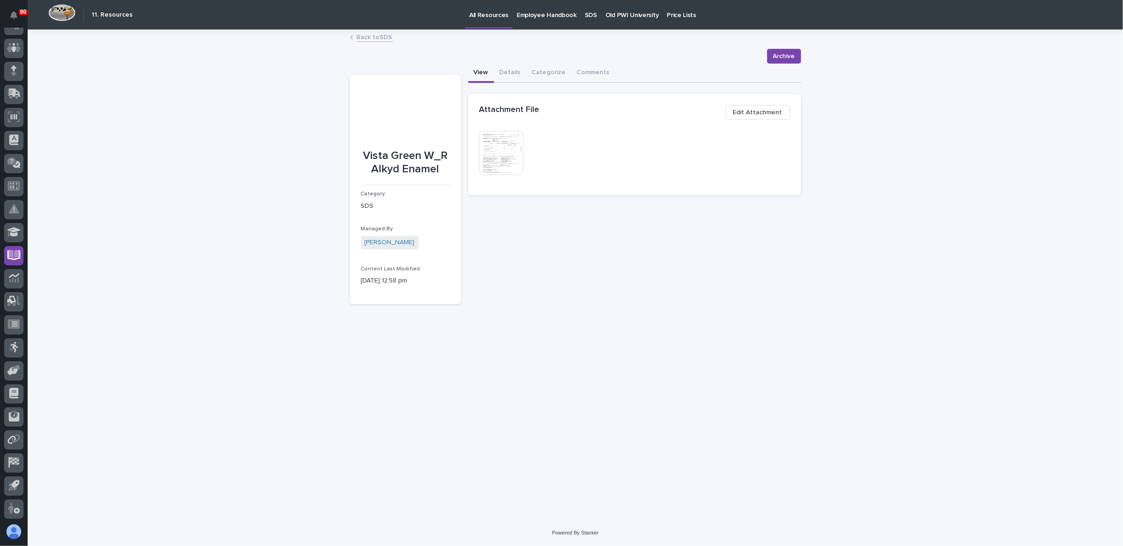
click at [501, 150] on img at bounding box center [501, 153] width 44 height 44
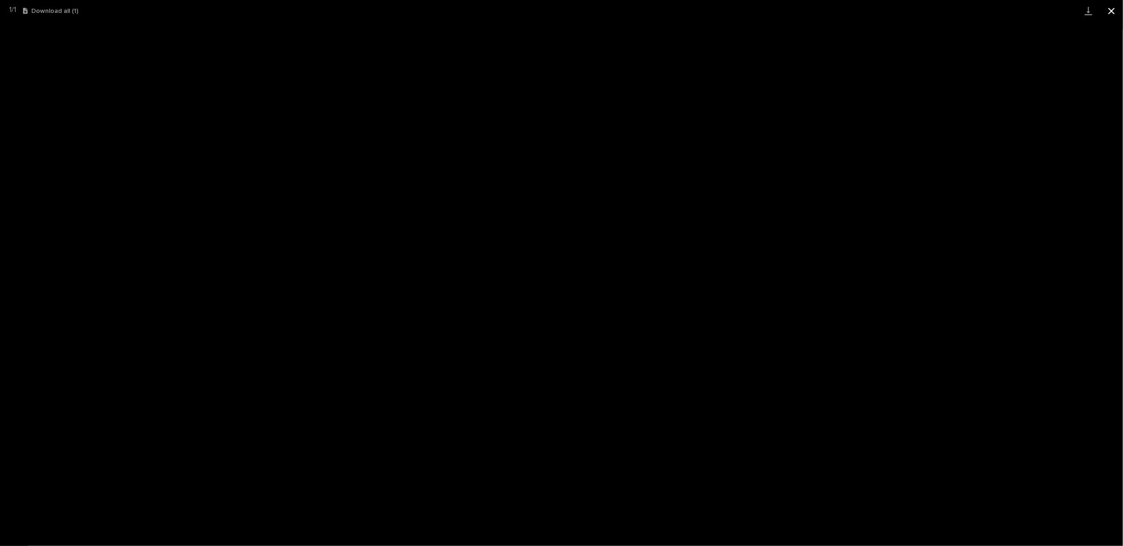
click at [1111, 12] on button "Close gallery" at bounding box center [1111, 11] width 23 height 22
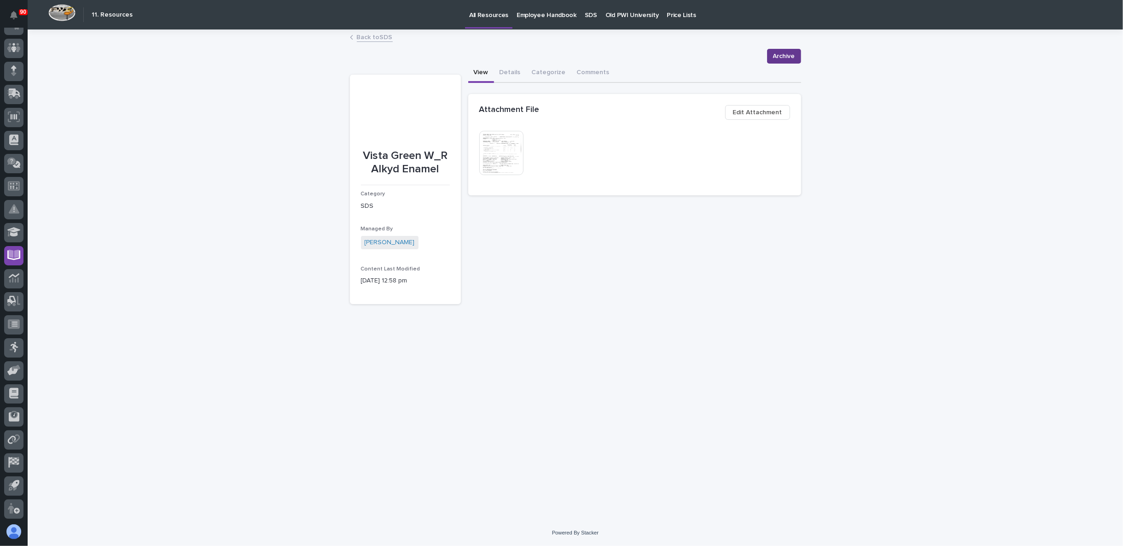
click at [786, 59] on span "Archive" at bounding box center [784, 56] width 22 height 11
click at [374, 36] on link "Back to SDS" at bounding box center [375, 36] width 36 height 11
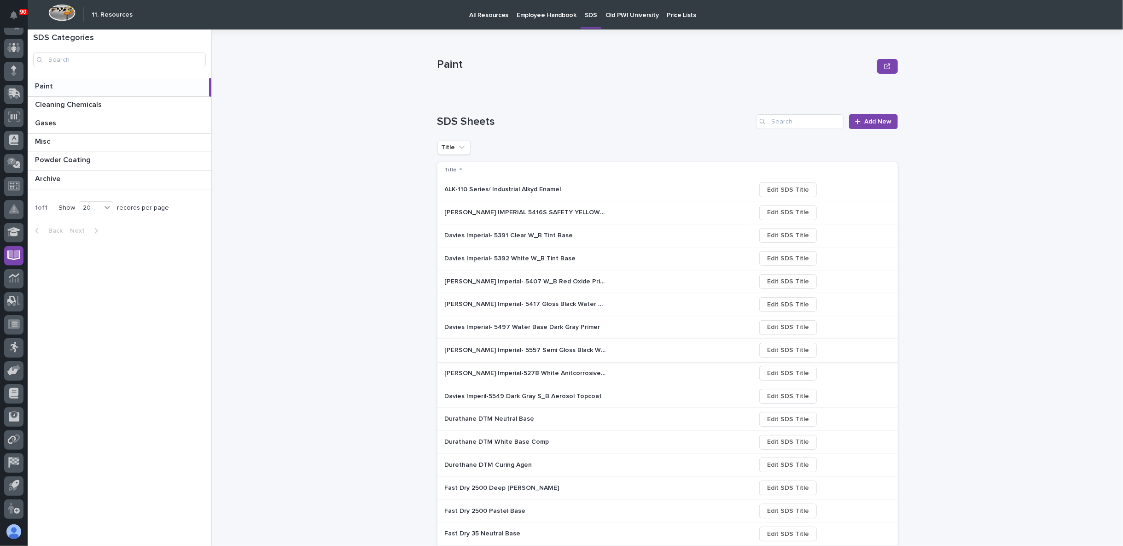
scroll to position [146, 0]
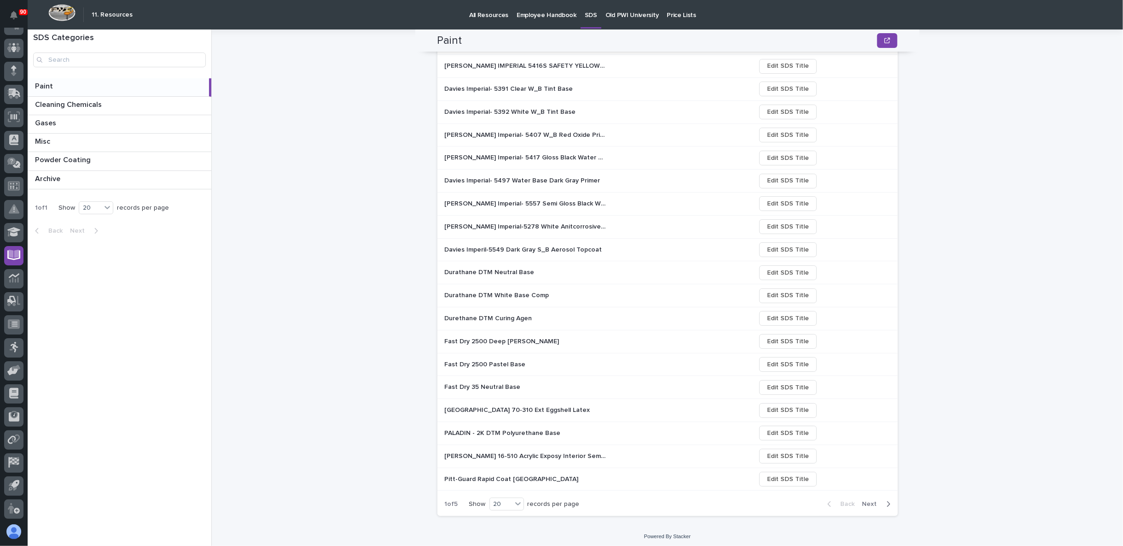
click at [870, 500] on span "Next" at bounding box center [872, 504] width 20 height 8
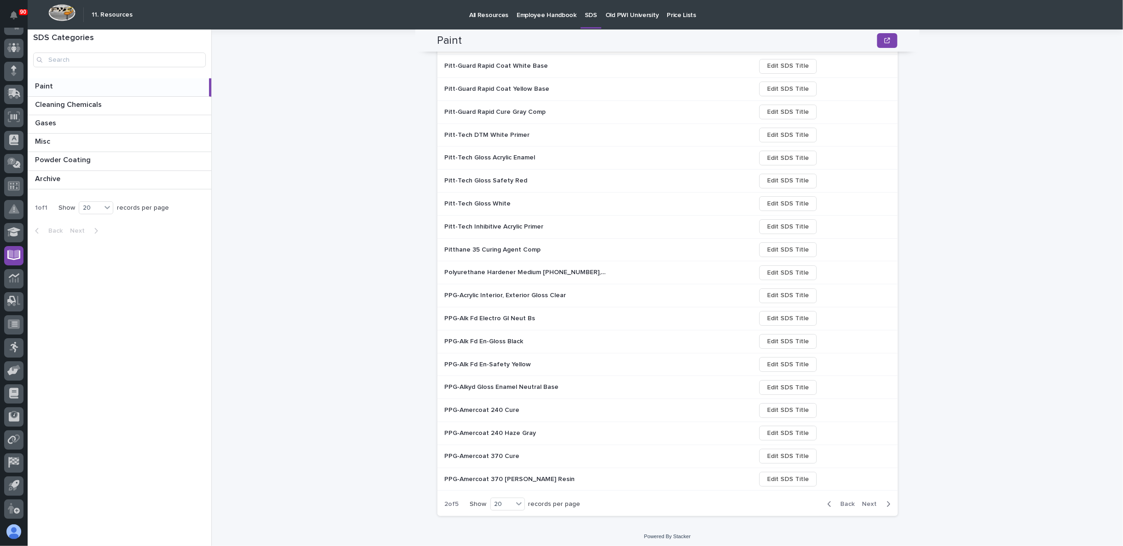
click at [870, 500] on span "Next" at bounding box center [872, 504] width 20 height 8
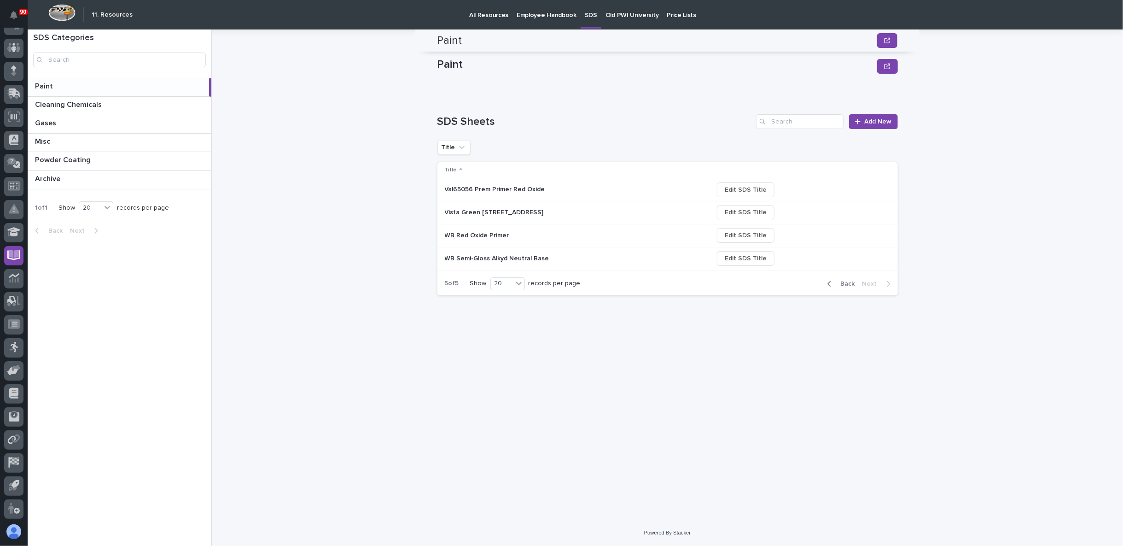
scroll to position [0, 0]
click at [471, 235] on p "WB Red Oxide Primer" at bounding box center [478, 235] width 66 height 10
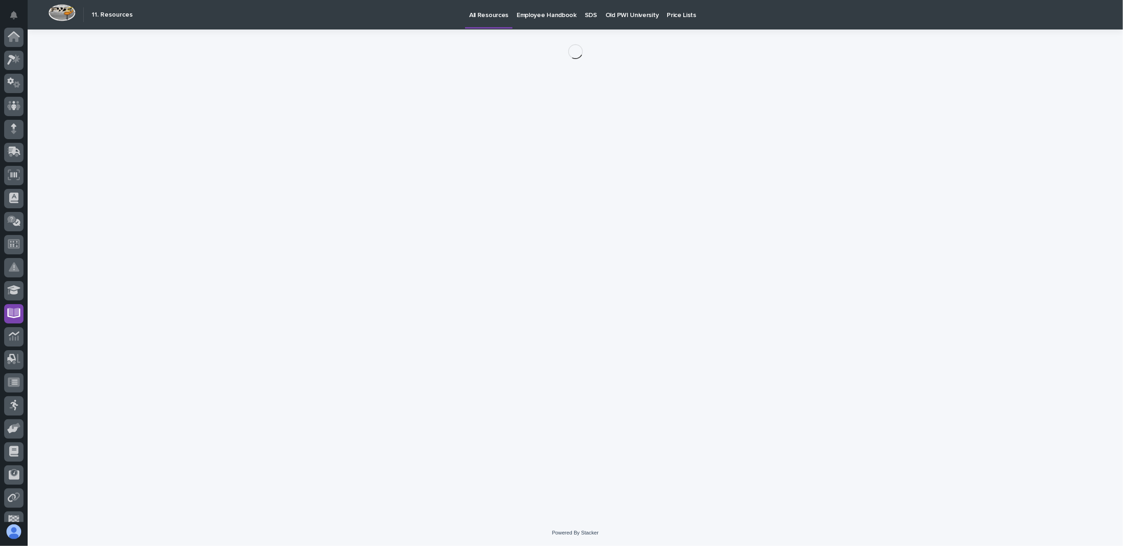
scroll to position [58, 0]
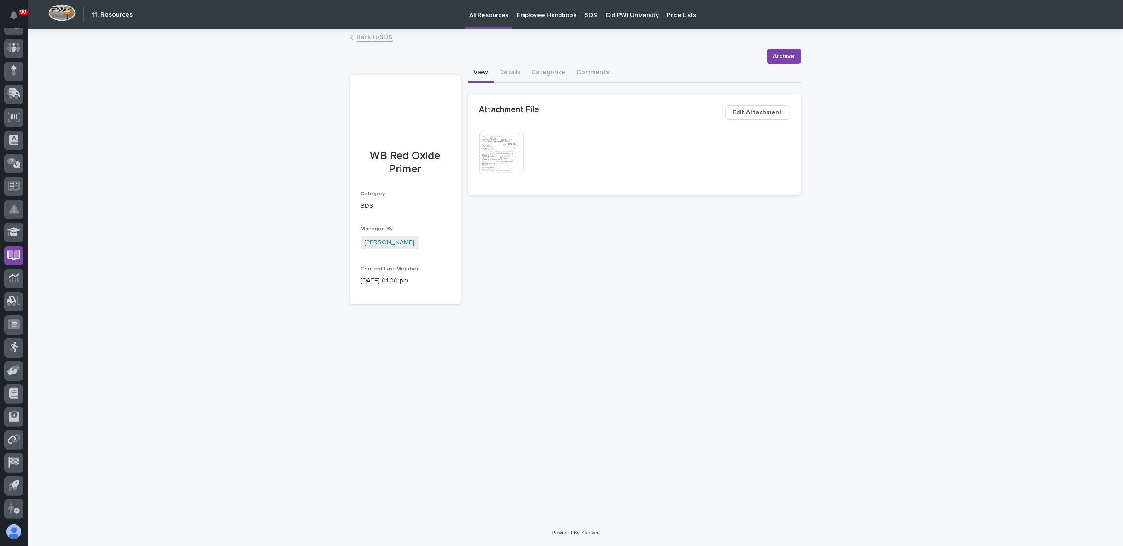
click at [505, 159] on img at bounding box center [501, 153] width 44 height 44
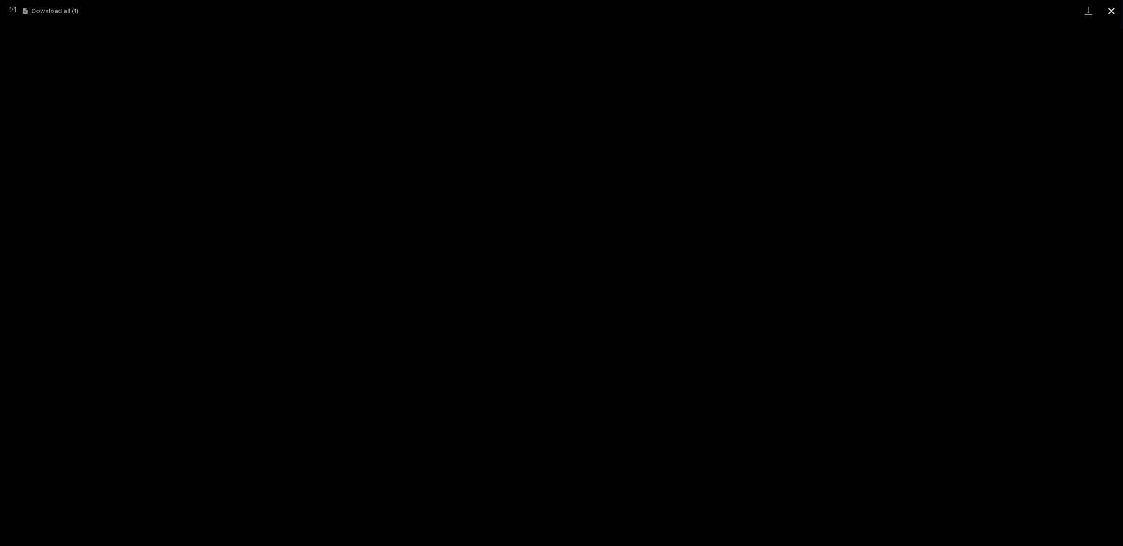
click at [1107, 11] on button "Close gallery" at bounding box center [1111, 11] width 23 height 22
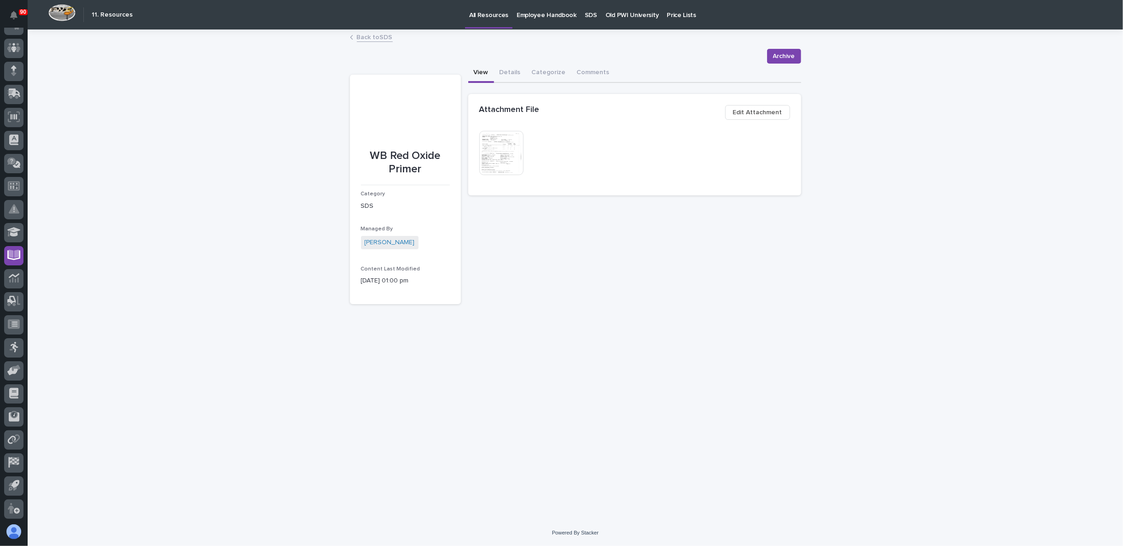
click at [383, 35] on link "Back to SDS" at bounding box center [375, 36] width 36 height 11
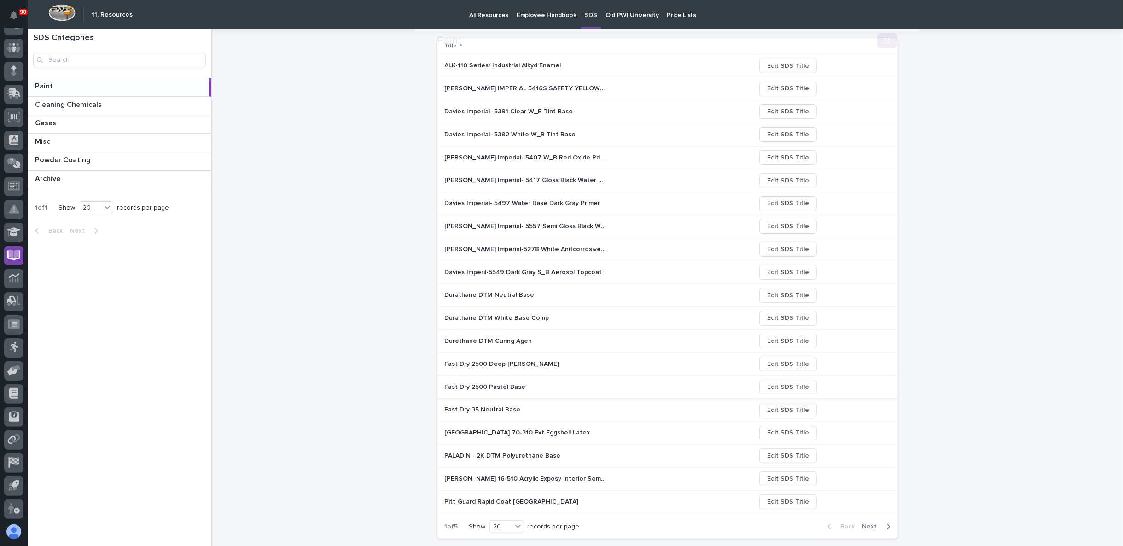
scroll to position [146, 0]
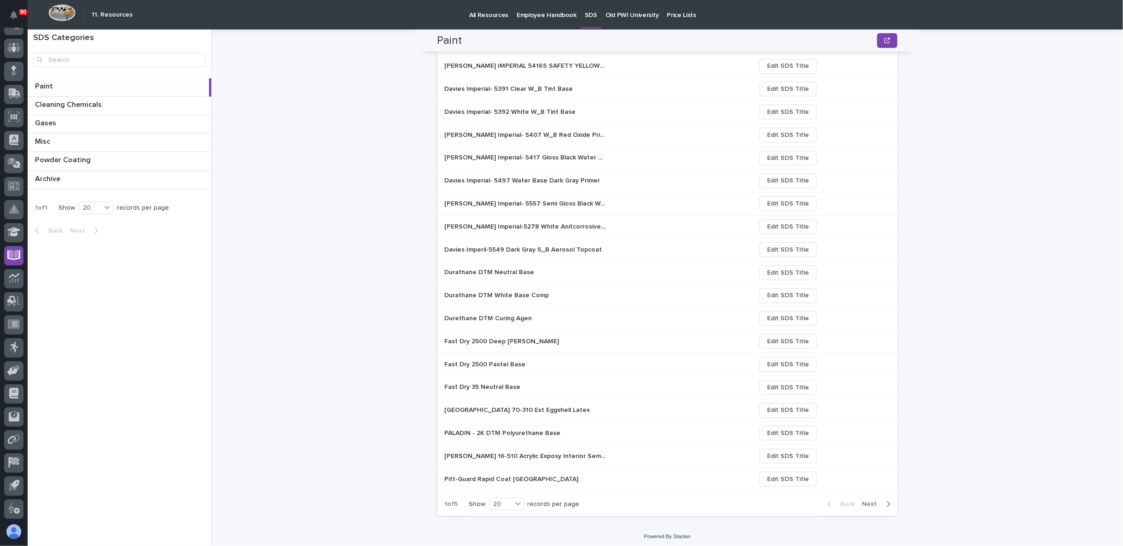
click at [871, 501] on span "Next" at bounding box center [872, 504] width 20 height 8
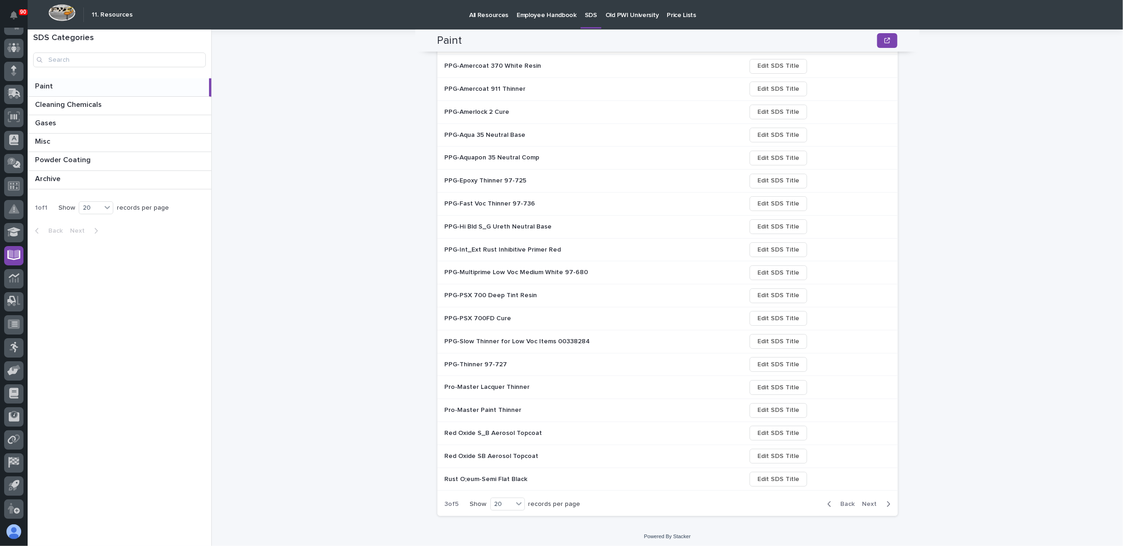
click at [871, 500] on span "Next" at bounding box center [872, 504] width 20 height 8
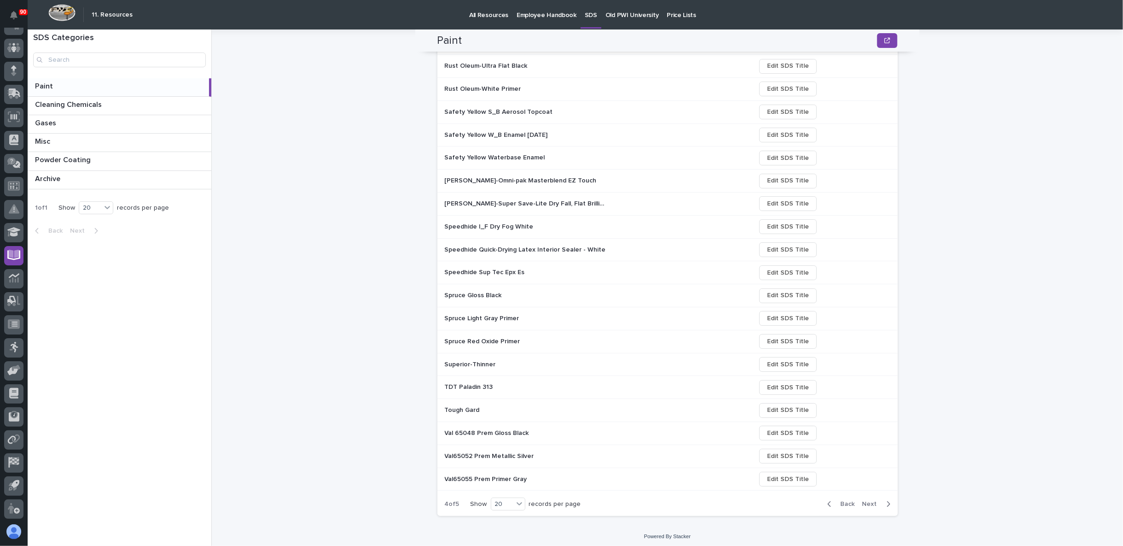
click at [871, 500] on span "Next" at bounding box center [872, 504] width 20 height 8
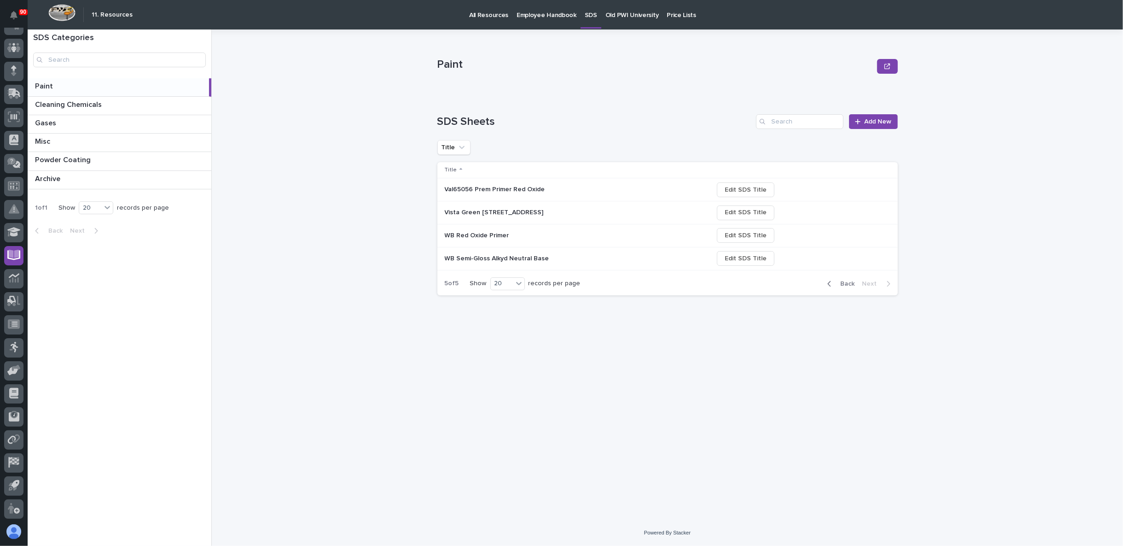
click at [489, 238] on p "WB Red Oxide Primer" at bounding box center [478, 235] width 66 height 10
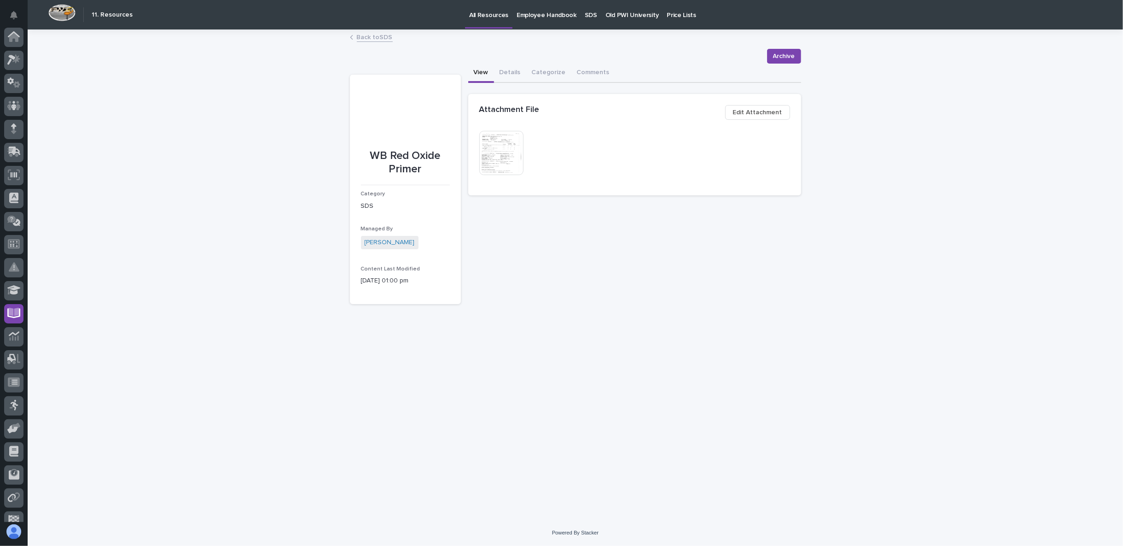
scroll to position [58, 0]
click at [784, 53] on span "Archive" at bounding box center [784, 56] width 22 height 11
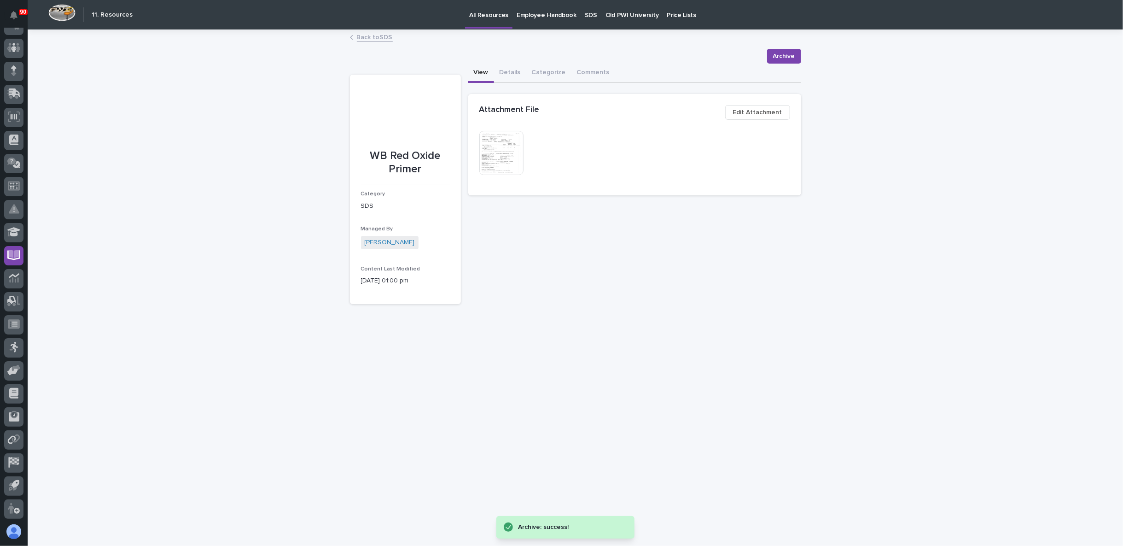
click at [378, 38] on link "Back to SDS" at bounding box center [375, 36] width 36 height 11
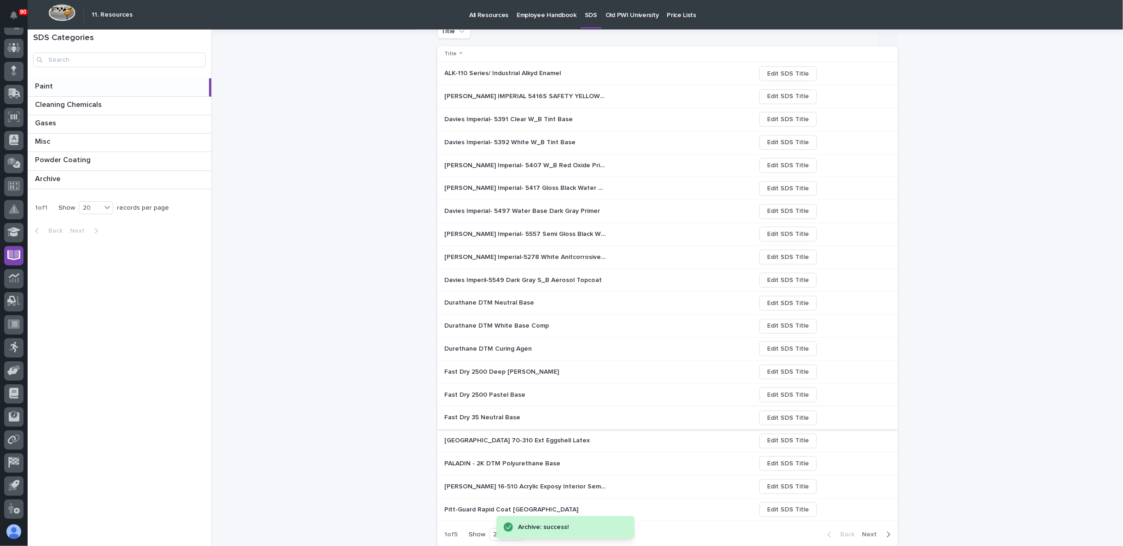
scroll to position [146, 0]
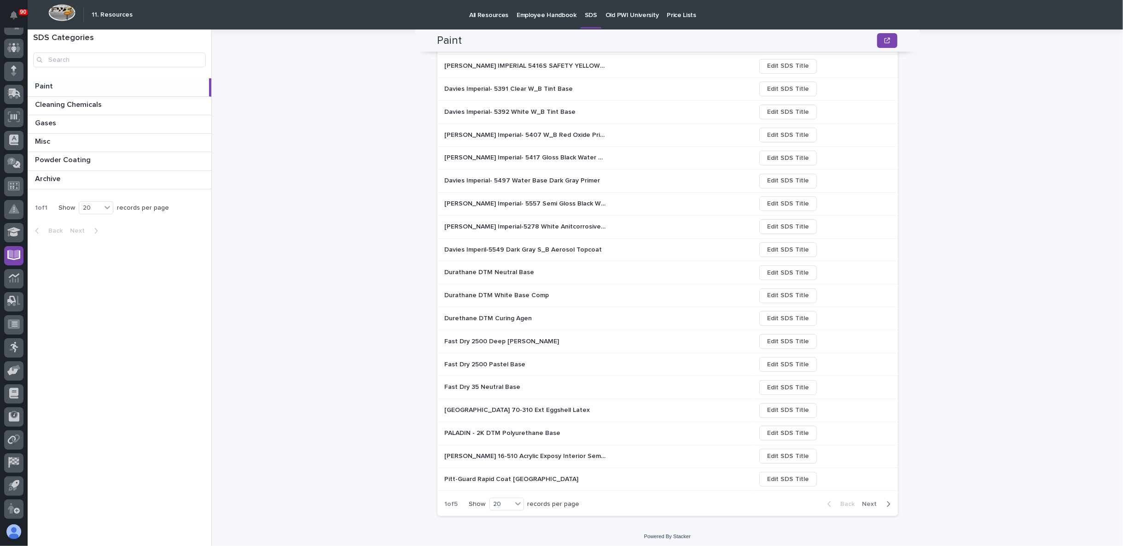
click at [865, 500] on span "Next" at bounding box center [872, 504] width 20 height 8
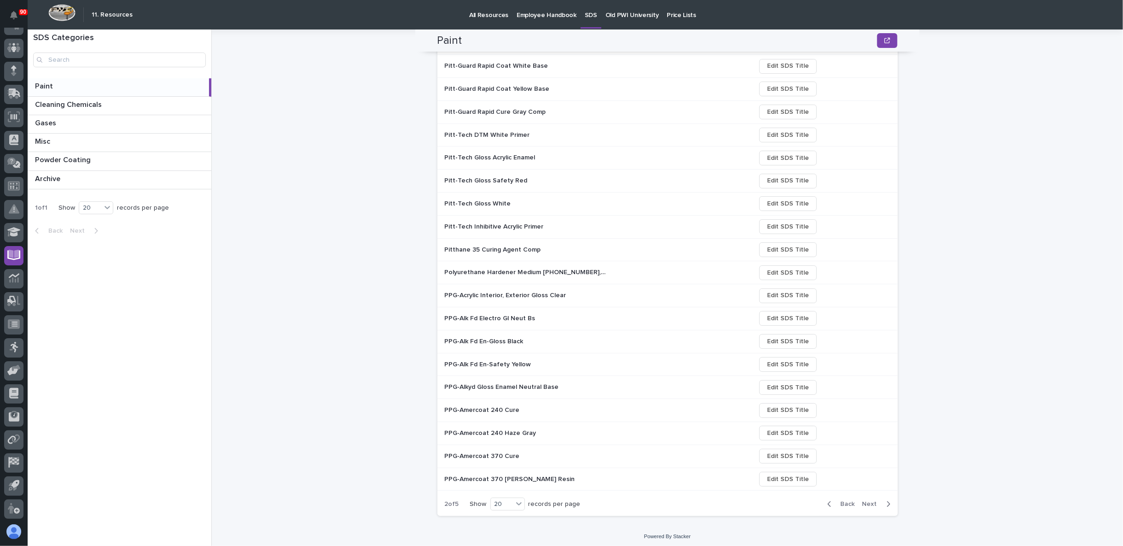
click at [865, 500] on span "Next" at bounding box center [872, 504] width 20 height 8
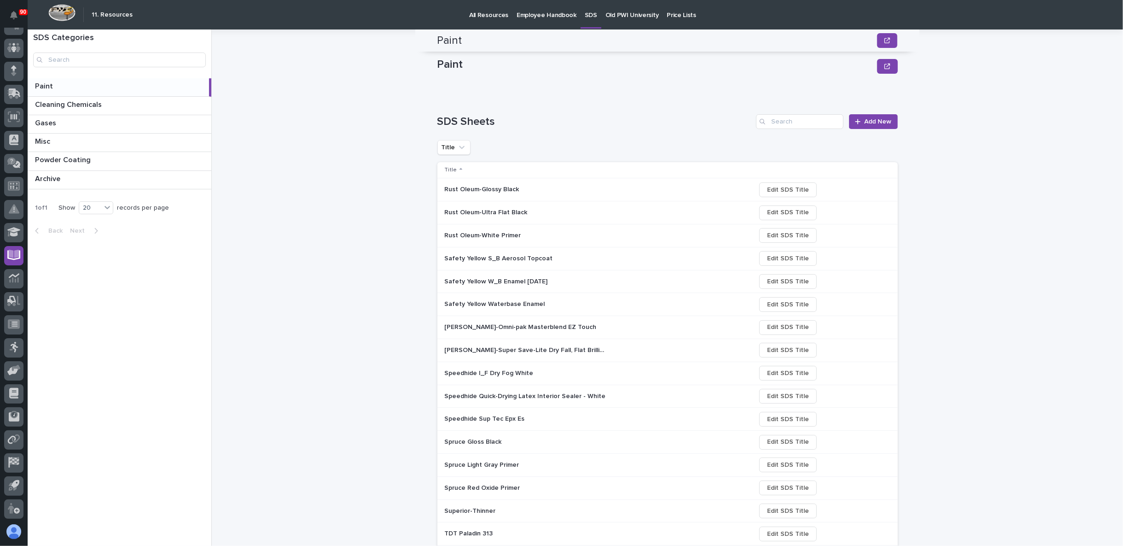
click at [865, 500] on div "Paint Paint Sorry, there was an error saving your record. Please try again. Ple…" at bounding box center [667, 349] width 460 height 640
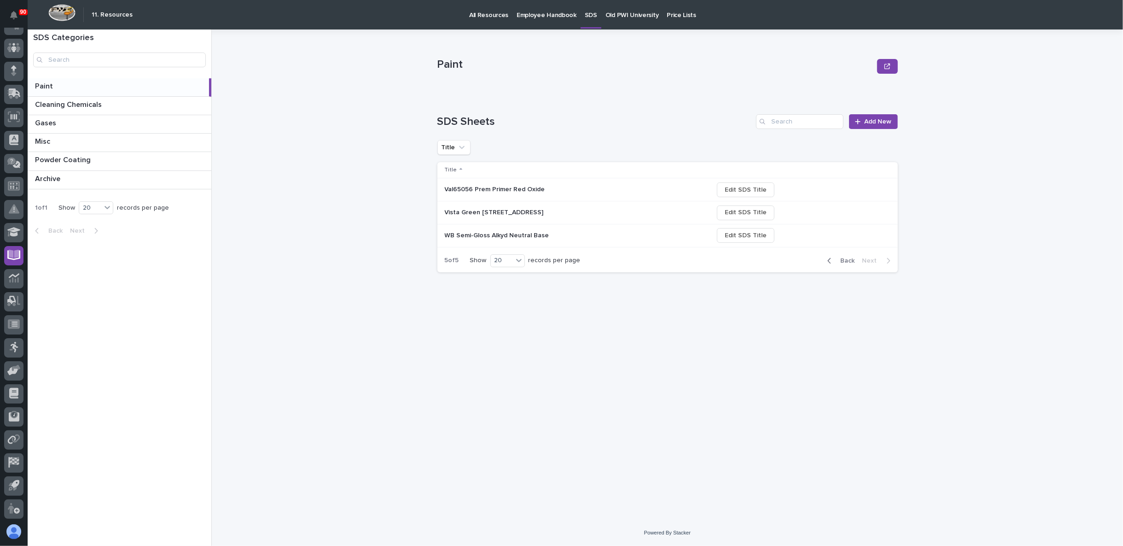
click at [510, 214] on p "Vista Green 5603 W-R Alkyd Enamel" at bounding box center [495, 212] width 101 height 10
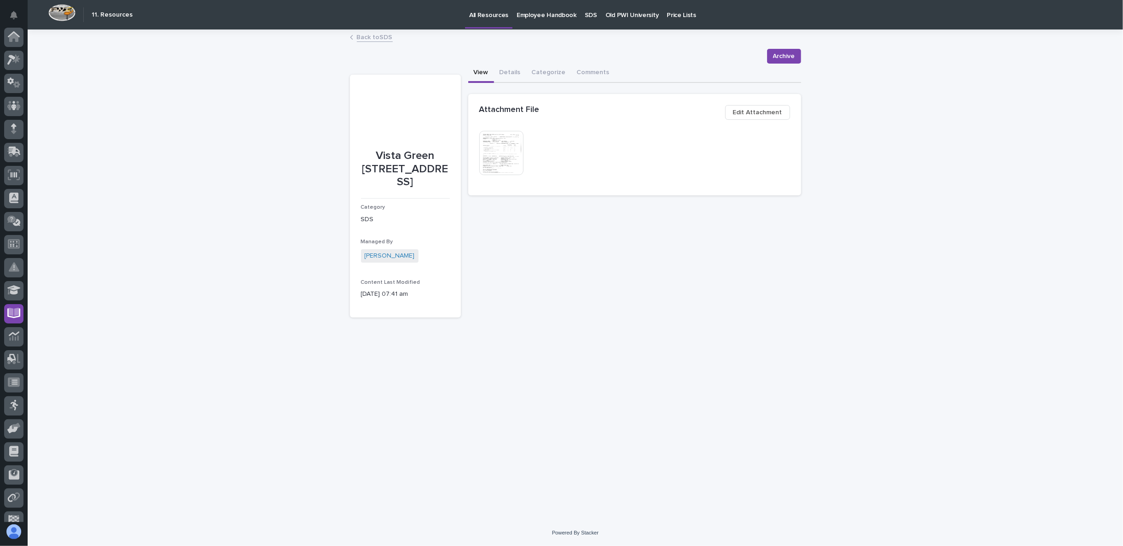
scroll to position [58, 0]
click at [500, 158] on img at bounding box center [501, 153] width 44 height 44
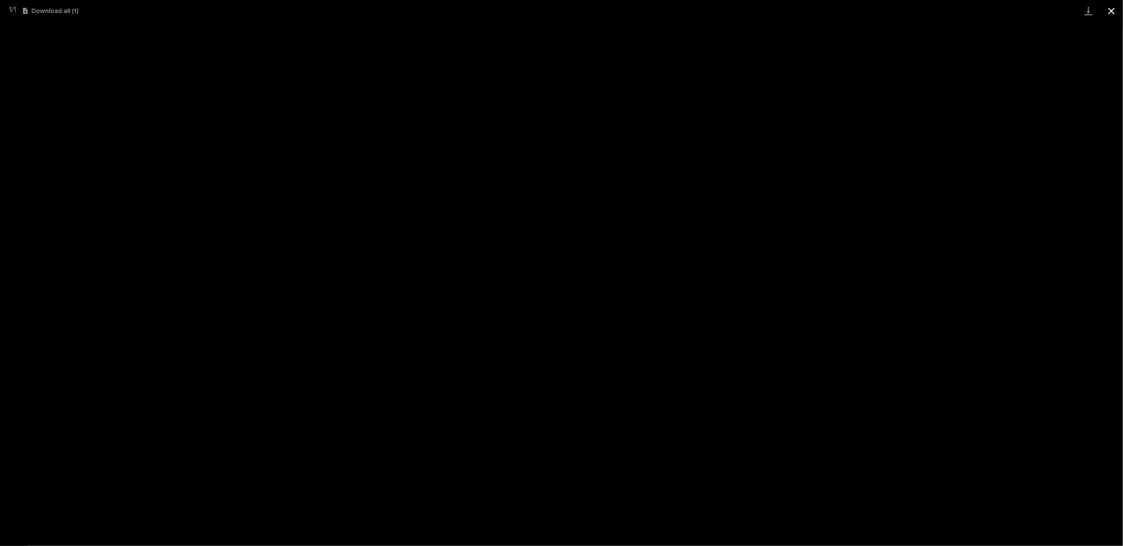
click at [1111, 6] on button "Close gallery" at bounding box center [1111, 11] width 23 height 22
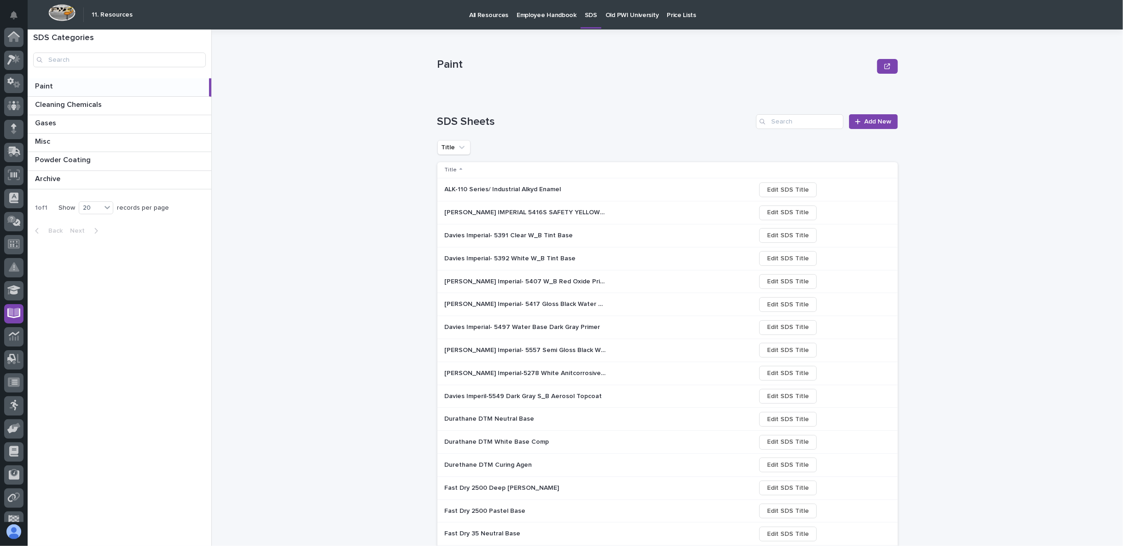
scroll to position [58, 0]
click at [68, 178] on p at bounding box center [121, 178] width 173 height 9
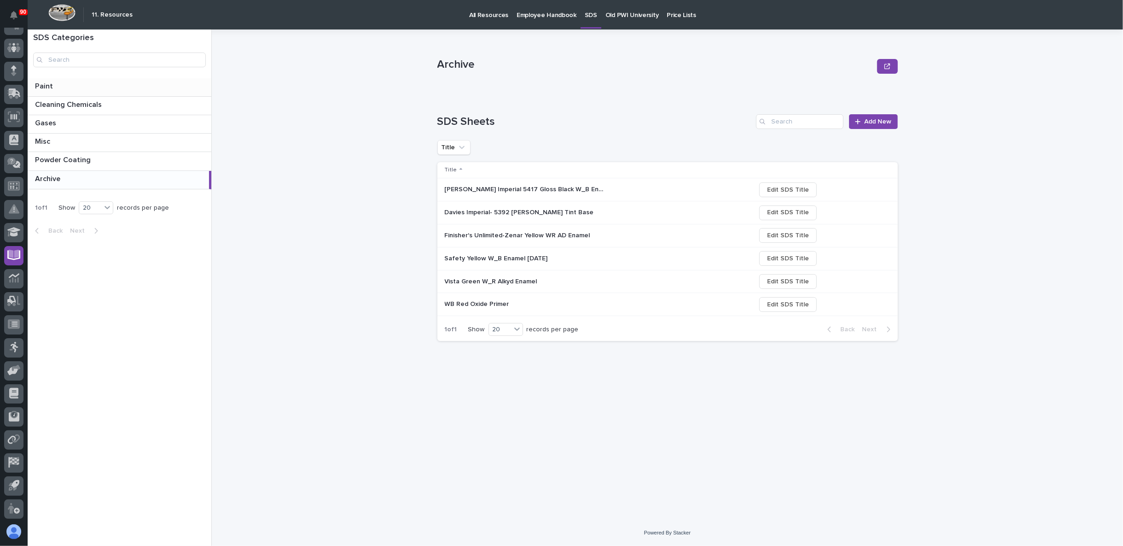
click at [70, 87] on p at bounding box center [121, 86] width 173 height 9
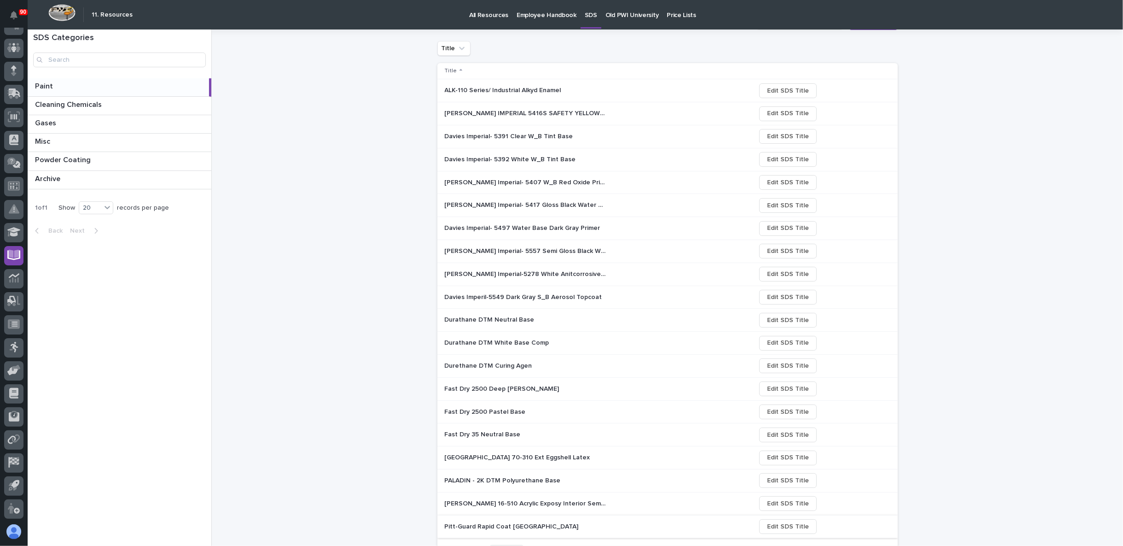
scroll to position [146, 0]
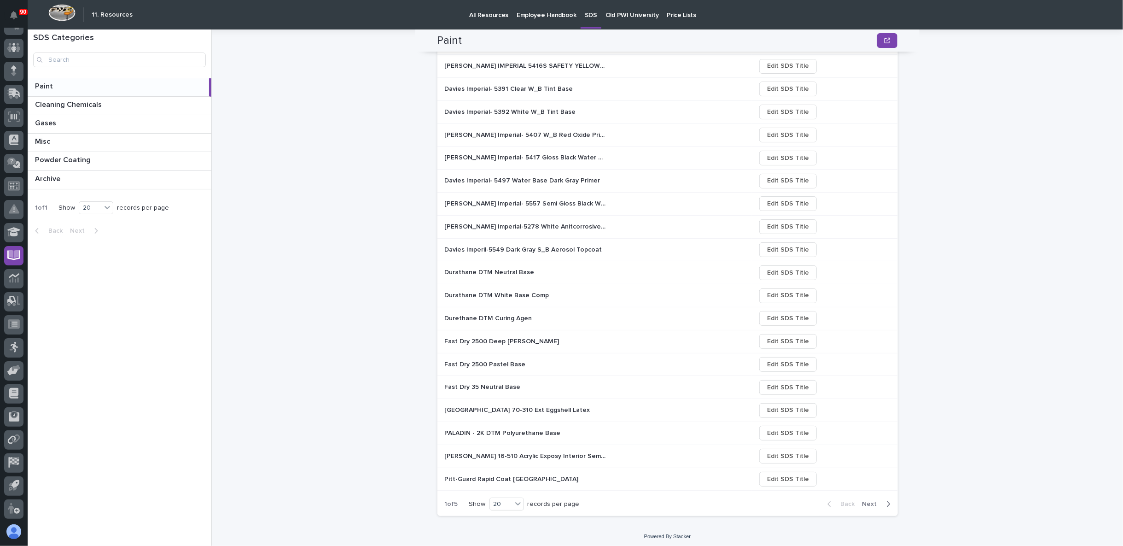
click at [865, 500] on span "Next" at bounding box center [872, 504] width 20 height 8
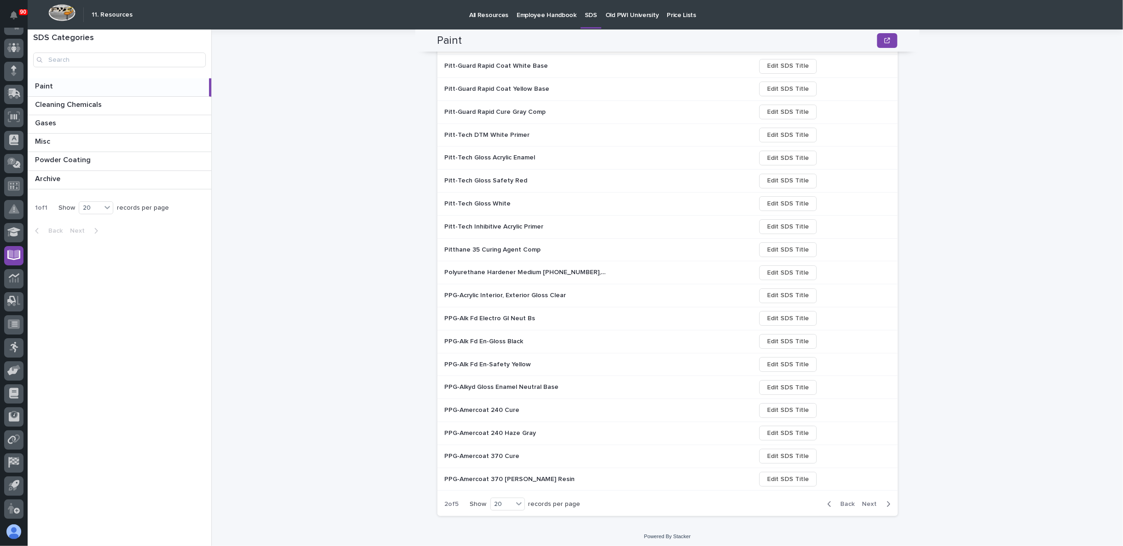
click at [865, 500] on span "Next" at bounding box center [872, 504] width 20 height 8
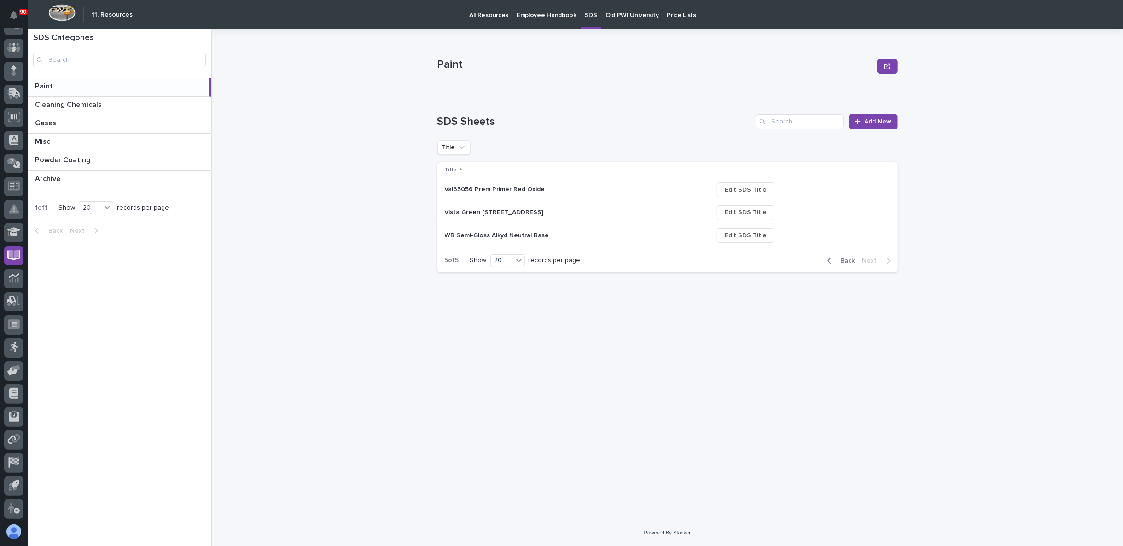
click at [495, 236] on p "WB Semi-Gloss Alkyd Neutral Base" at bounding box center [498, 235] width 106 height 10
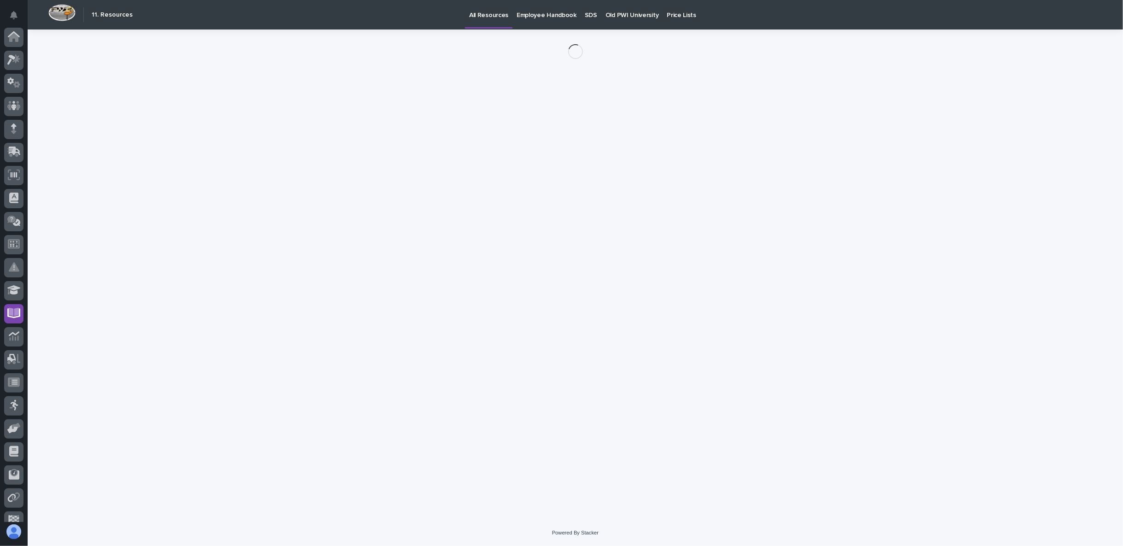
scroll to position [58, 0]
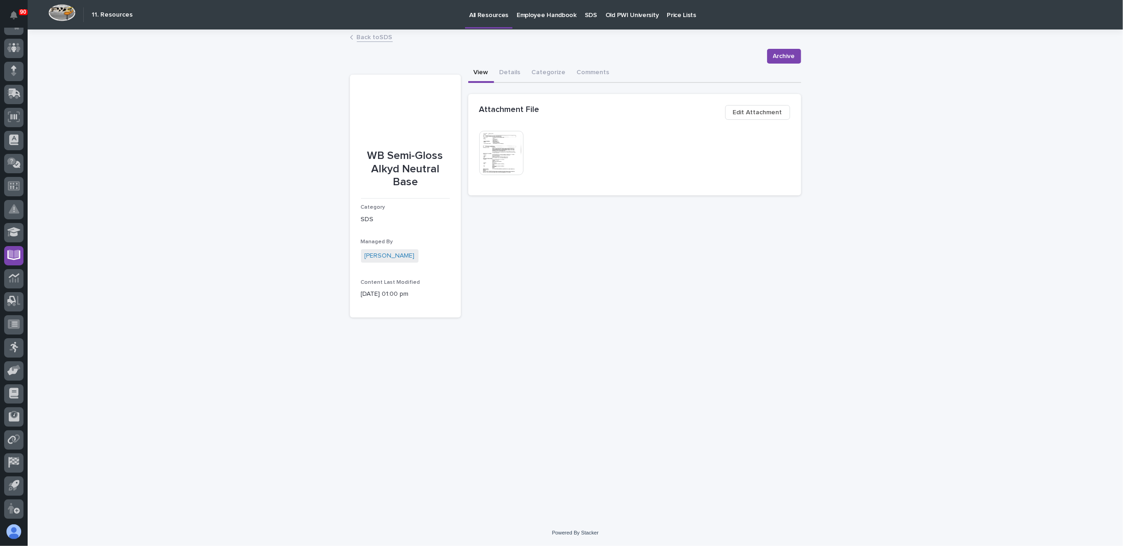
click at [499, 157] on img at bounding box center [501, 153] width 44 height 44
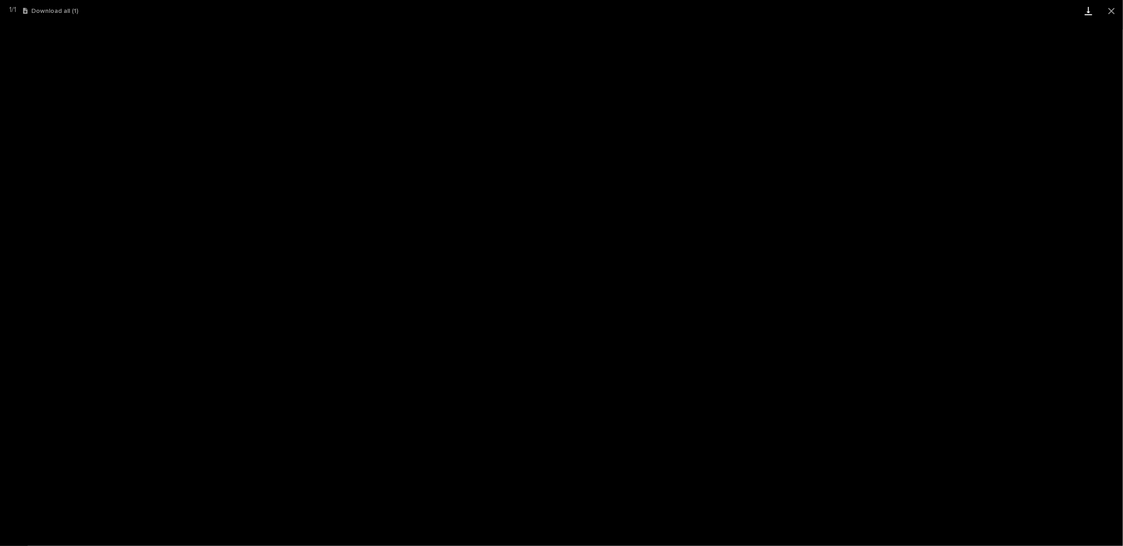
drag, startPoint x: 1116, startPoint y: 6, endPoint x: 1093, endPoint y: 17, distance: 25.1
click at [1116, 6] on button "Close gallery" at bounding box center [1111, 11] width 23 height 22
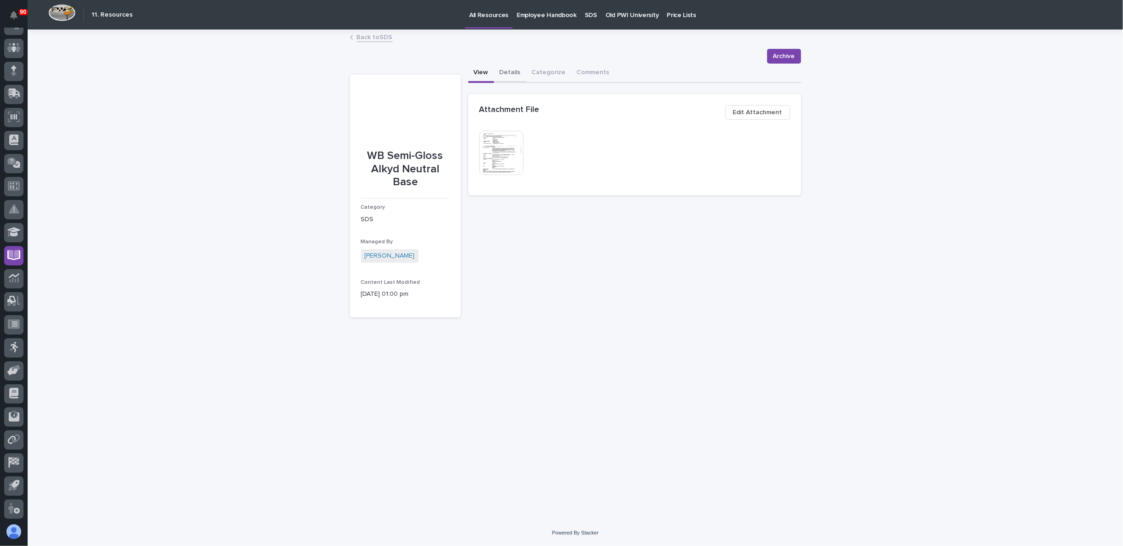
click at [506, 70] on button "Details" at bounding box center [510, 73] width 32 height 19
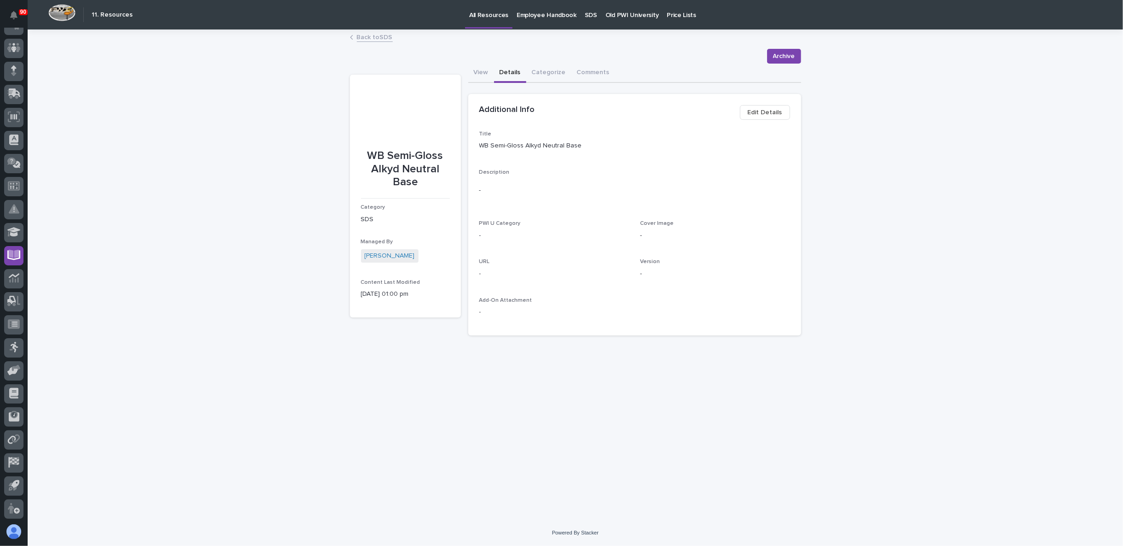
click at [763, 111] on span "Edit Details" at bounding box center [765, 112] width 35 height 11
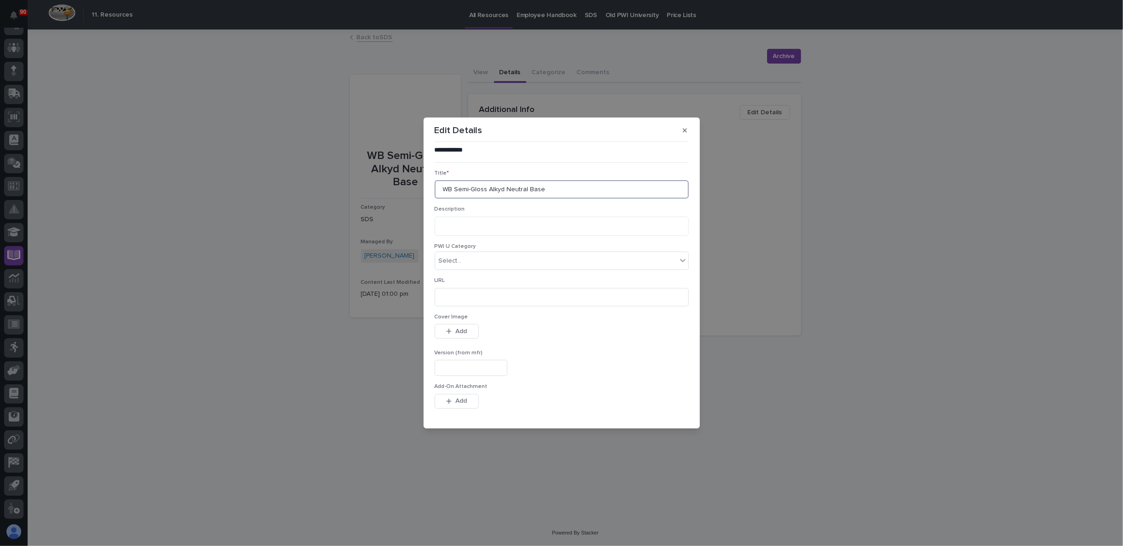
click at [486, 190] on input "WB Semi-Gloss Alkyd Neutral Base" at bounding box center [562, 189] width 254 height 18
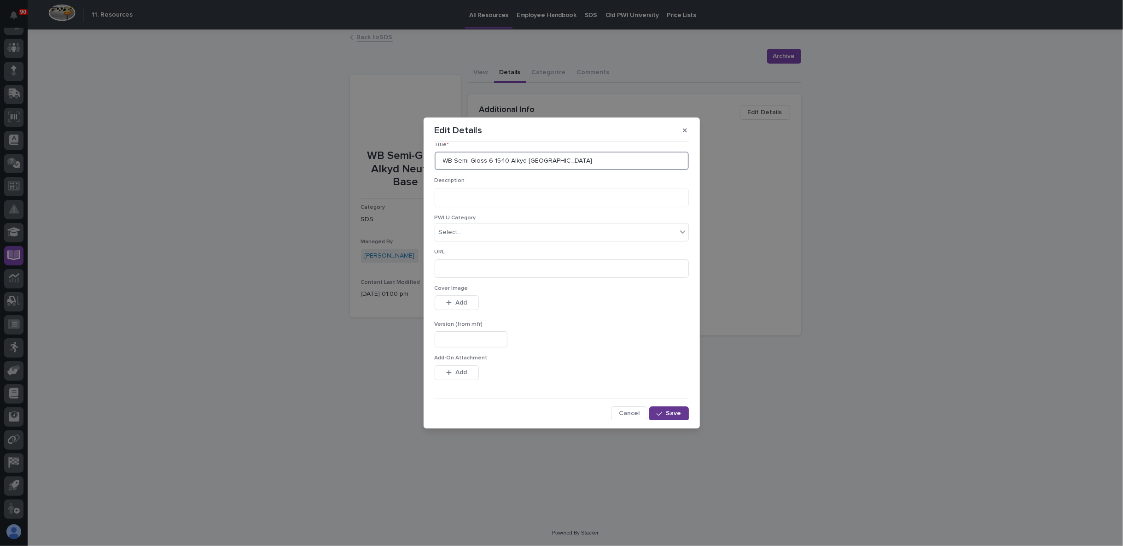
type input "WB Semi-Gloss 6-1540 Alkyd Neutral Base"
click at [668, 410] on span "Save" at bounding box center [673, 413] width 15 height 8
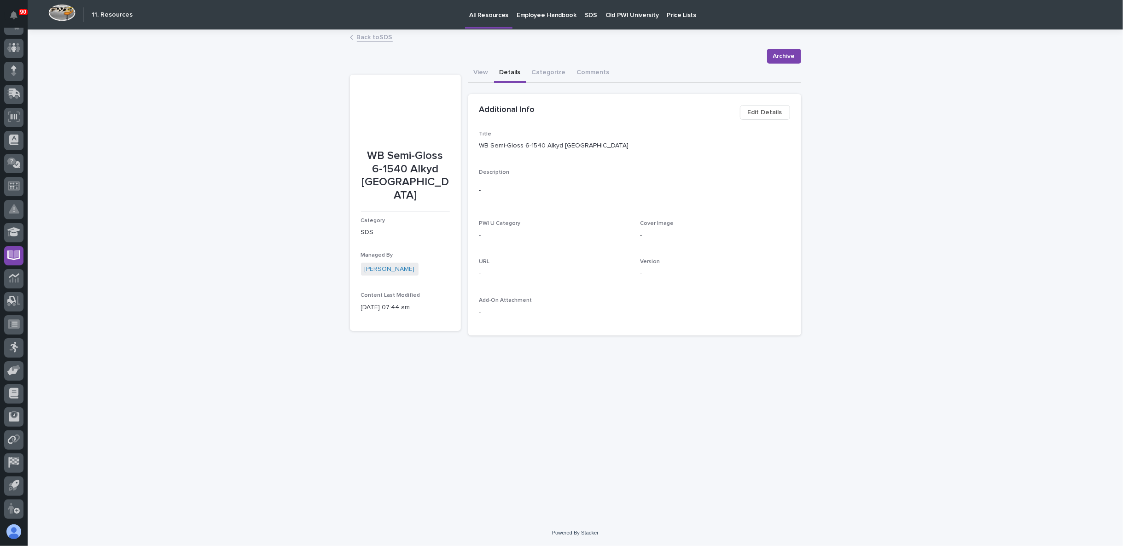
click at [371, 41] on link "Back to SDS" at bounding box center [375, 36] width 36 height 11
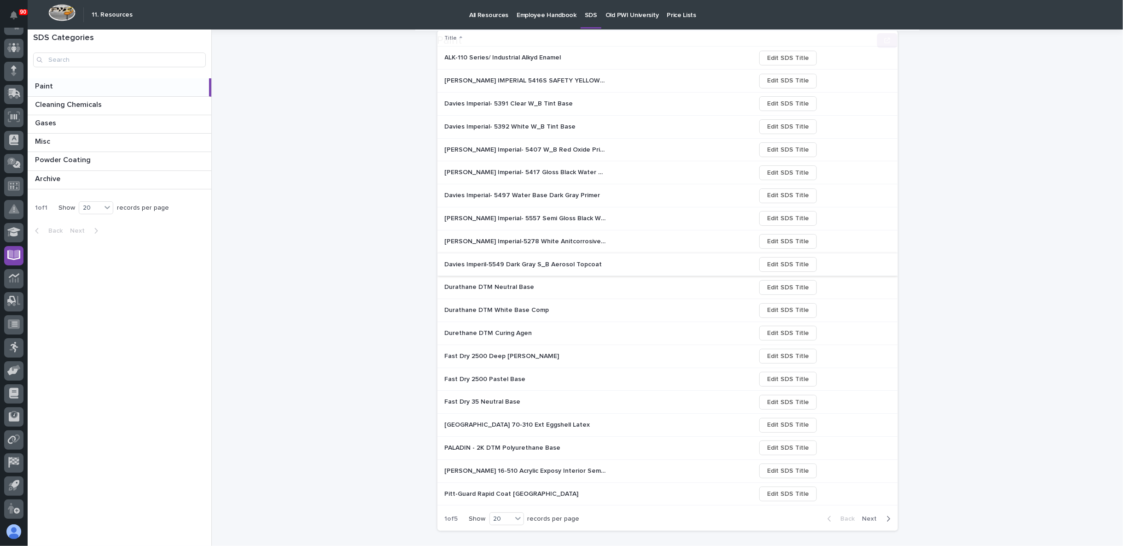
scroll to position [146, 0]
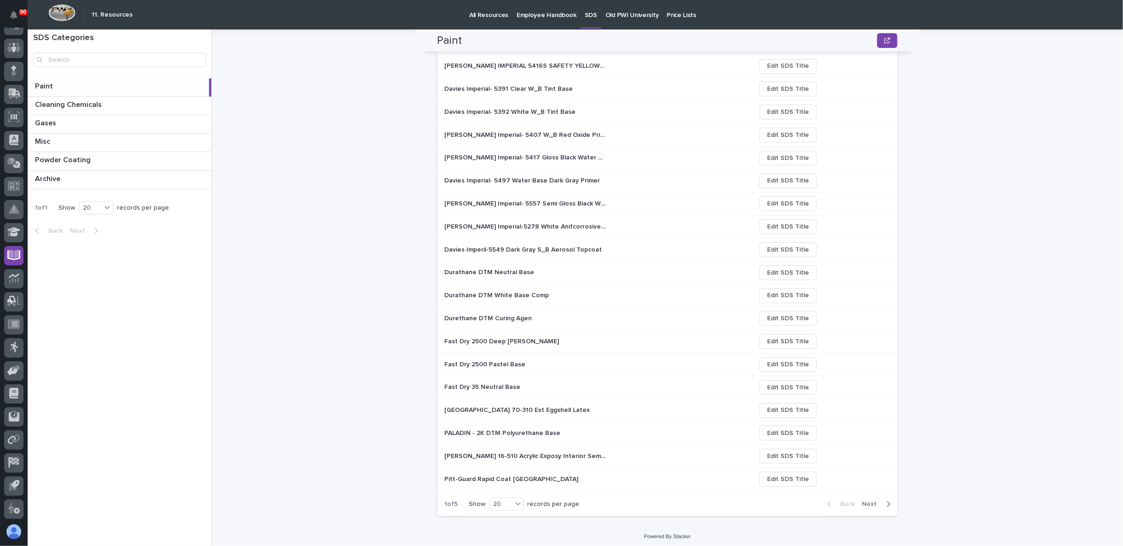
click at [871, 500] on span "Next" at bounding box center [872, 504] width 20 height 8
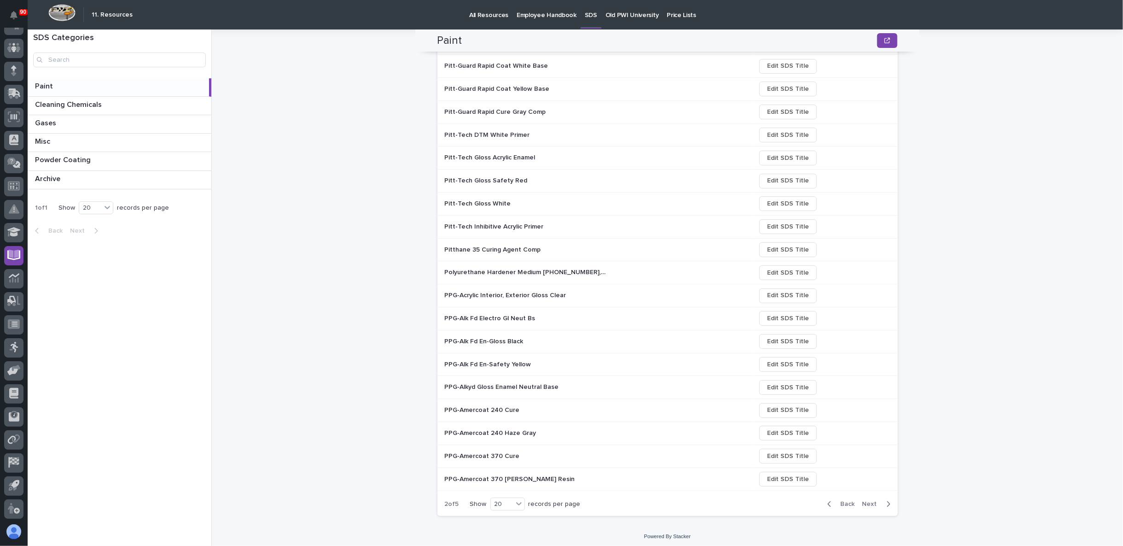
click at [871, 500] on span "Next" at bounding box center [872, 504] width 20 height 8
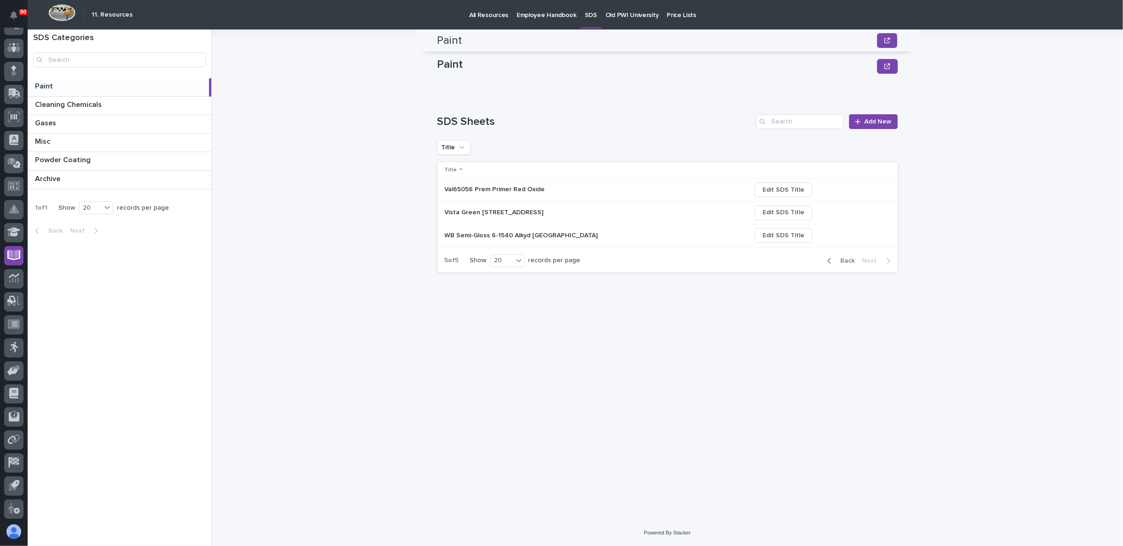
scroll to position [0, 0]
click at [871, 499] on div "Paint Paint Sorry, there was an error saving your record. Please try again. Ple…" at bounding box center [667, 274] width 460 height 490
click at [476, 191] on p "Val65056 Prem Primer Red Oxide" at bounding box center [496, 189] width 102 height 10
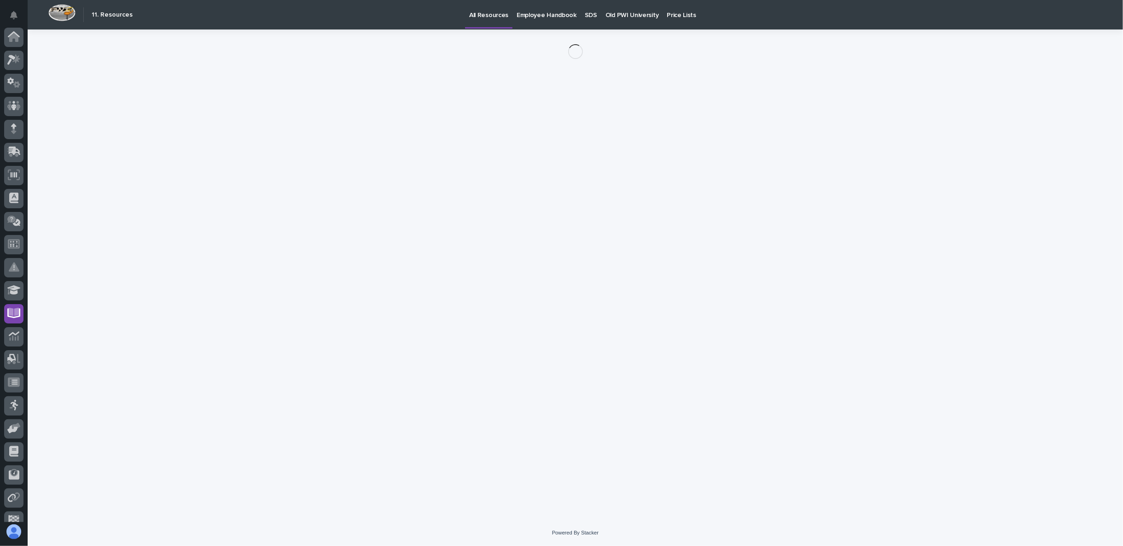
scroll to position [58, 0]
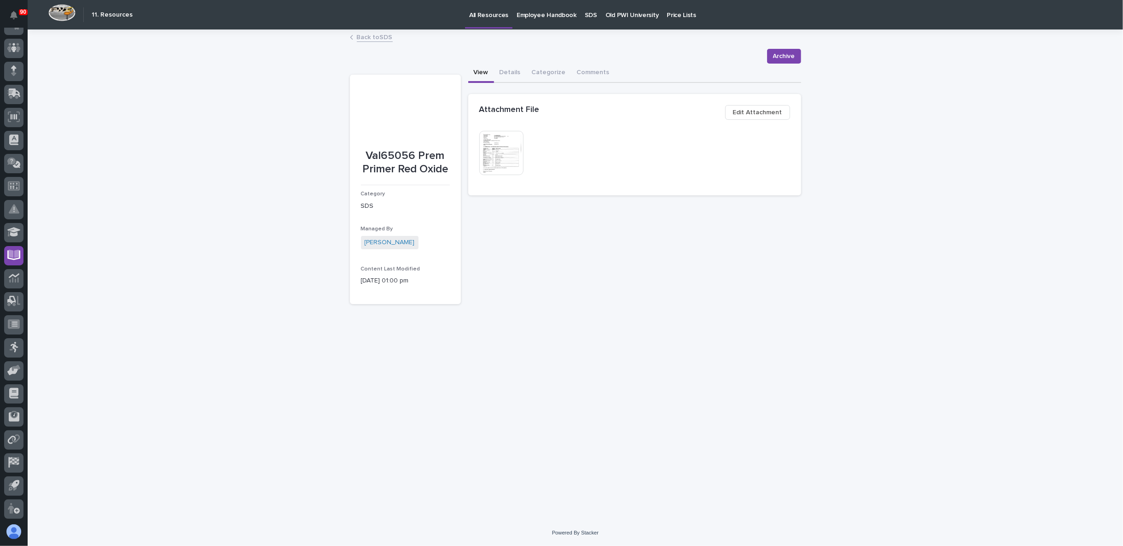
click at [505, 146] on img at bounding box center [501, 153] width 44 height 44
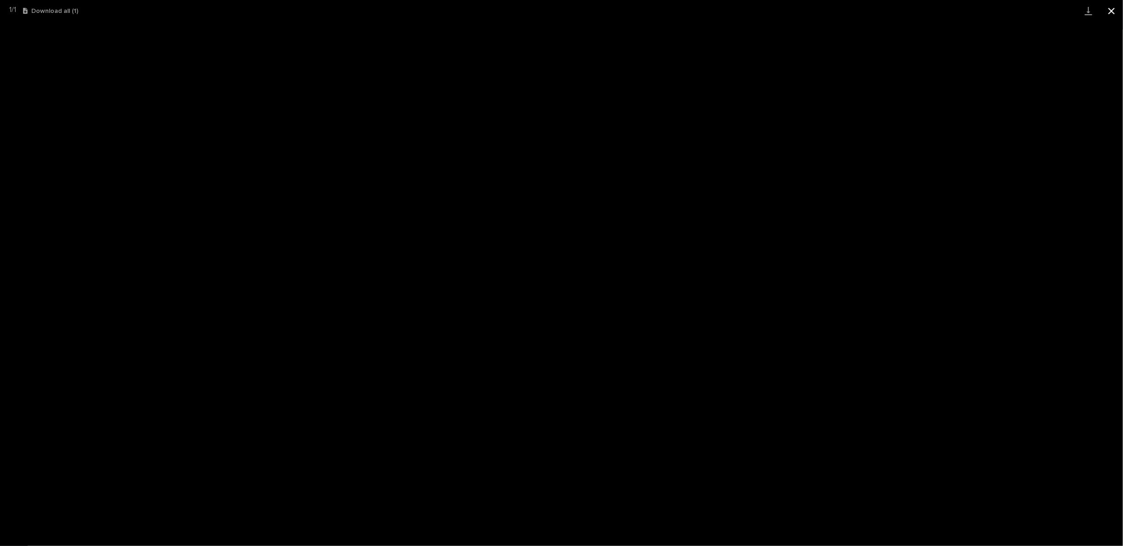
click at [1110, 9] on button "Close gallery" at bounding box center [1111, 11] width 23 height 22
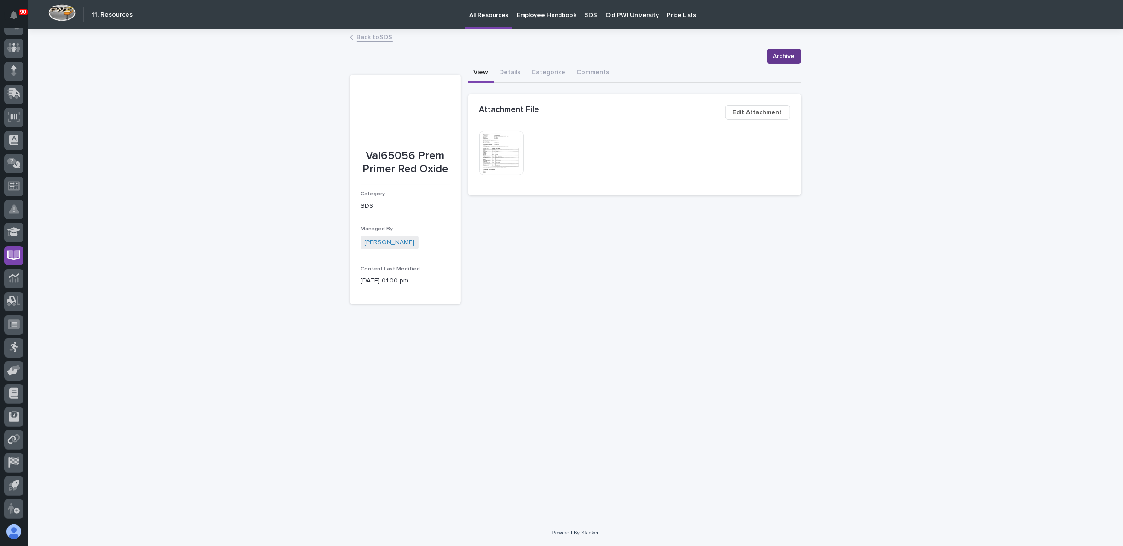
click at [779, 56] on span "Archive" at bounding box center [784, 56] width 22 height 11
click at [380, 38] on link "Back to SDS" at bounding box center [375, 36] width 36 height 11
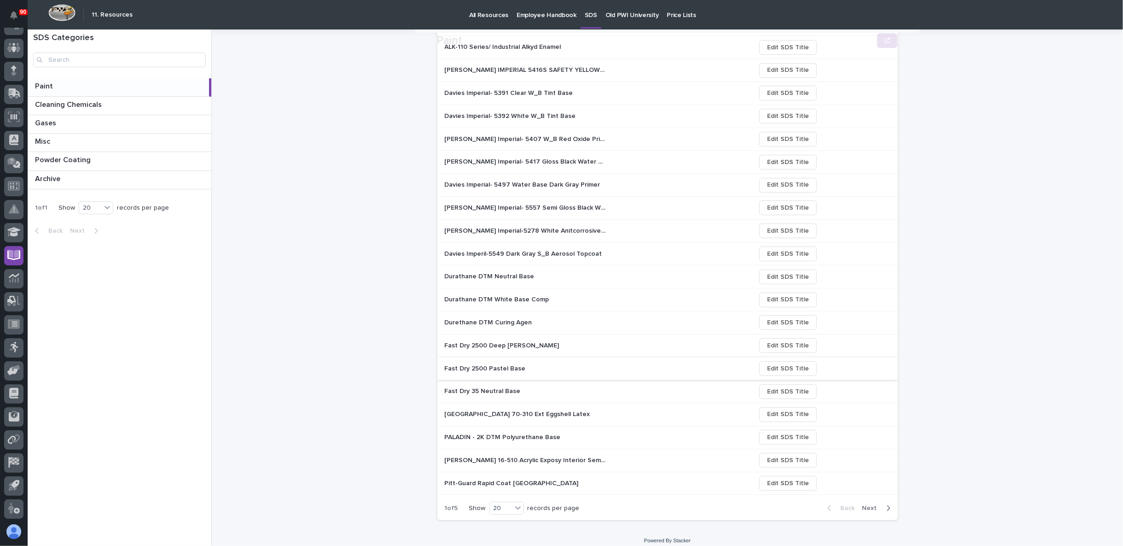
scroll to position [146, 0]
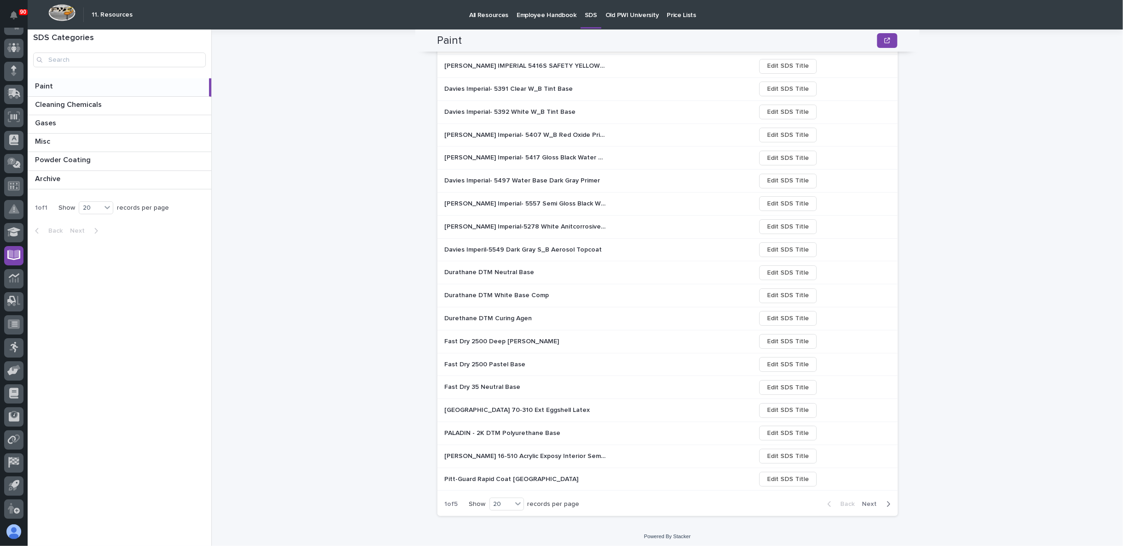
click at [871, 503] on span "Next" at bounding box center [872, 504] width 20 height 8
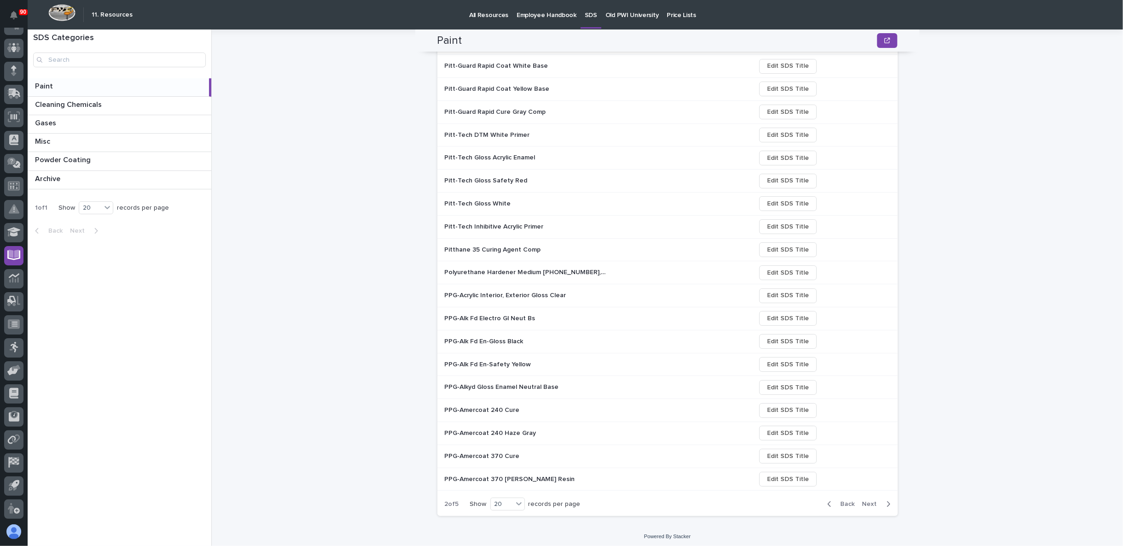
click at [871, 501] on span "Next" at bounding box center [872, 504] width 20 height 8
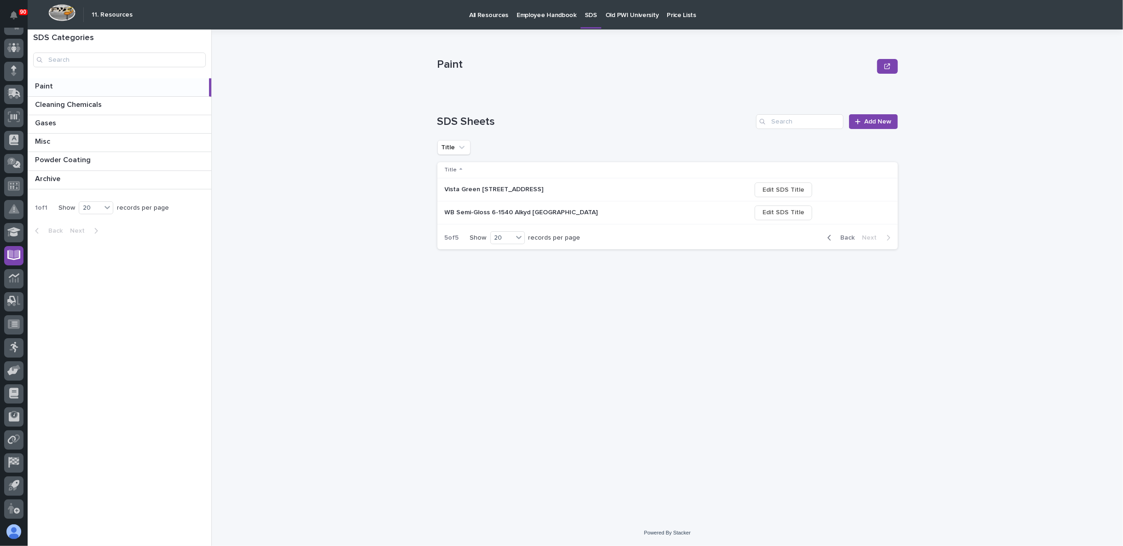
click at [832, 239] on icon "button" at bounding box center [829, 237] width 4 height 8
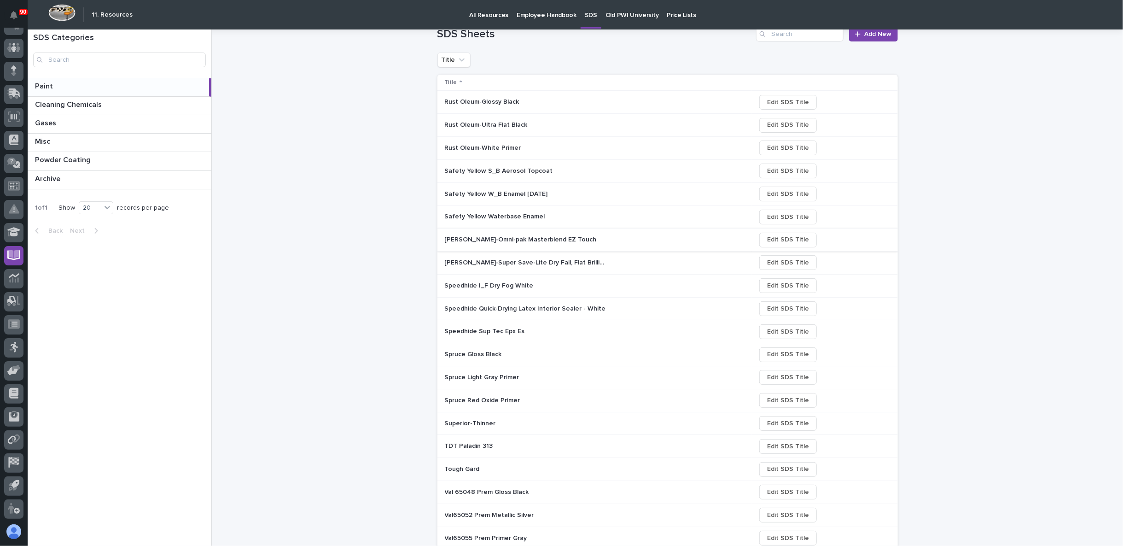
scroll to position [102, 0]
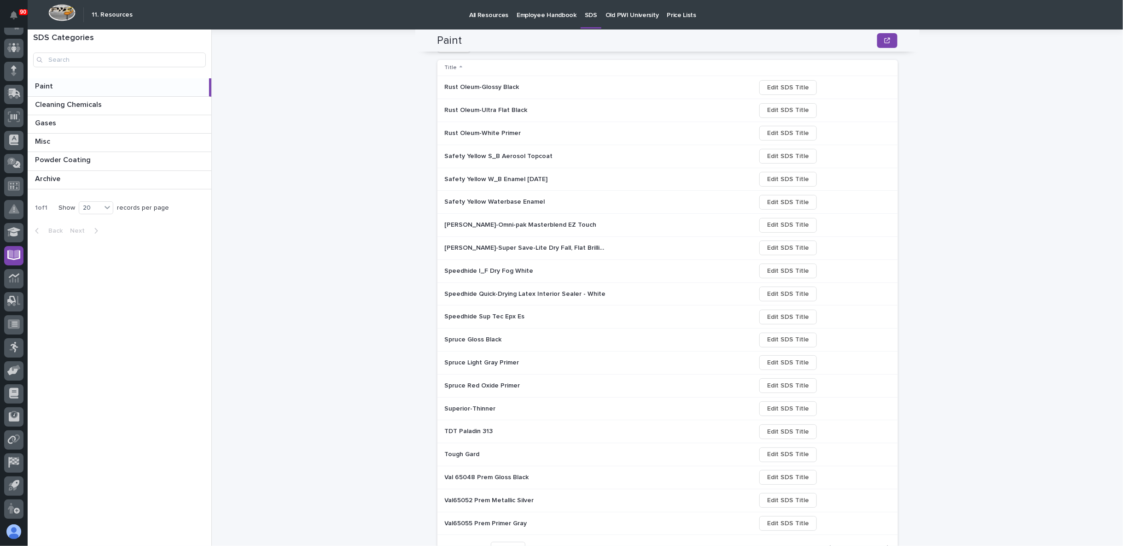
click at [488, 155] on p "Safety Yellow S_B Aerosol Topcoat" at bounding box center [500, 156] width 110 height 10
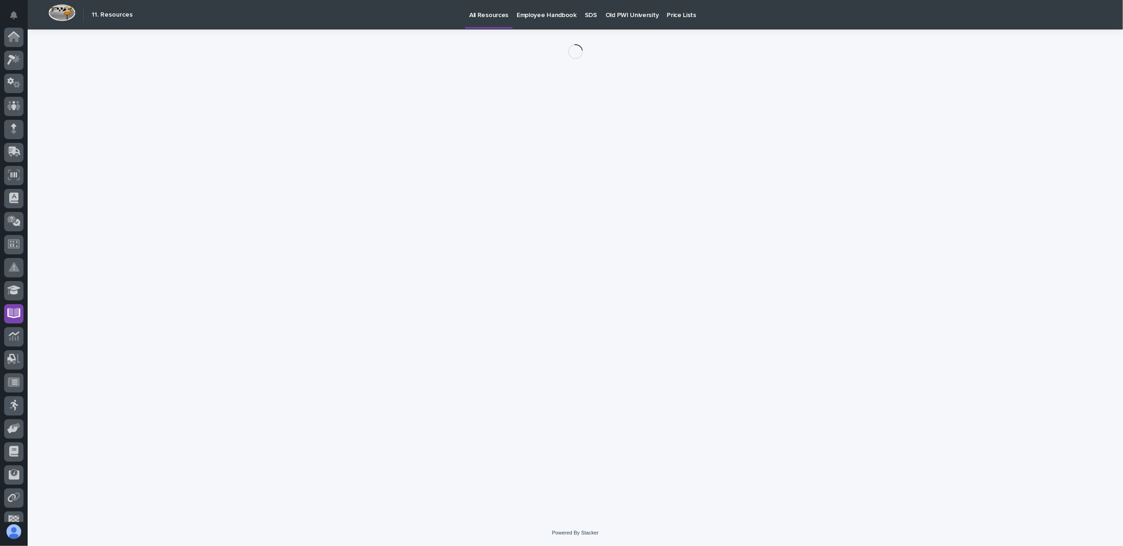
scroll to position [58, 0]
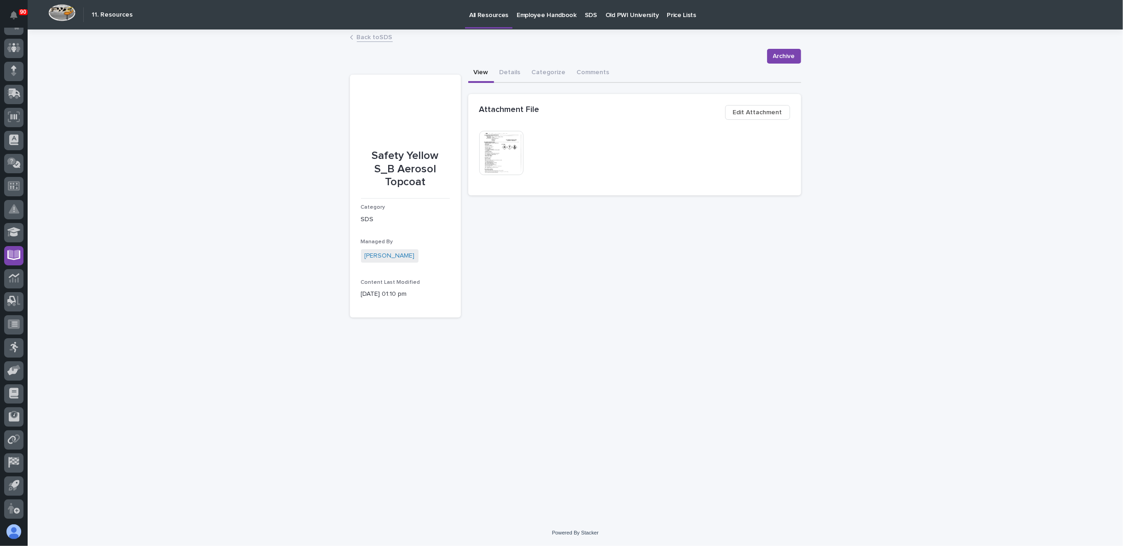
click at [499, 155] on img at bounding box center [501, 153] width 44 height 44
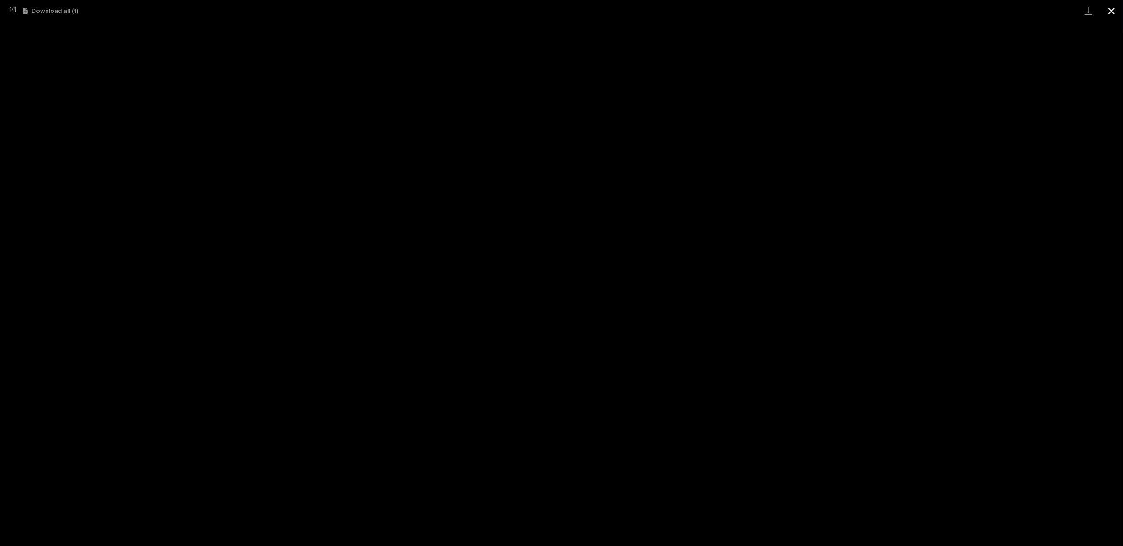
click at [1110, 10] on button "Close gallery" at bounding box center [1111, 11] width 23 height 22
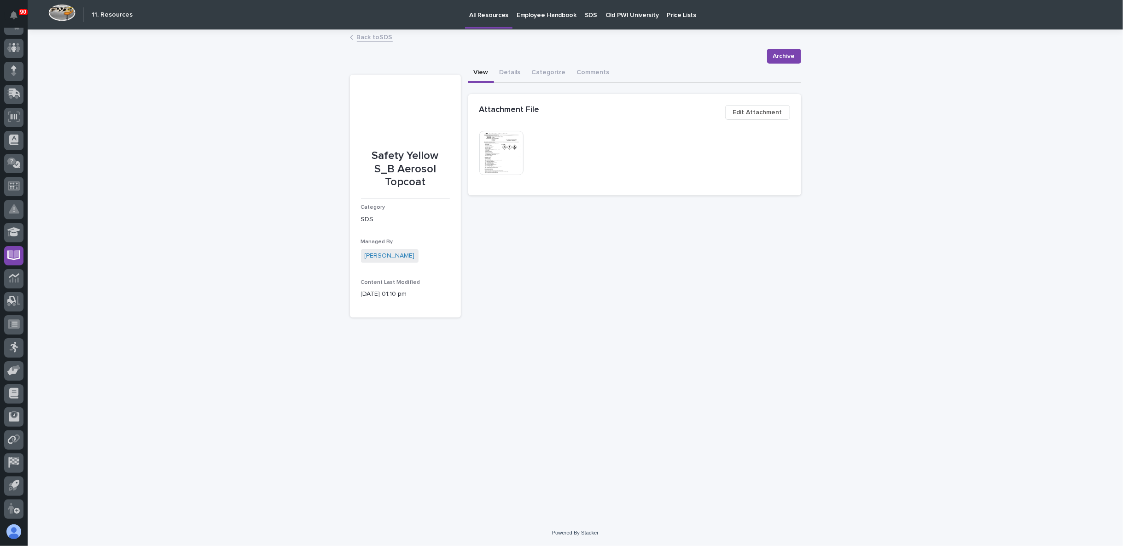
click at [487, 71] on button "View" at bounding box center [481, 73] width 26 height 19
click at [380, 36] on link "Back to SDS" at bounding box center [375, 36] width 36 height 11
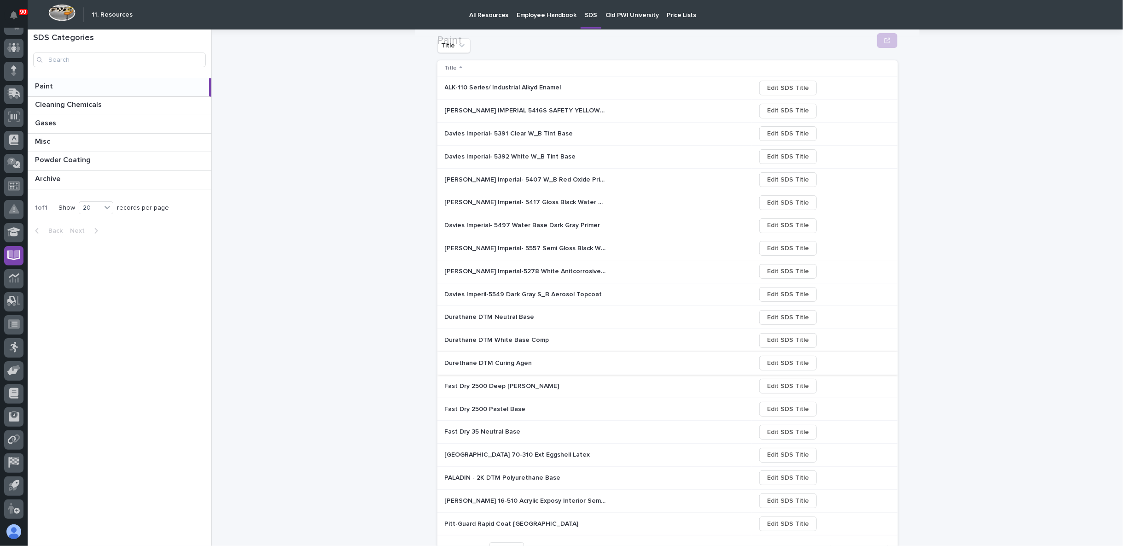
scroll to position [146, 0]
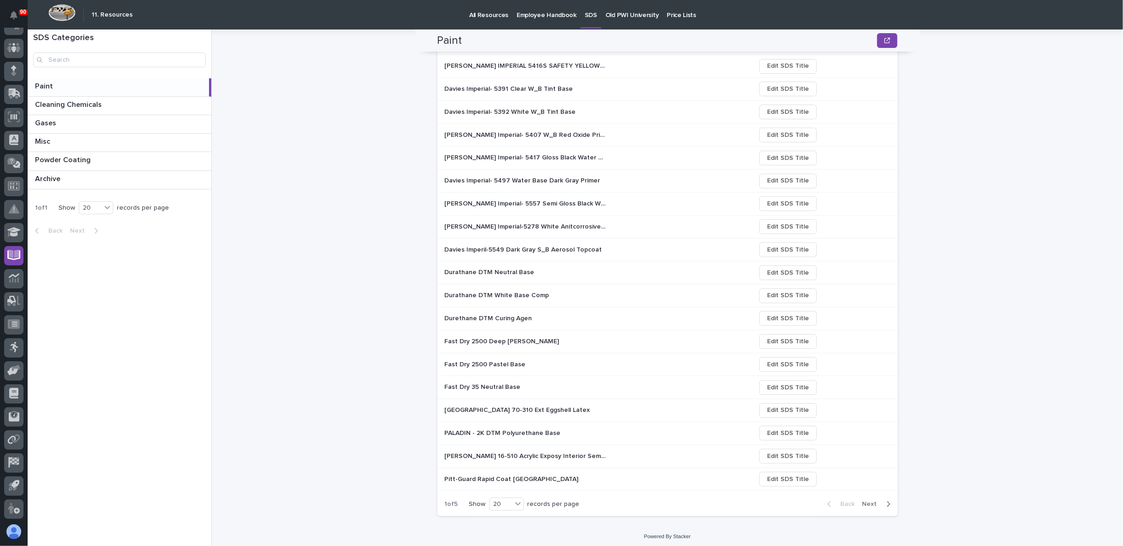
click at [868, 500] on span "Next" at bounding box center [872, 504] width 20 height 8
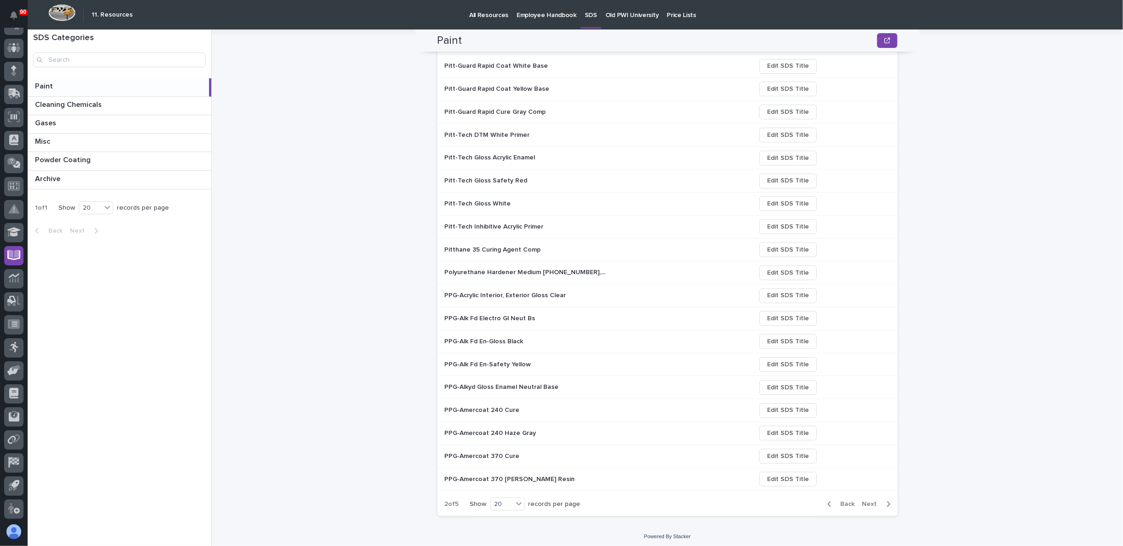
click at [868, 500] on span "Next" at bounding box center [872, 504] width 20 height 8
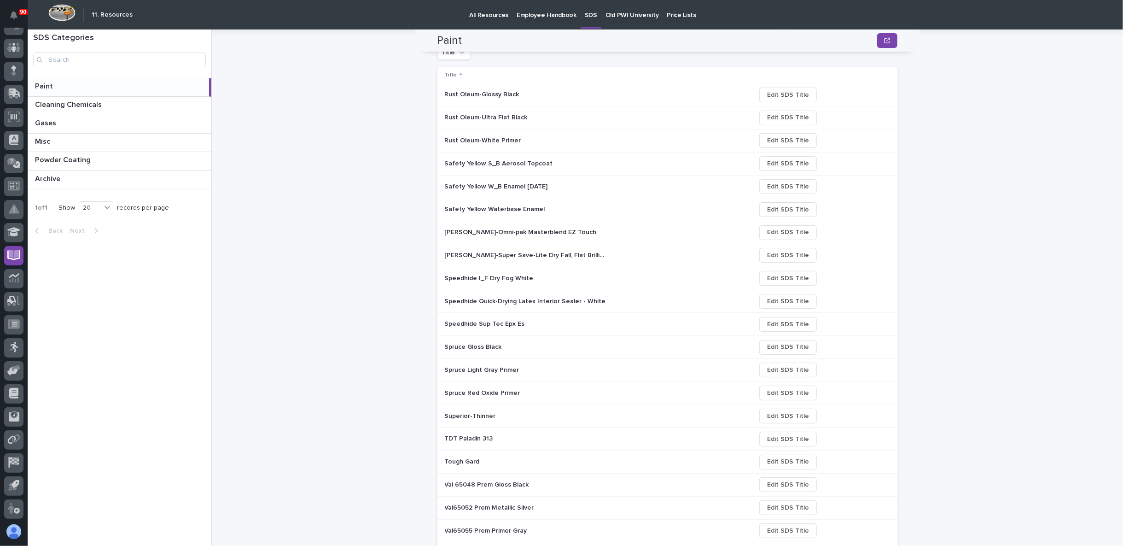
click at [555, 230] on p "Sherwin-Williams-Omni-pak Masterblend EZ Touch" at bounding box center [522, 232] width 154 height 10
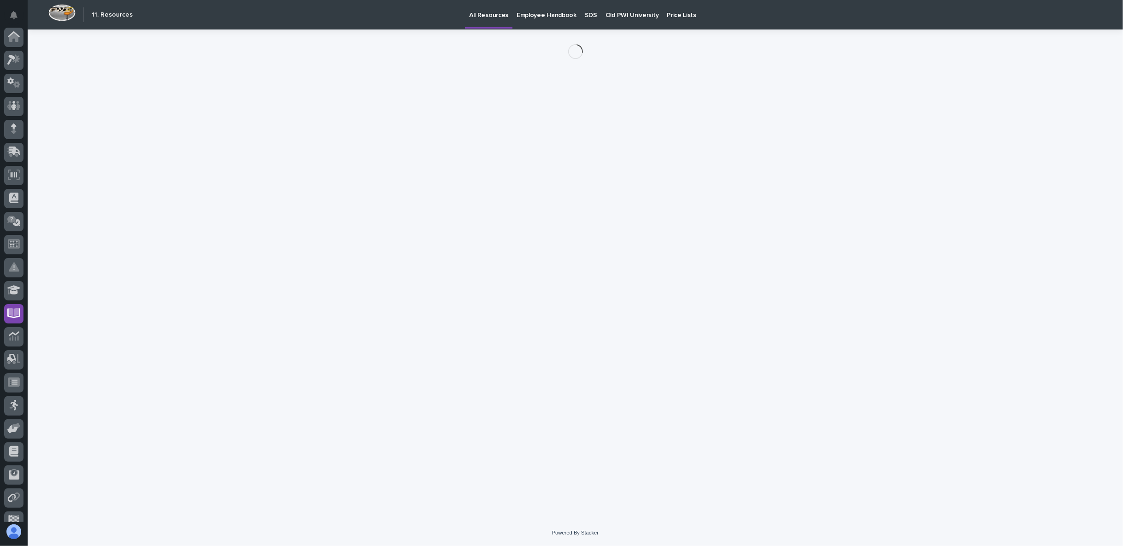
scroll to position [58, 0]
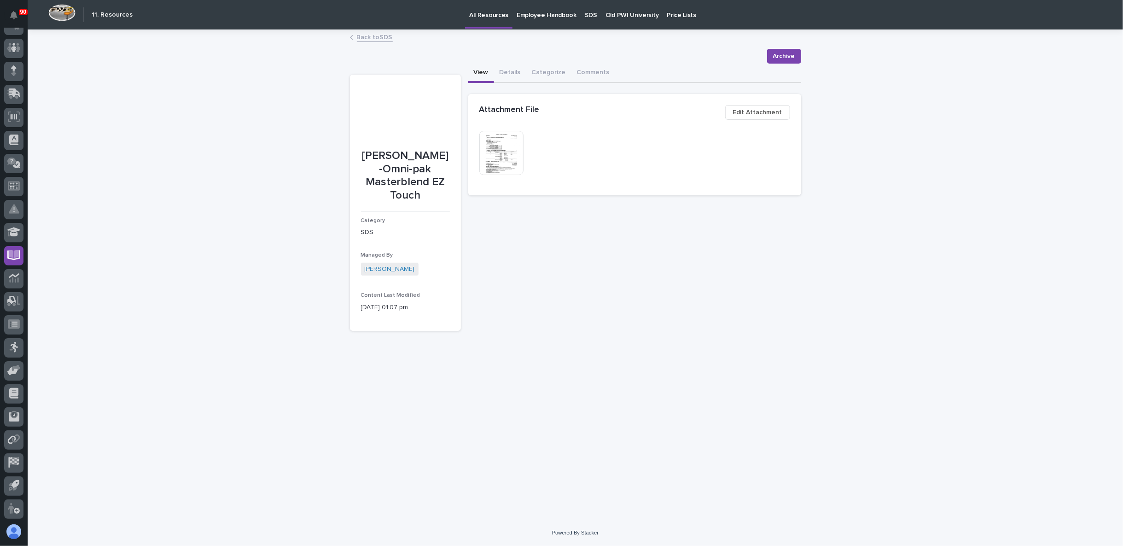
click at [508, 154] on img at bounding box center [501, 153] width 44 height 44
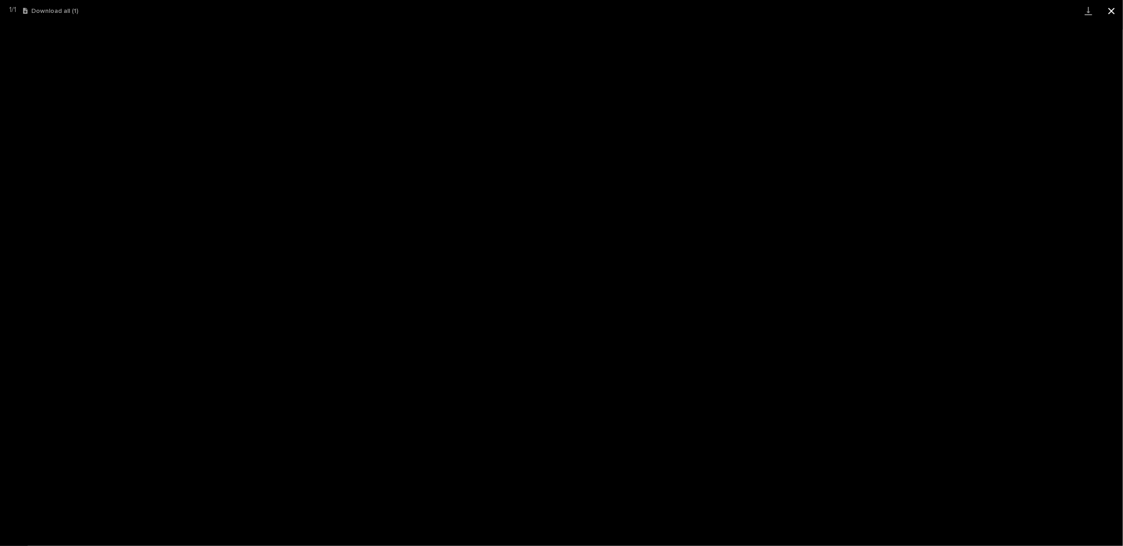
click at [1112, 7] on button "Close gallery" at bounding box center [1111, 11] width 23 height 22
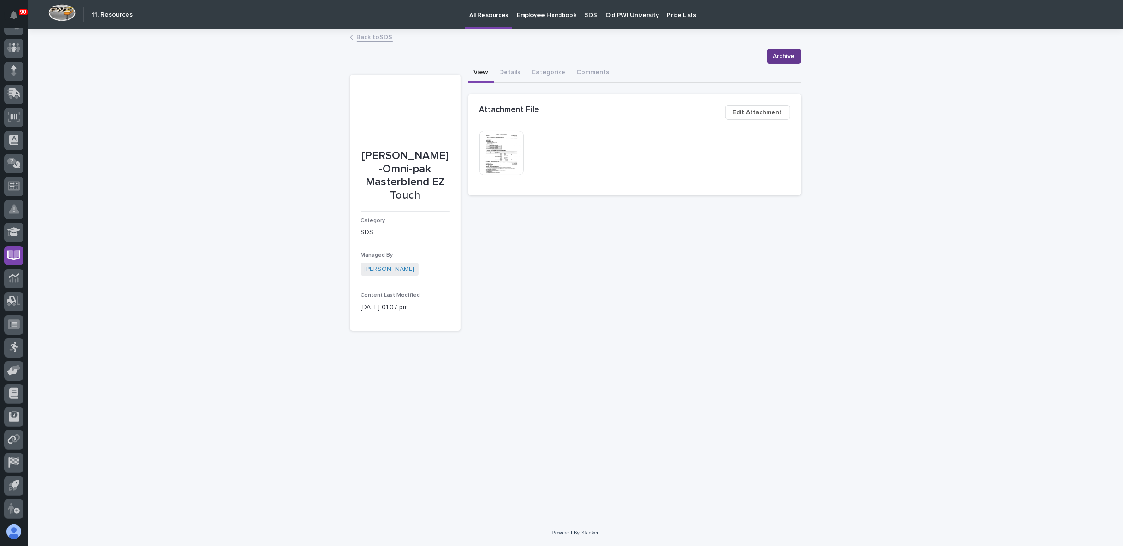
click at [782, 56] on span "Archive" at bounding box center [784, 56] width 22 height 11
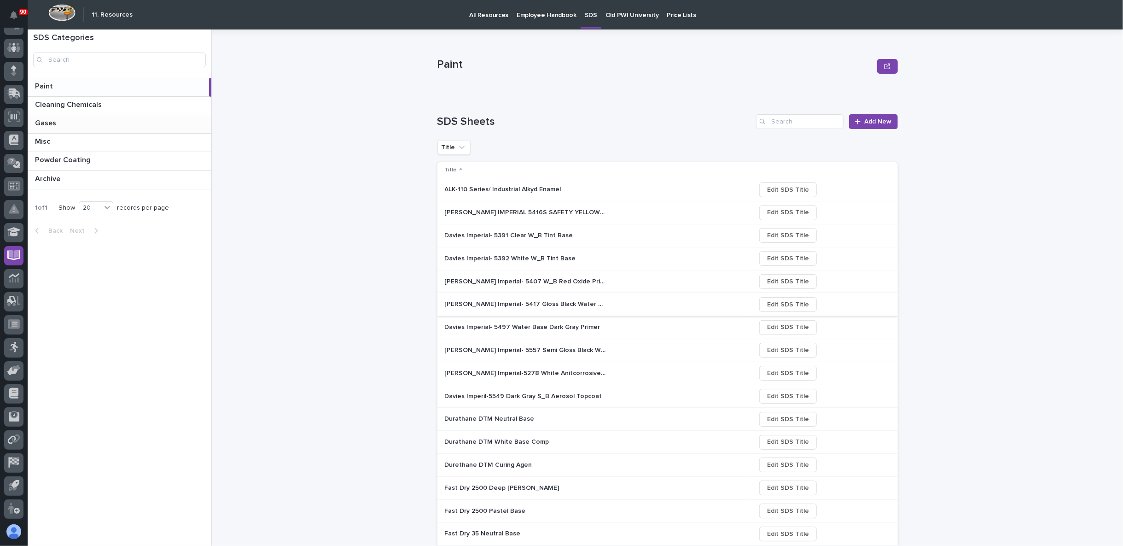
scroll to position [146, 0]
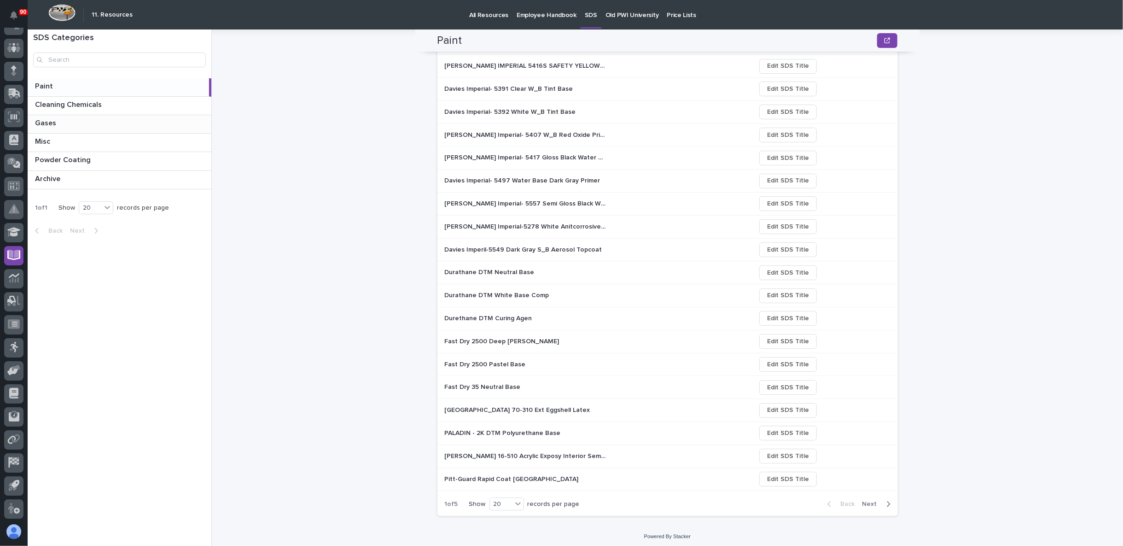
click at [872, 502] on span "Next" at bounding box center [872, 504] width 20 height 8
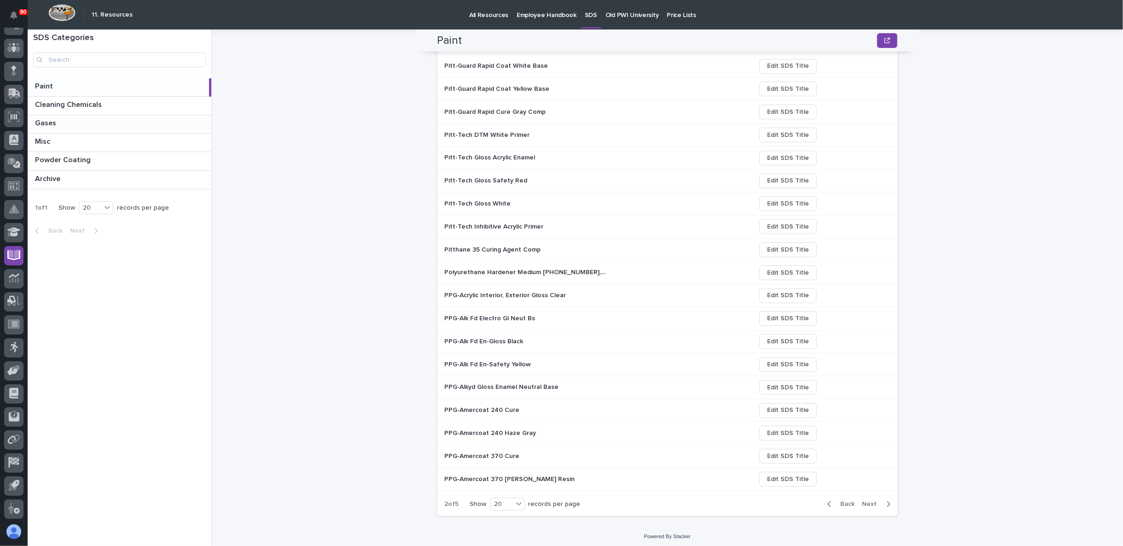
click at [872, 502] on span "Next" at bounding box center [872, 504] width 20 height 8
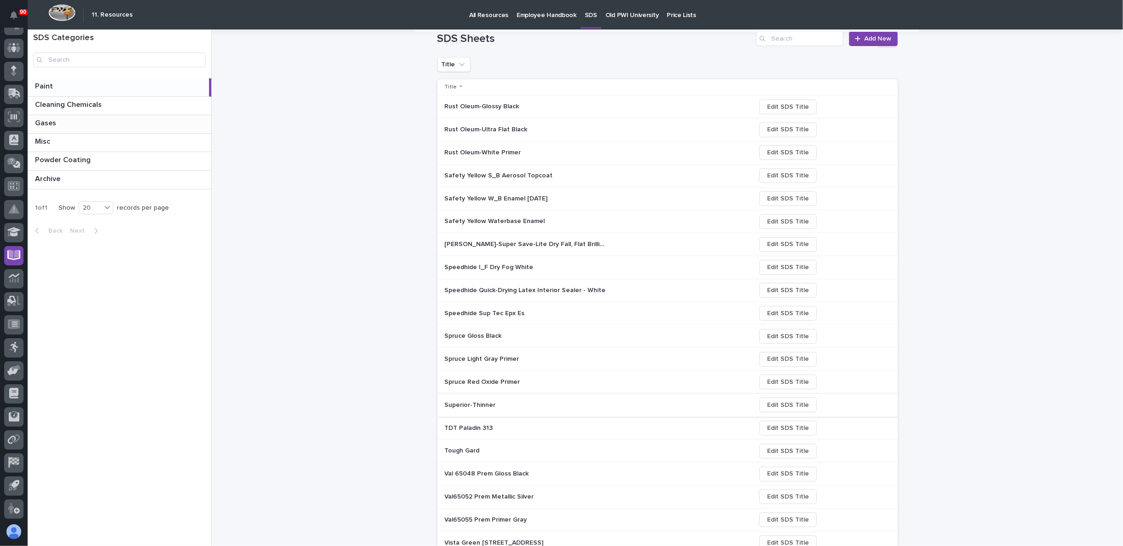
scroll to position [95, 0]
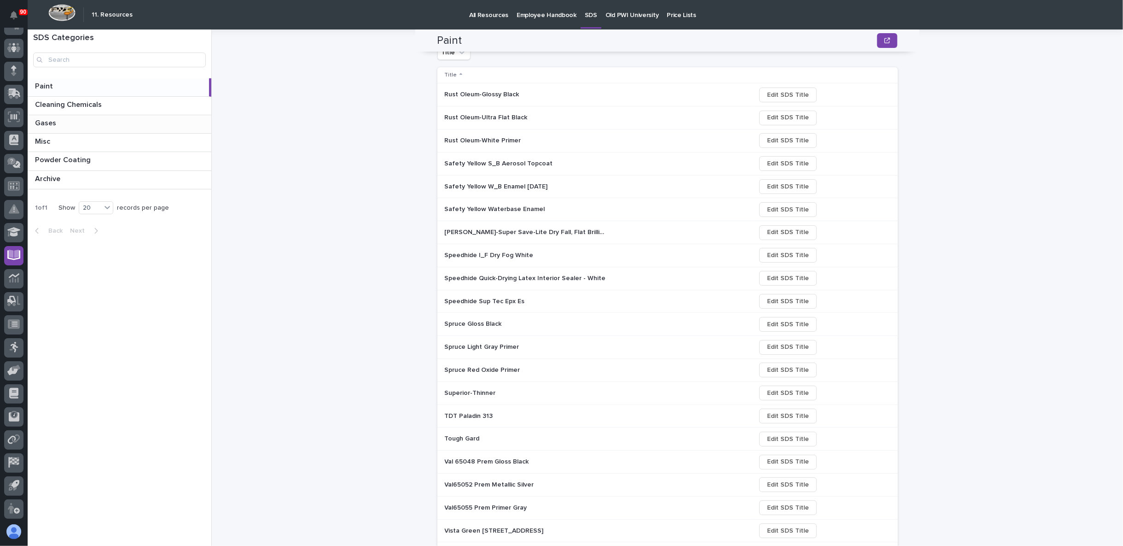
click at [483, 388] on p "Superior-Thinner" at bounding box center [471, 392] width 53 height 10
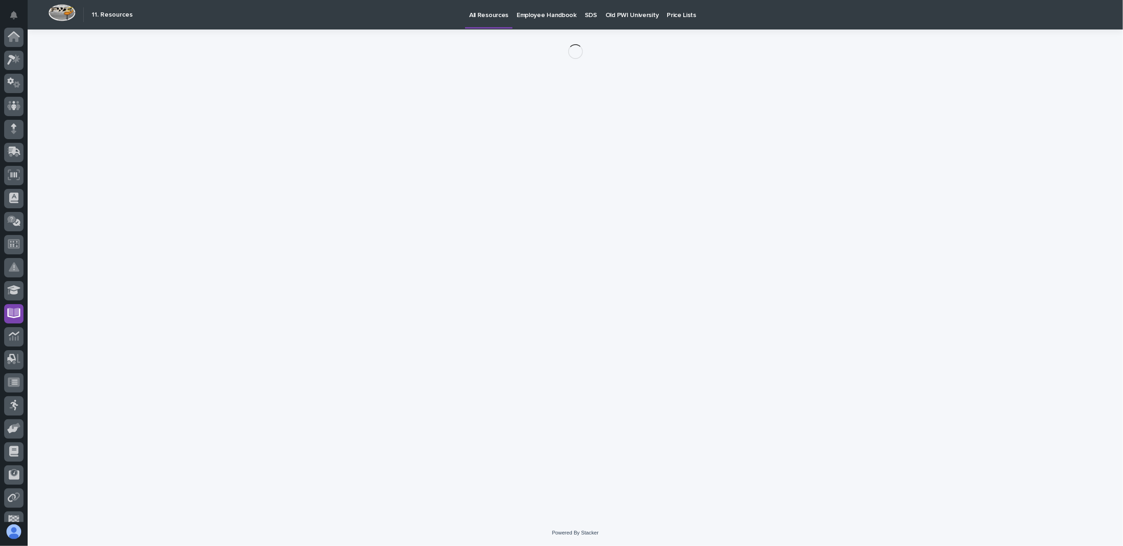
scroll to position [58, 0]
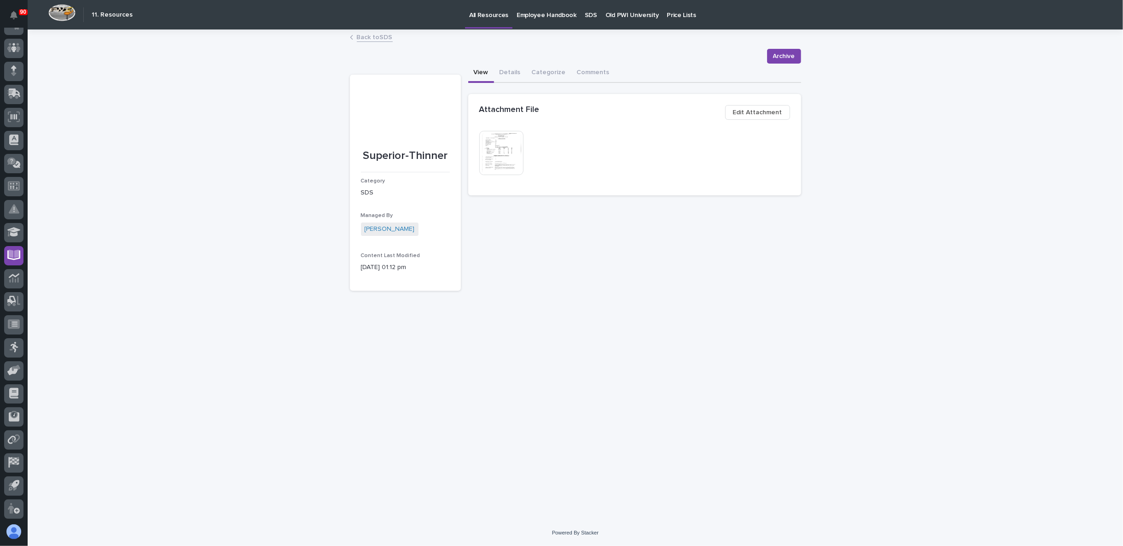
click at [496, 163] on img at bounding box center [501, 153] width 44 height 44
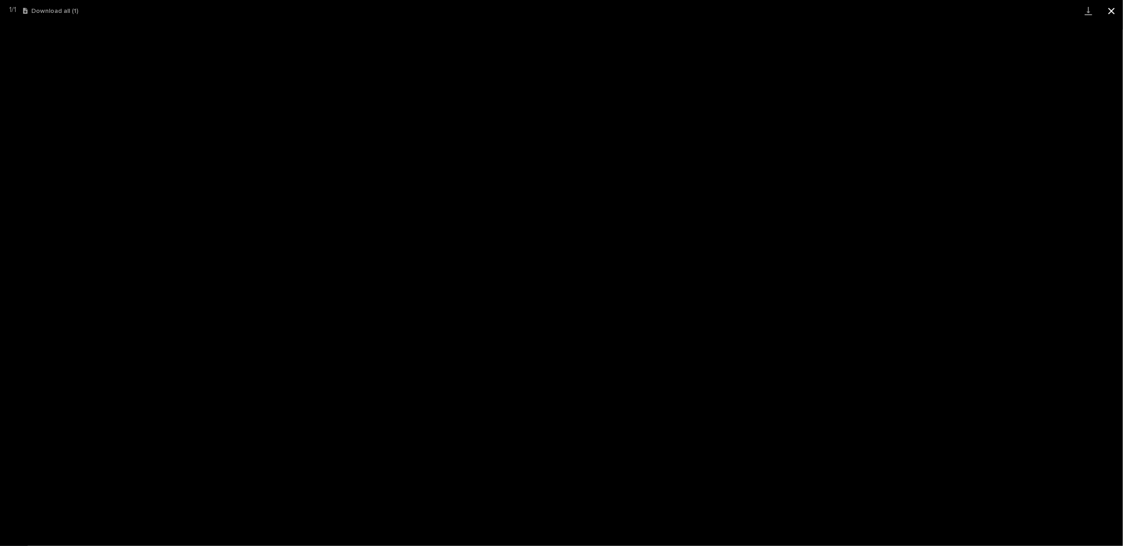
click at [1107, 12] on button "Close gallery" at bounding box center [1111, 11] width 23 height 22
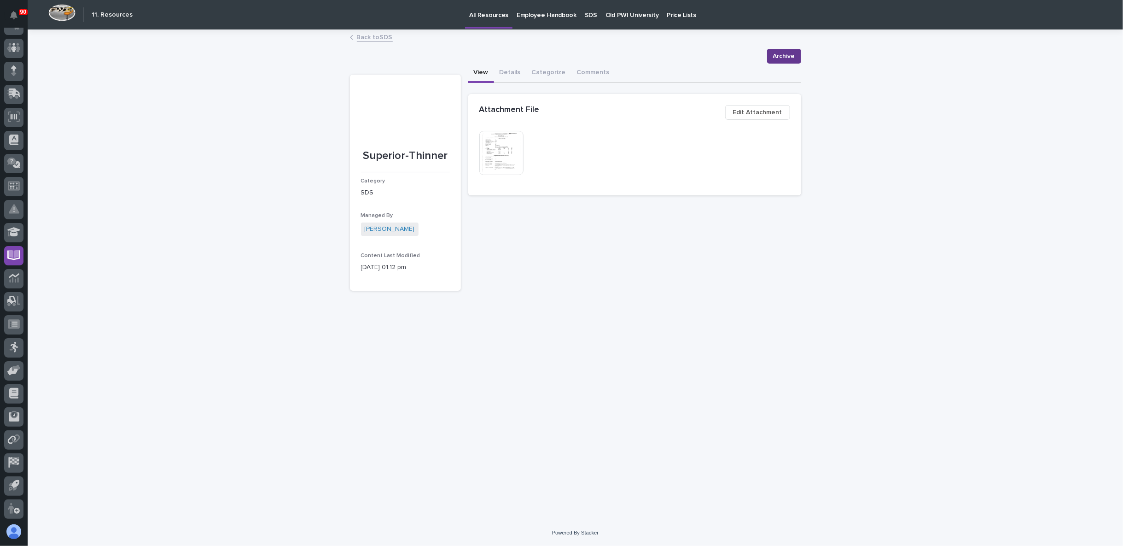
click at [784, 60] on span "Archive" at bounding box center [784, 56] width 22 height 11
click at [379, 35] on link "Back to SDS" at bounding box center [375, 36] width 36 height 11
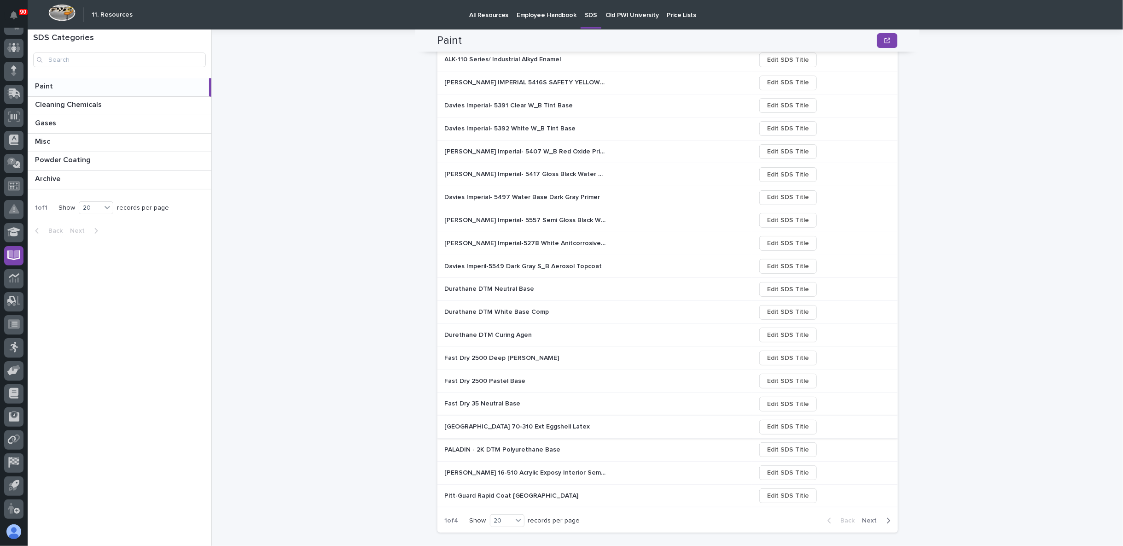
scroll to position [146, 0]
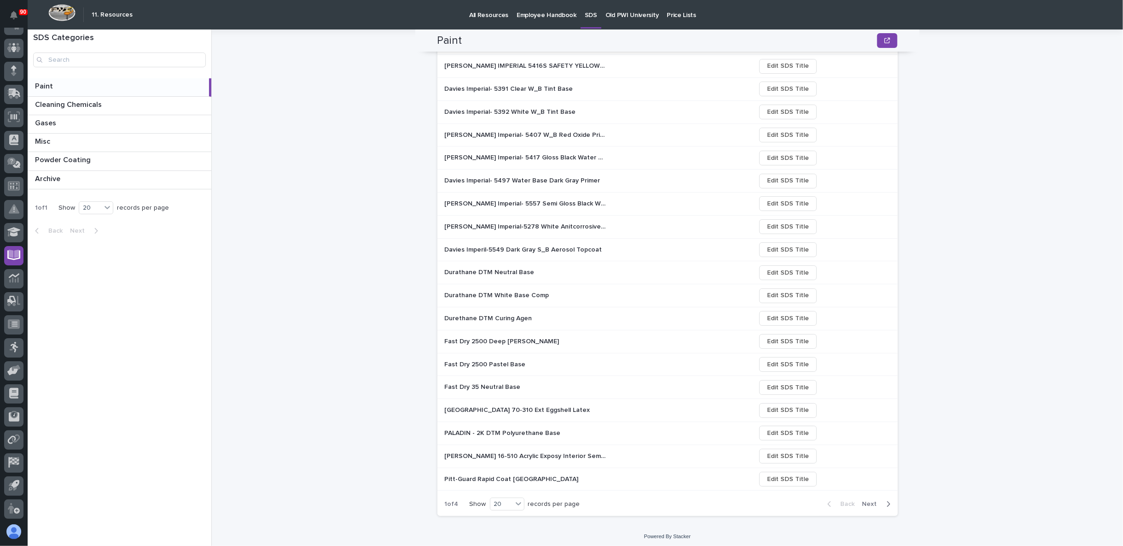
click at [874, 500] on span "Next" at bounding box center [872, 504] width 20 height 8
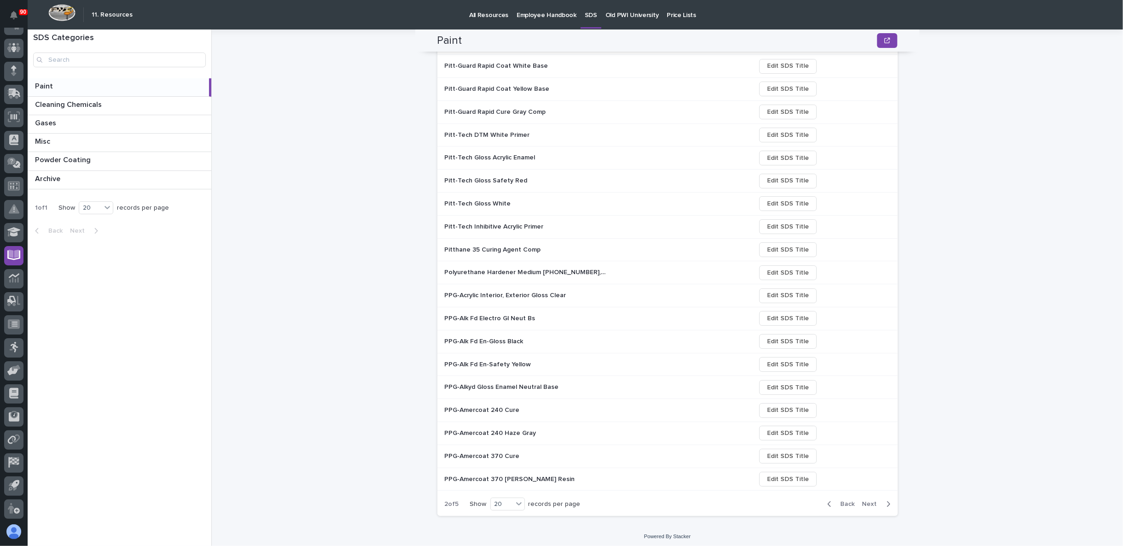
click at [862, 500] on span "Next" at bounding box center [872, 504] width 20 height 8
click at [868, 502] on span "Next" at bounding box center [872, 504] width 20 height 8
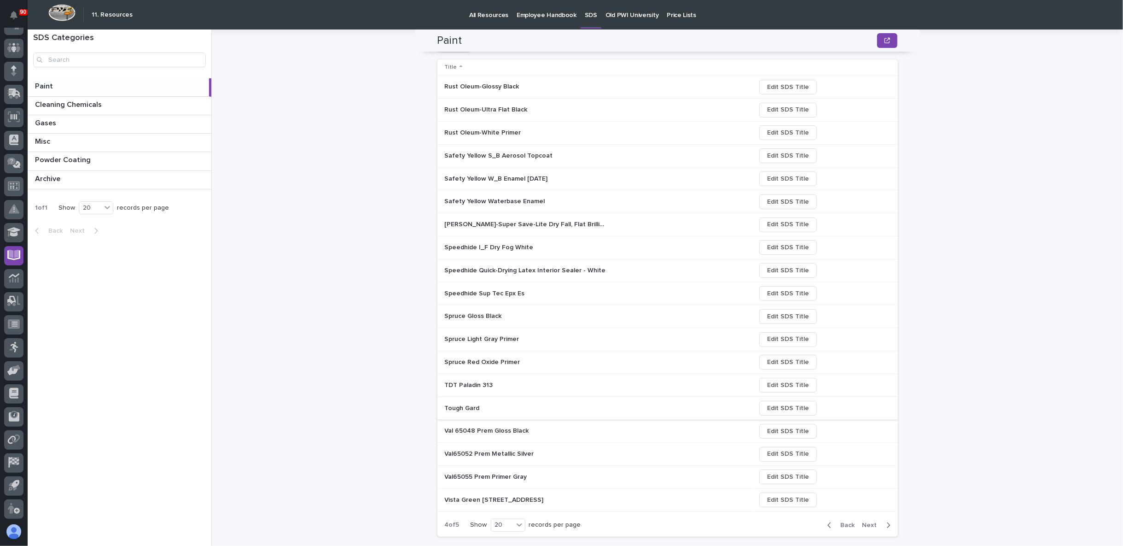
scroll to position [123, 0]
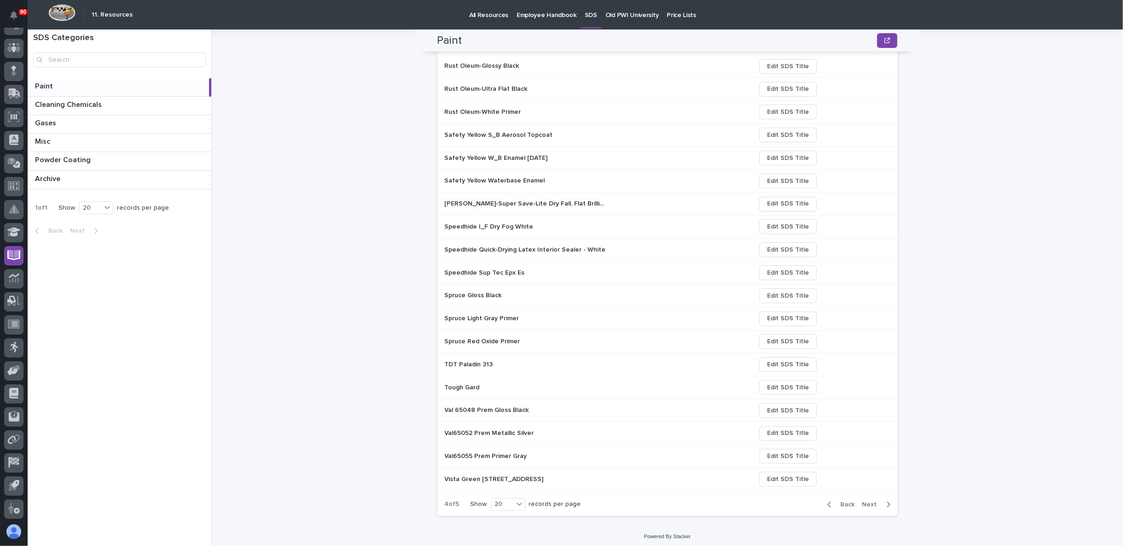
click at [862, 501] on span "Next" at bounding box center [872, 504] width 20 height 8
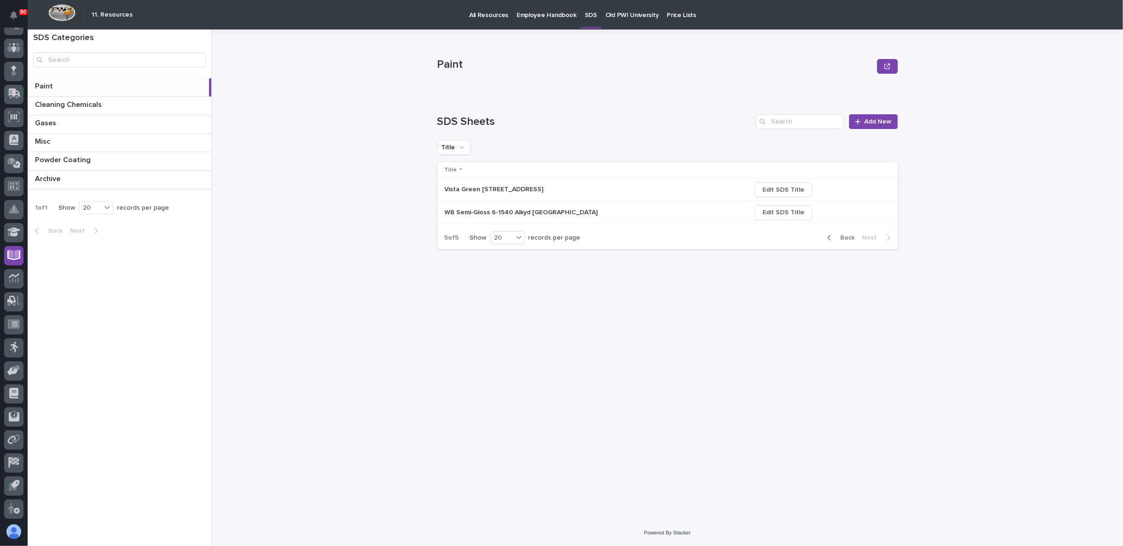
click at [847, 237] on span "Back" at bounding box center [845, 237] width 20 height 8
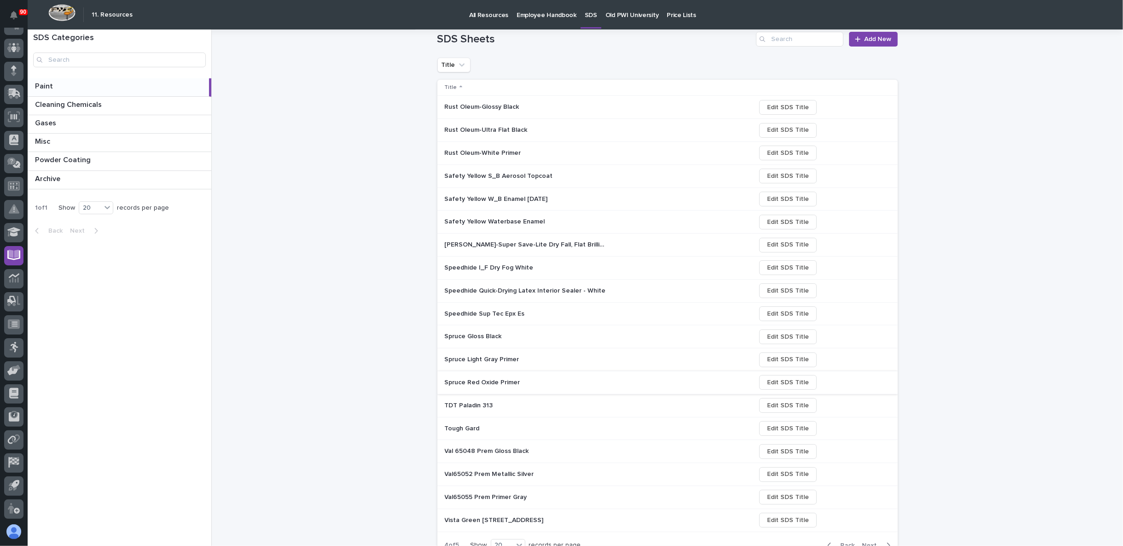
scroll to position [123, 0]
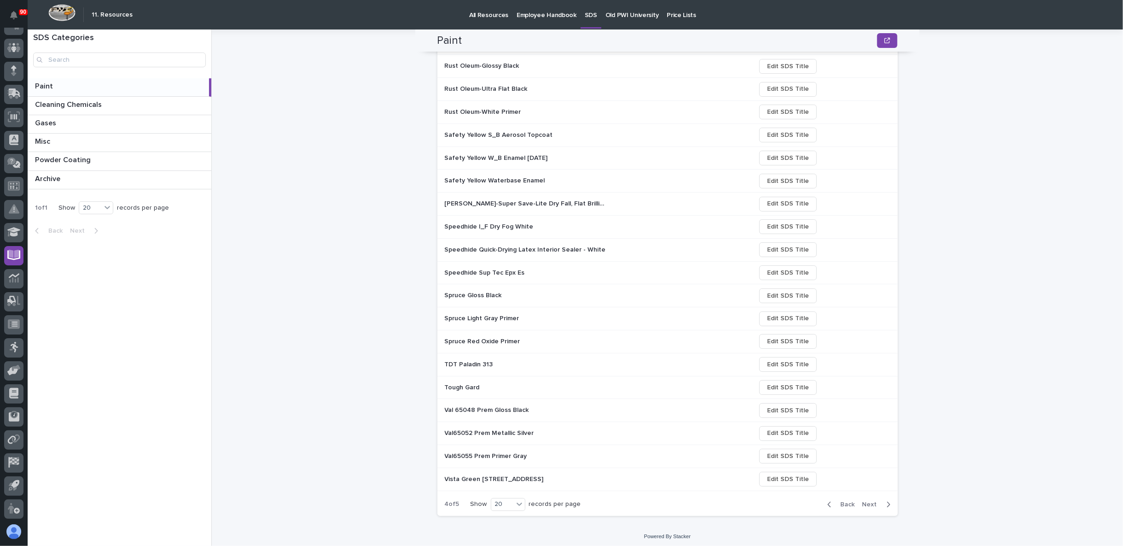
click at [871, 500] on span "Next" at bounding box center [872, 504] width 20 height 8
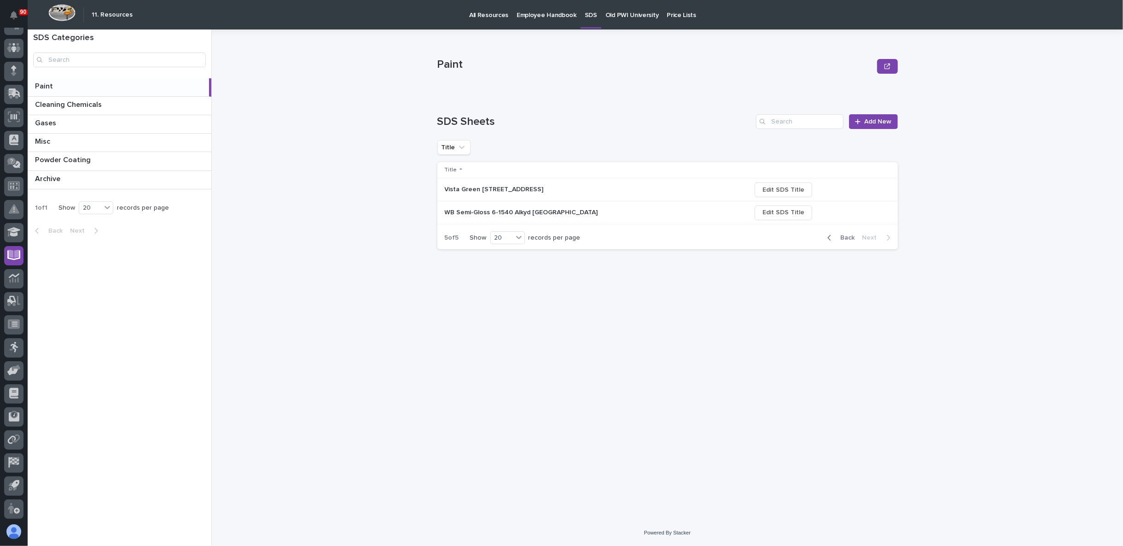
click at [538, 190] on p "Vista Green 5603 W-R Alkyd Enamel" at bounding box center [495, 189] width 101 height 10
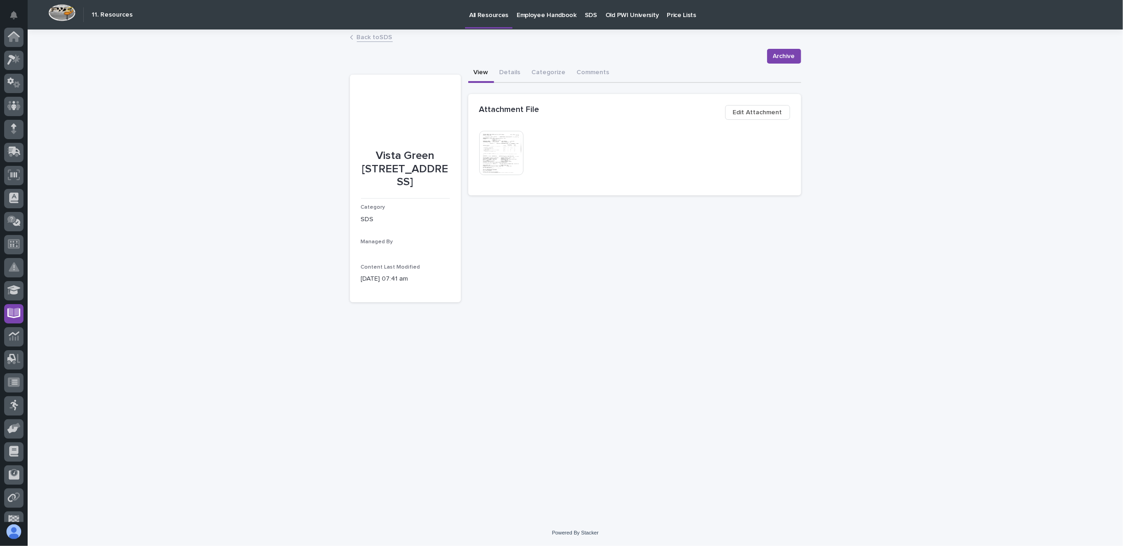
scroll to position [58, 0]
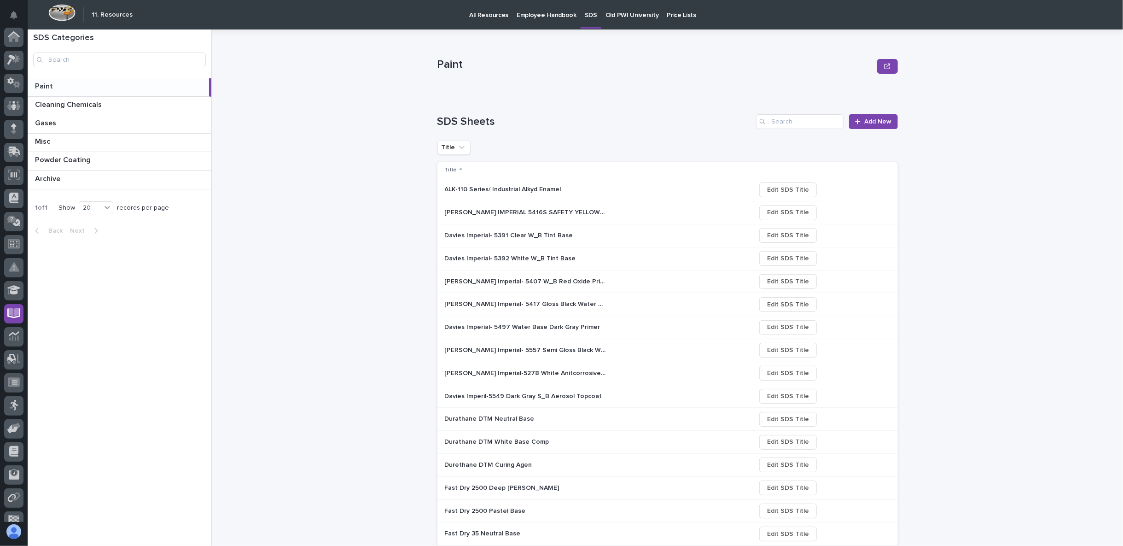
scroll to position [58, 0]
click at [79, 182] on p at bounding box center [121, 178] width 173 height 9
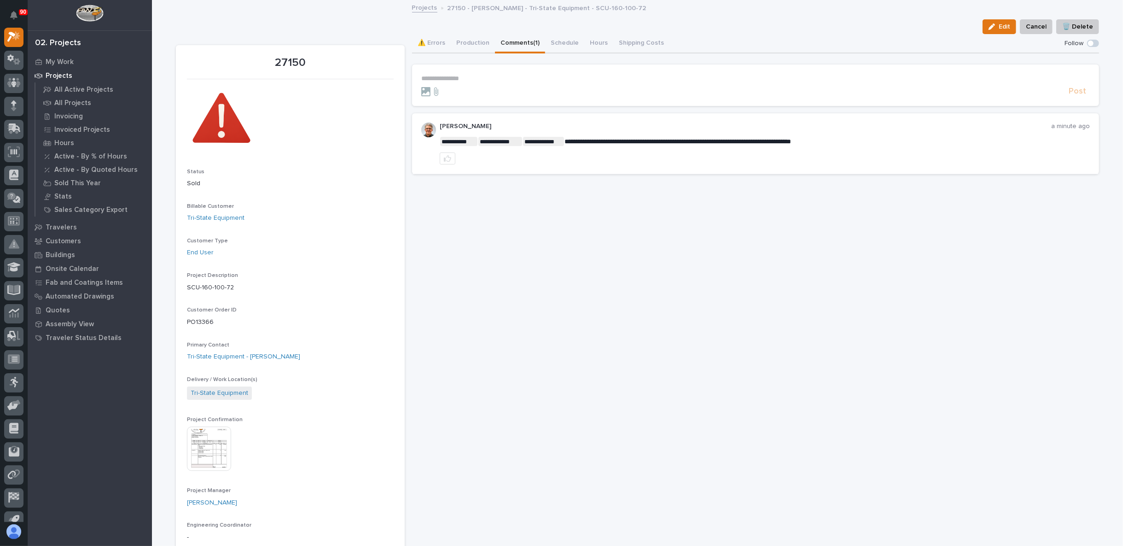
scroll to position [51, 0]
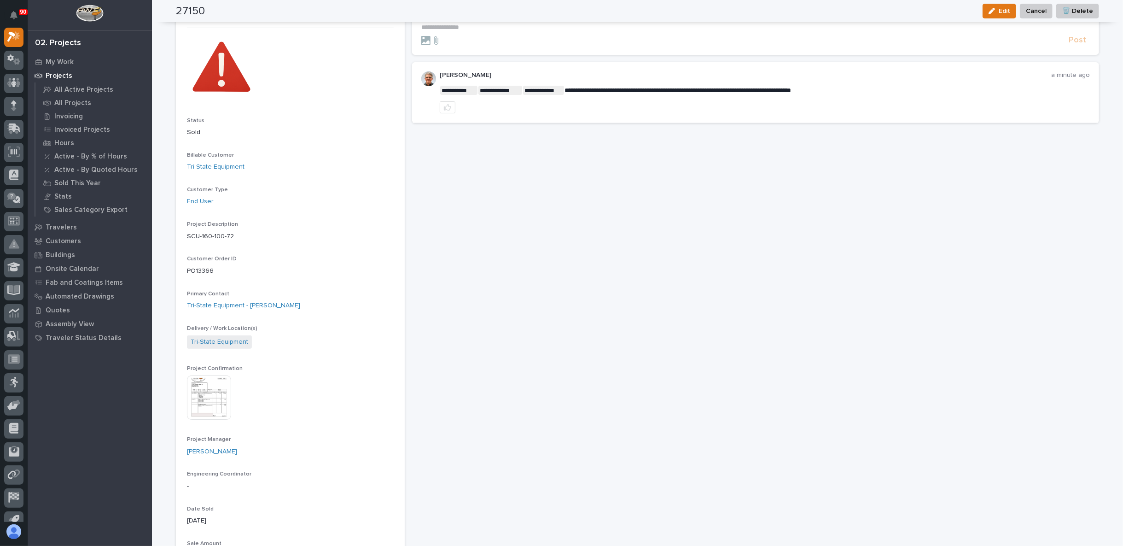
click at [208, 391] on img at bounding box center [209, 397] width 44 height 44
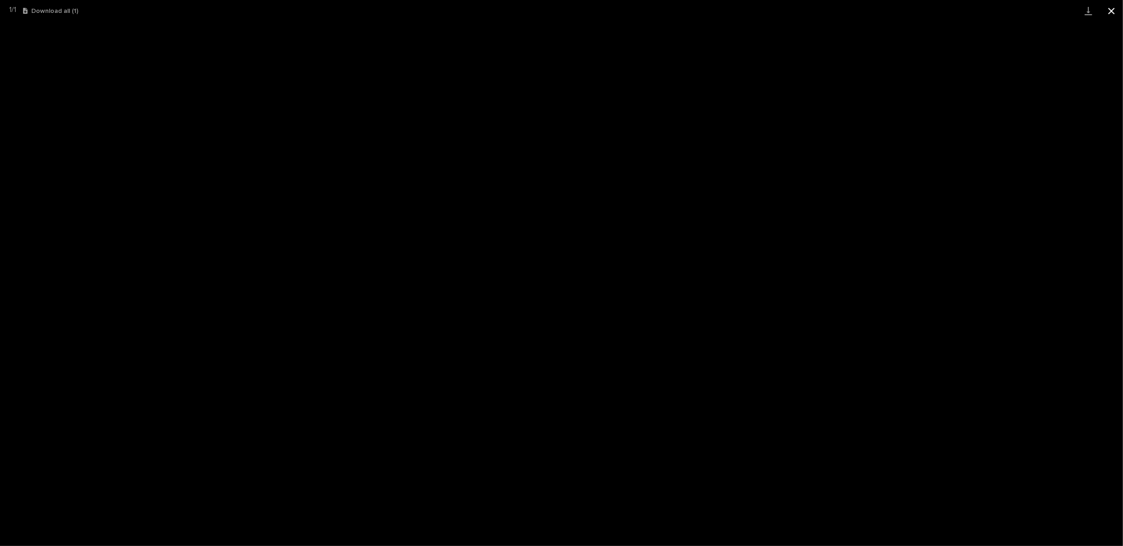
click at [1110, 7] on button "Close gallery" at bounding box center [1111, 11] width 23 height 22
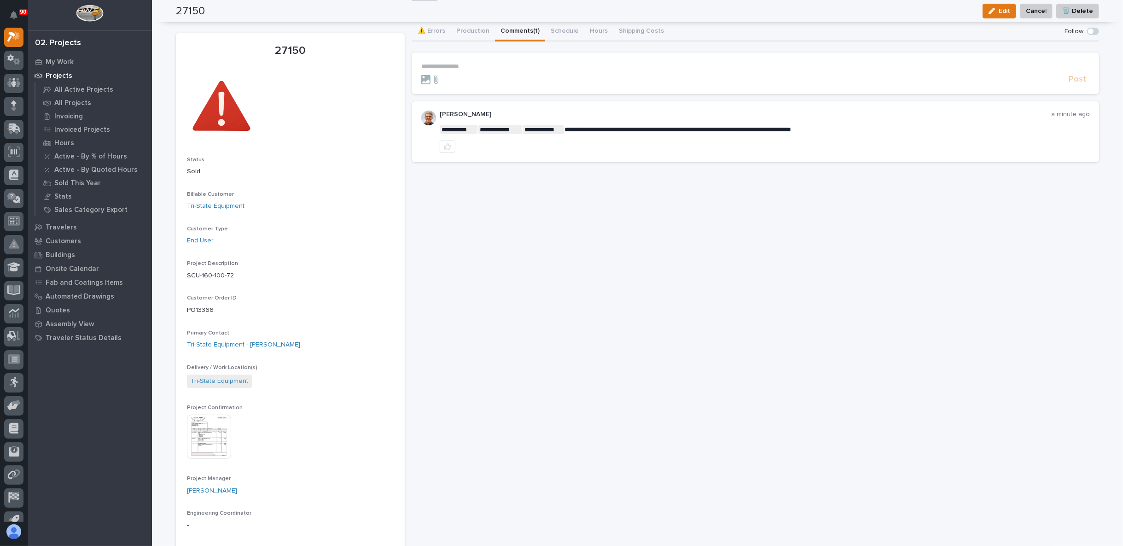
scroll to position [0, 0]
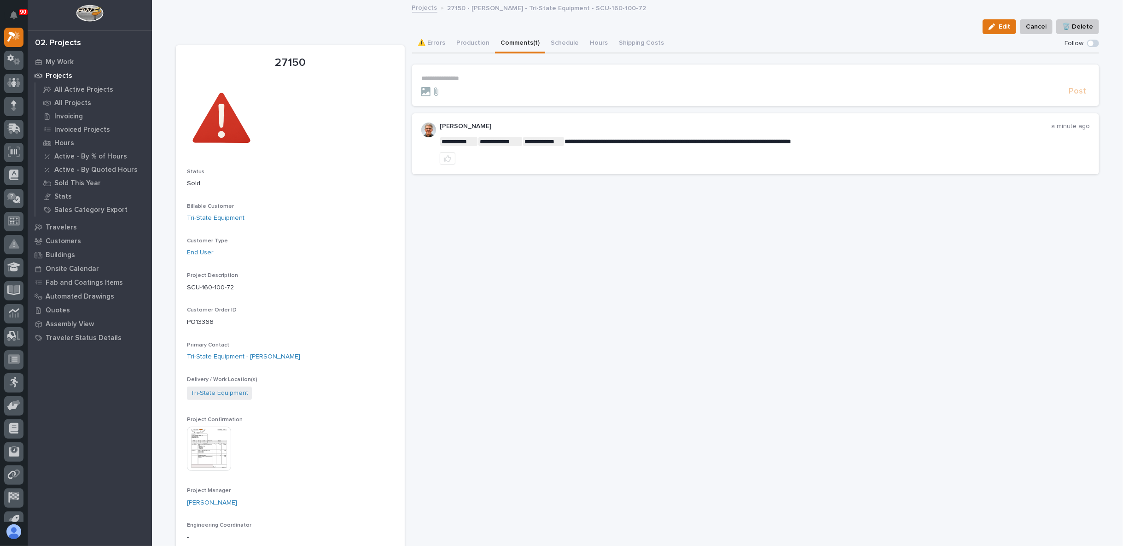
click at [427, 8] on link "Projects" at bounding box center [424, 7] width 25 height 11
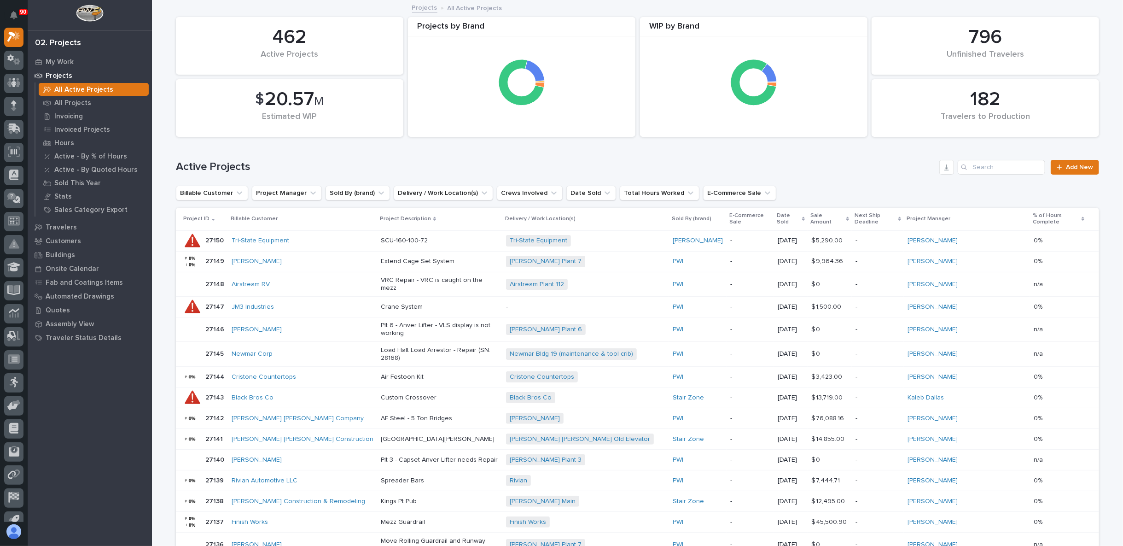
click at [203, 214] on p "Project ID" at bounding box center [196, 219] width 26 height 10
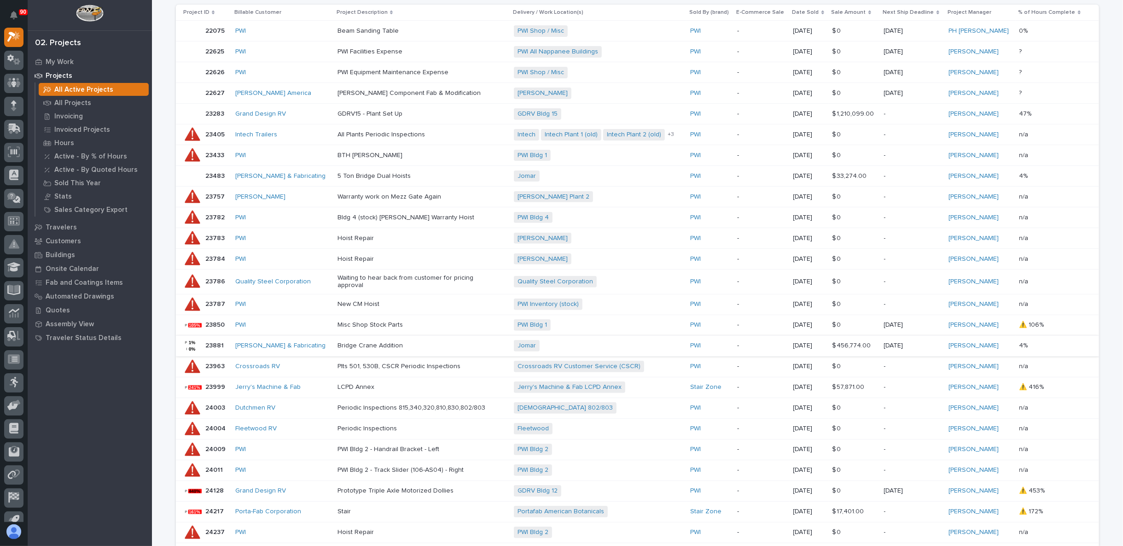
scroll to position [256, 0]
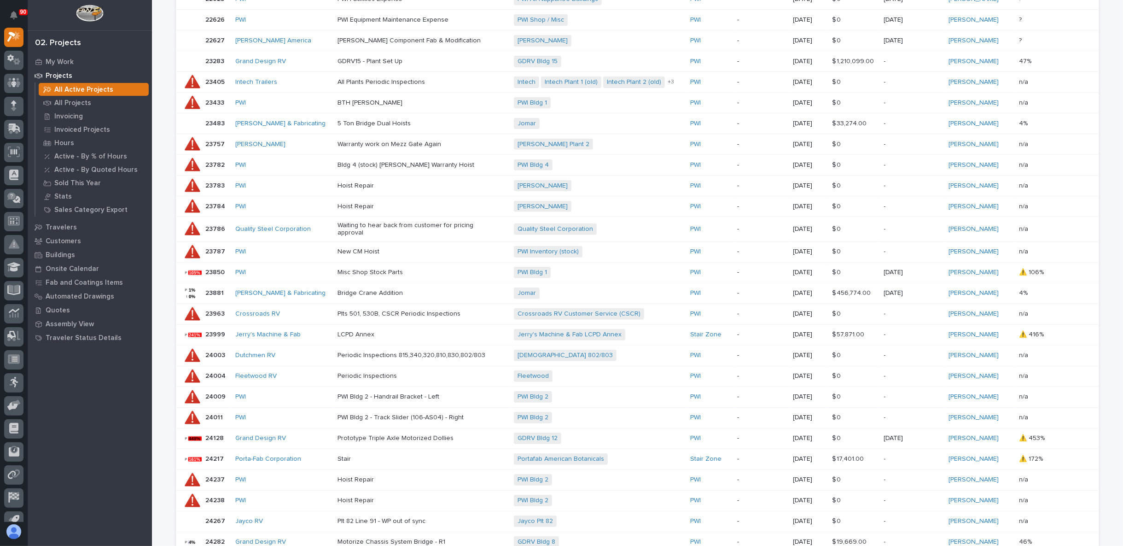
click at [311, 393] on div "PWI" at bounding box center [282, 397] width 95 height 8
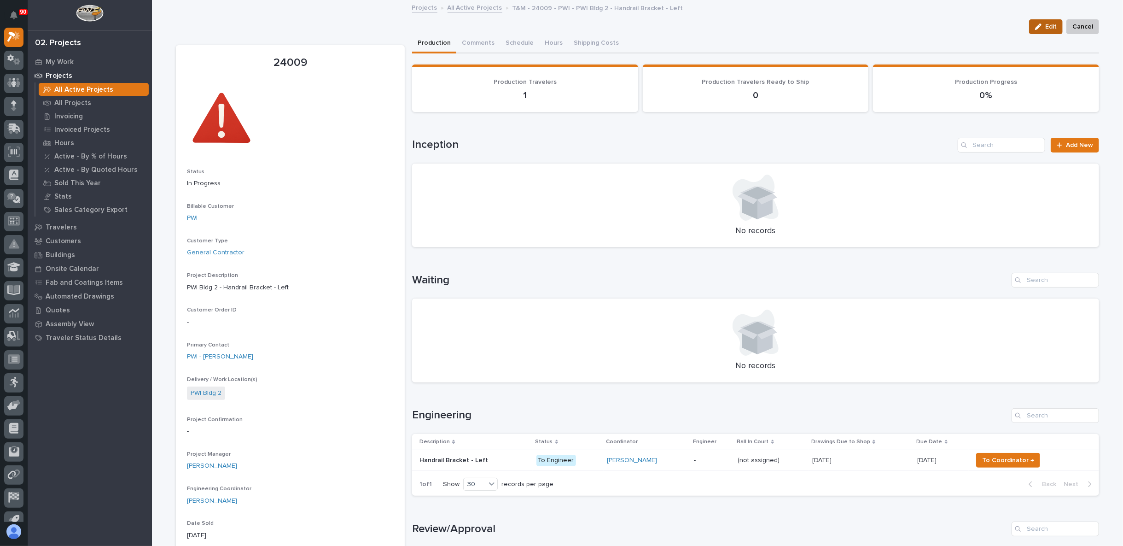
click at [1045, 26] on span "Edit" at bounding box center [1051, 27] width 12 height 8
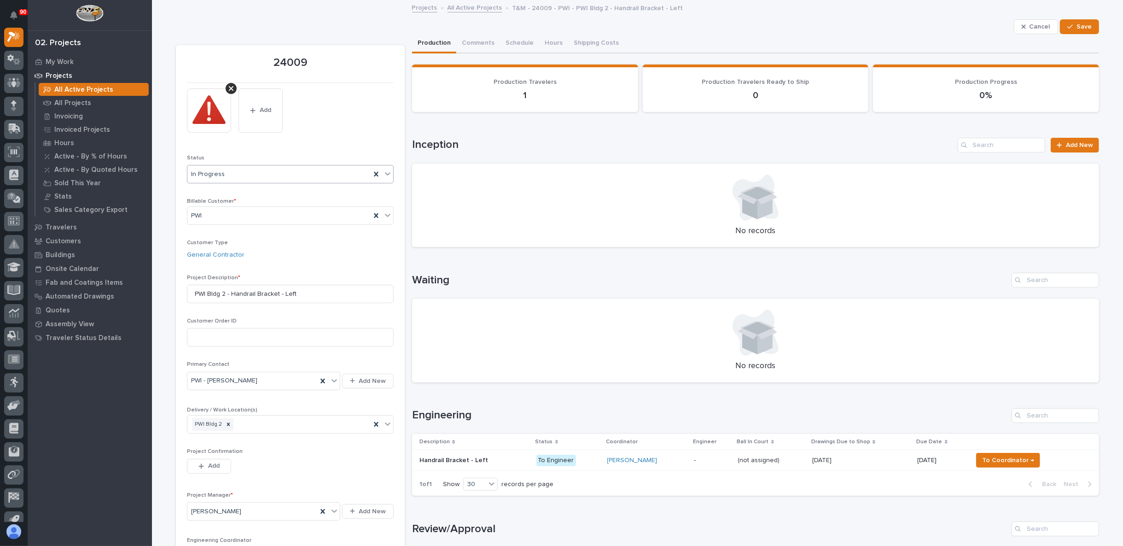
click at [384, 173] on icon at bounding box center [387, 173] width 9 height 9
click at [530, 131] on div "Loading... Saving… Inception Add New No records" at bounding box center [755, 186] width 687 height 135
click at [479, 139] on h1 "Inception" at bounding box center [683, 144] width 542 height 13
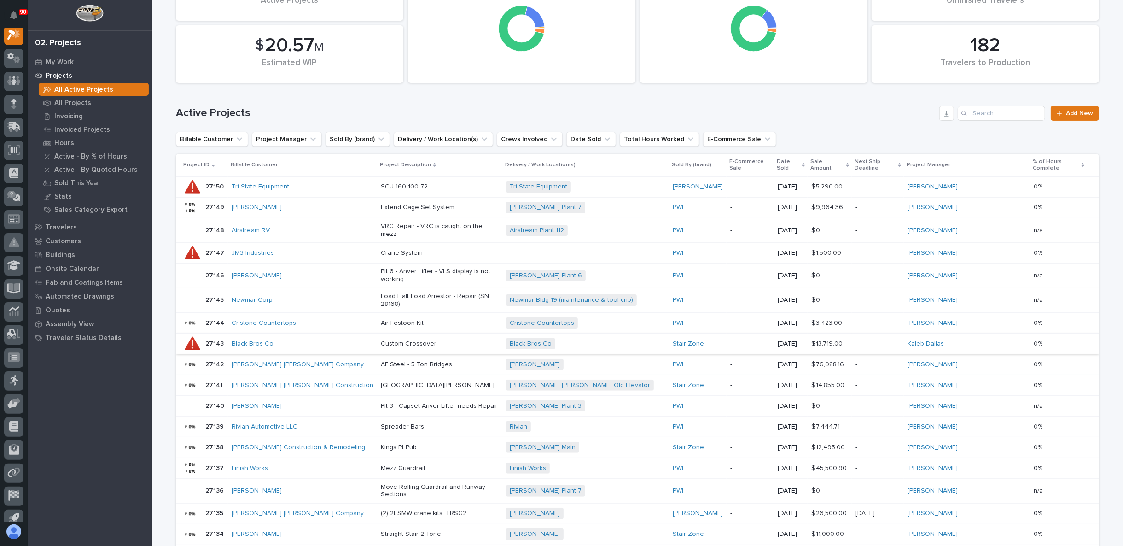
scroll to position [41, 0]
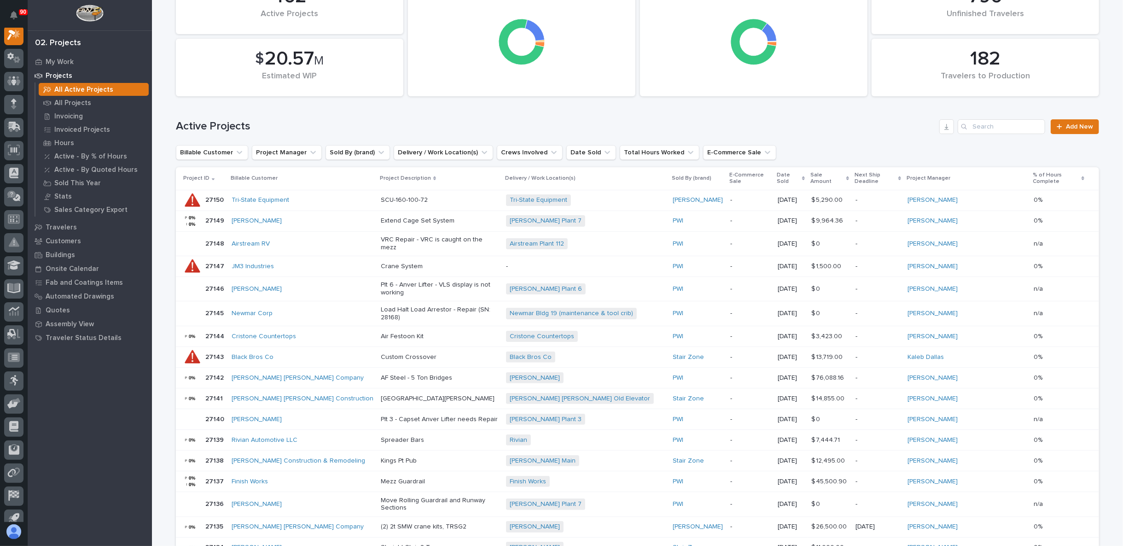
click at [196, 174] on p "Project ID" at bounding box center [196, 178] width 26 height 10
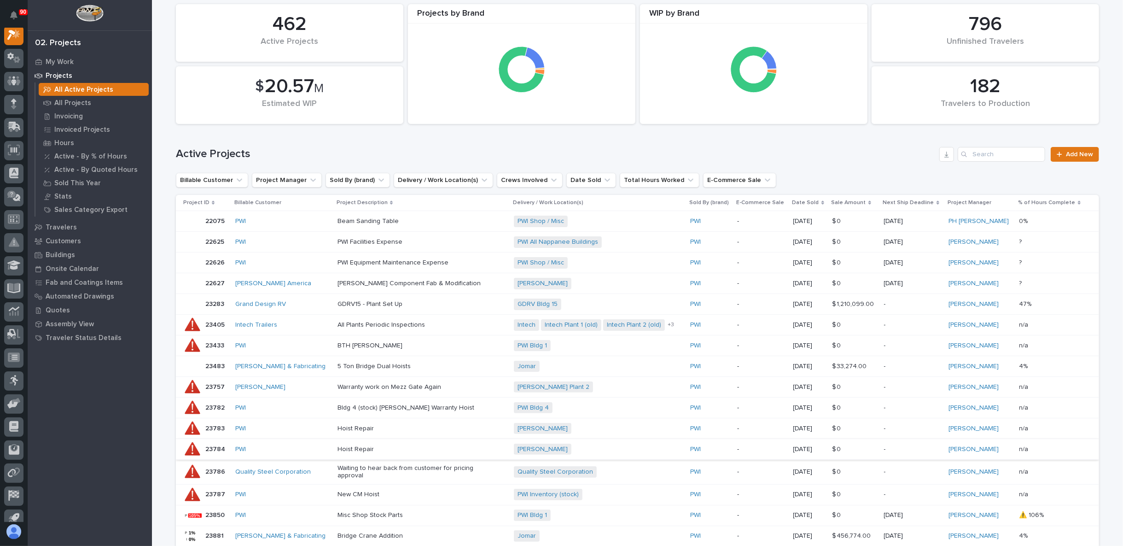
scroll to position [0, 0]
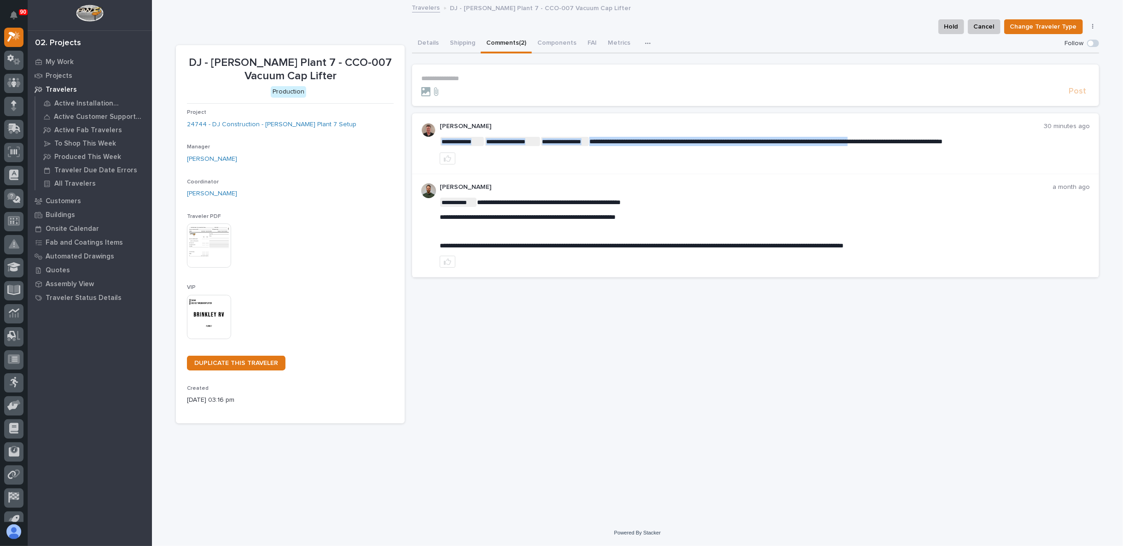
drag, startPoint x: 592, startPoint y: 142, endPoint x: 910, endPoint y: 130, distance: 318.8
click at [1008, 146] on div "**********" at bounding box center [765, 143] width 650 height 42
drag, startPoint x: 1011, startPoint y: 140, endPoint x: 590, endPoint y: 145, distance: 420.9
click at [590, 145] on p "**********" at bounding box center [765, 141] width 650 height 9
copy span "**********"
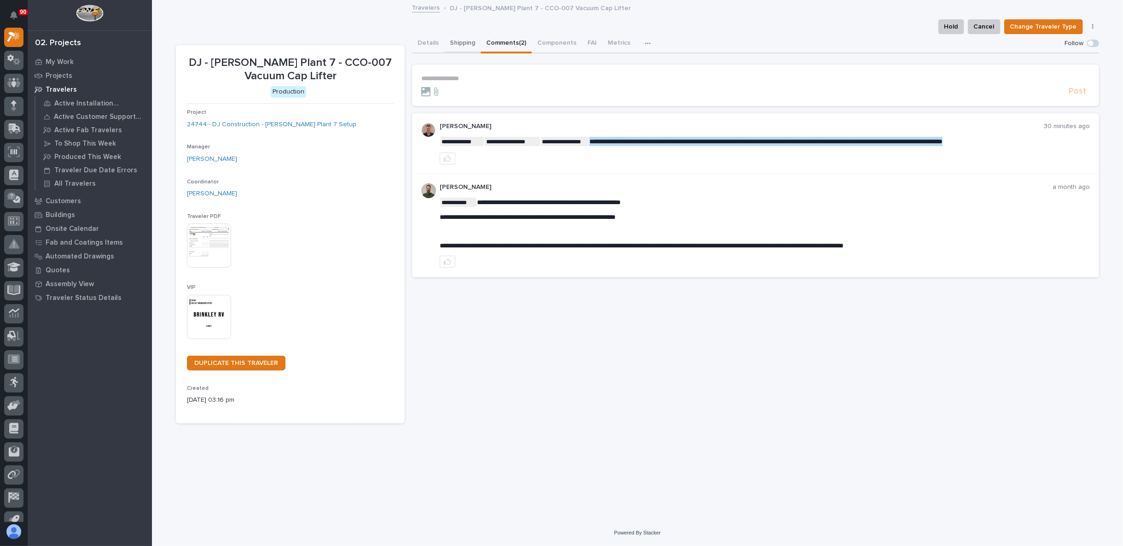
click at [456, 41] on button "Shipping" at bounding box center [462, 43] width 36 height 19
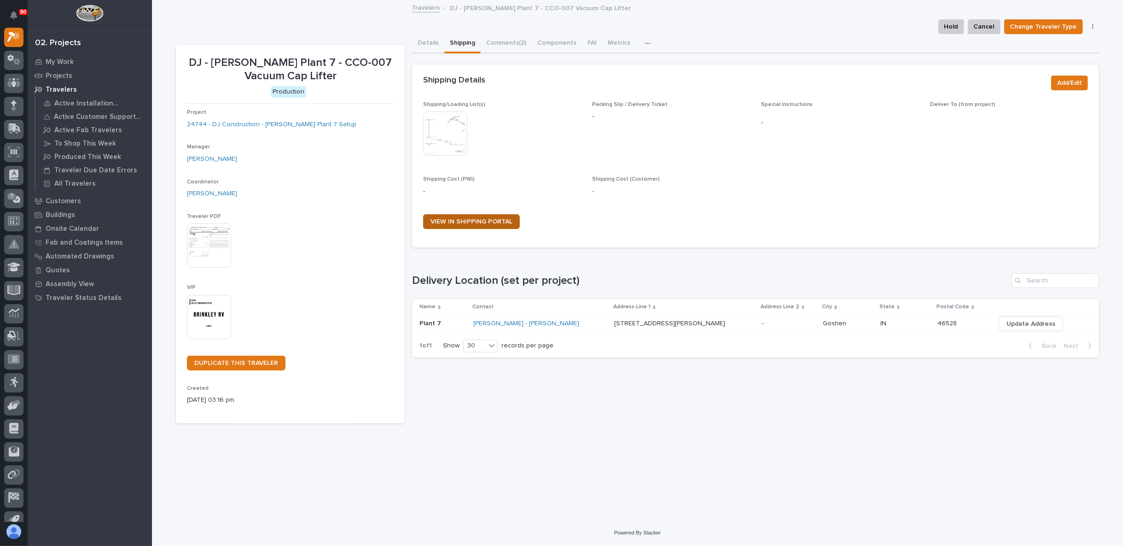
click at [491, 219] on span "VIEW IN SHIPPING PORTAL" at bounding box center [471, 221] width 82 height 6
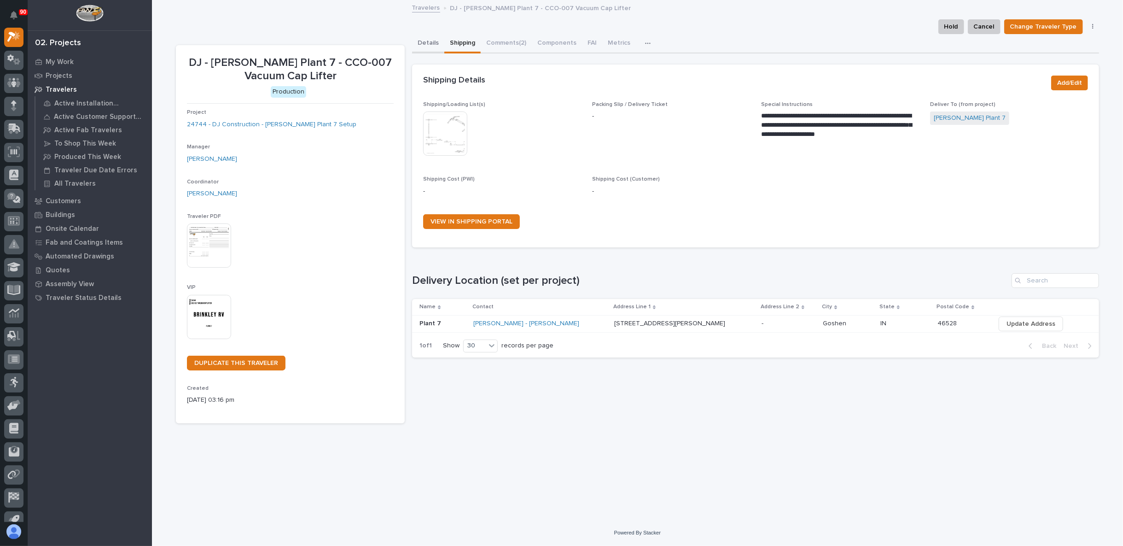
click at [430, 45] on button "Details" at bounding box center [428, 43] width 32 height 19
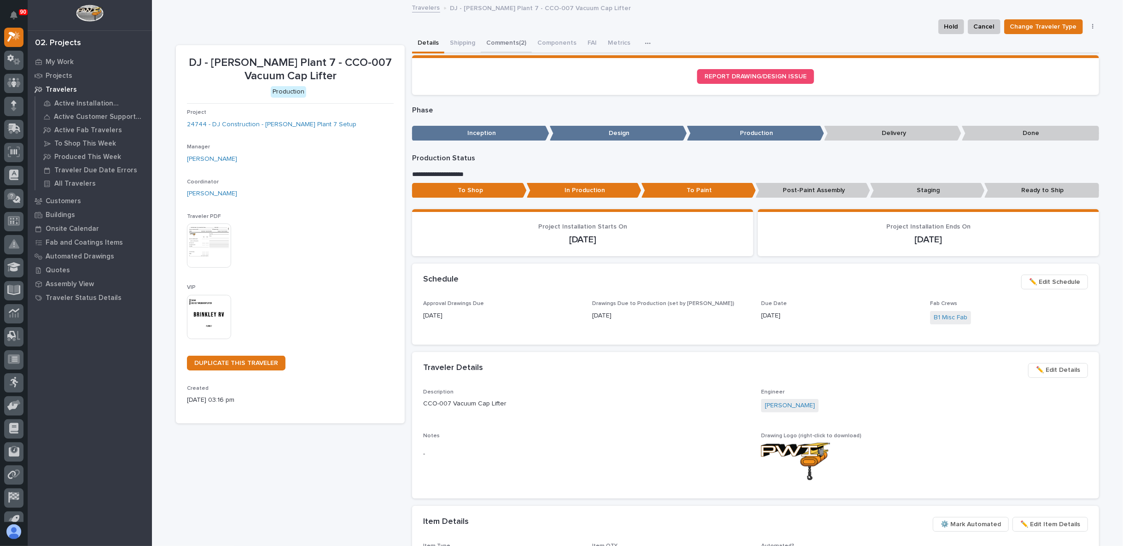
click at [508, 45] on button "Comments (2)" at bounding box center [506, 43] width 51 height 19
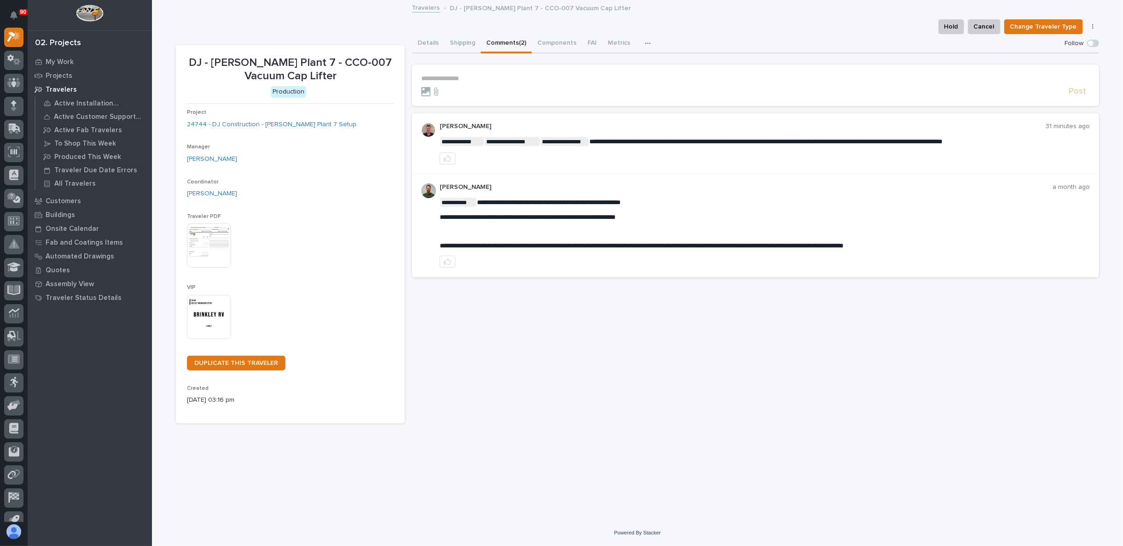
click at [455, 81] on div "**********" at bounding box center [755, 79] width 669 height 8
click at [454, 78] on p "**********" at bounding box center [755, 79] width 669 height 8
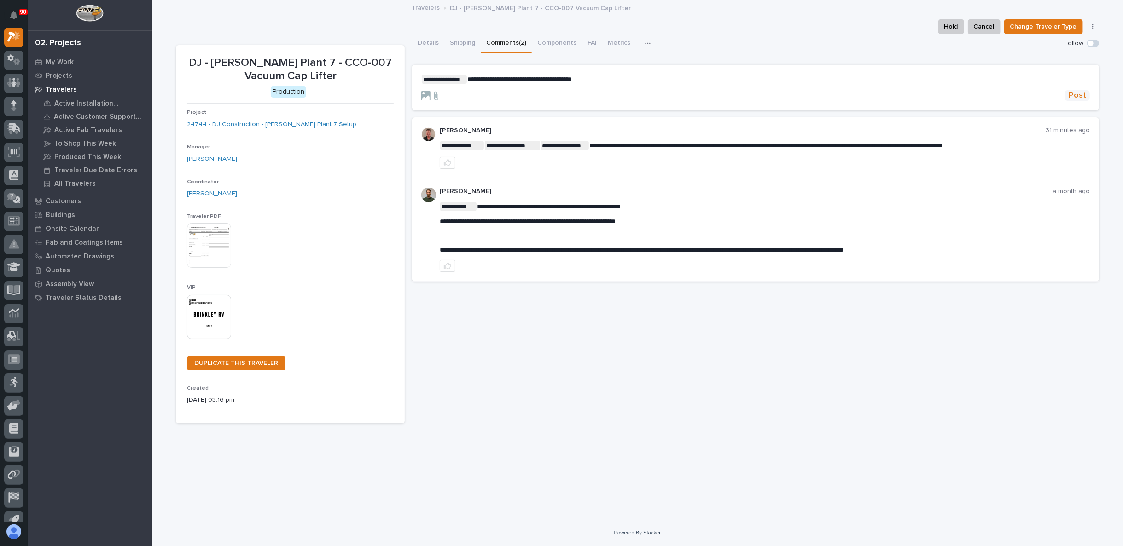
click at [1086, 94] on button "Post" at bounding box center [1077, 95] width 25 height 11
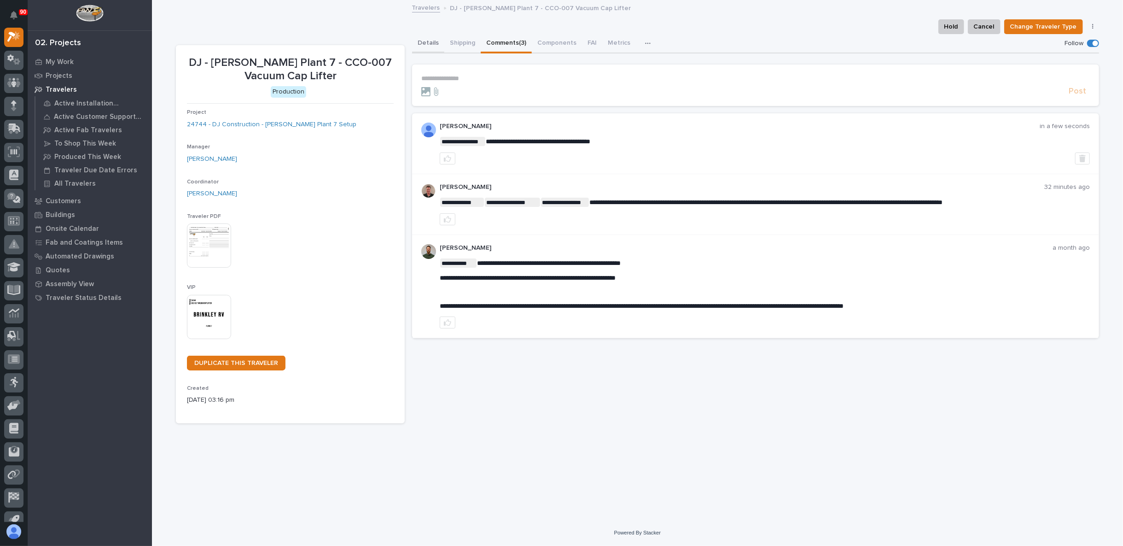
click at [430, 42] on button "Details" at bounding box center [428, 43] width 32 height 19
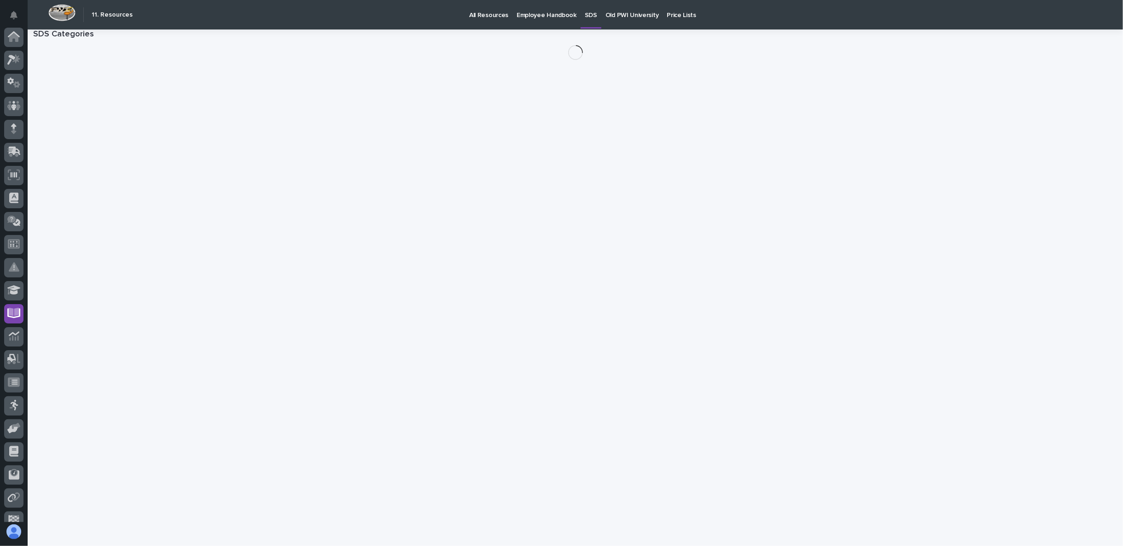
scroll to position [58, 0]
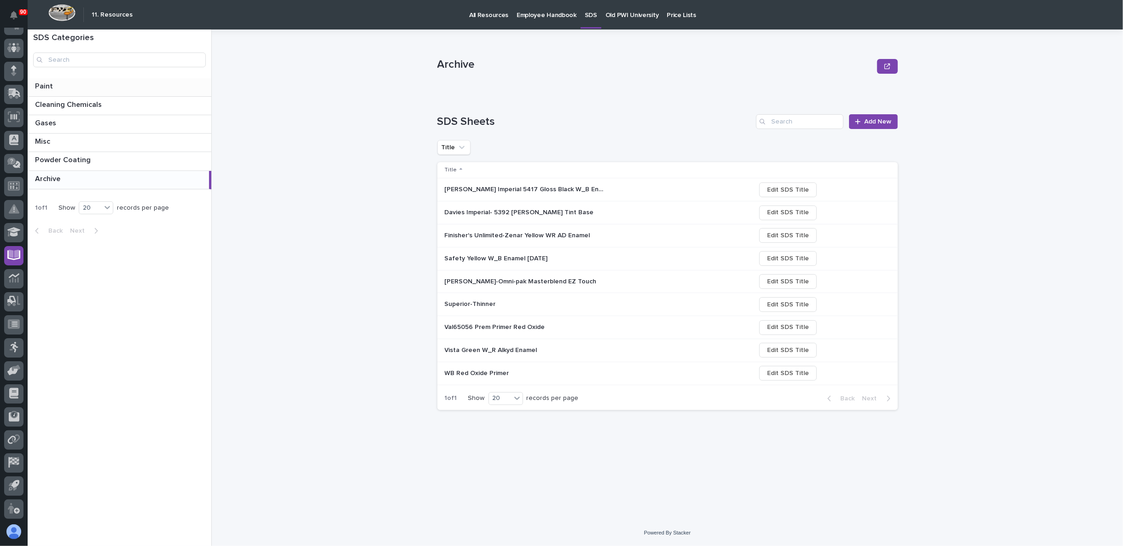
click at [98, 82] on p at bounding box center [121, 86] width 173 height 9
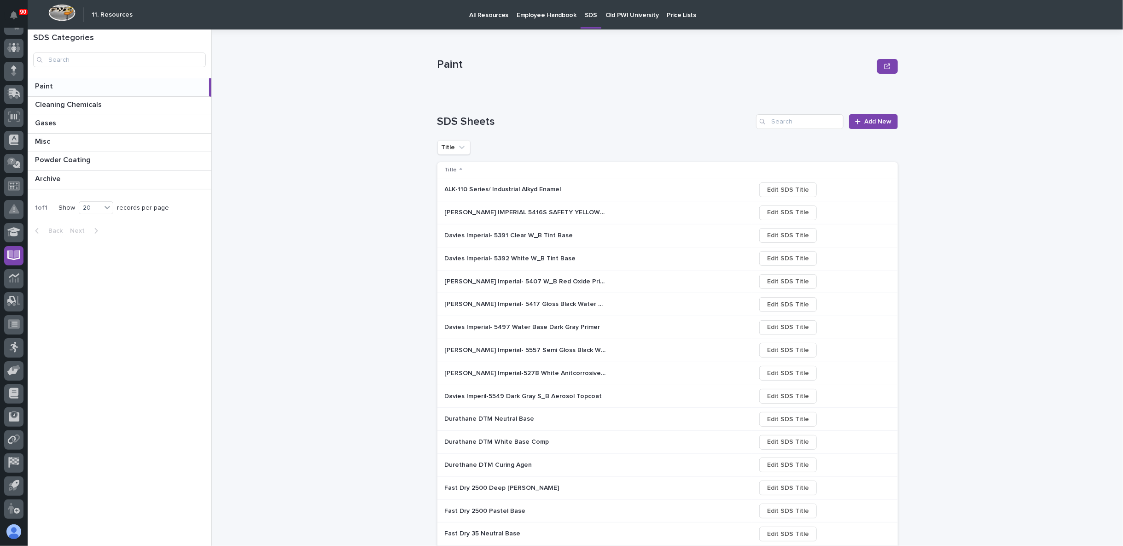
scroll to position [146, 0]
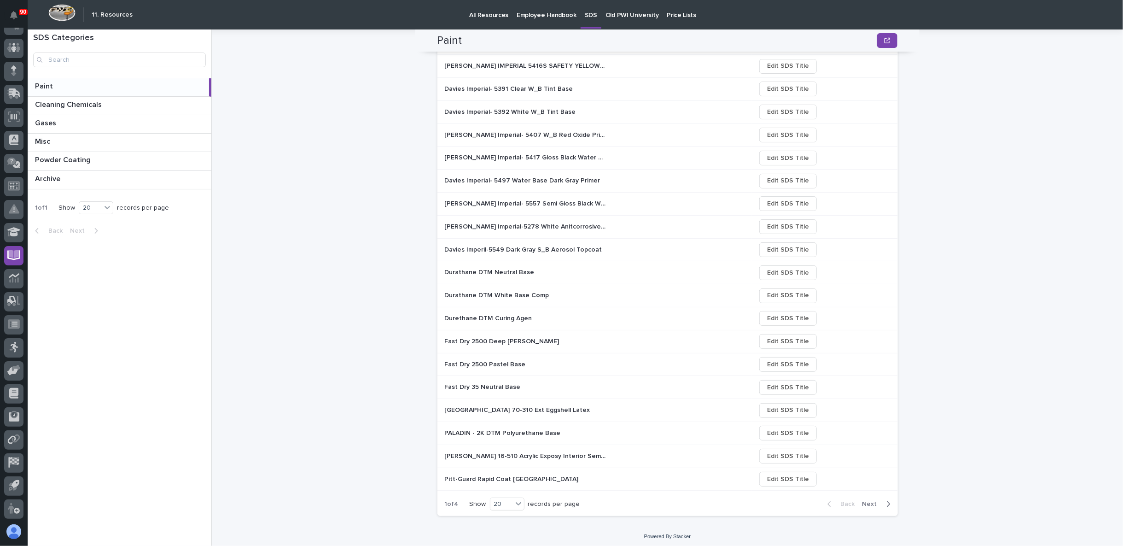
click at [866, 500] on span "Next" at bounding box center [872, 504] width 20 height 8
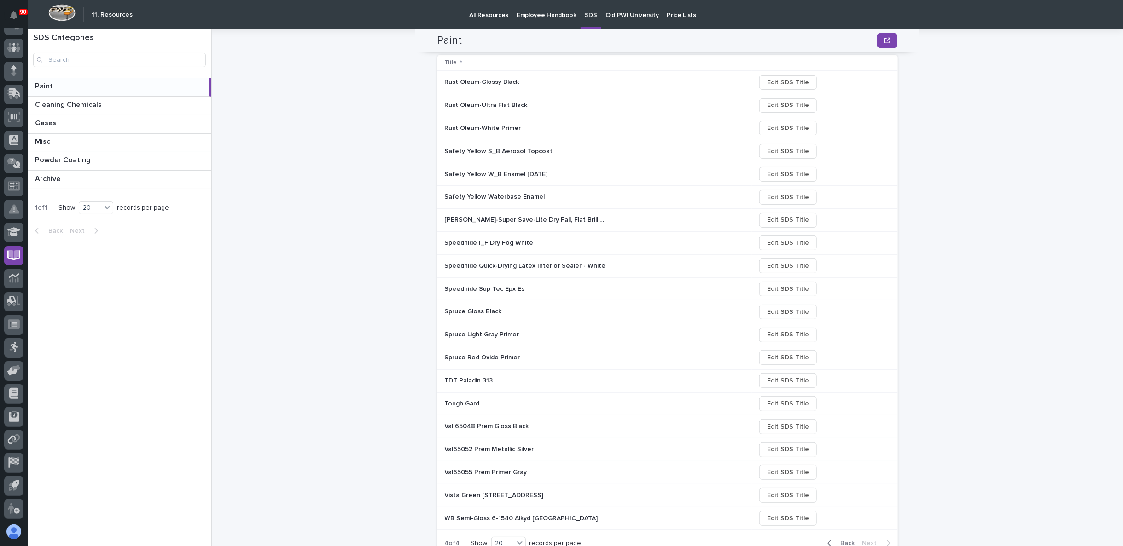
scroll to position [95, 0]
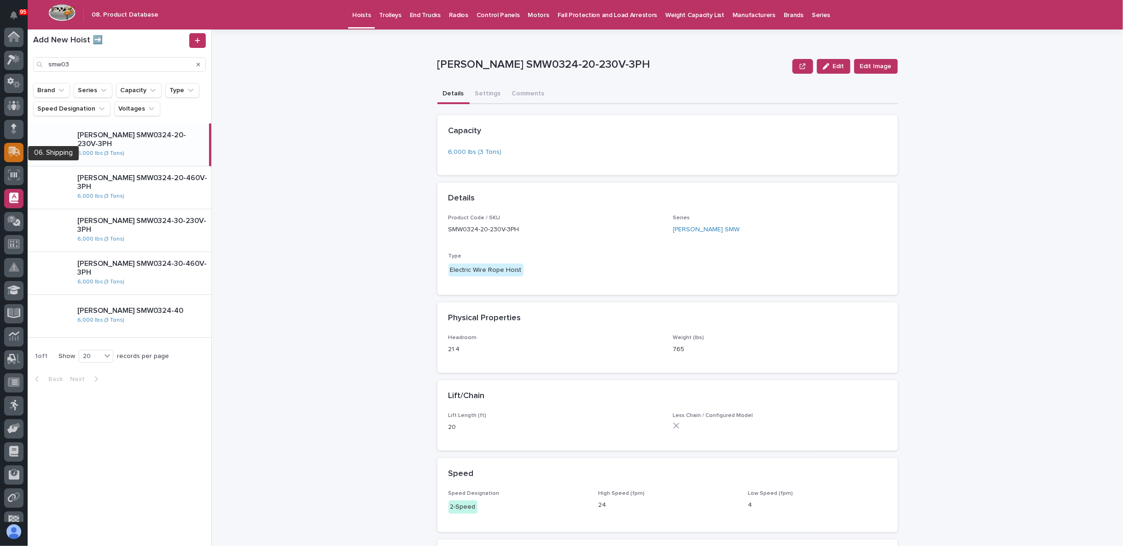
click at [17, 151] on icon at bounding box center [13, 151] width 13 height 11
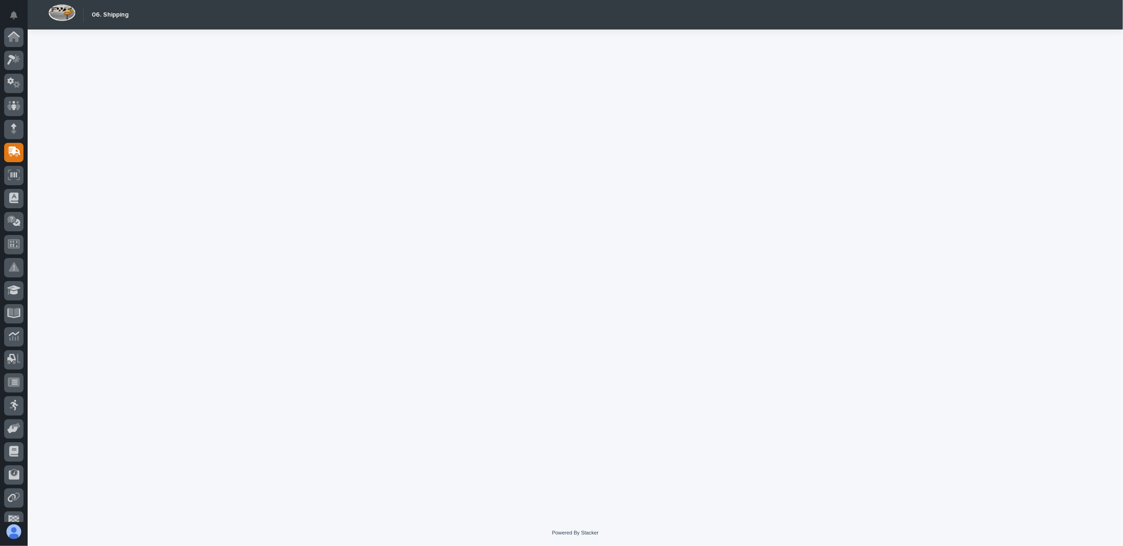
scroll to position [58, 0]
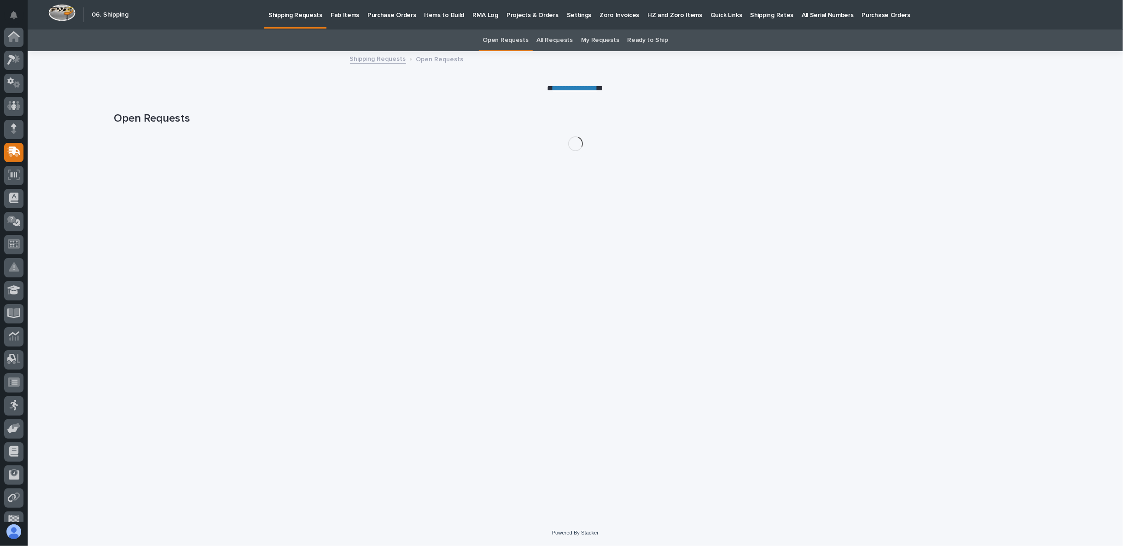
scroll to position [58, 0]
